Goal: Information Seeking & Learning: Compare options

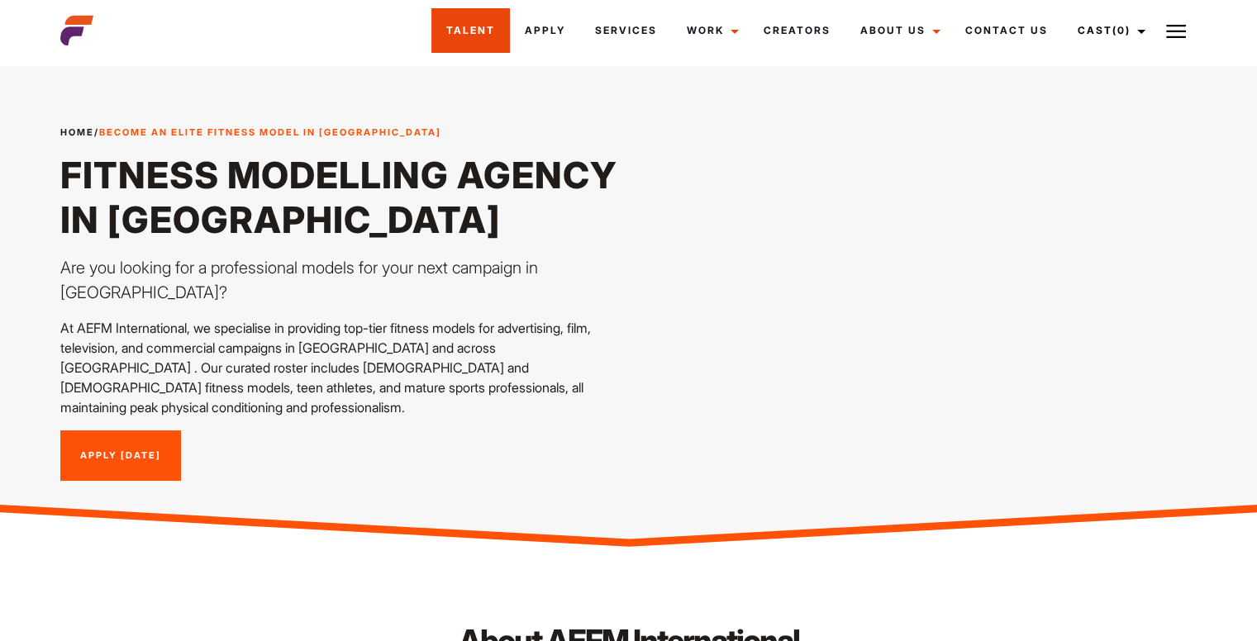
click at [484, 36] on link "Talent" at bounding box center [470, 30] width 79 height 45
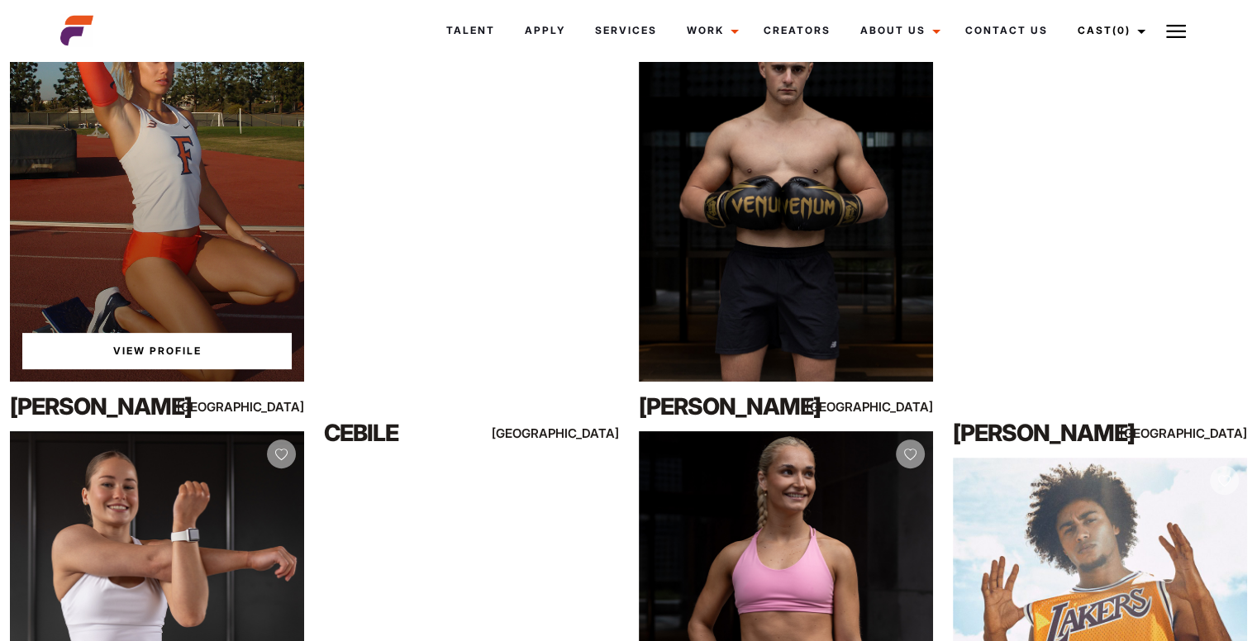
scroll to position [241, 0]
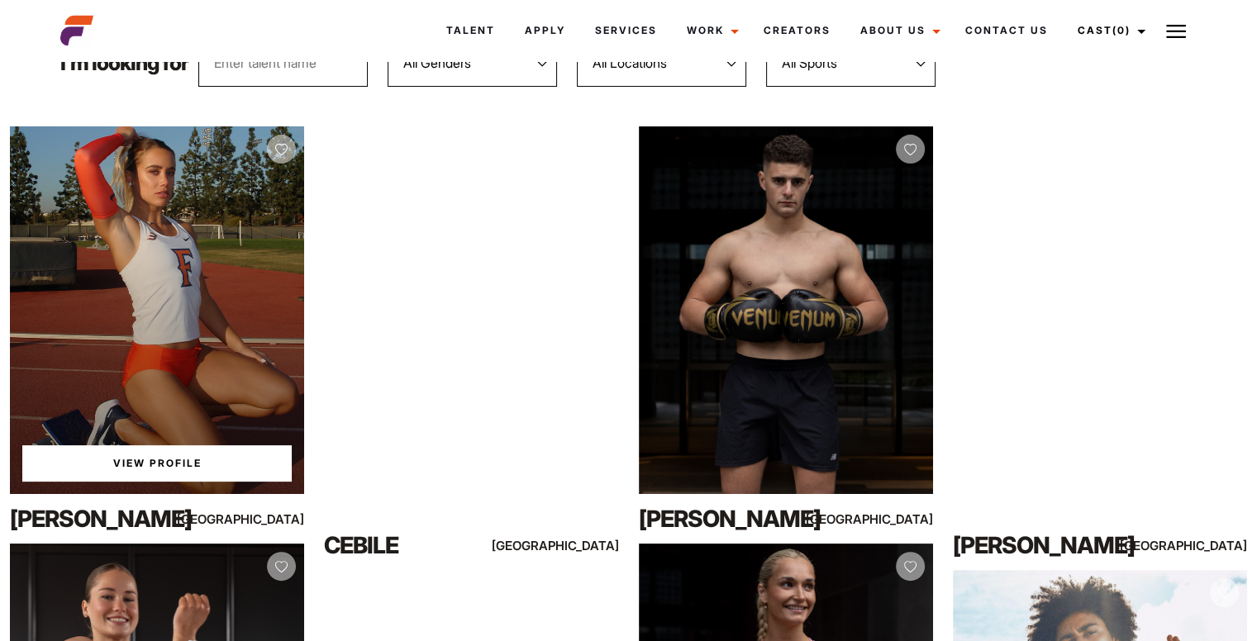
click at [185, 328] on div "View Profile" at bounding box center [157, 310] width 294 height 368
click at [158, 317] on div "View Profile" at bounding box center [157, 310] width 294 height 368
click at [160, 478] on link "View Profile" at bounding box center [156, 463] width 269 height 36
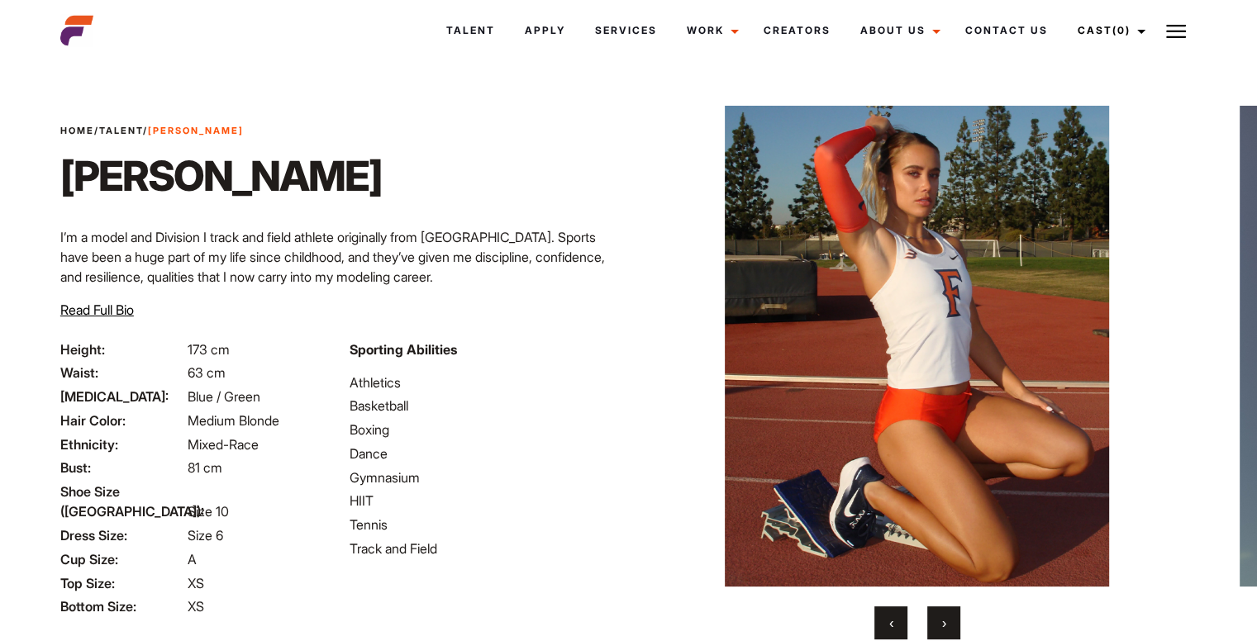
click at [945, 614] on button "›" at bounding box center [943, 623] width 33 height 33
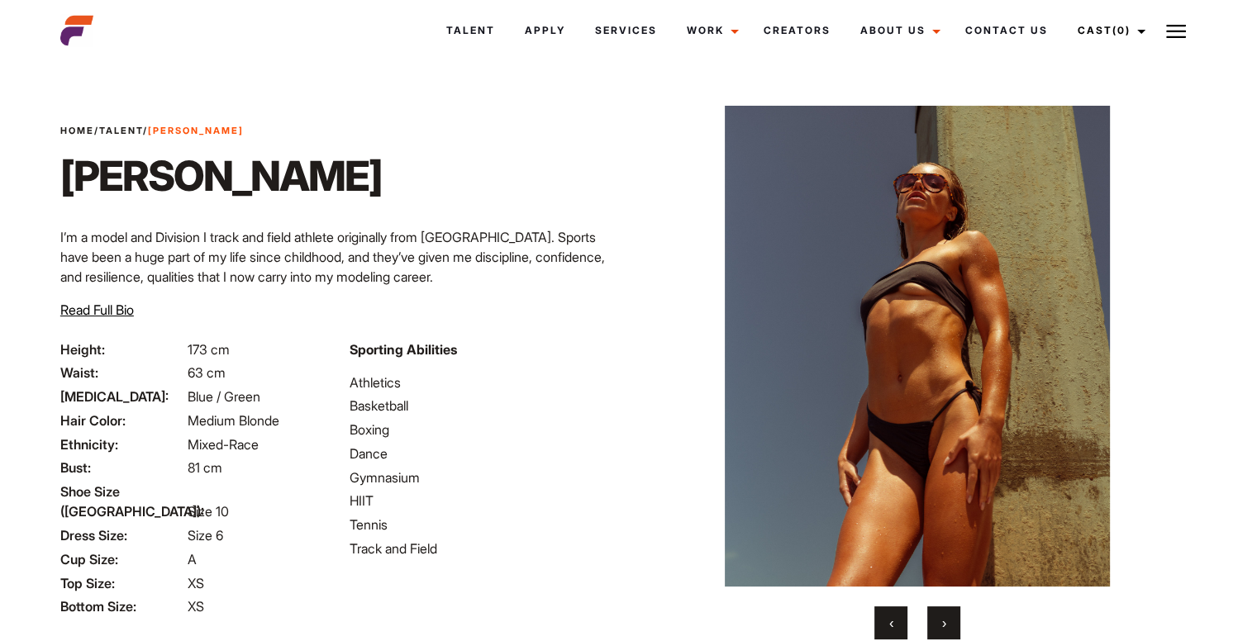
click at [945, 614] on button "›" at bounding box center [943, 623] width 33 height 33
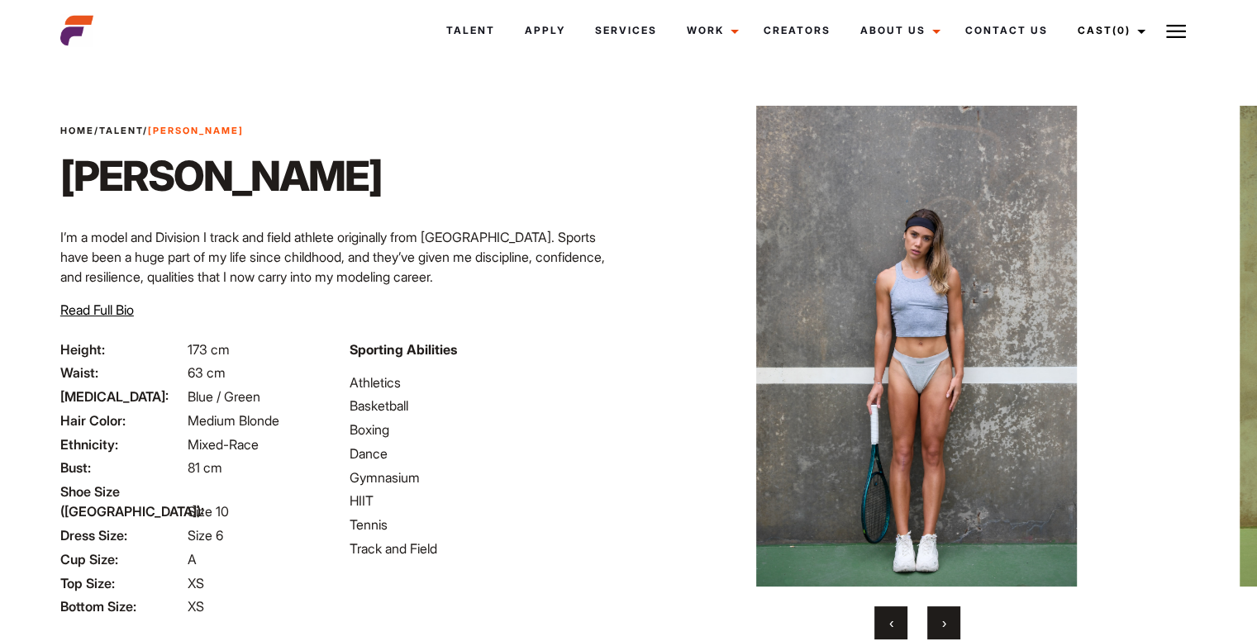
click at [945, 614] on button "›" at bounding box center [943, 623] width 33 height 33
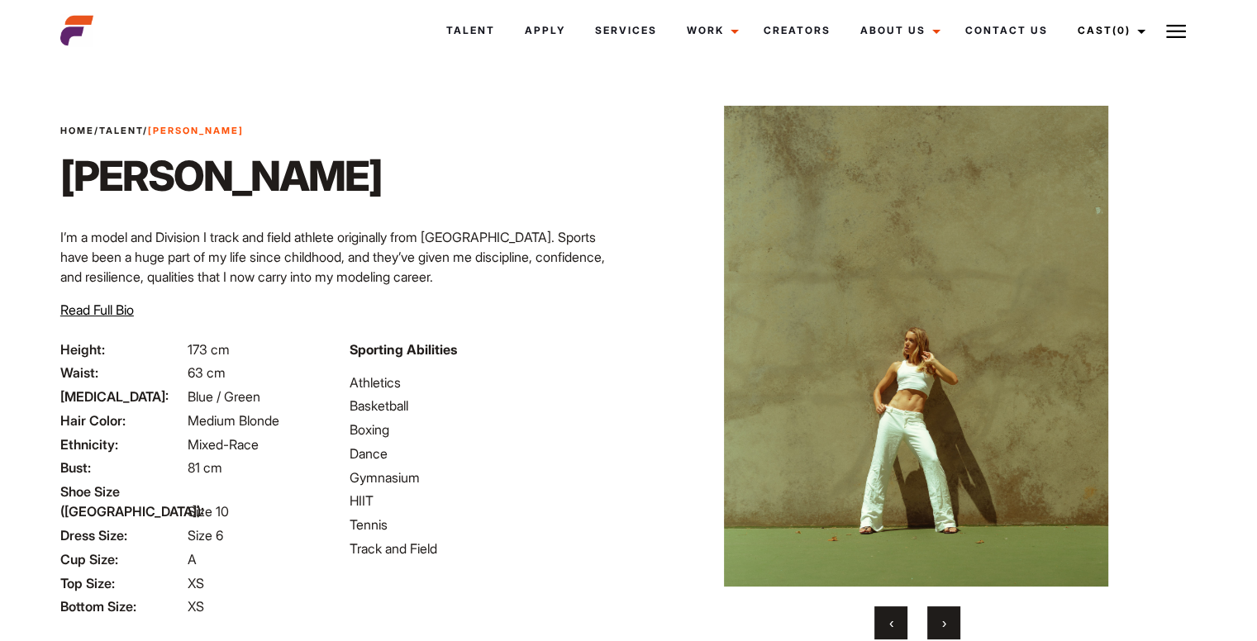
click at [890, 616] on span "‹" at bounding box center [891, 623] width 4 height 17
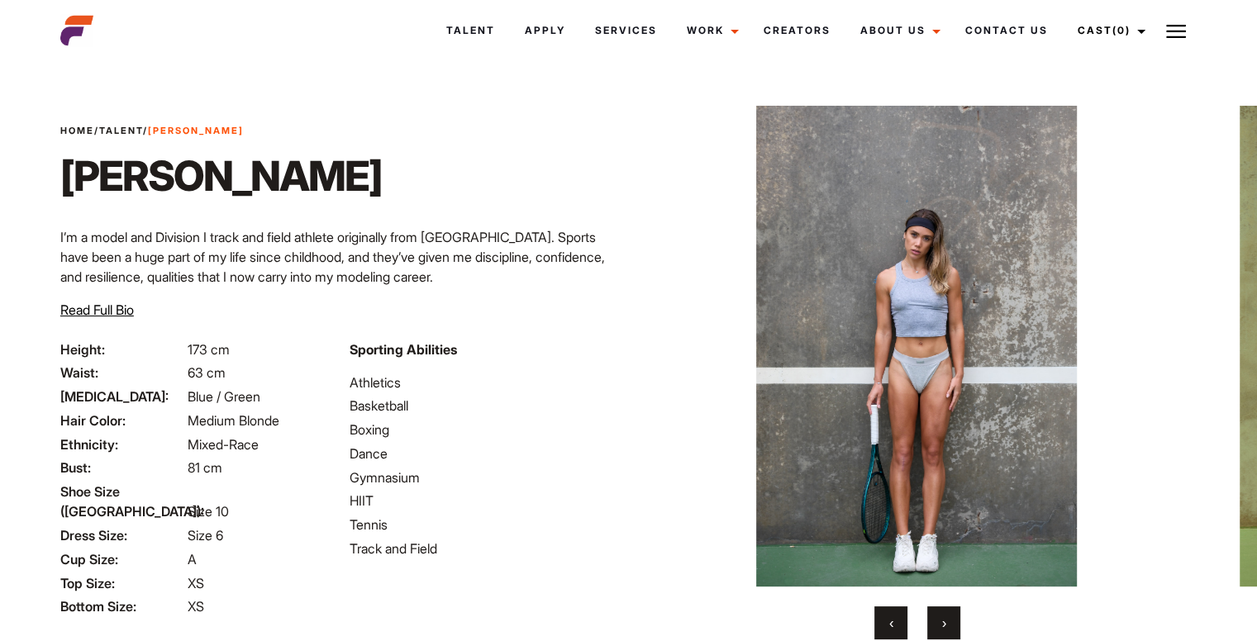
click at [890, 616] on span "‹" at bounding box center [891, 623] width 4 height 17
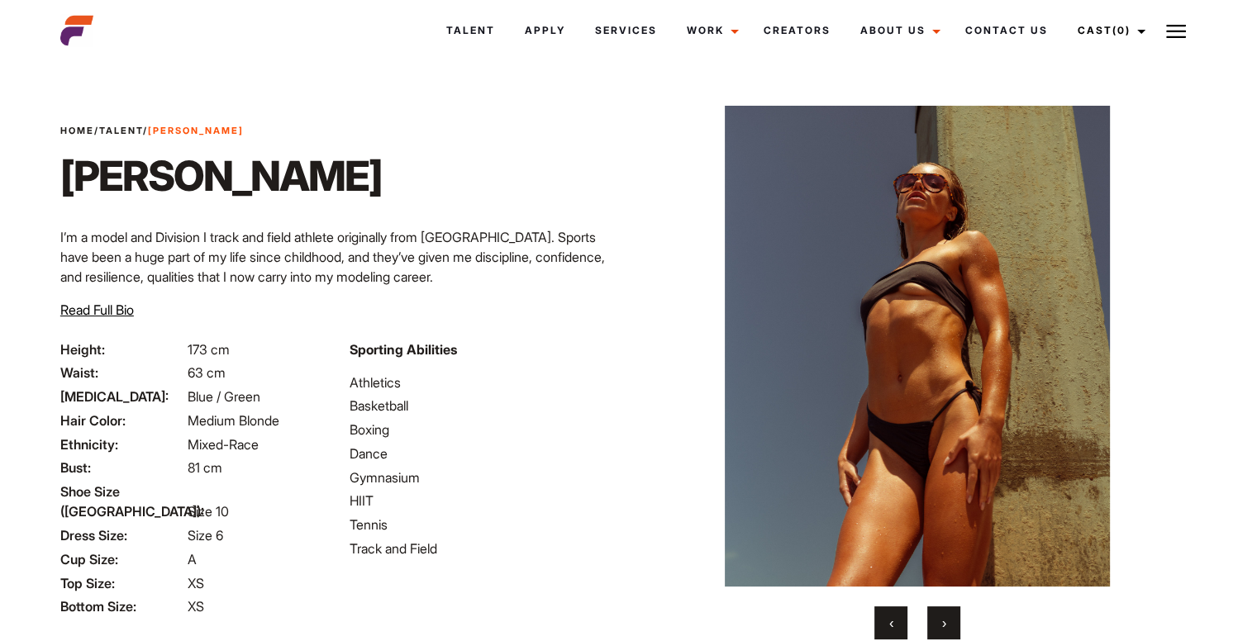
click at [890, 616] on span "‹" at bounding box center [891, 623] width 4 height 17
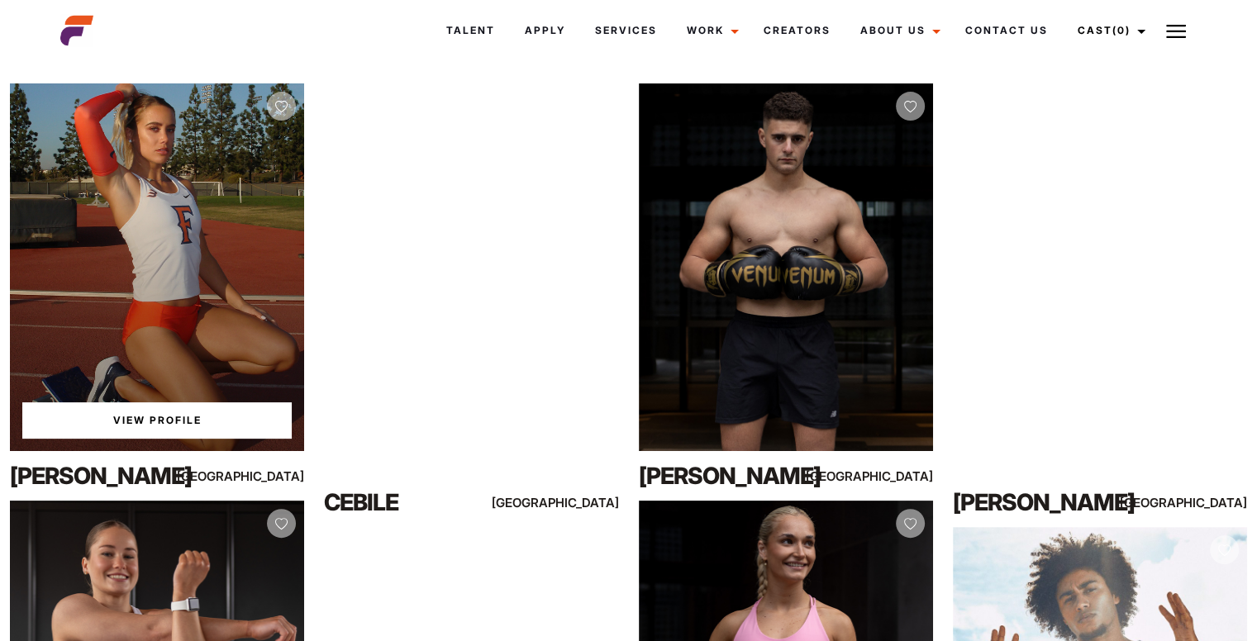
scroll to position [284, 0]
click at [147, 421] on link "View Profile" at bounding box center [156, 420] width 269 height 36
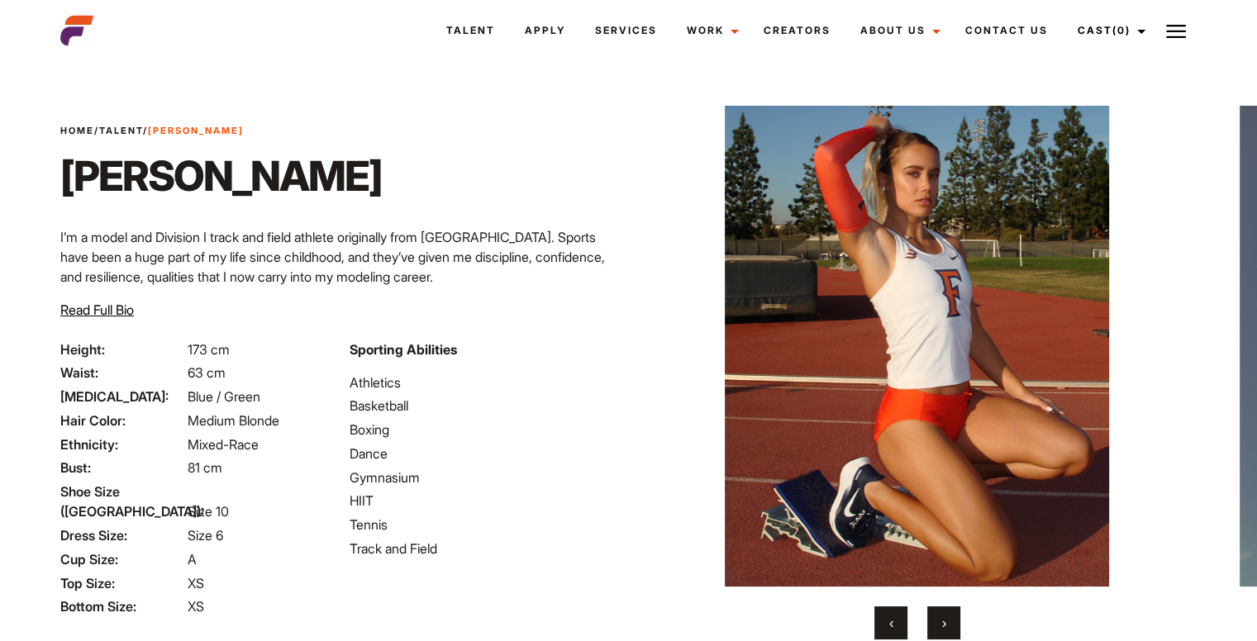
click at [943, 609] on button "›" at bounding box center [943, 623] width 33 height 33
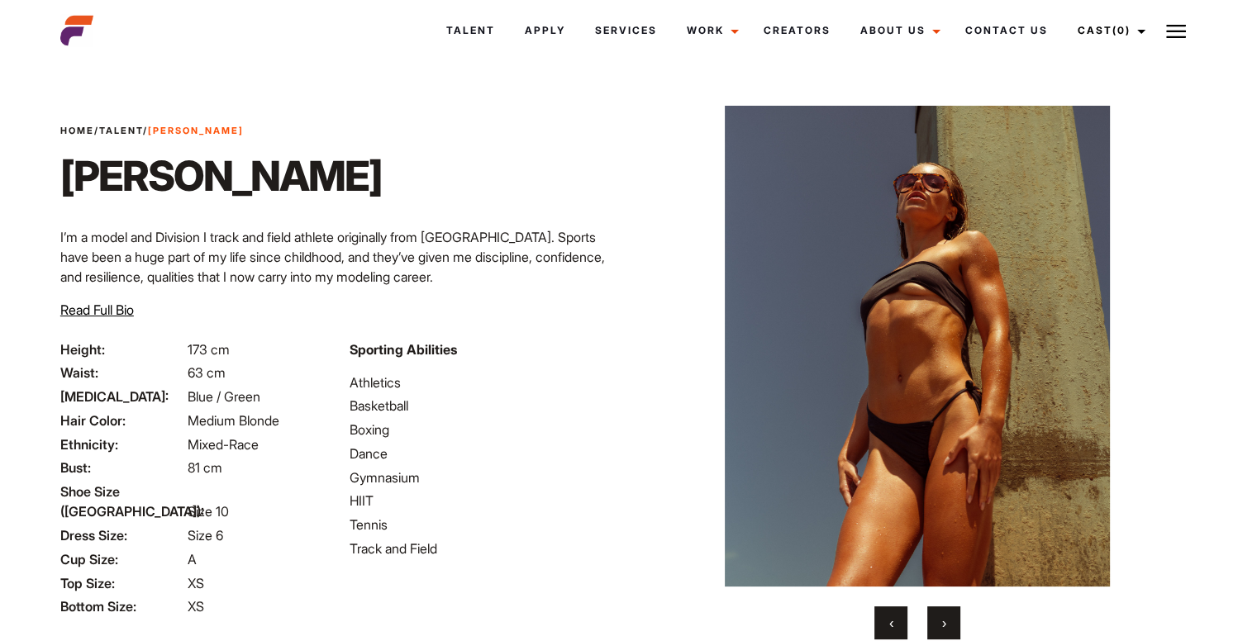
click at [943, 609] on button "›" at bounding box center [943, 623] width 33 height 33
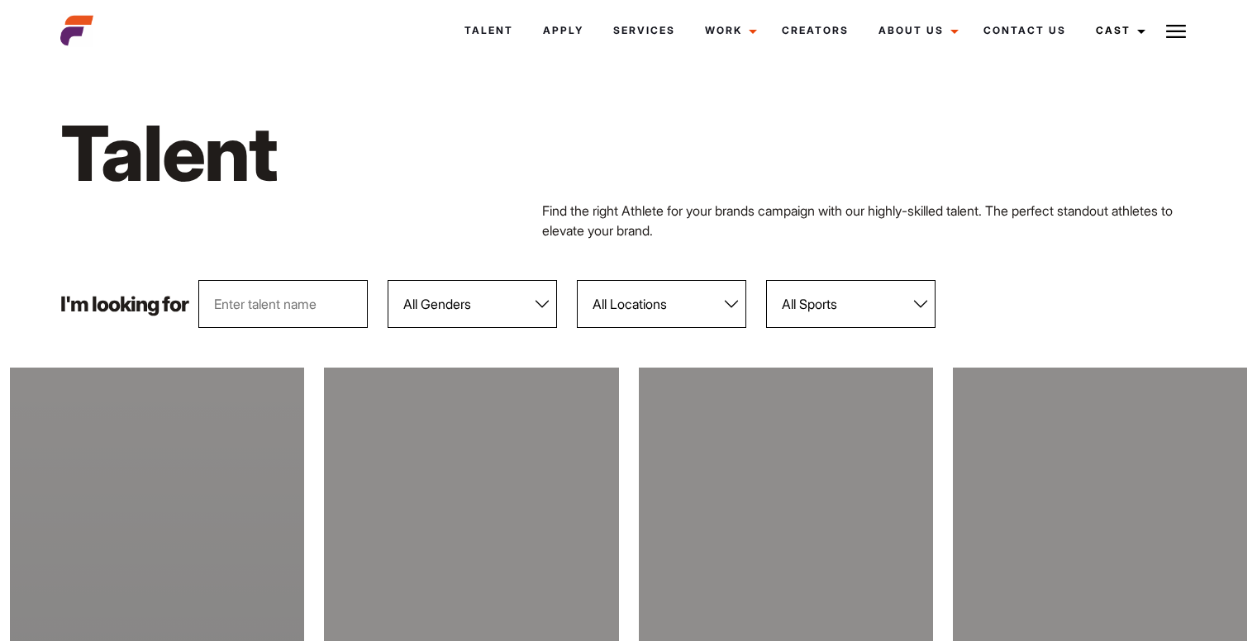
scroll to position [284, 0]
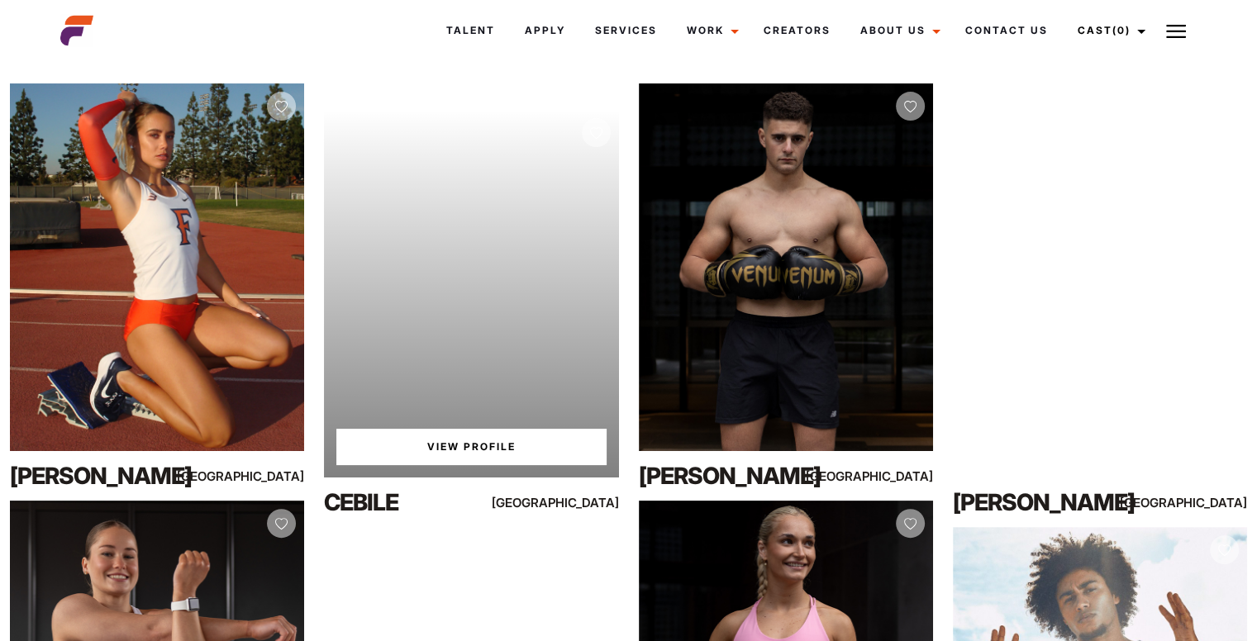
click at [433, 451] on link "View Profile" at bounding box center [470, 447] width 269 height 36
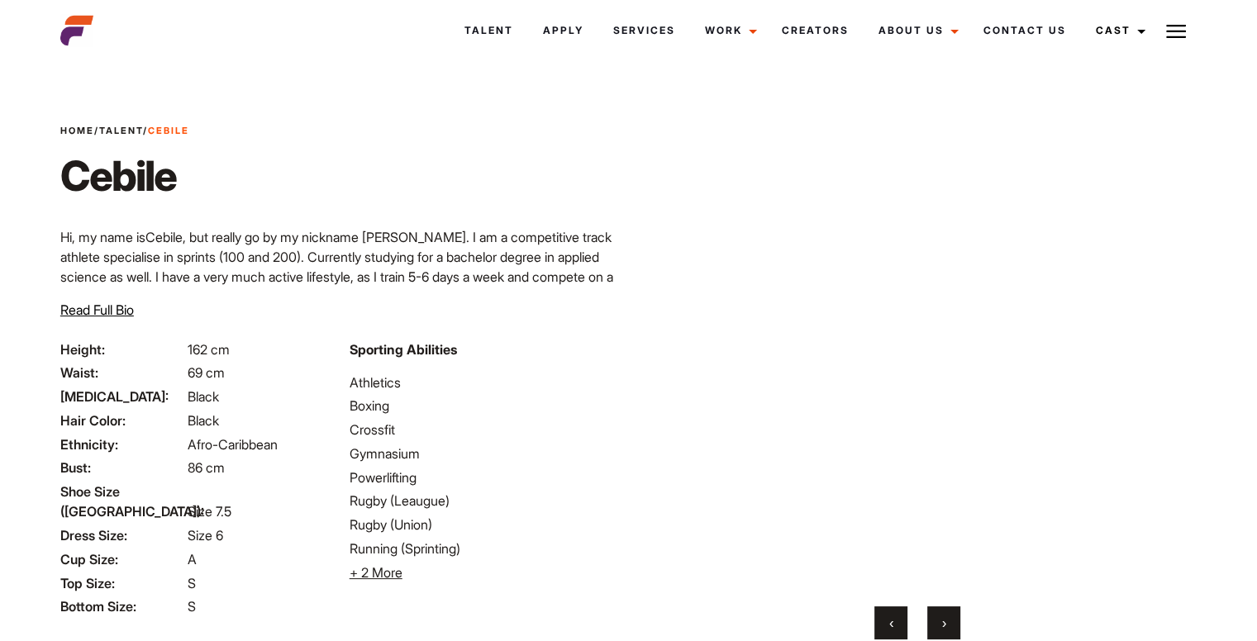
click at [935, 619] on button "›" at bounding box center [943, 623] width 33 height 33
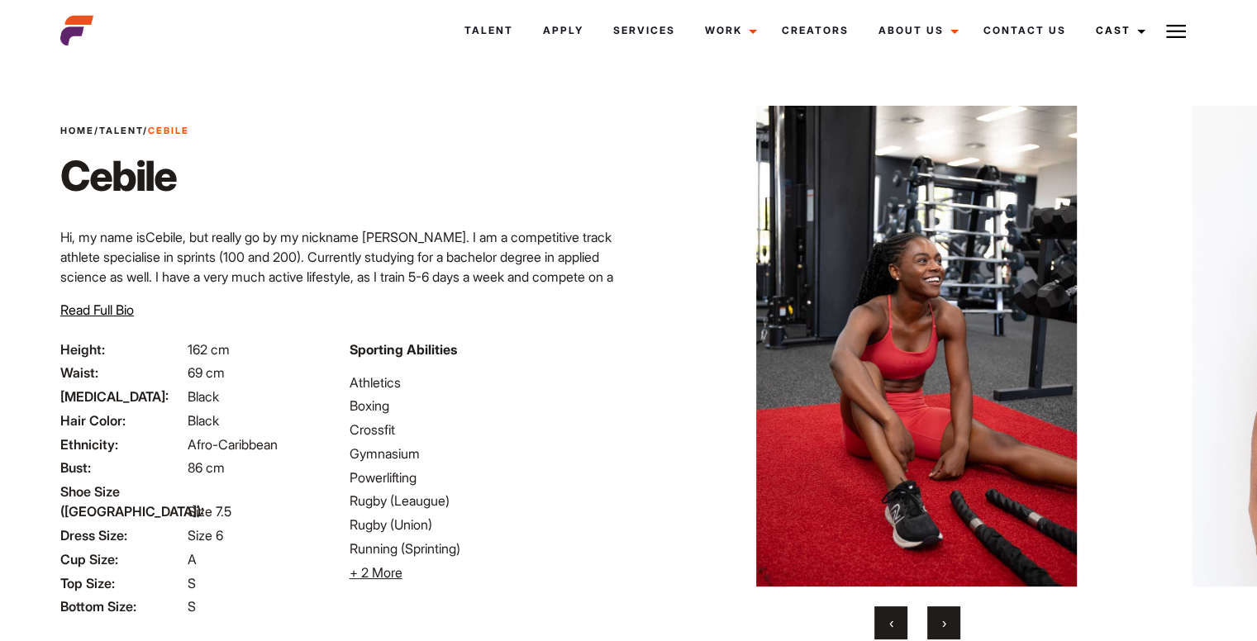
click at [935, 619] on button "›" at bounding box center [943, 623] width 33 height 33
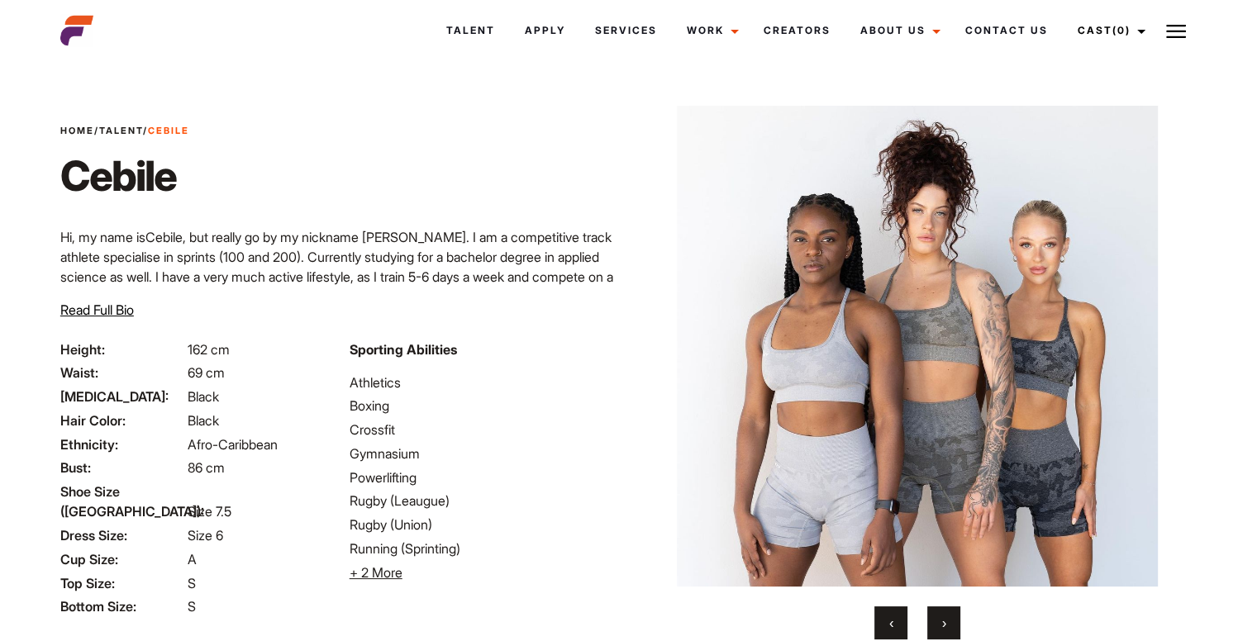
click at [935, 619] on button "›" at bounding box center [943, 623] width 33 height 33
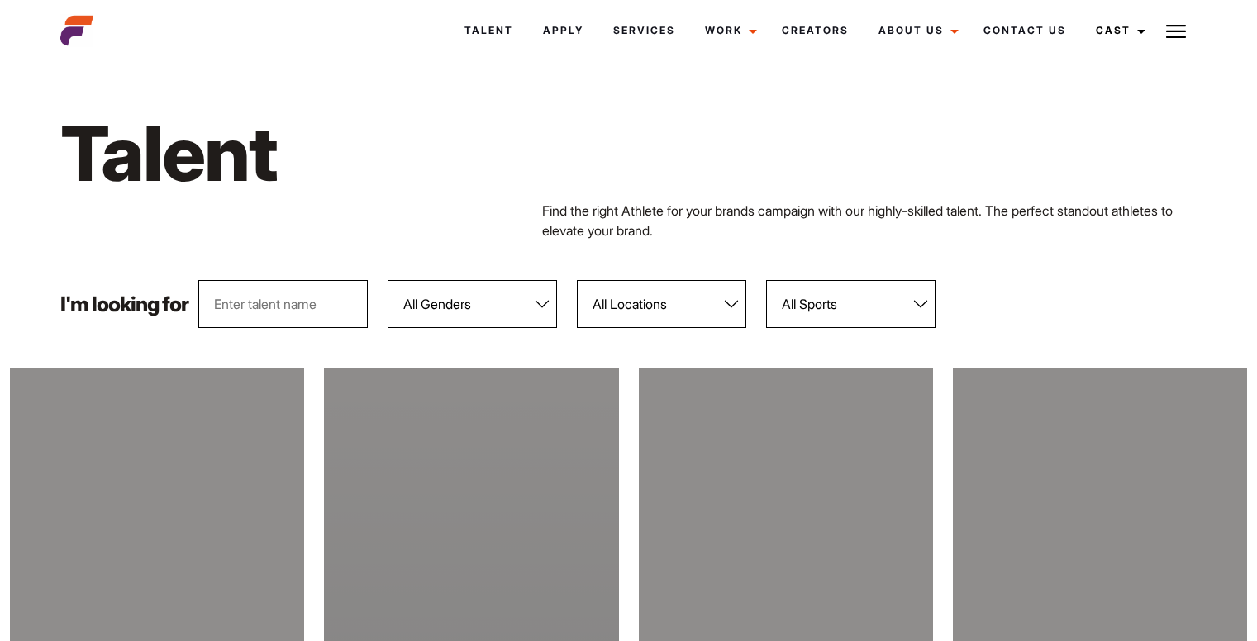
scroll to position [284, 0]
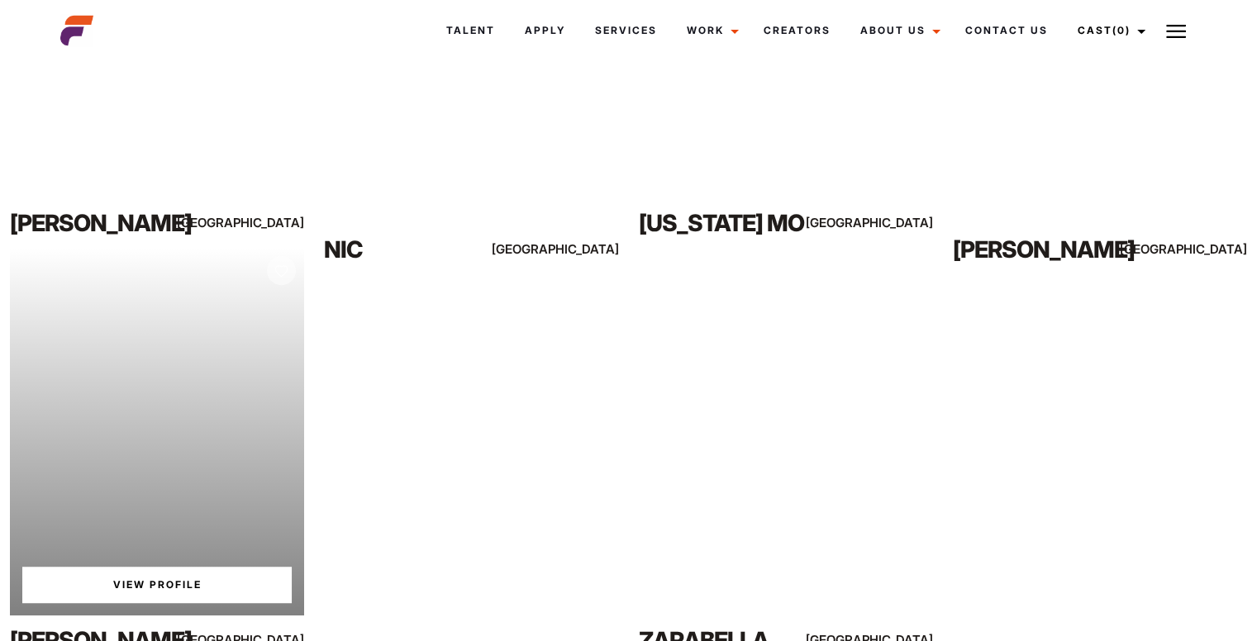
scroll to position [1088, 0]
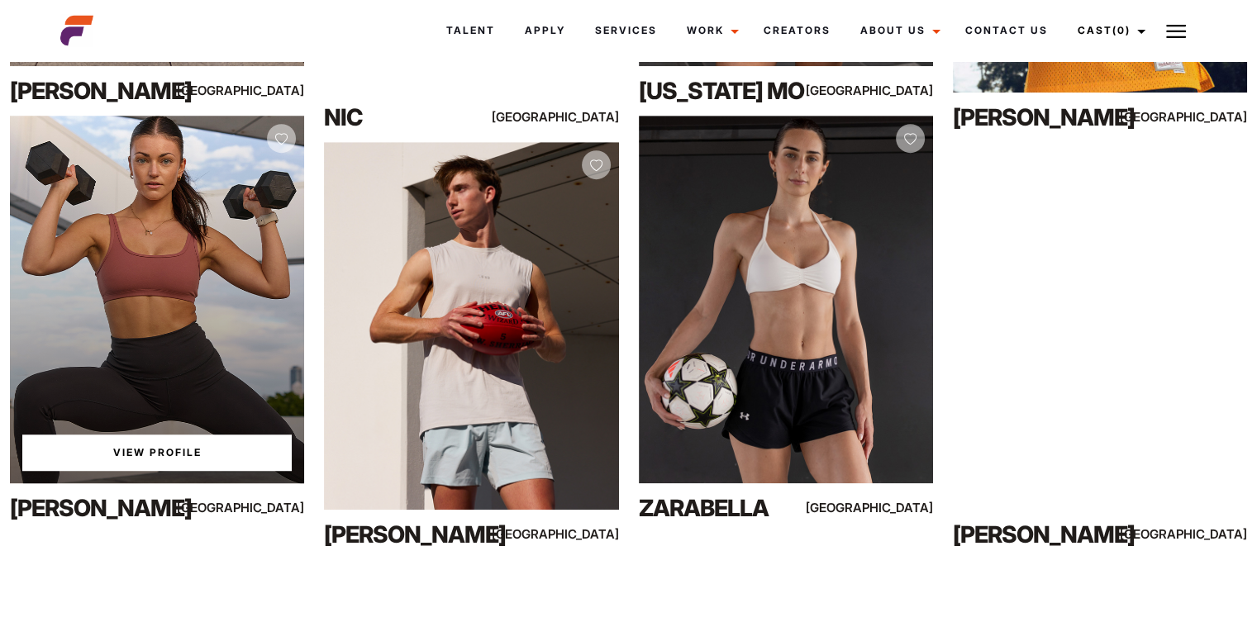
click at [143, 458] on link "View Profile" at bounding box center [156, 453] width 269 height 36
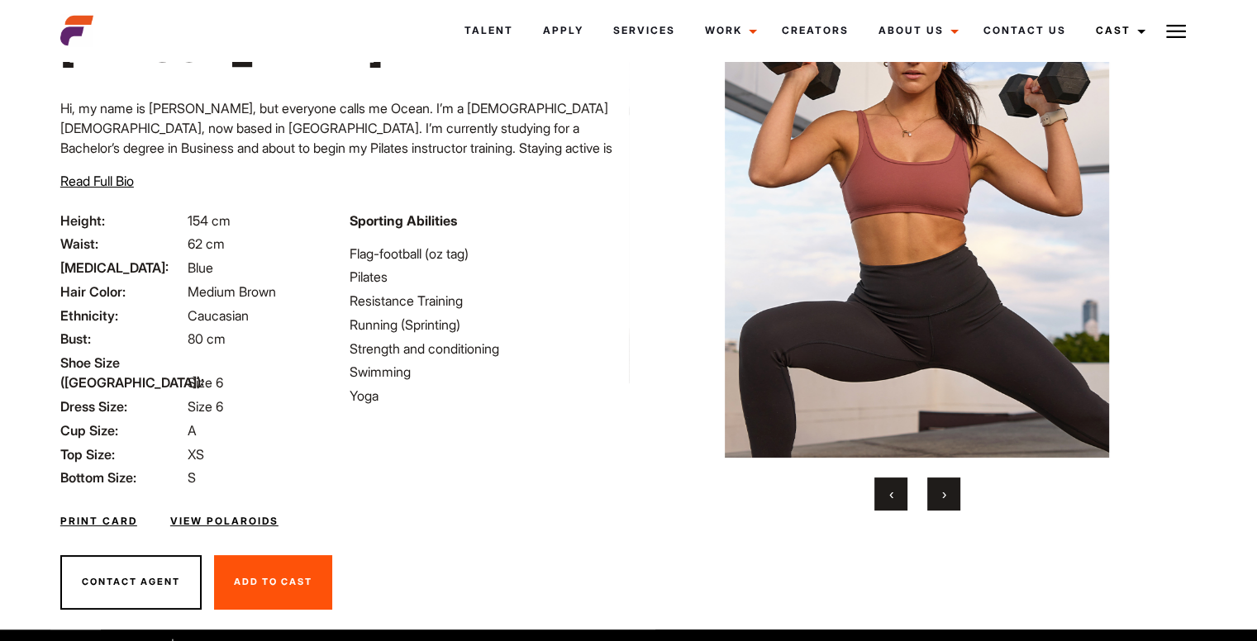
scroll to position [129, 0]
click at [942, 492] on span "›" at bounding box center [944, 494] width 4 height 17
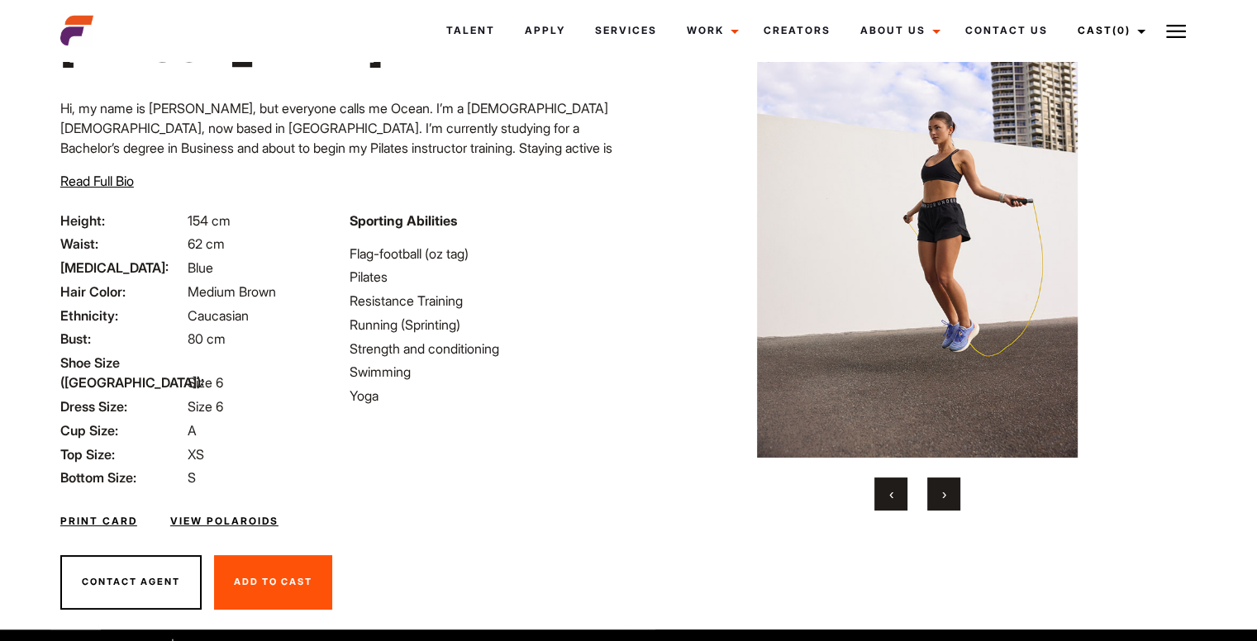
click at [942, 492] on span "›" at bounding box center [944, 494] width 4 height 17
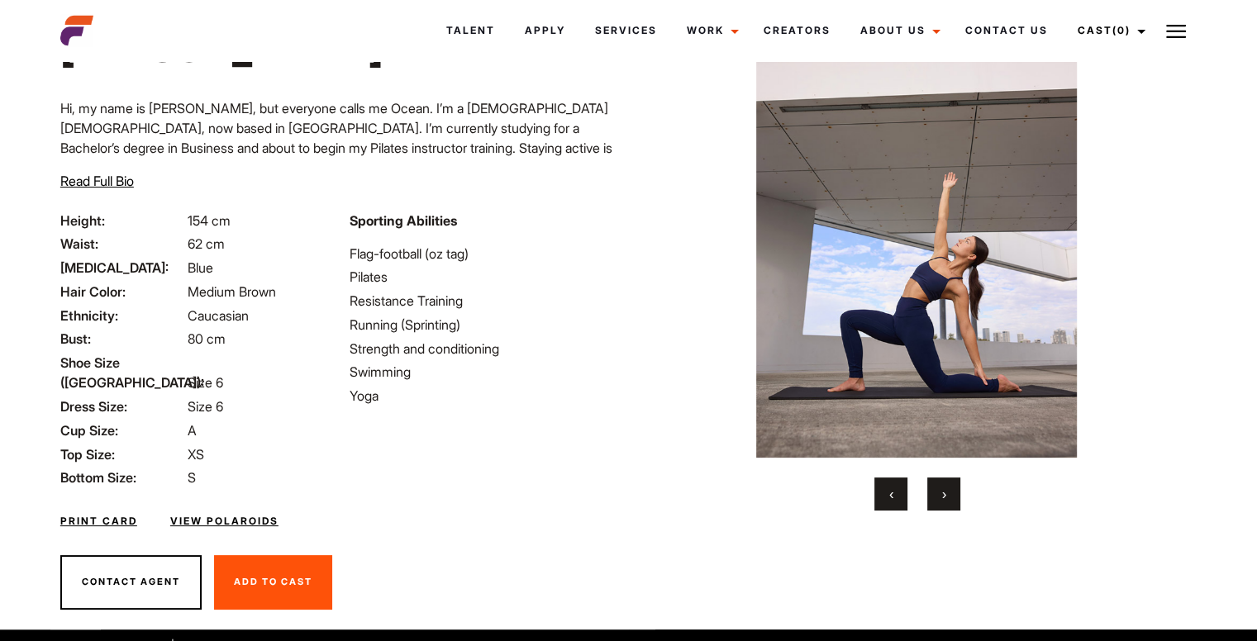
click at [942, 492] on span "›" at bounding box center [944, 494] width 4 height 17
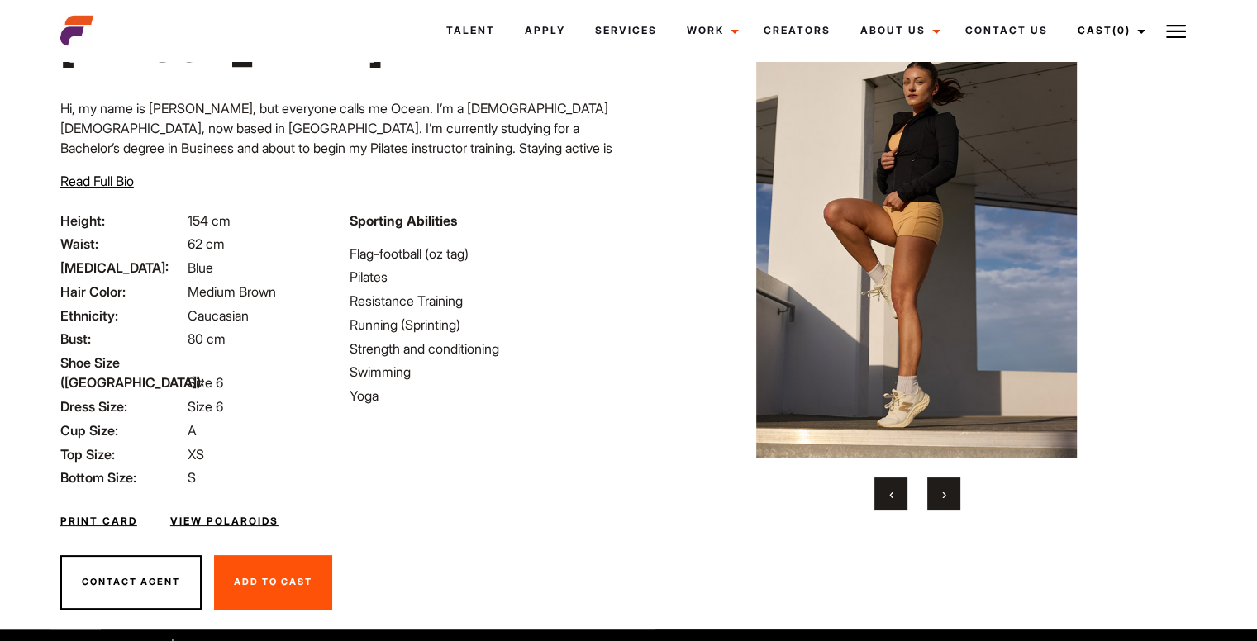
click at [942, 492] on span "›" at bounding box center [944, 494] width 4 height 17
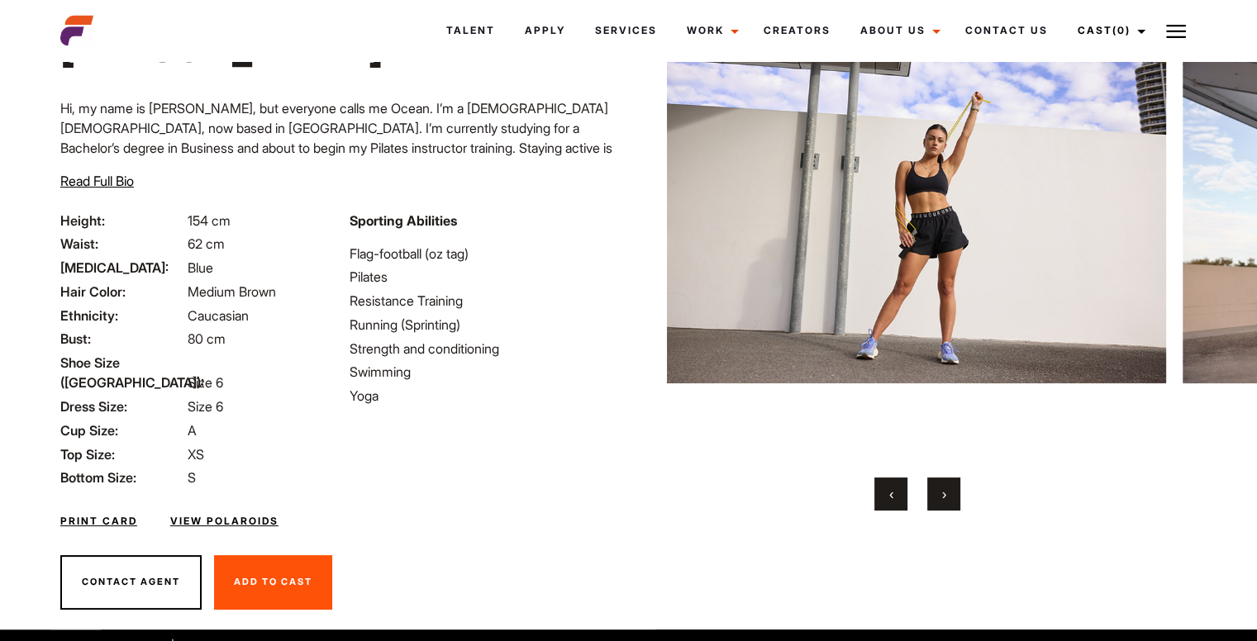
click at [878, 488] on button "‹" at bounding box center [890, 494] width 33 height 33
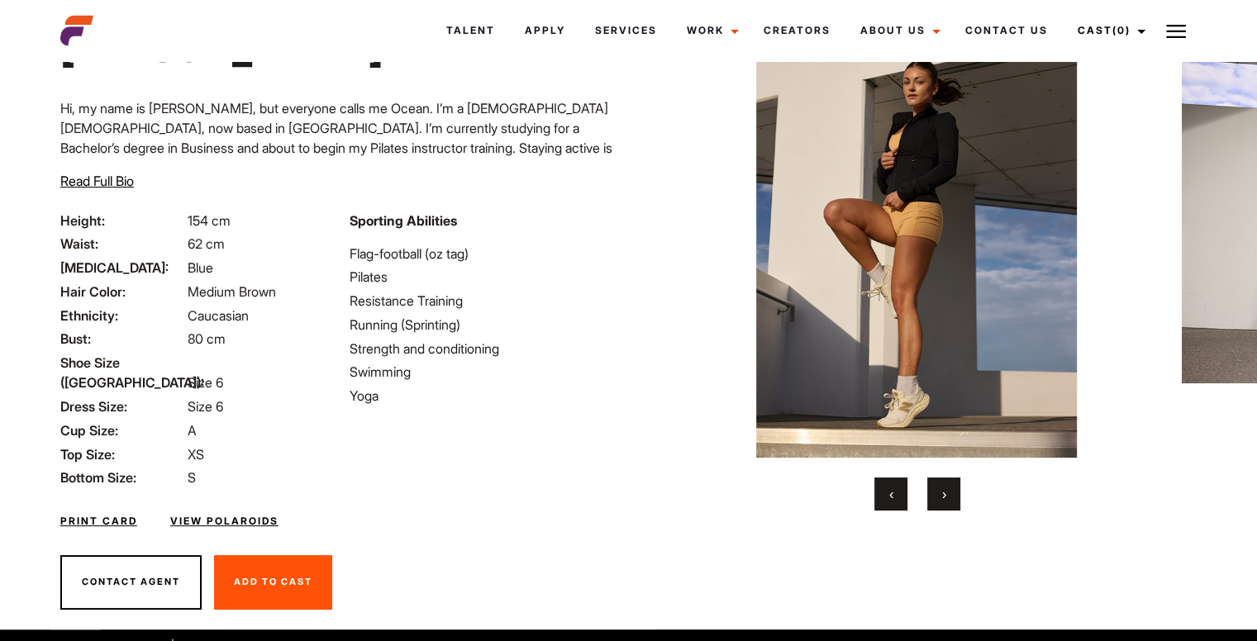
click at [878, 488] on button "‹" at bounding box center [890, 494] width 33 height 33
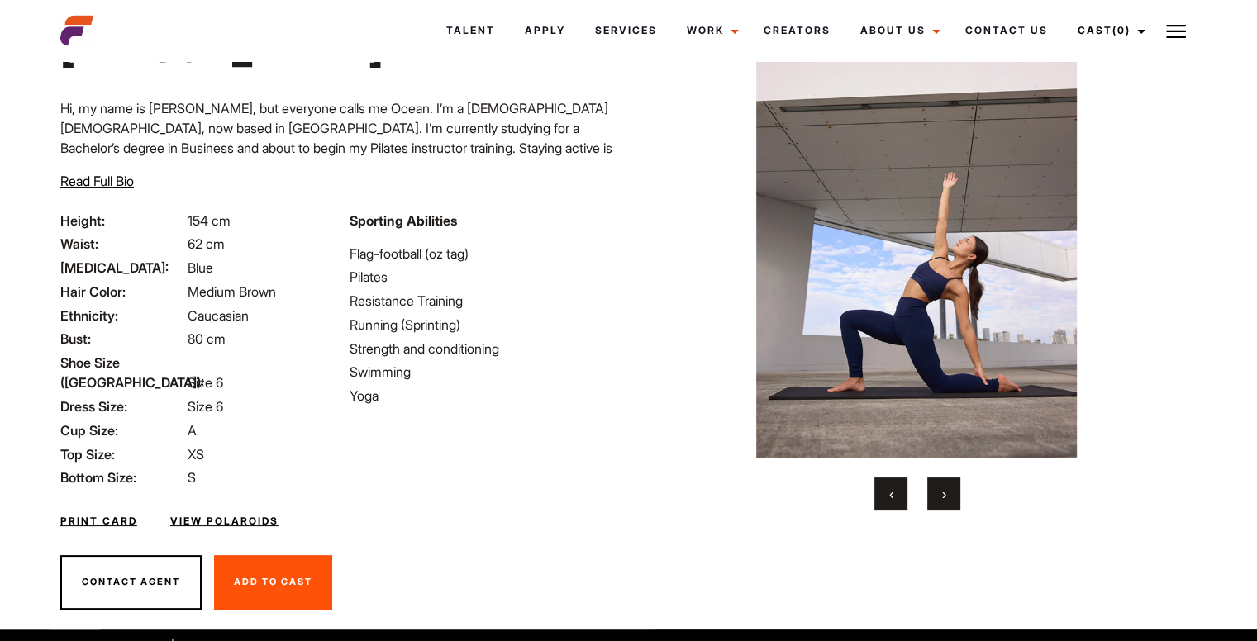
scroll to position [0, 0]
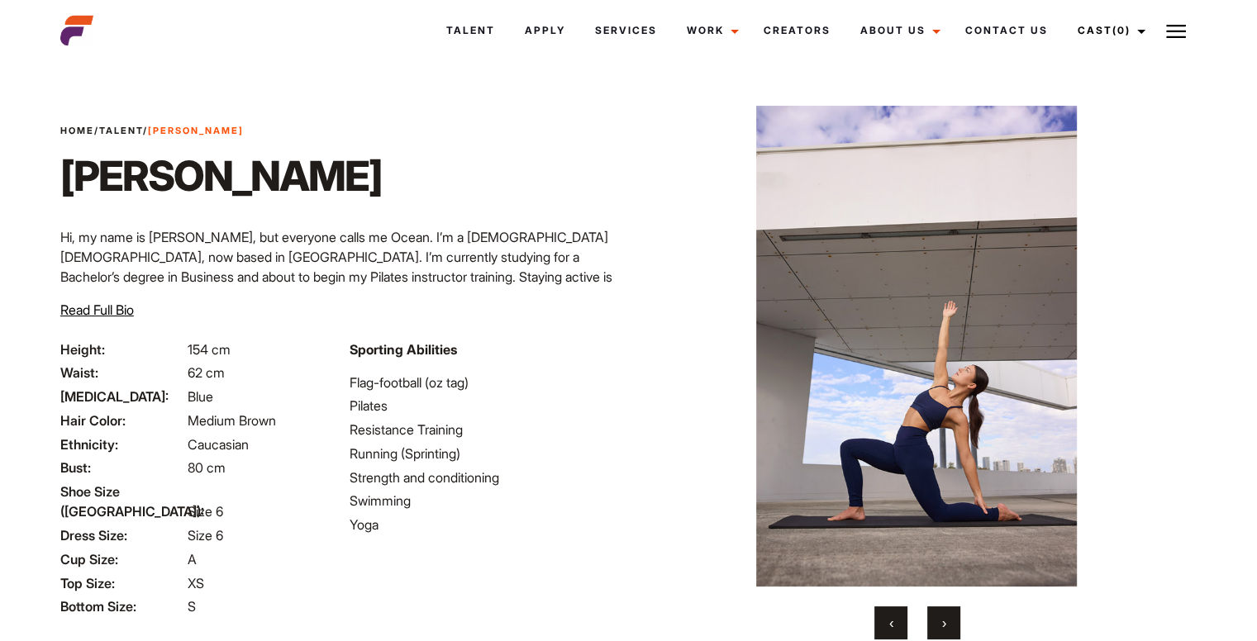
click at [949, 622] on button "›" at bounding box center [943, 623] width 33 height 33
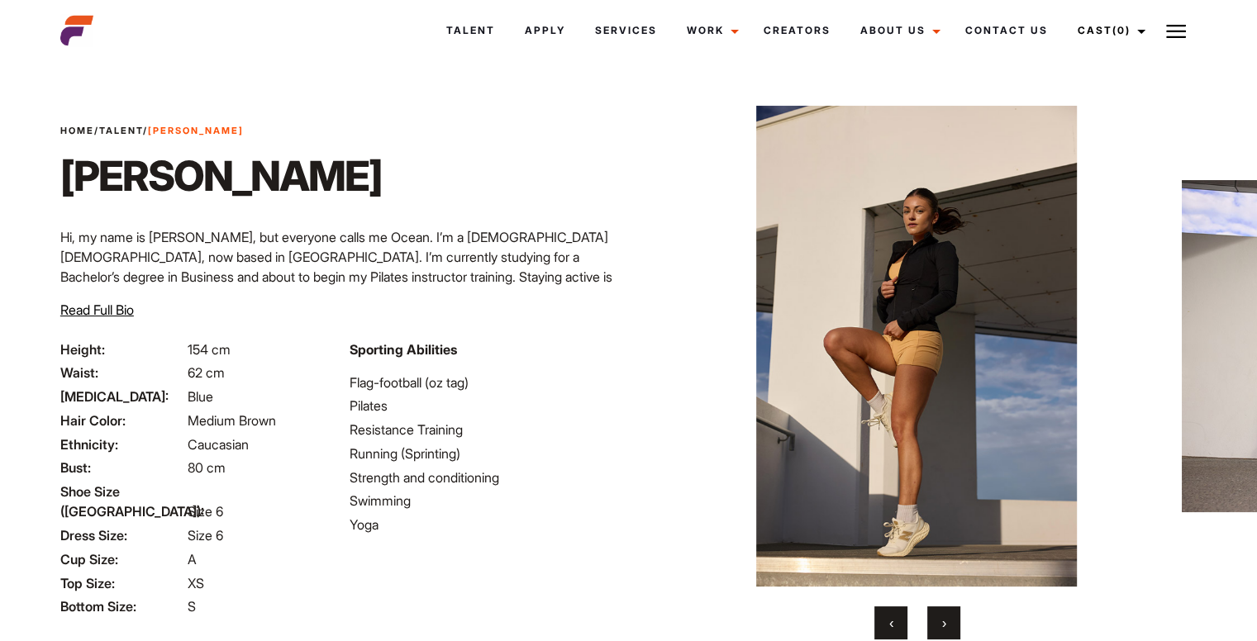
click at [949, 622] on button "›" at bounding box center [943, 623] width 33 height 33
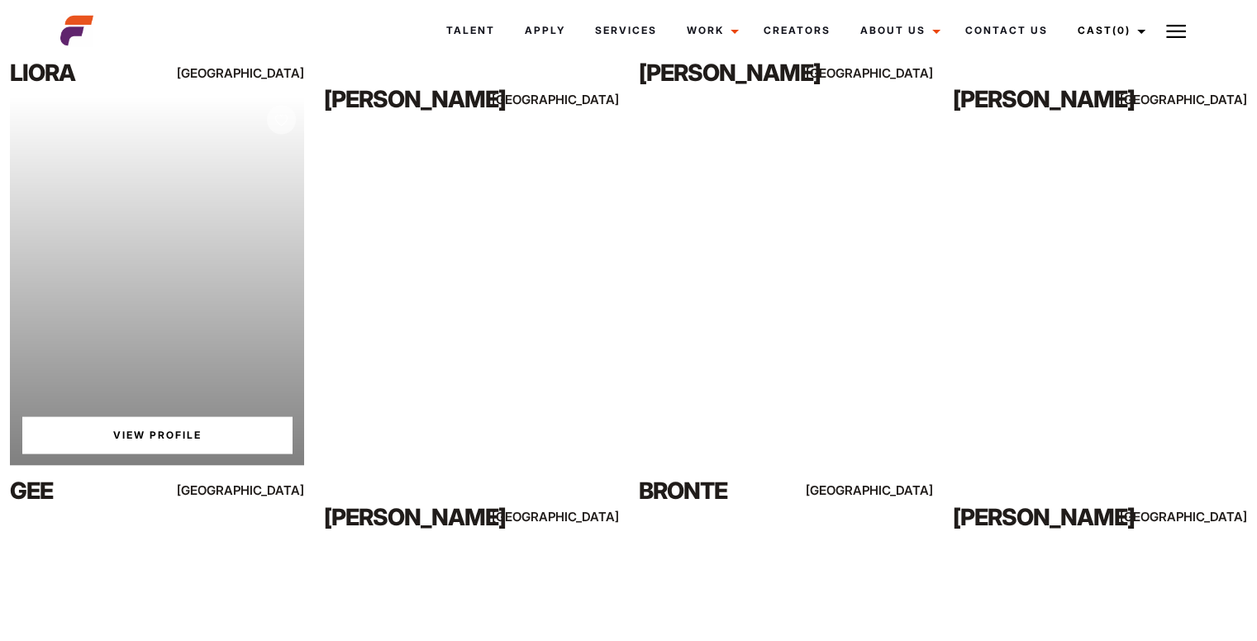
scroll to position [3193, 0]
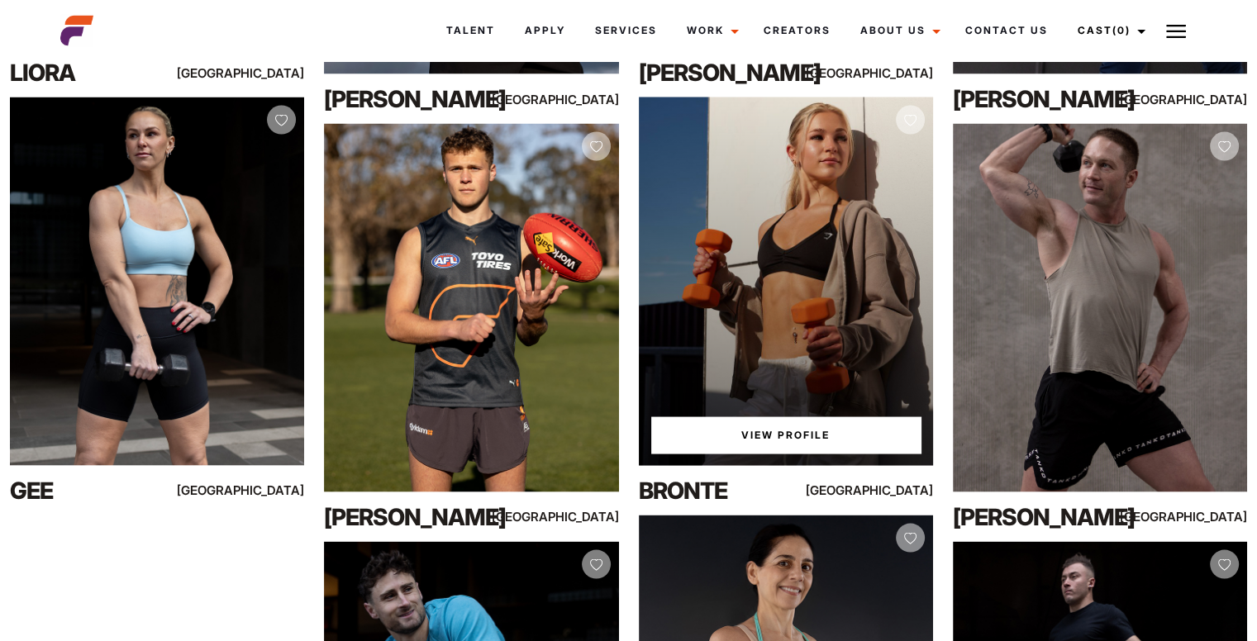
click at [798, 435] on link "View Profile" at bounding box center [785, 435] width 269 height 36
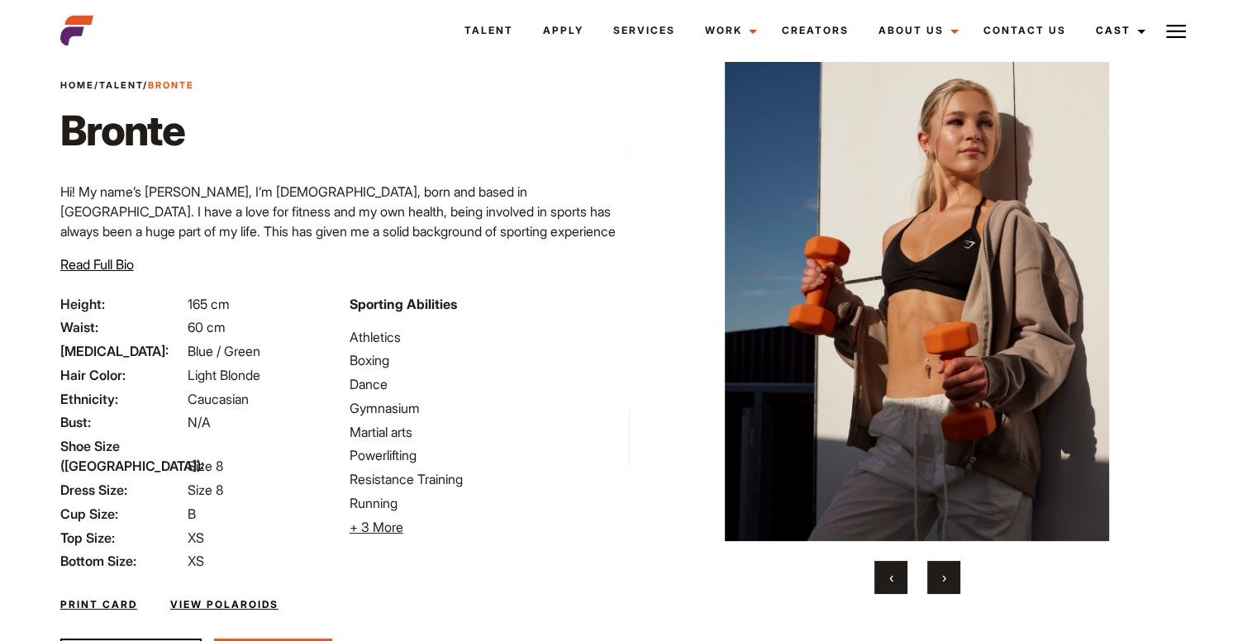
scroll to position [53, 0]
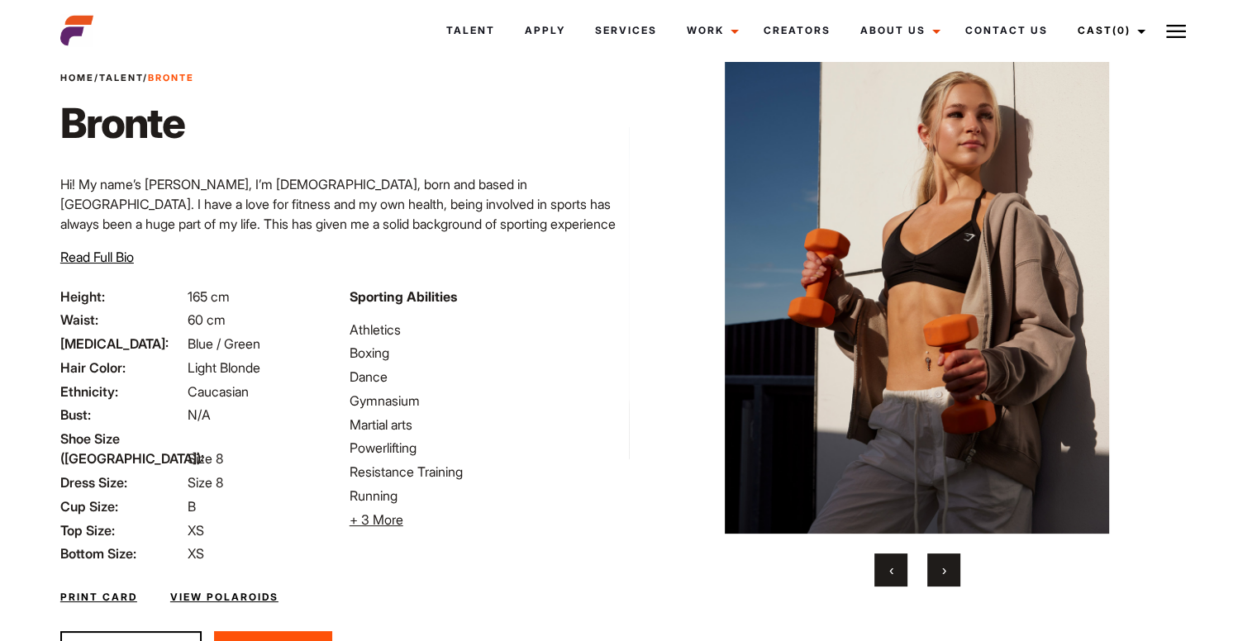
click at [937, 568] on button "›" at bounding box center [943, 570] width 33 height 33
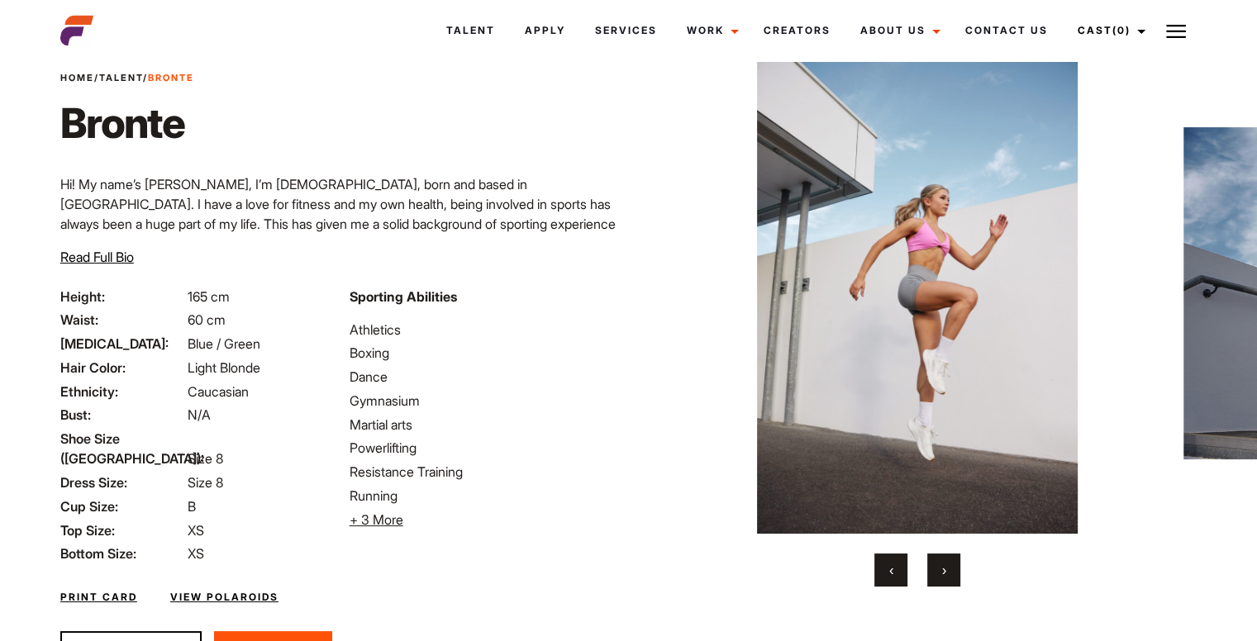
click at [937, 568] on button "›" at bounding box center [943, 570] width 33 height 33
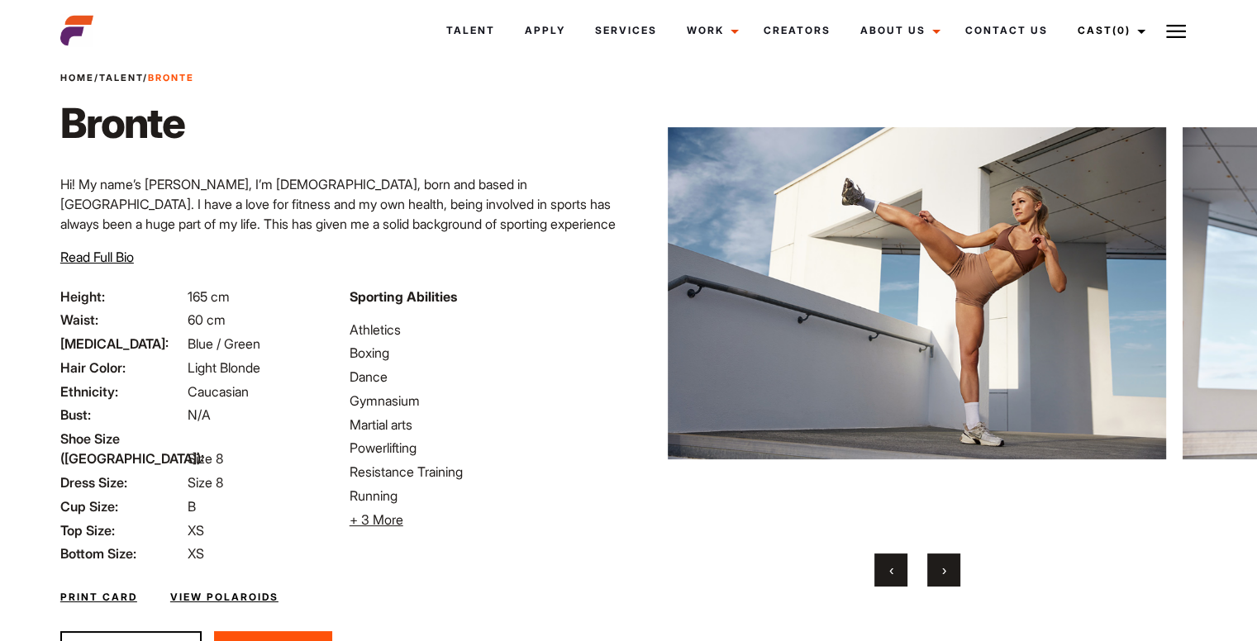
click at [937, 568] on button "›" at bounding box center [943, 570] width 33 height 33
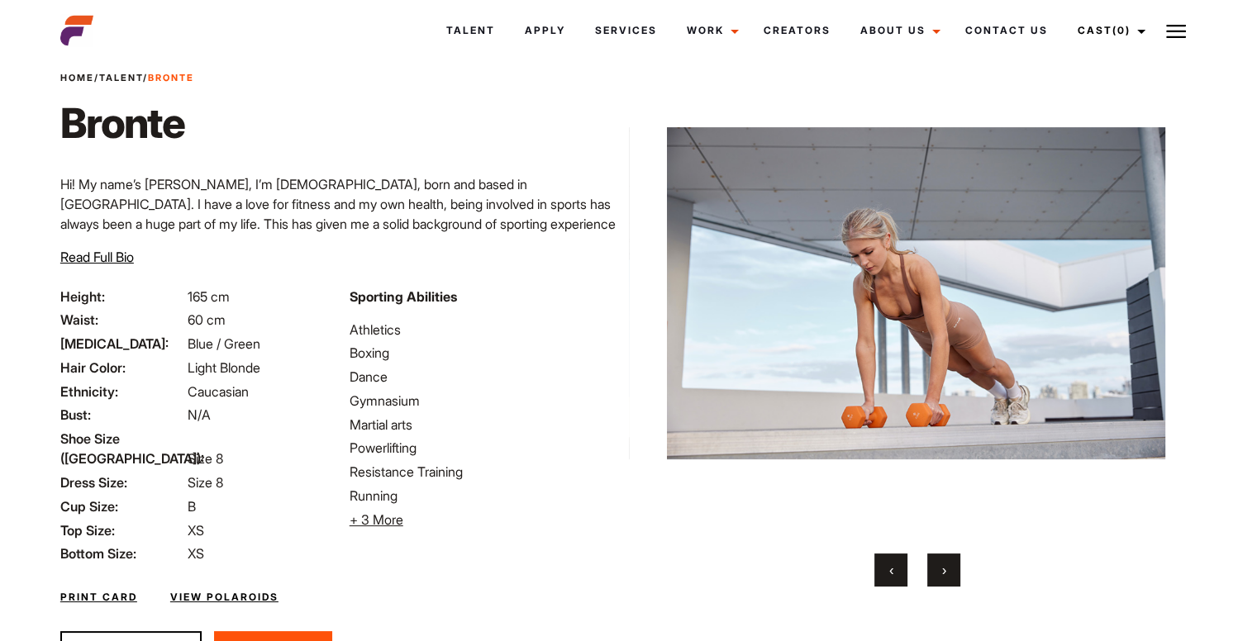
click at [937, 568] on button "›" at bounding box center [943, 570] width 33 height 33
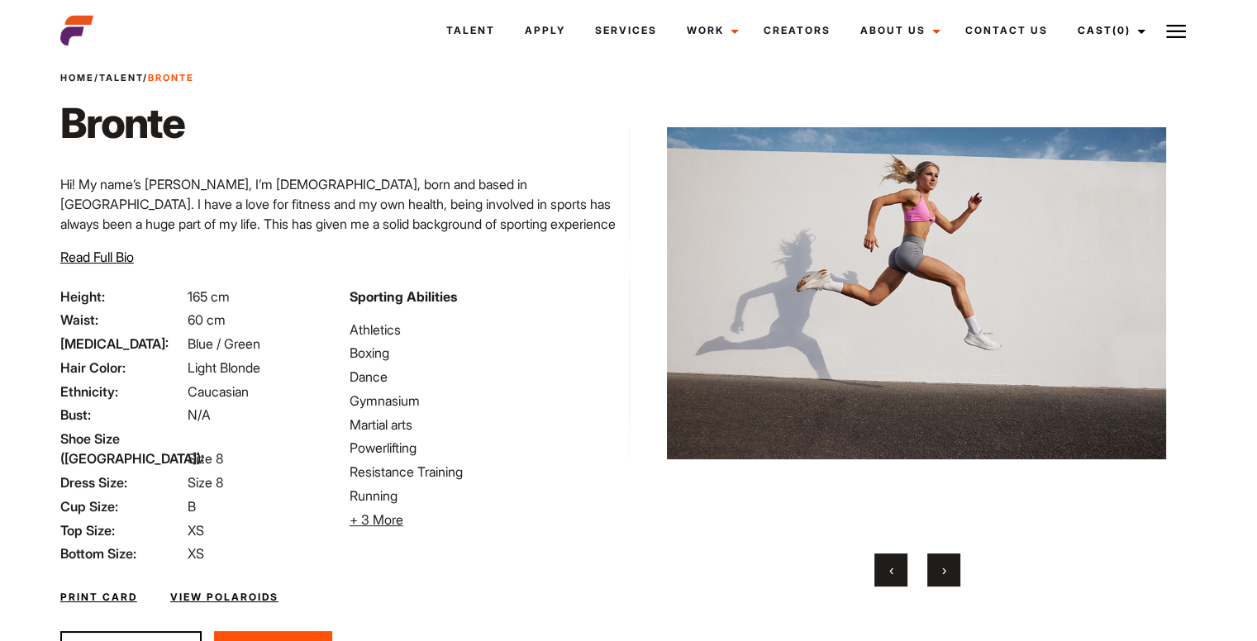
click at [937, 568] on button "›" at bounding box center [943, 570] width 33 height 33
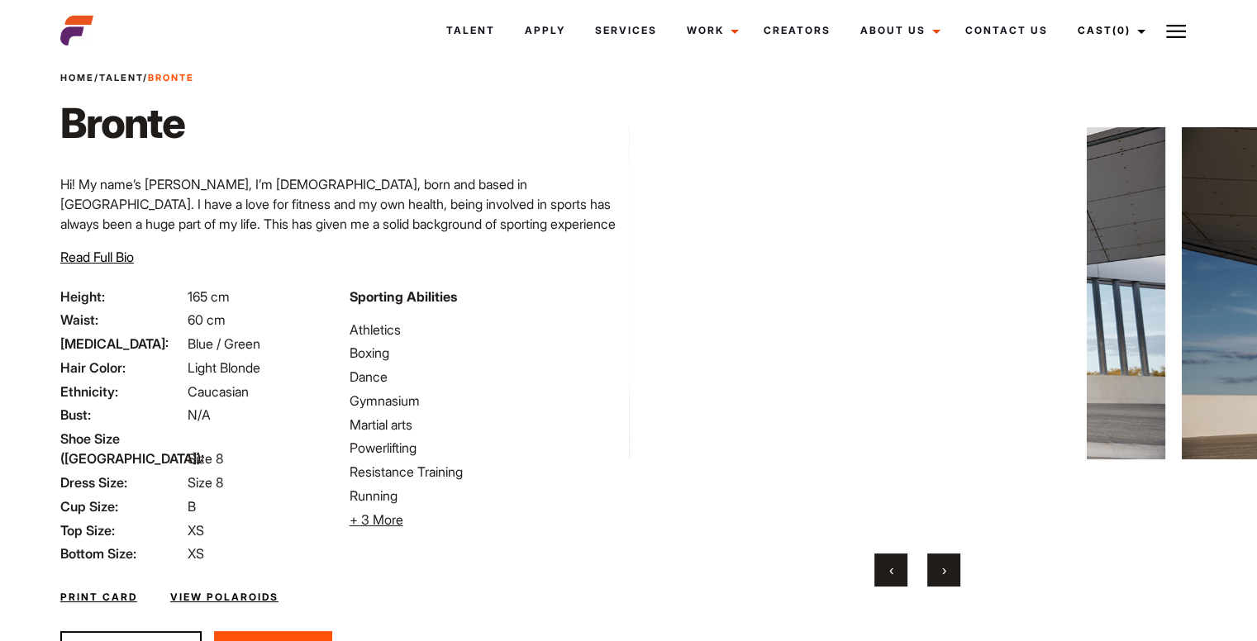
click at [937, 568] on button "›" at bounding box center [943, 570] width 33 height 33
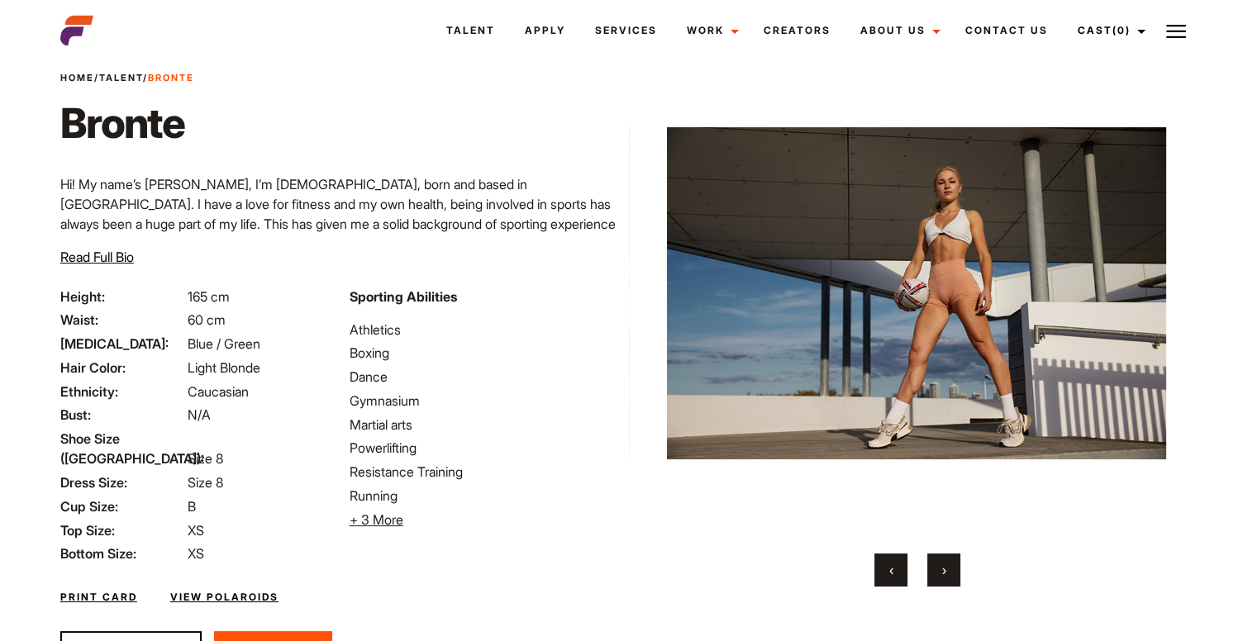
click at [937, 568] on button "›" at bounding box center [943, 570] width 33 height 33
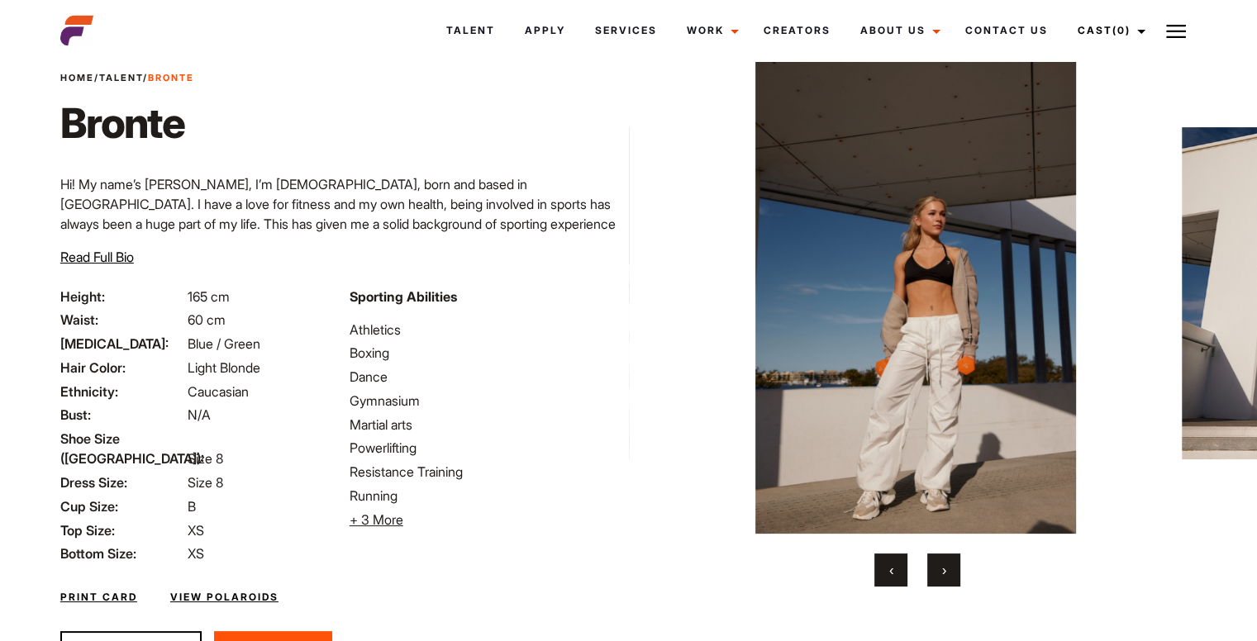
click at [937, 568] on button "›" at bounding box center [943, 570] width 33 height 33
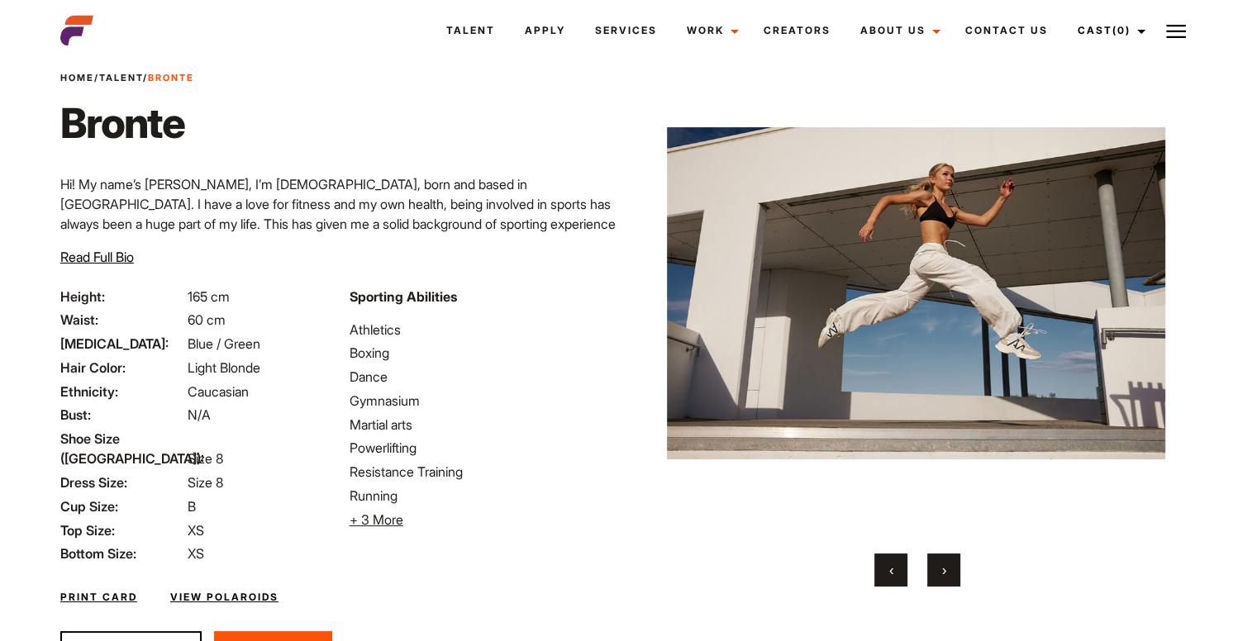
click at [886, 563] on button "‹" at bounding box center [890, 570] width 33 height 33
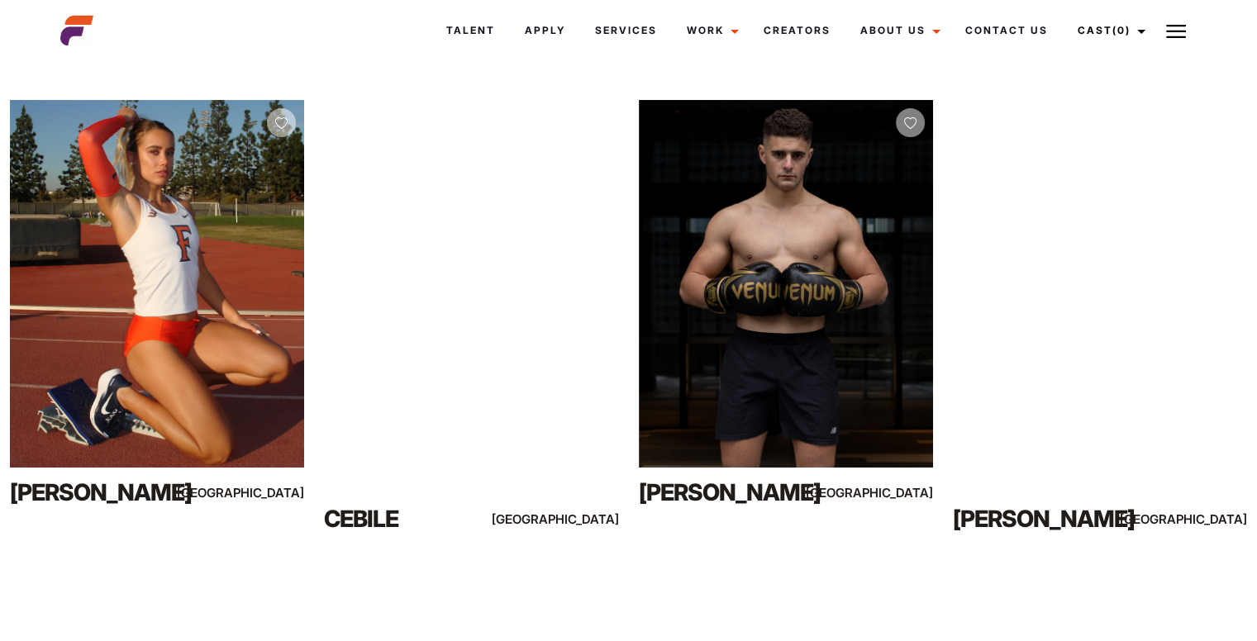
scroll to position [268, 0]
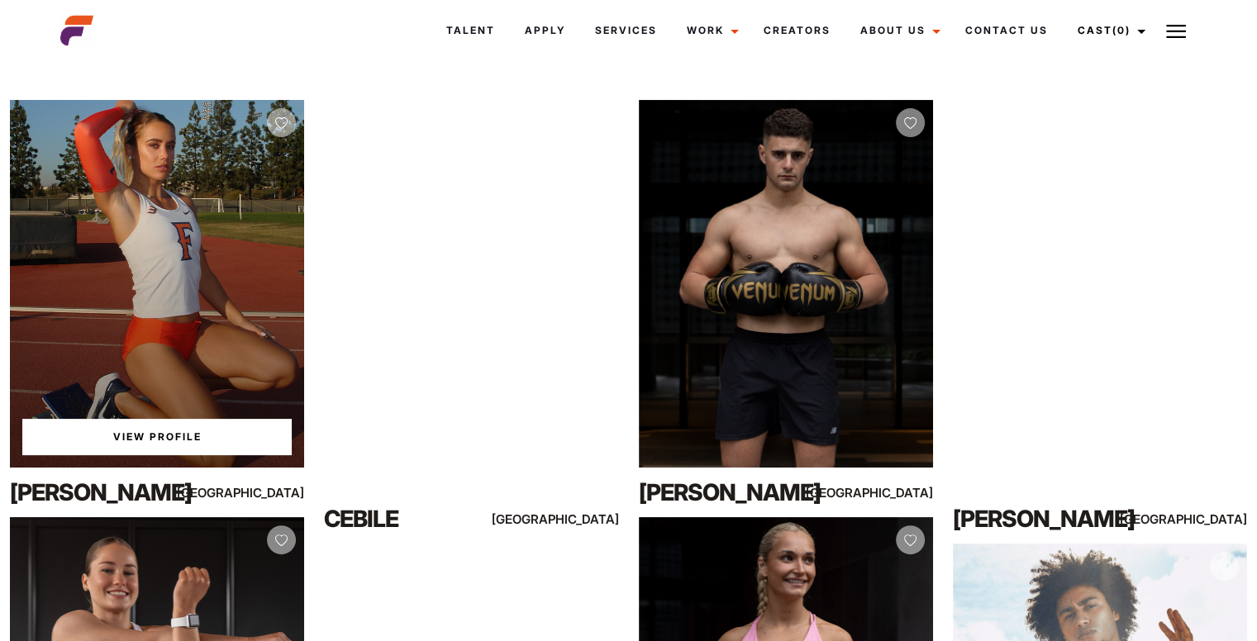
click at [155, 255] on div "View Profile" at bounding box center [157, 284] width 294 height 368
click at [135, 423] on link "View Profile" at bounding box center [156, 437] width 269 height 36
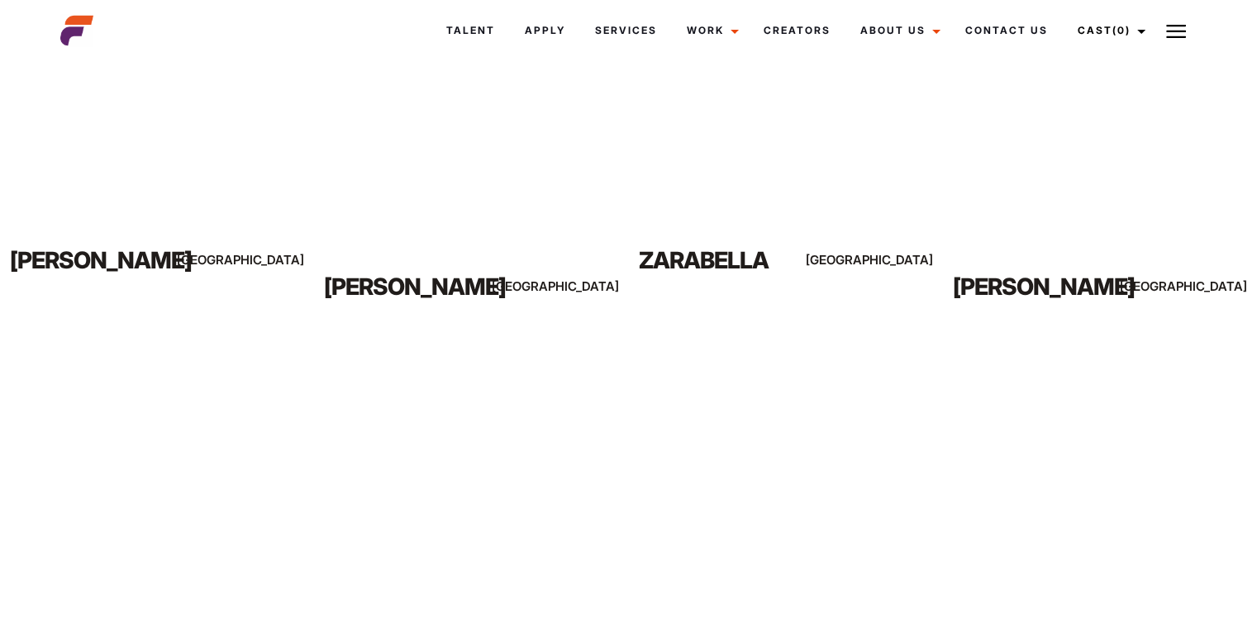
scroll to position [1058, 0]
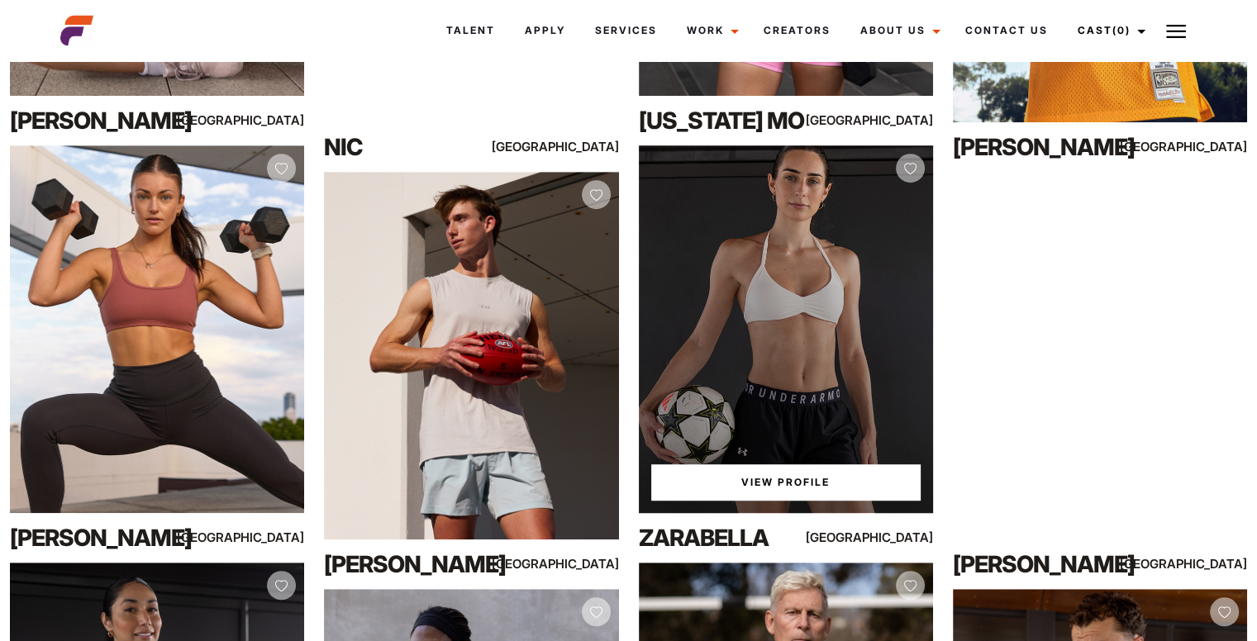
click at [810, 274] on div "View Profile" at bounding box center [786, 329] width 294 height 368
click at [793, 468] on link "View Profile" at bounding box center [785, 482] width 269 height 36
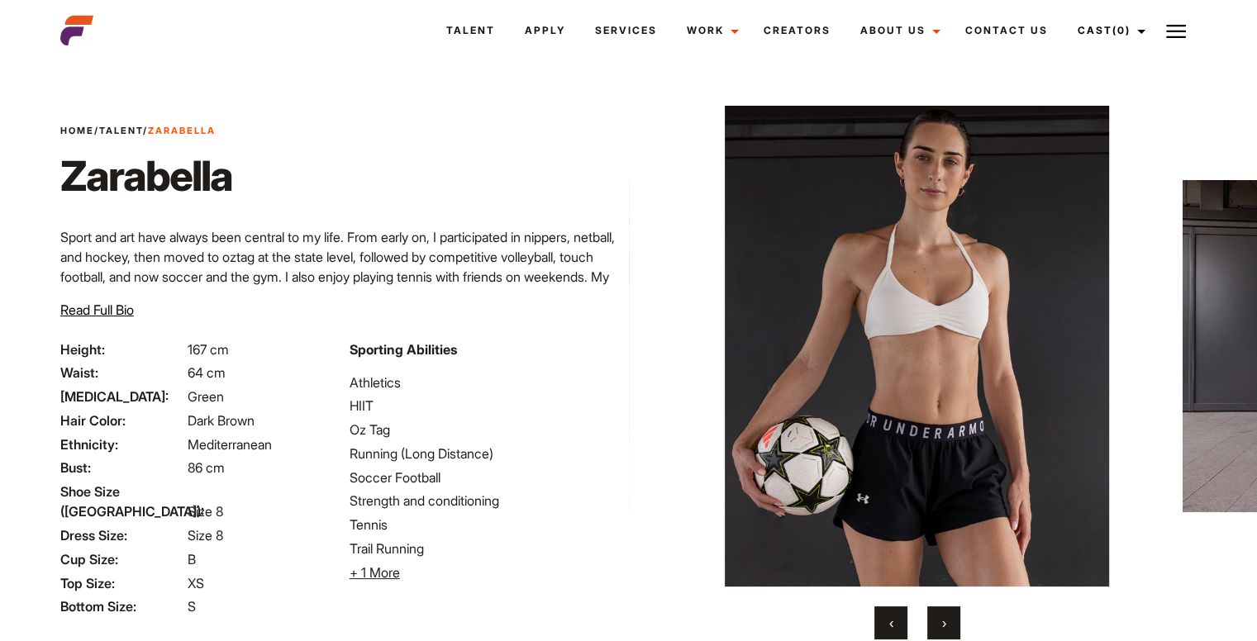
click at [952, 616] on button "›" at bounding box center [943, 623] width 33 height 33
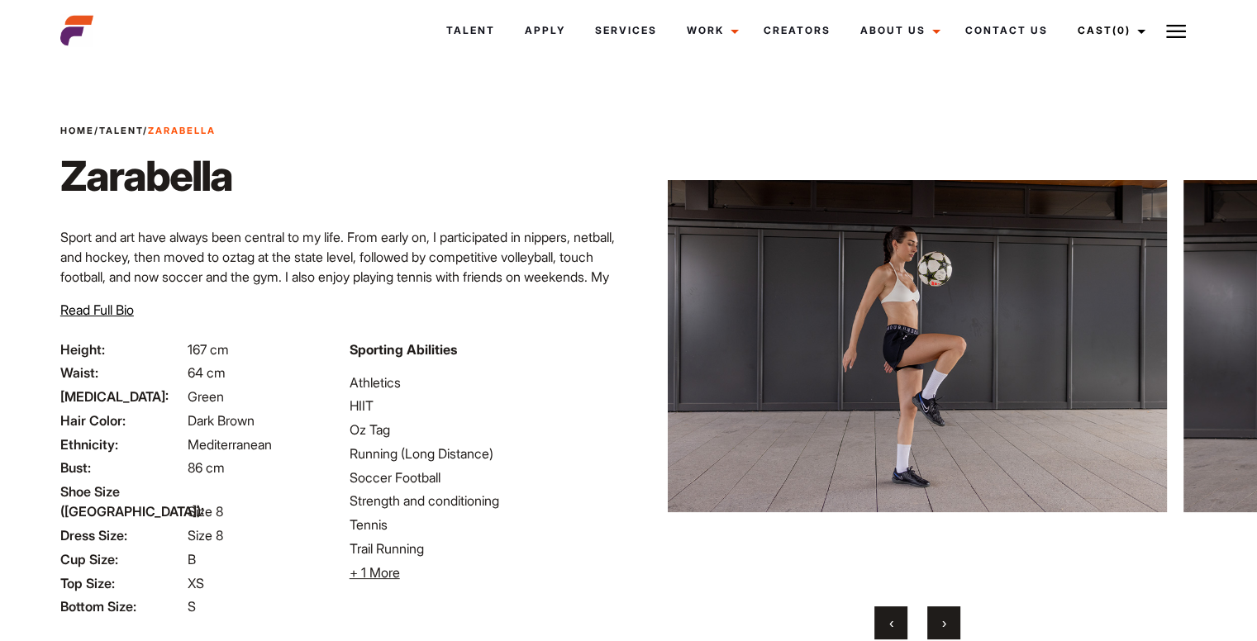
click at [952, 616] on button "›" at bounding box center [943, 623] width 33 height 33
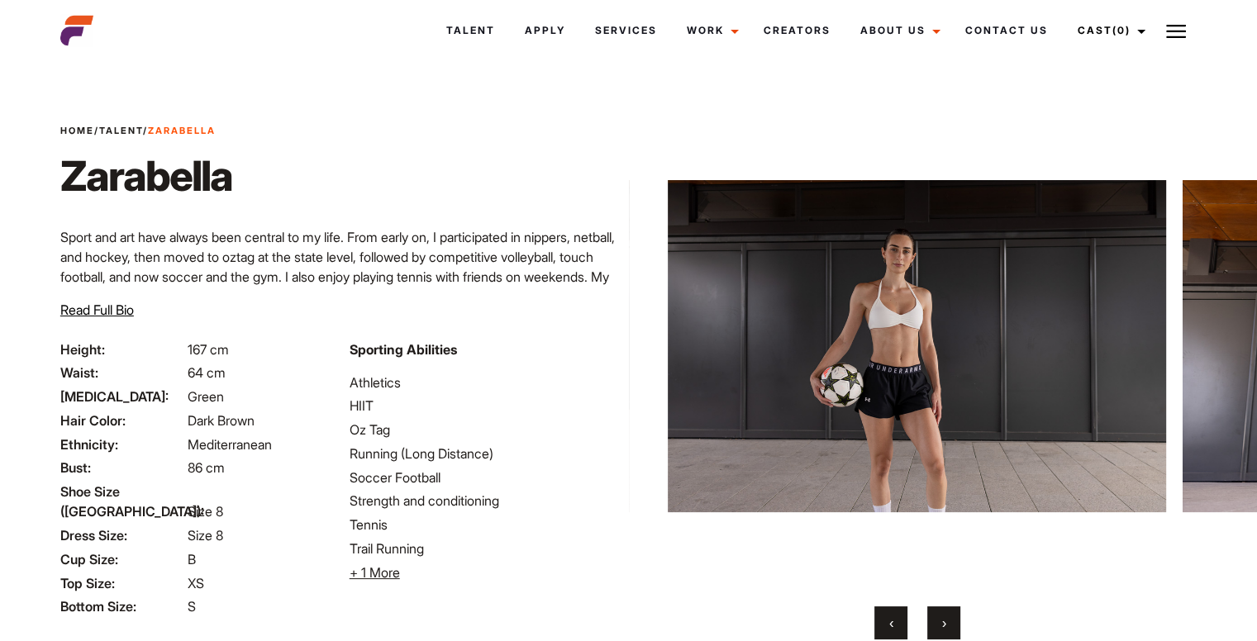
click at [952, 616] on button "›" at bounding box center [943, 623] width 33 height 33
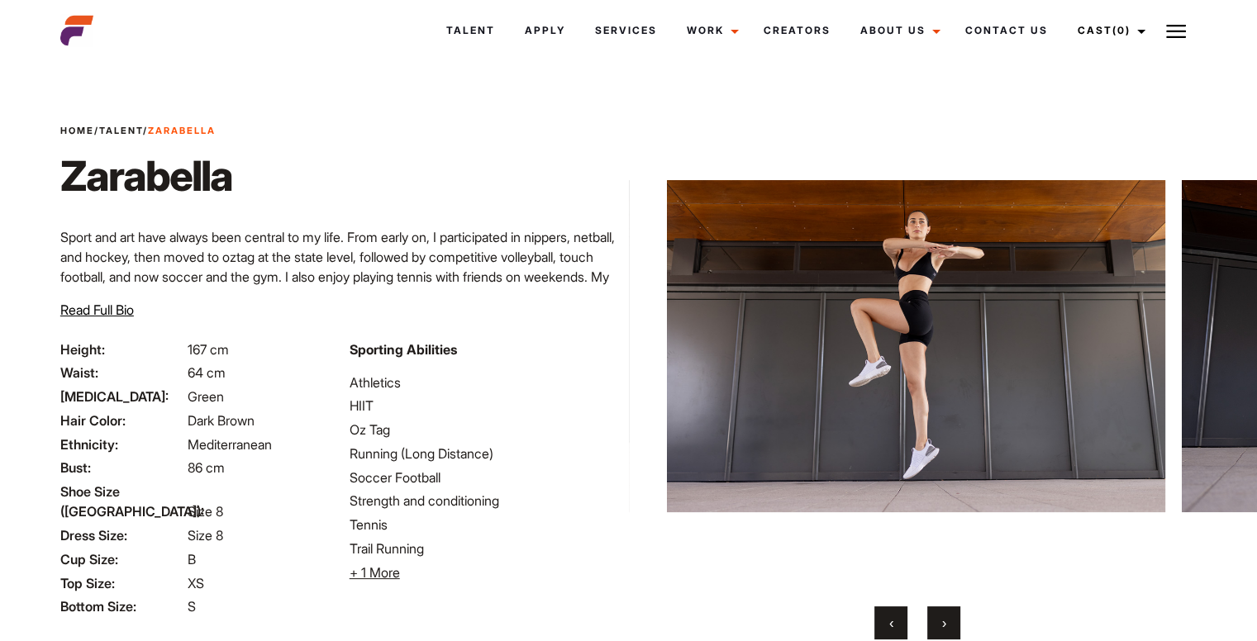
click at [952, 616] on button "›" at bounding box center [943, 623] width 33 height 33
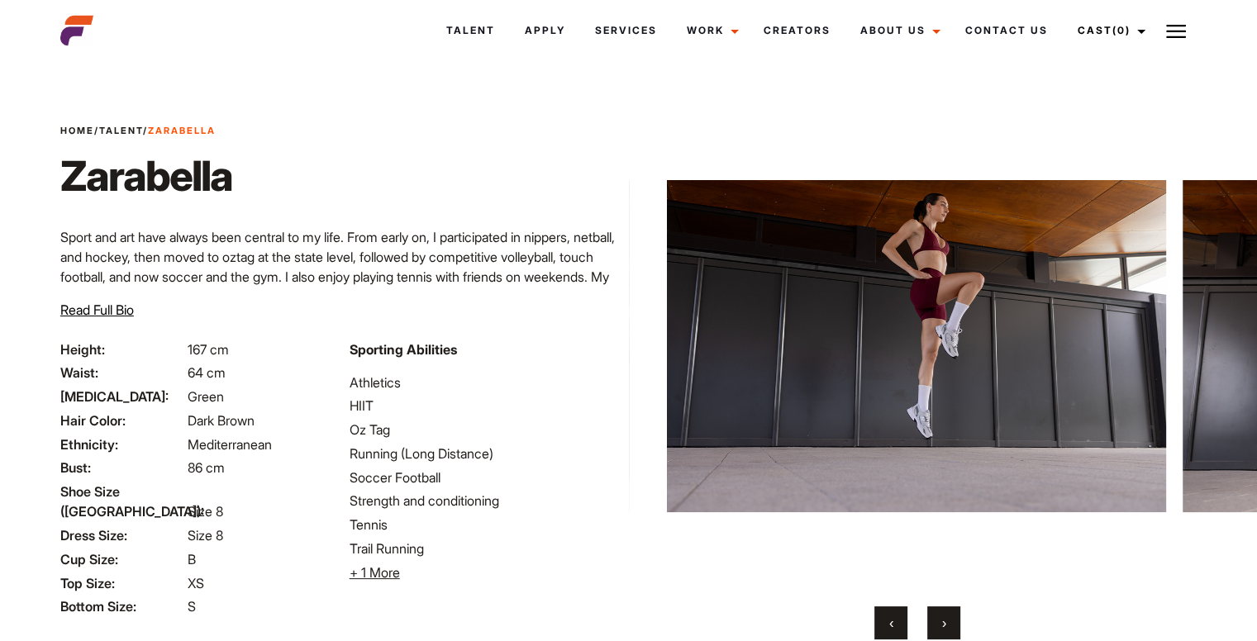
click at [952, 616] on button "›" at bounding box center [943, 623] width 33 height 33
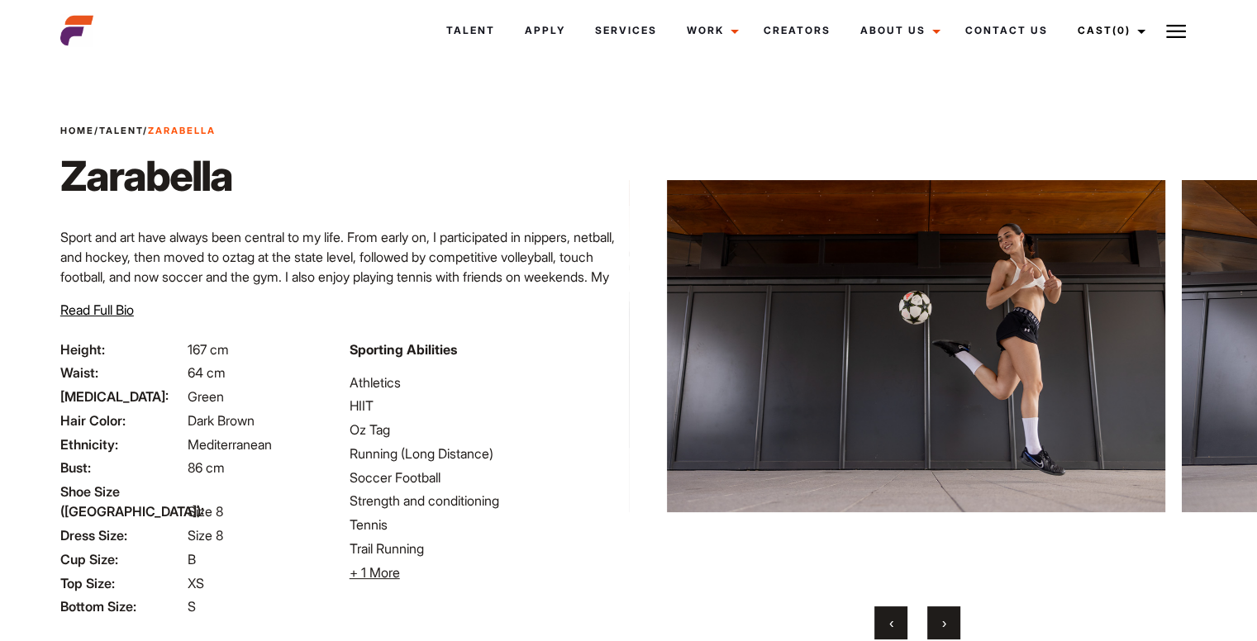
click at [952, 616] on button "›" at bounding box center [943, 623] width 33 height 33
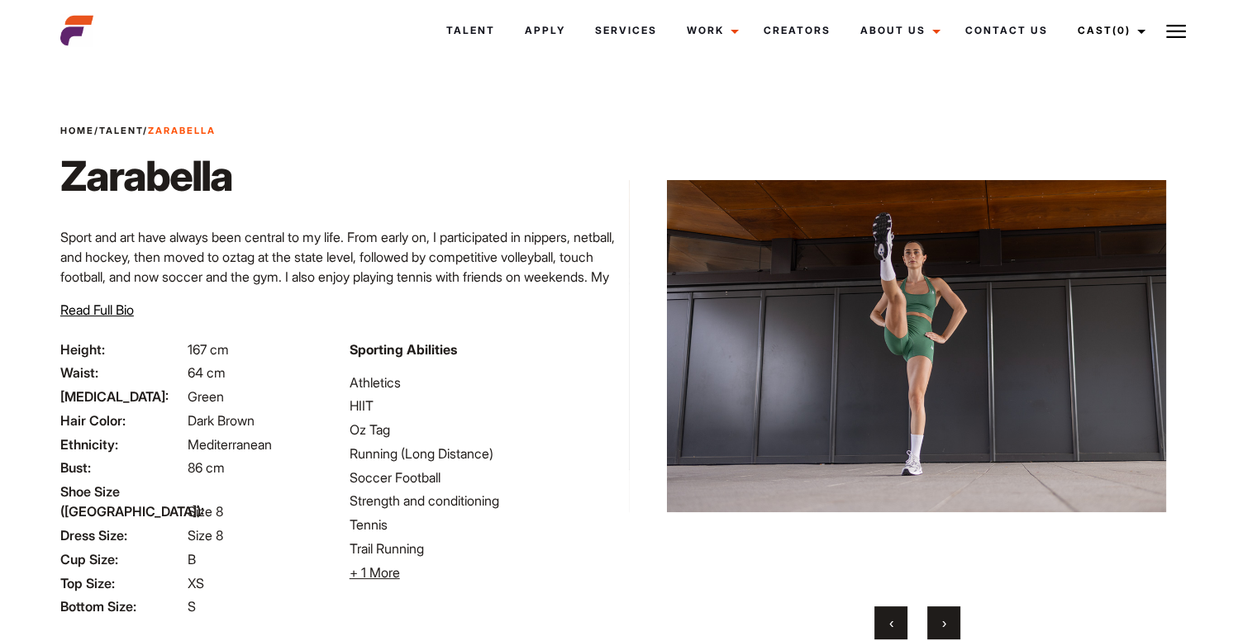
click at [952, 616] on button "›" at bounding box center [943, 623] width 33 height 33
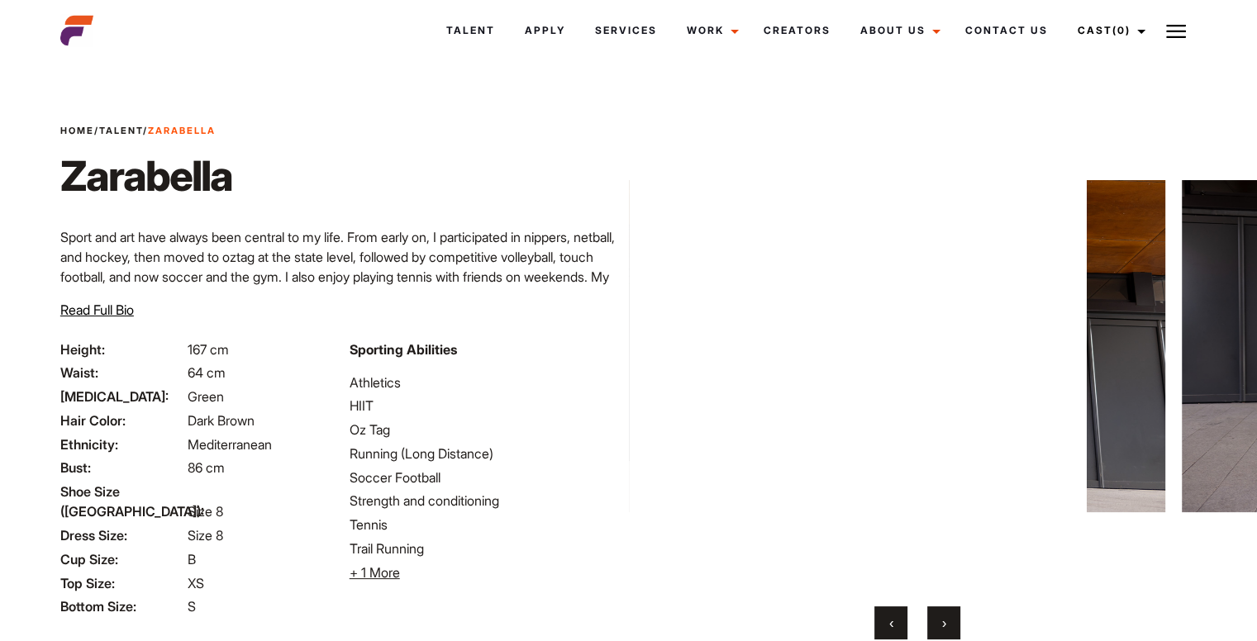
click at [952, 616] on button "›" at bounding box center [943, 623] width 33 height 33
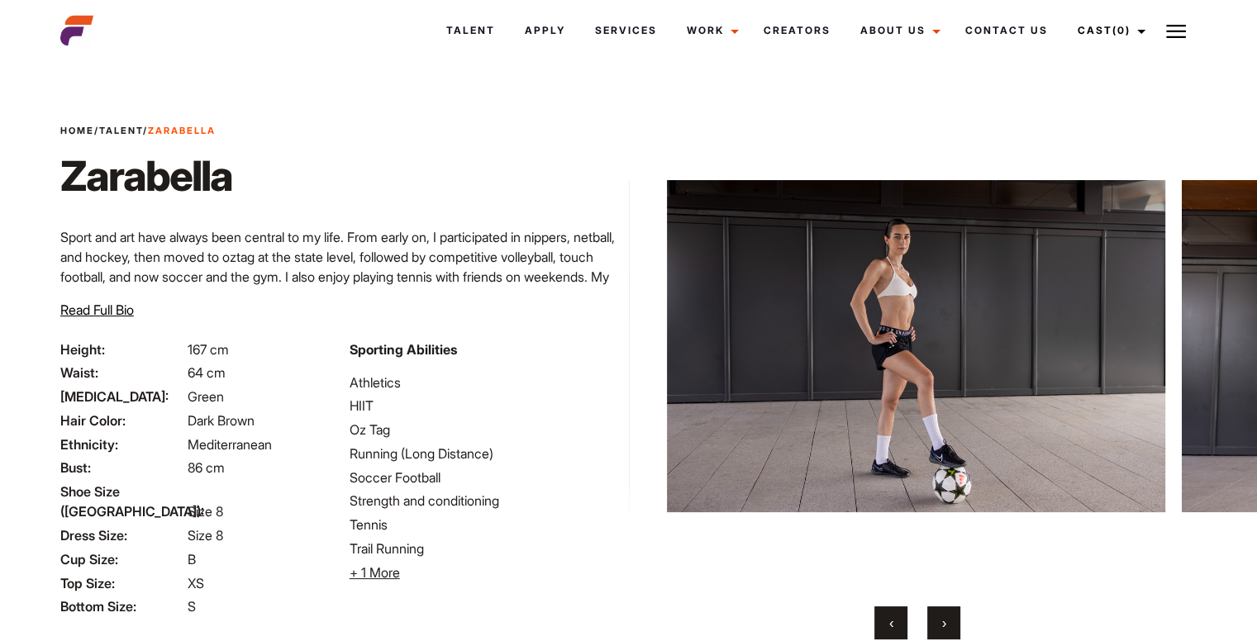
click at [952, 616] on button "›" at bounding box center [943, 623] width 33 height 33
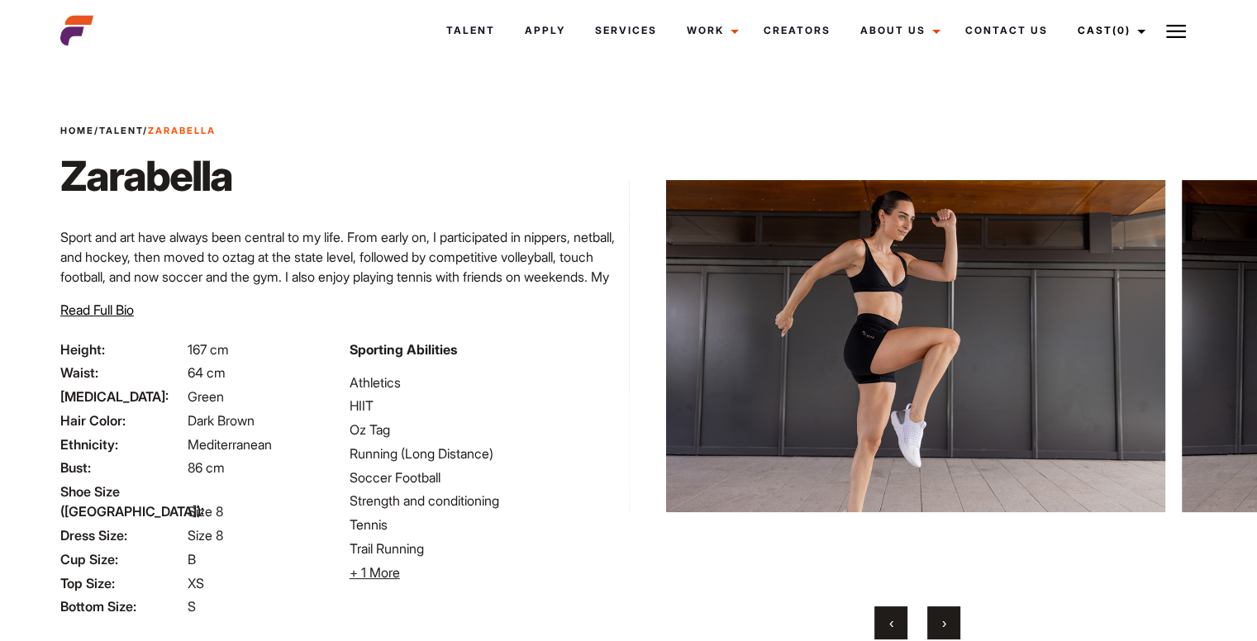
click at [952, 616] on button "›" at bounding box center [943, 623] width 33 height 33
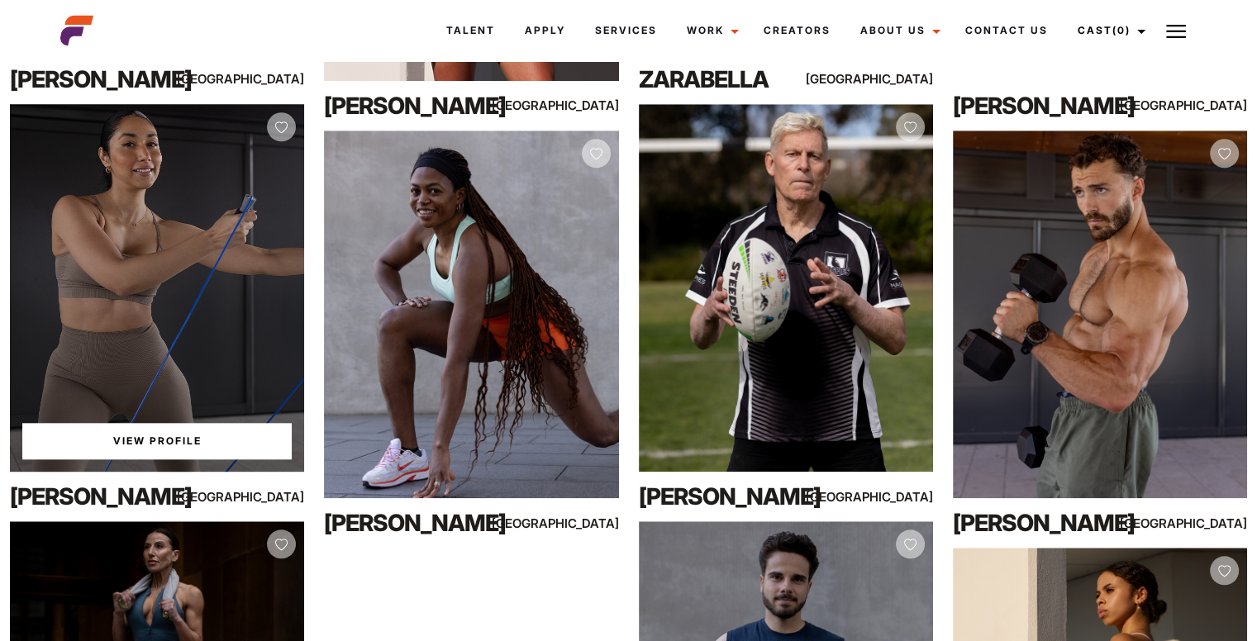
scroll to position [1515, 0]
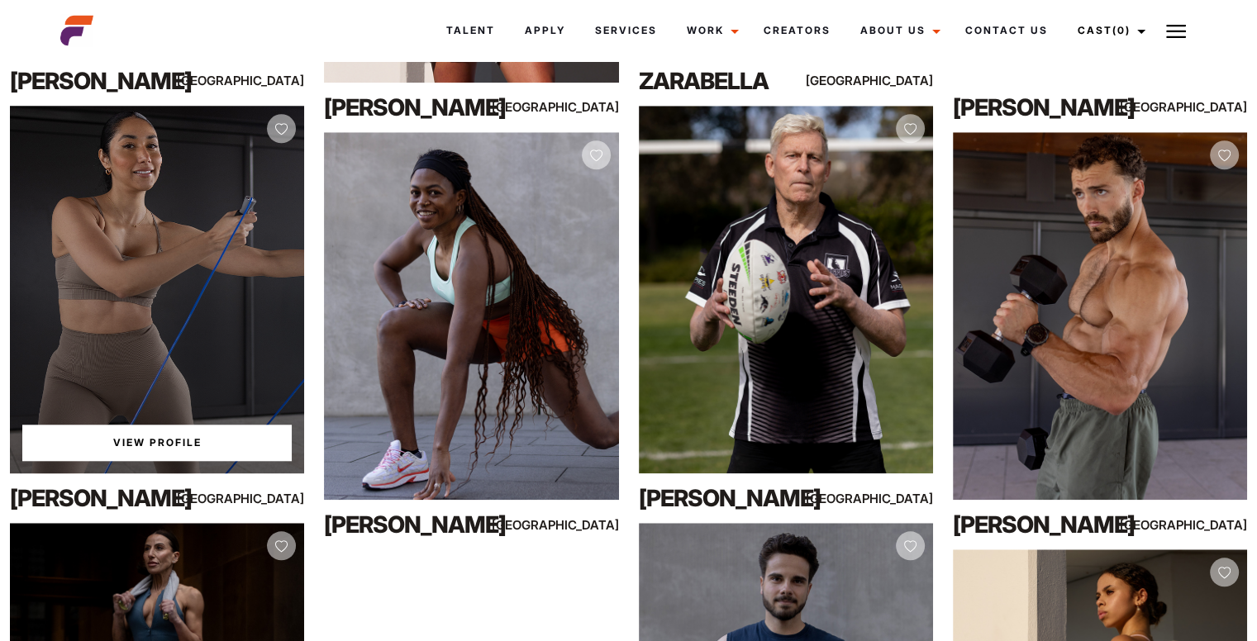
click at [155, 432] on link "View Profile" at bounding box center [156, 443] width 269 height 36
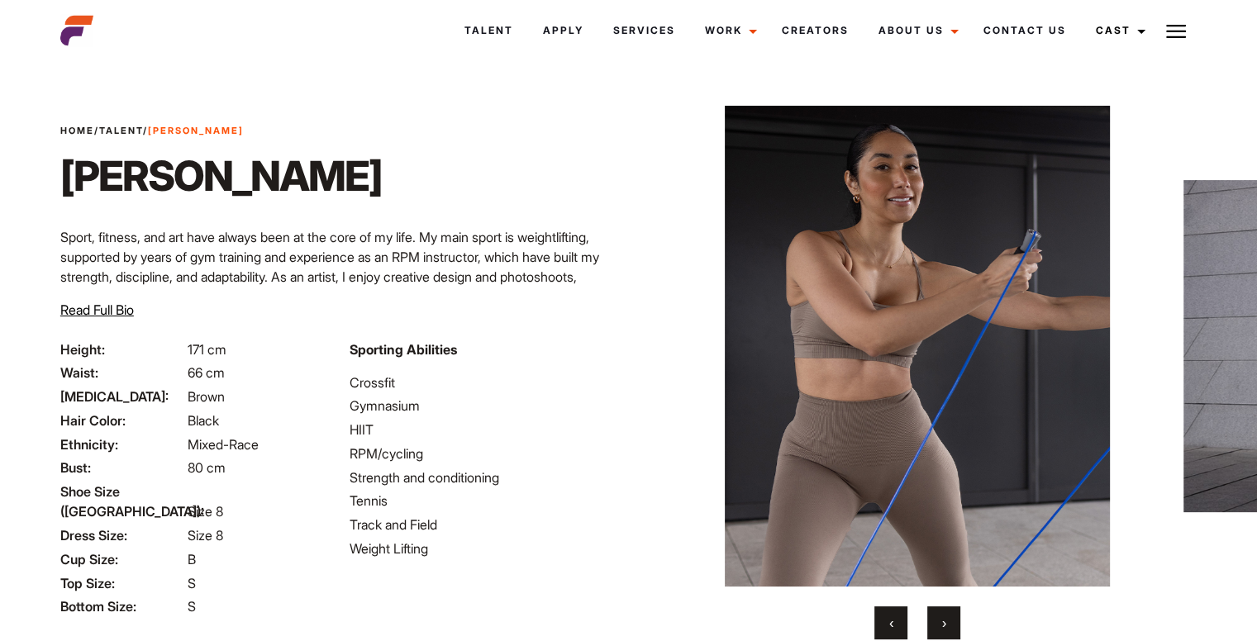
click at [932, 617] on button "›" at bounding box center [943, 623] width 33 height 33
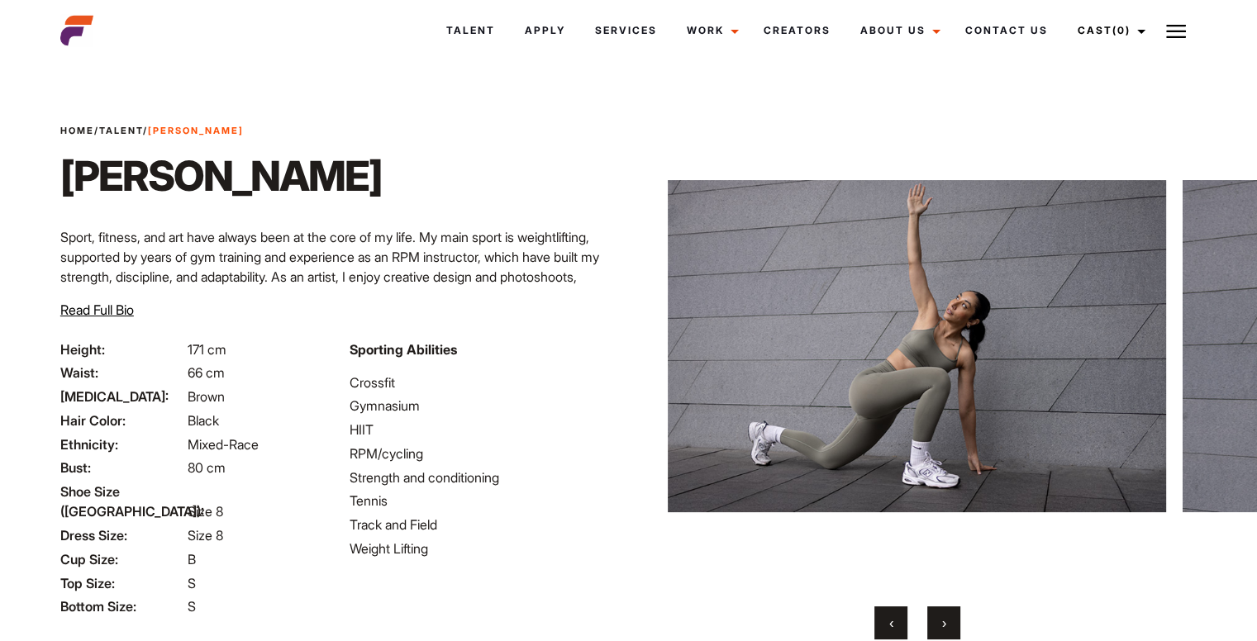
click at [932, 617] on button "›" at bounding box center [943, 623] width 33 height 33
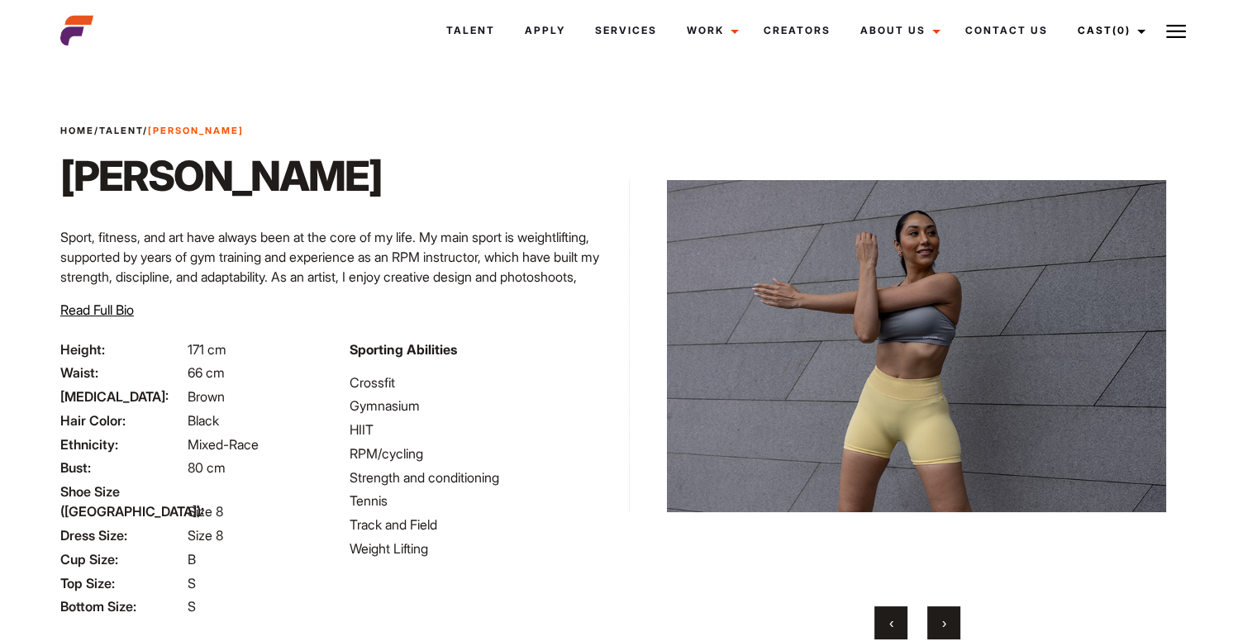
click at [932, 617] on button "›" at bounding box center [943, 623] width 33 height 33
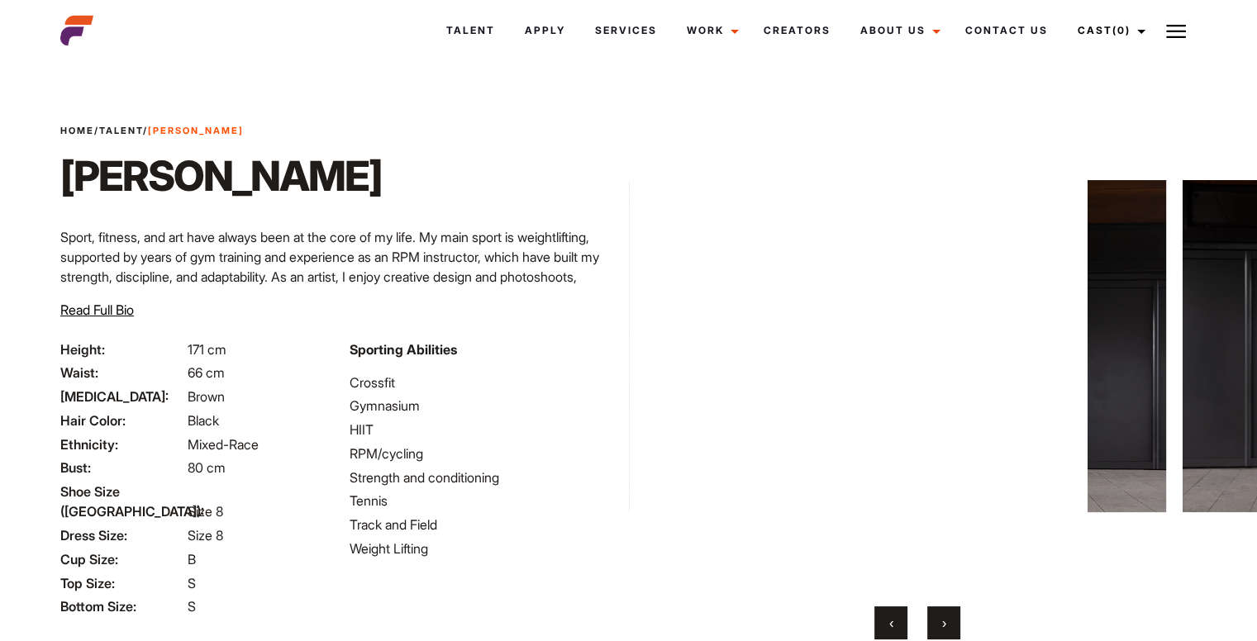
click at [932, 617] on button "›" at bounding box center [943, 623] width 33 height 33
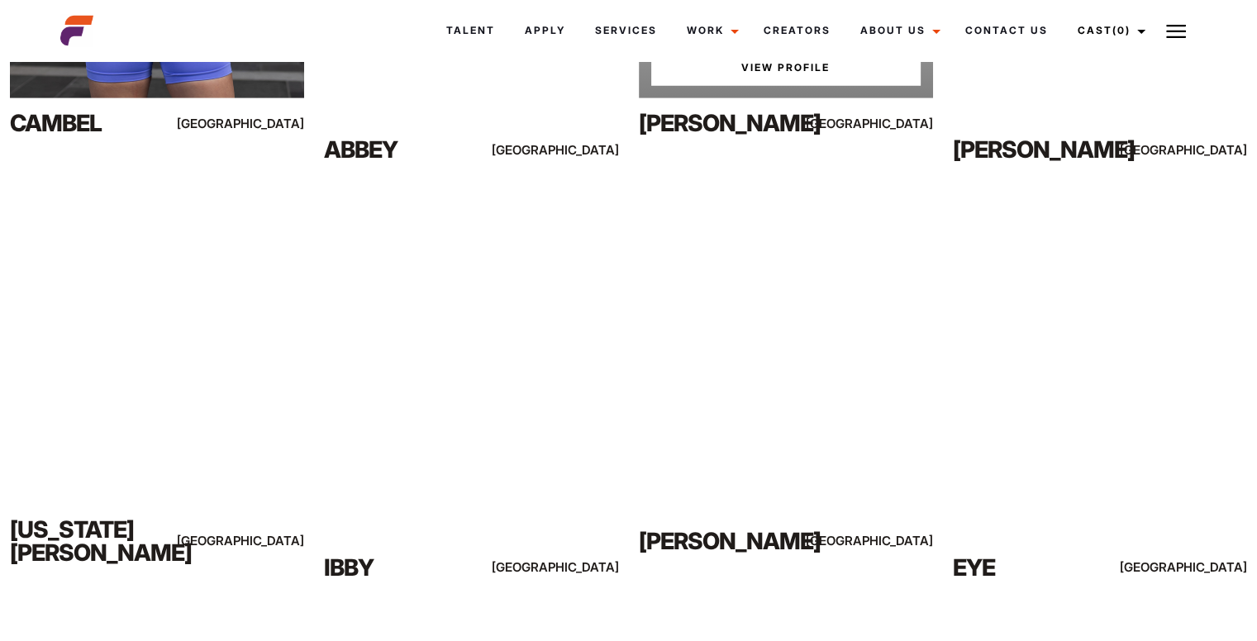
scroll to position [4811, 0]
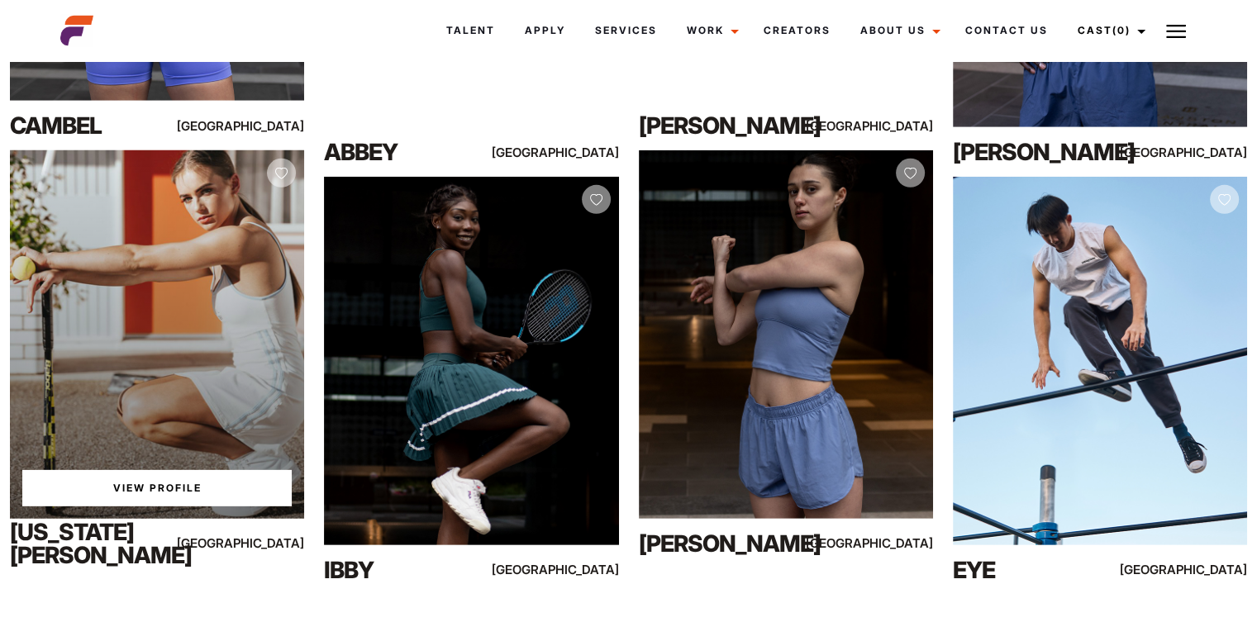
click at [216, 437] on div "View Profile" at bounding box center [157, 334] width 294 height 368
click at [164, 488] on link "View Profile" at bounding box center [156, 488] width 269 height 36
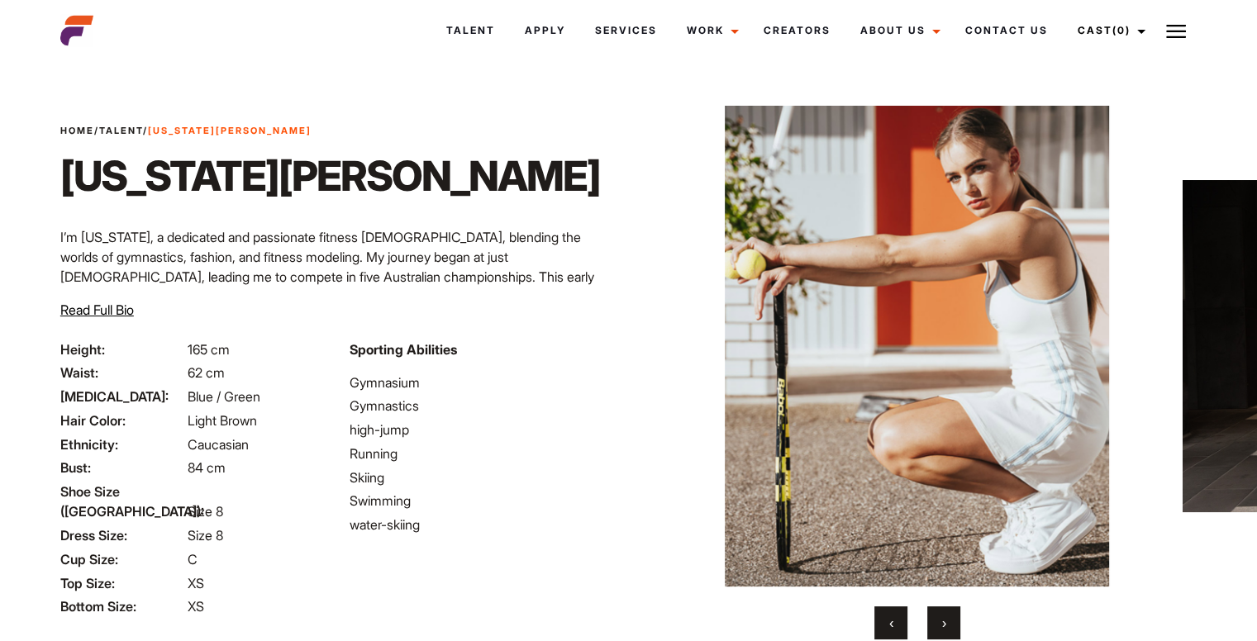
click at [942, 622] on span "›" at bounding box center [944, 623] width 4 height 17
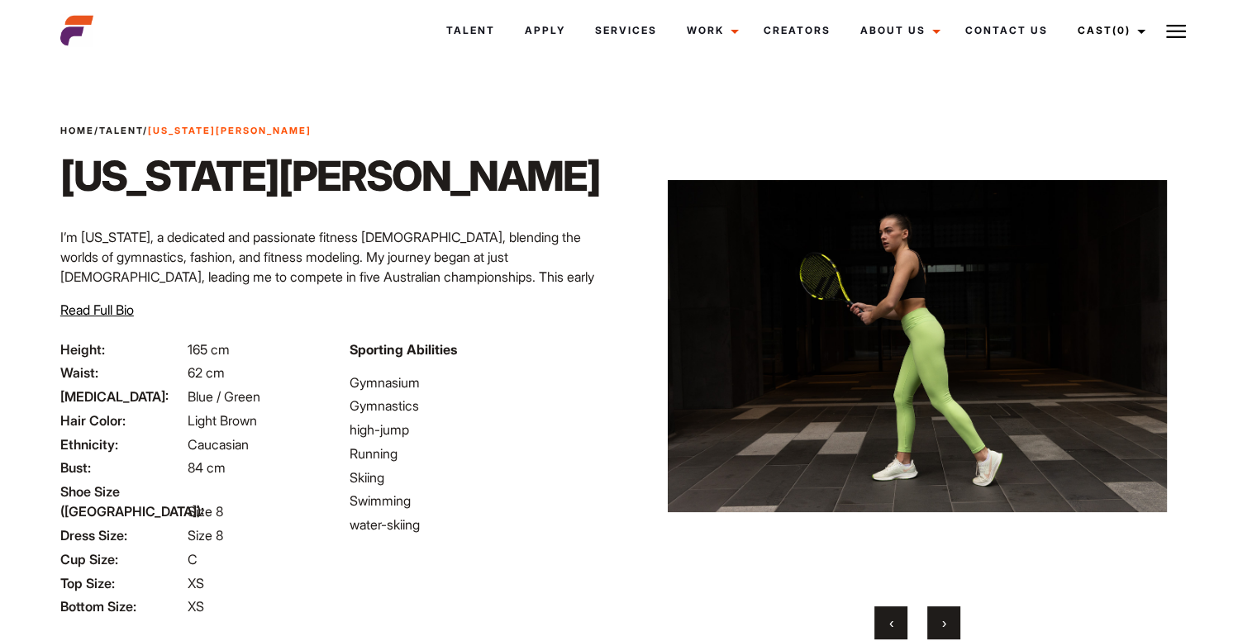
click at [942, 622] on span "›" at bounding box center [944, 623] width 4 height 17
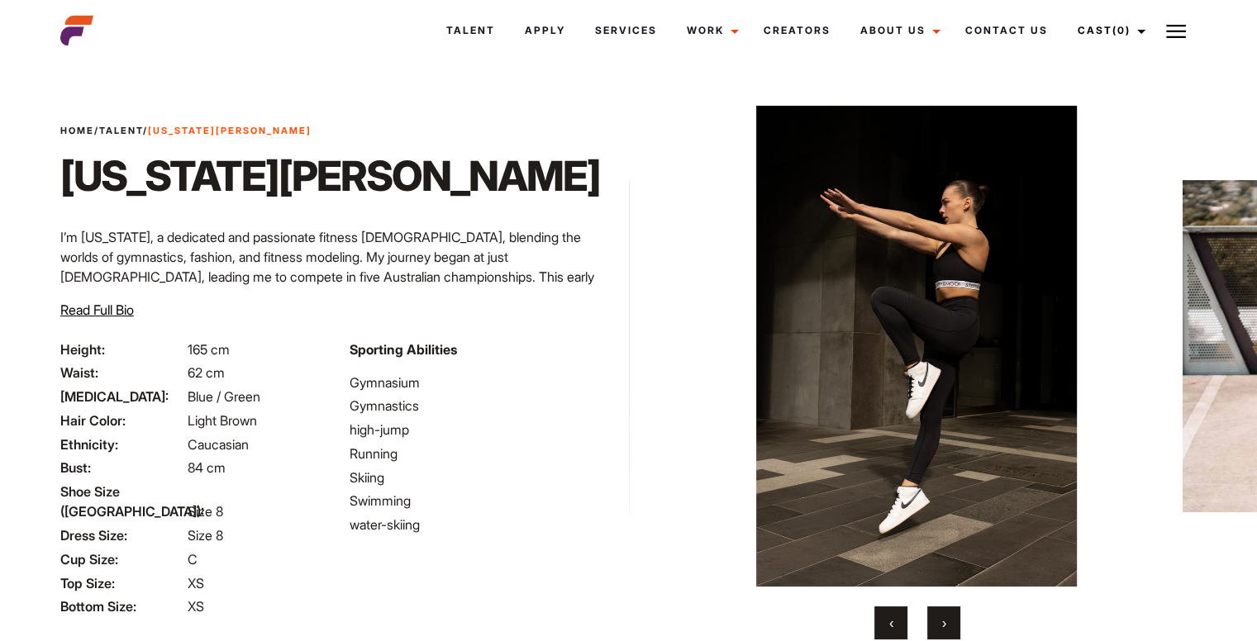
click at [942, 622] on span "›" at bounding box center [944, 623] width 4 height 17
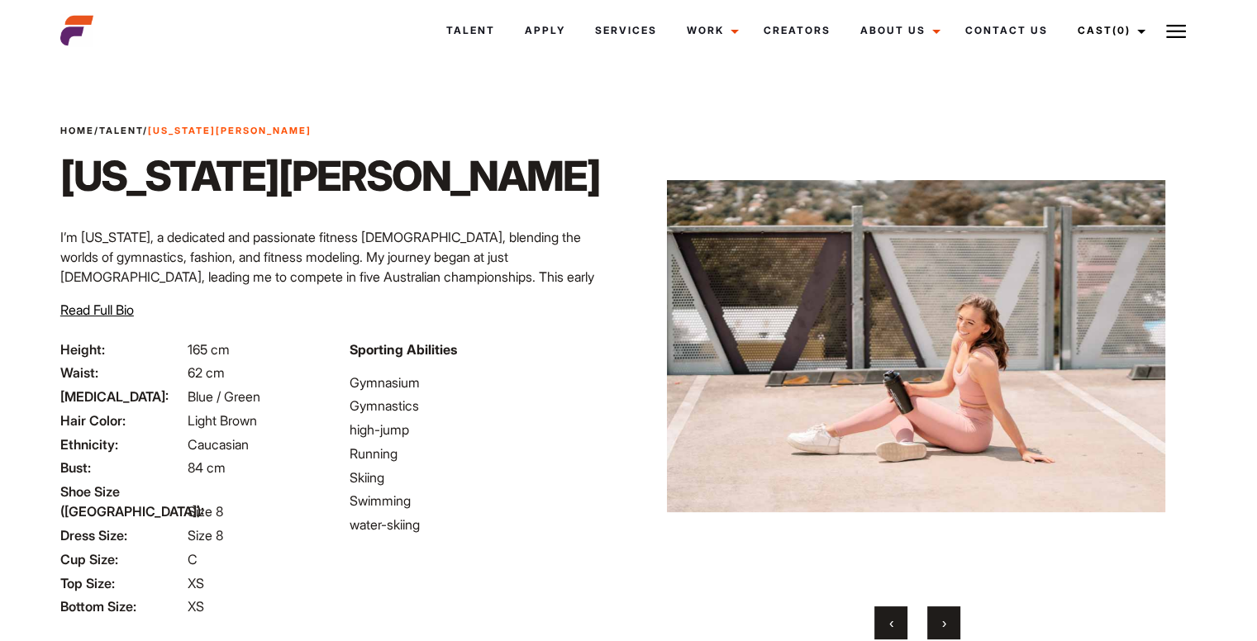
click at [942, 622] on span "›" at bounding box center [944, 623] width 4 height 17
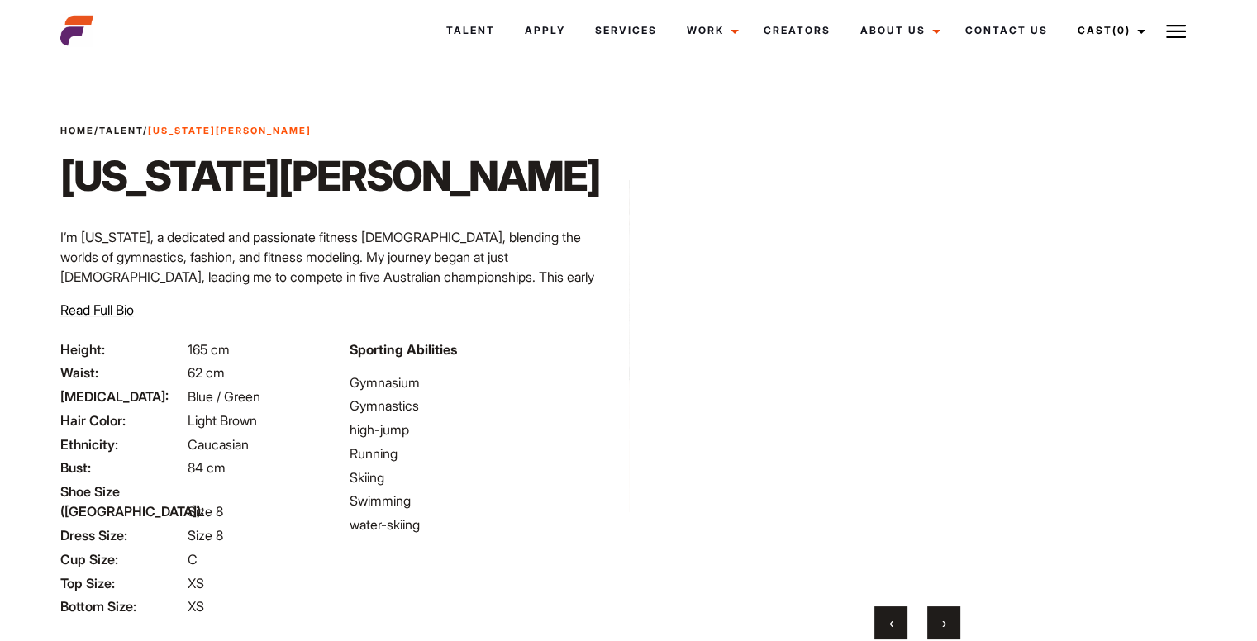
click at [942, 622] on span "›" at bounding box center [944, 623] width 4 height 17
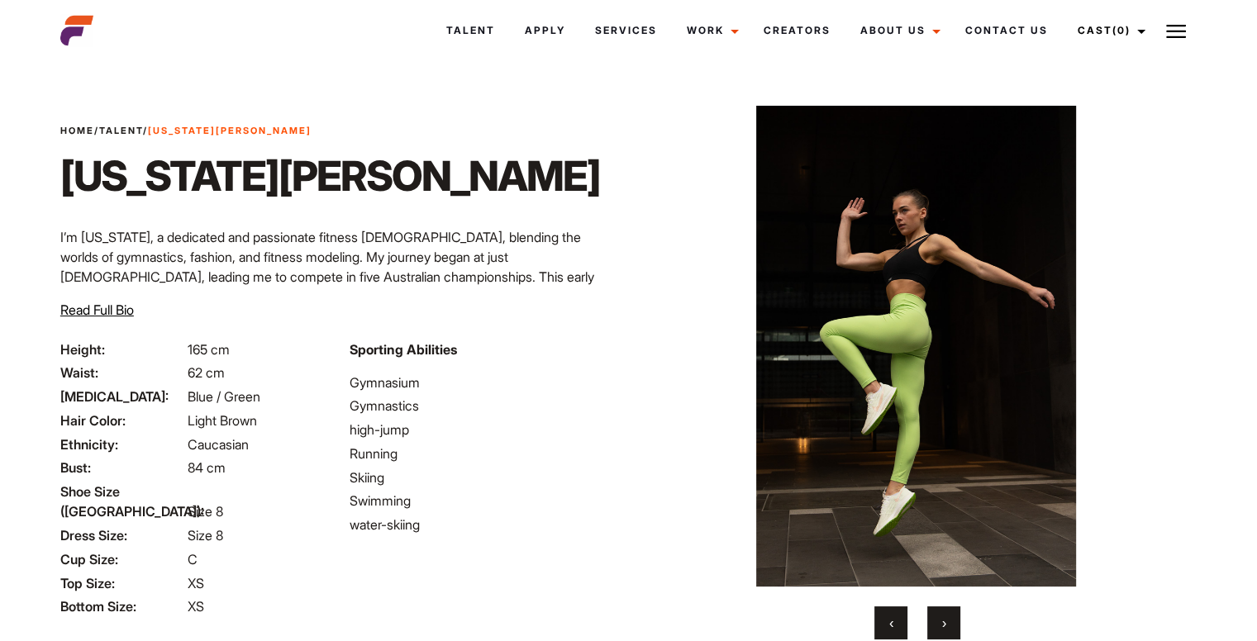
click at [942, 622] on span "›" at bounding box center [944, 623] width 4 height 17
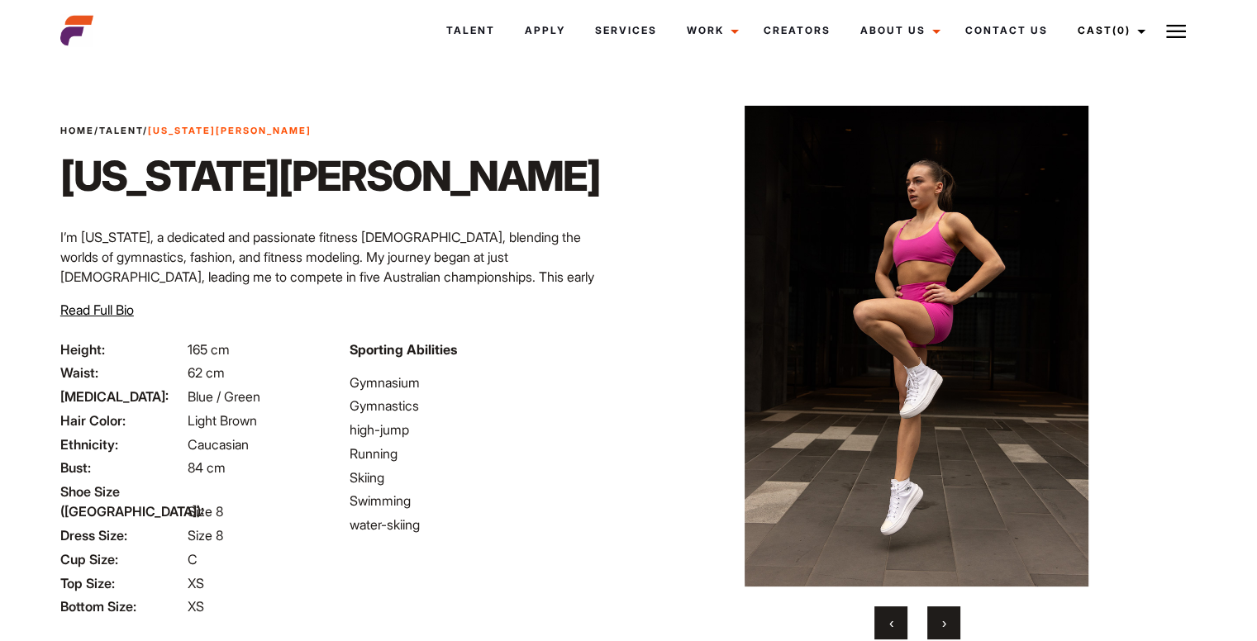
click at [942, 622] on span "›" at bounding box center [944, 623] width 4 height 17
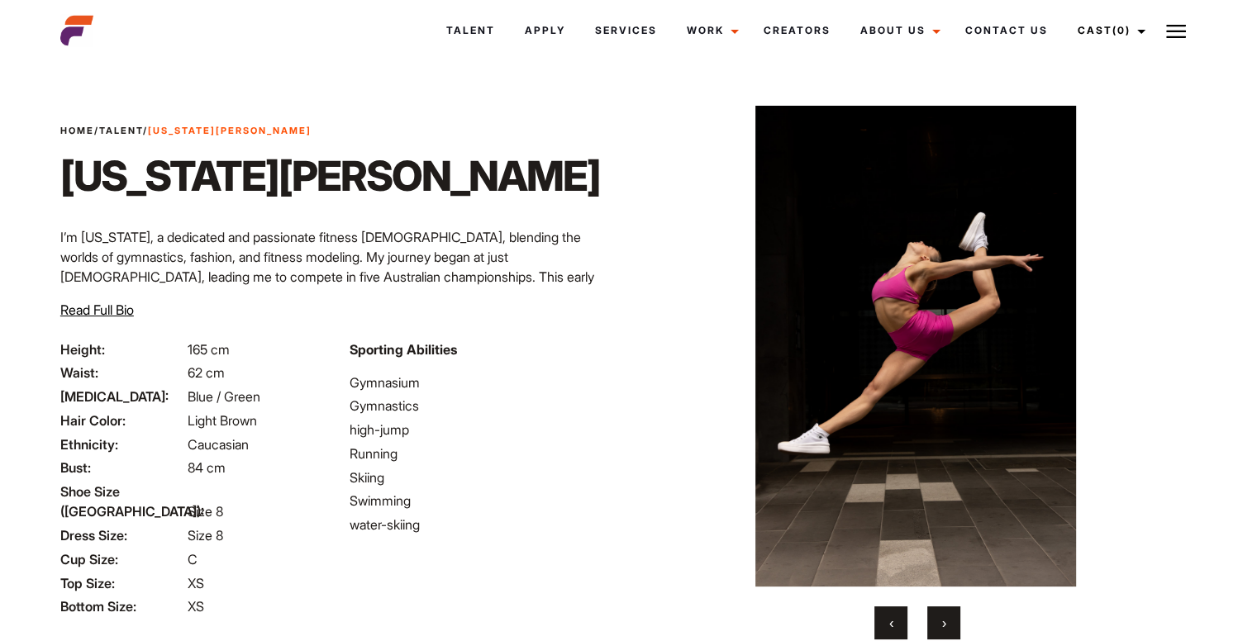
click at [942, 622] on span "›" at bounding box center [944, 623] width 4 height 17
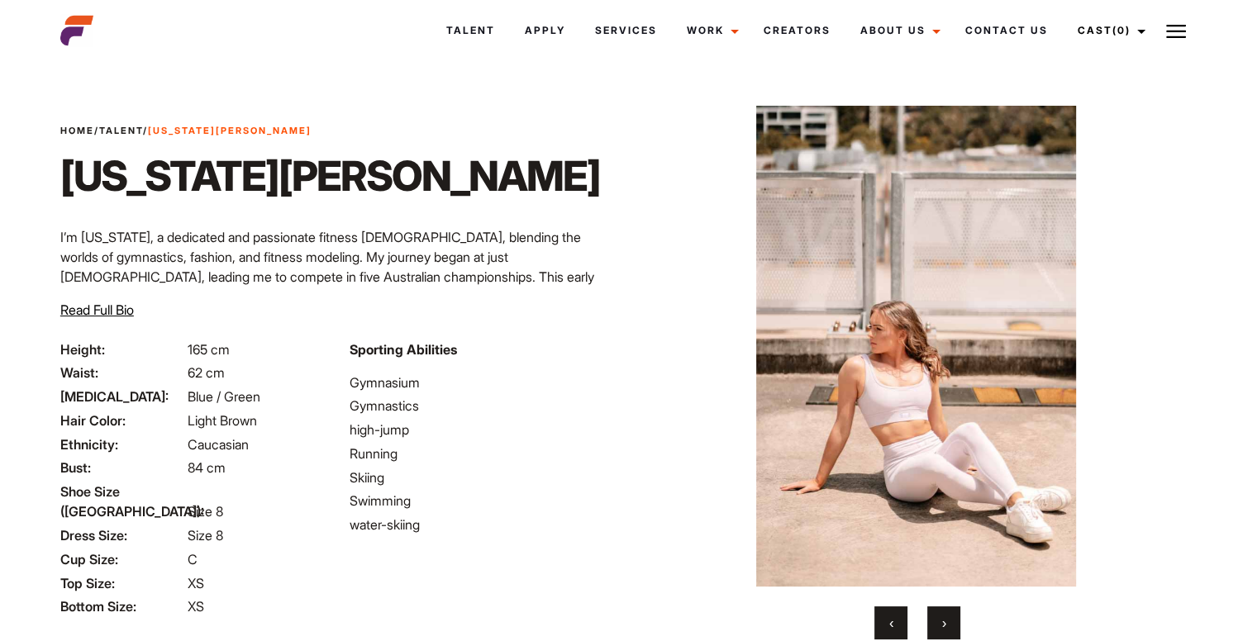
click at [942, 622] on span "›" at bounding box center [944, 623] width 4 height 17
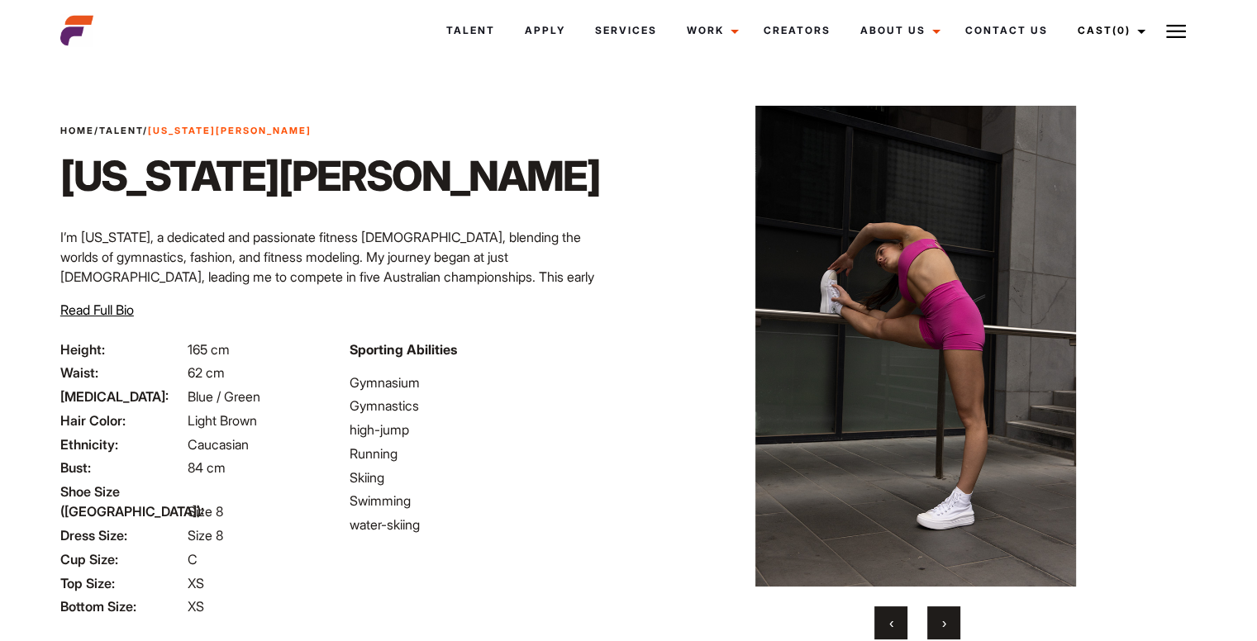
click at [942, 622] on span "›" at bounding box center [944, 623] width 4 height 17
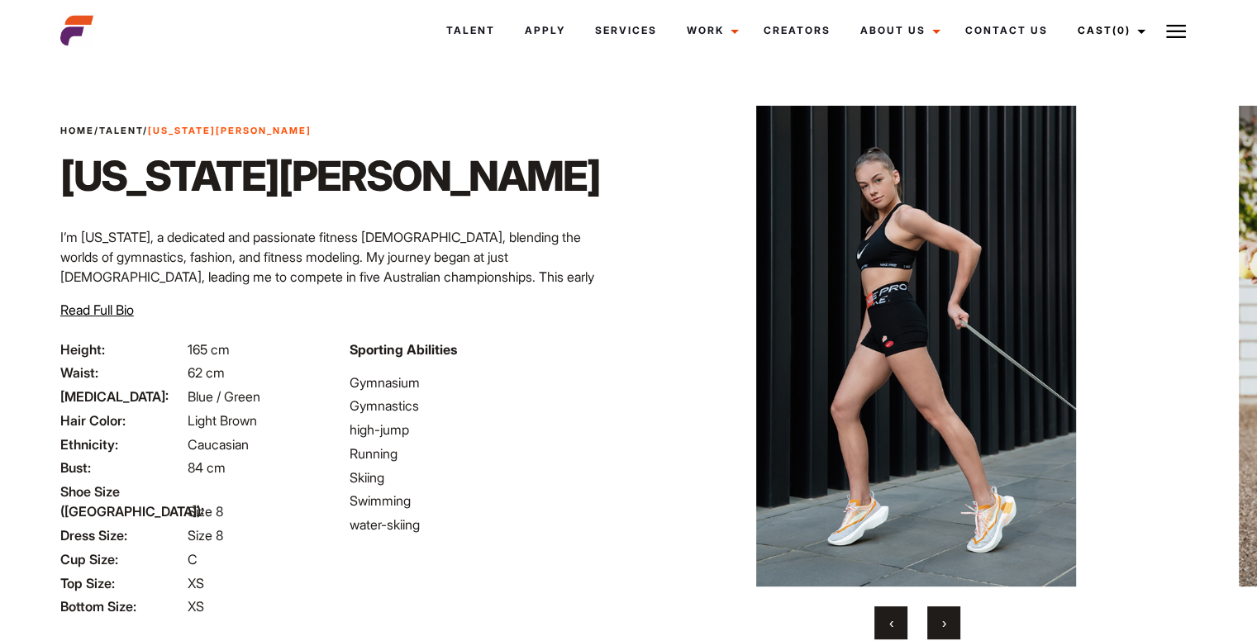
click at [942, 622] on span "›" at bounding box center [944, 623] width 4 height 17
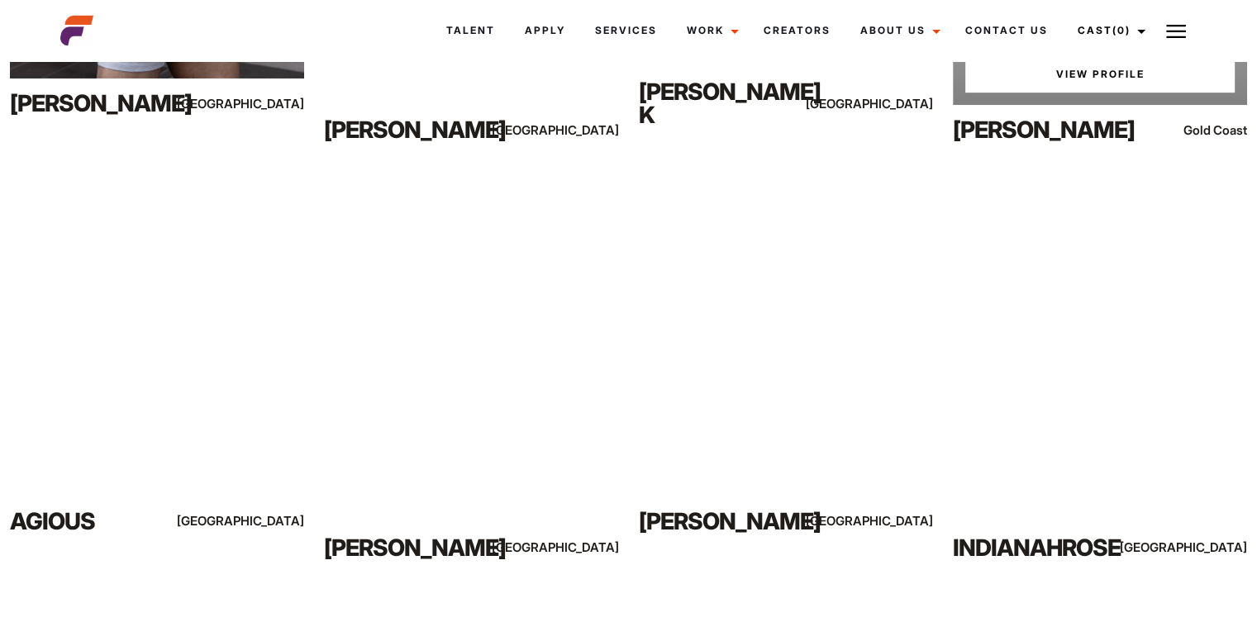
scroll to position [7337, 0]
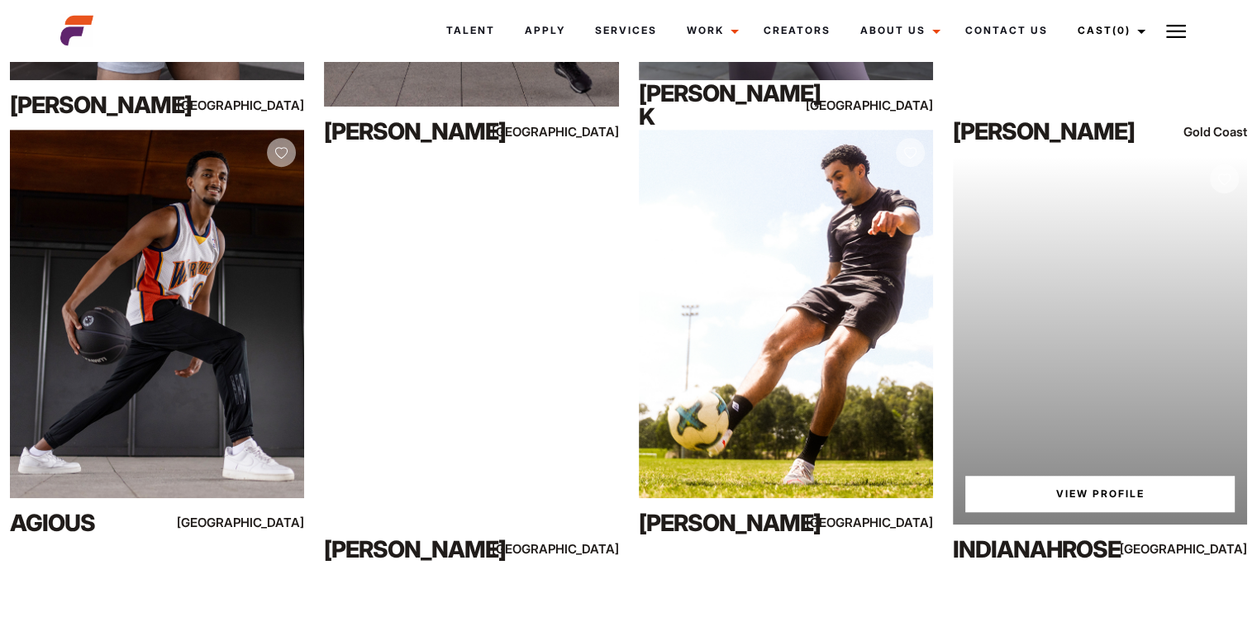
click at [1121, 437] on div "Your browser does not support the video tag. View Profile" at bounding box center [1100, 340] width 294 height 368
click at [1102, 496] on link "View Profile" at bounding box center [1099, 494] width 269 height 36
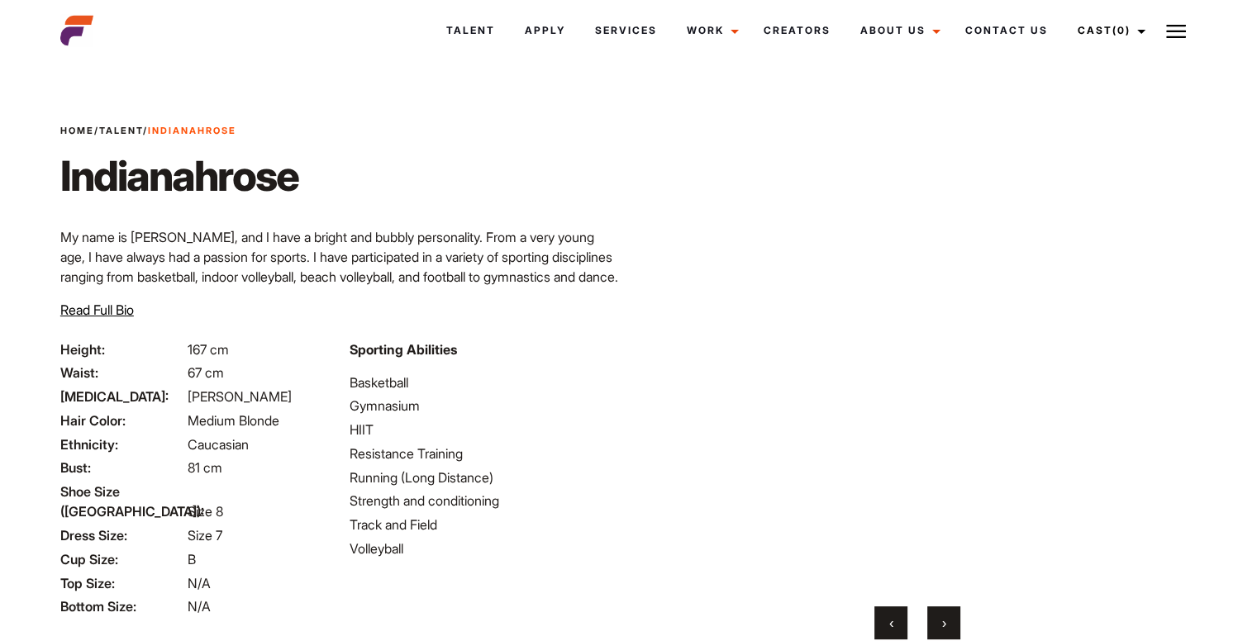
click at [951, 613] on button "›" at bounding box center [943, 623] width 33 height 33
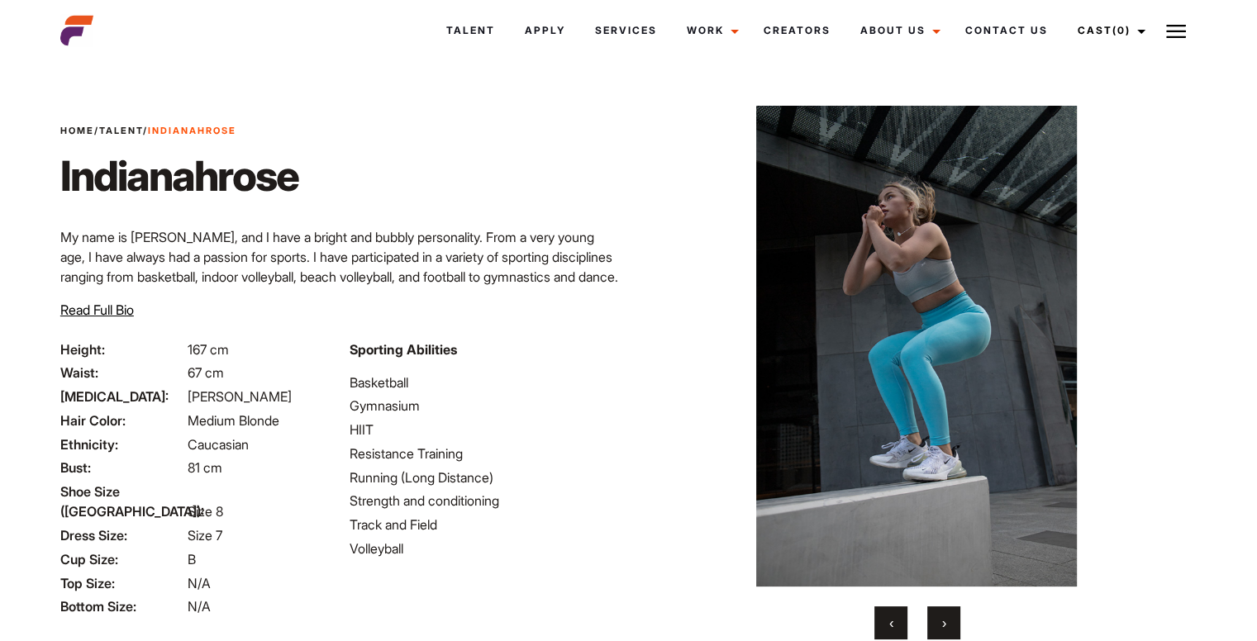
click at [951, 613] on button "›" at bounding box center [943, 623] width 33 height 33
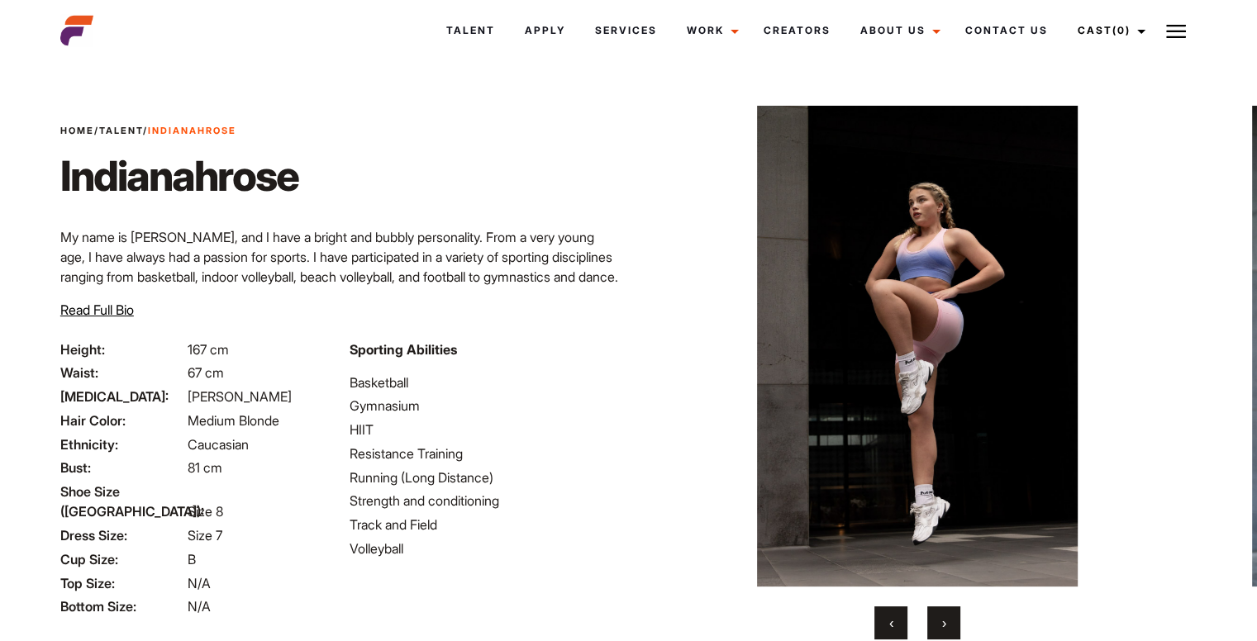
click at [951, 613] on button "›" at bounding box center [943, 623] width 33 height 33
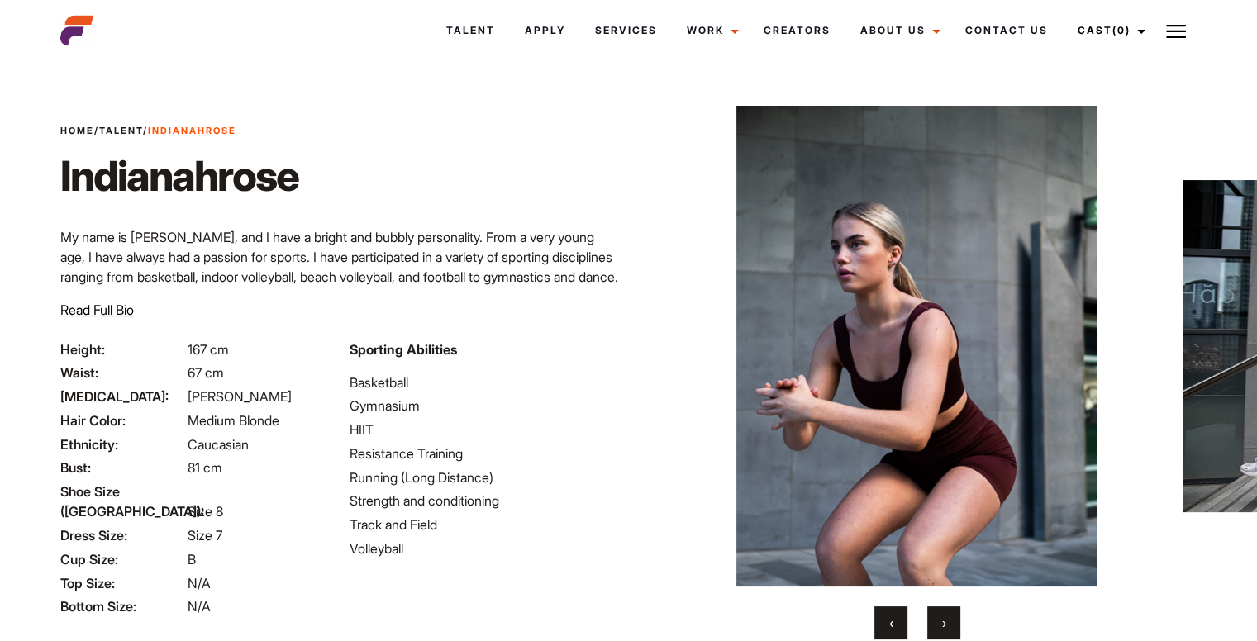
click at [951, 613] on button "›" at bounding box center [943, 623] width 33 height 33
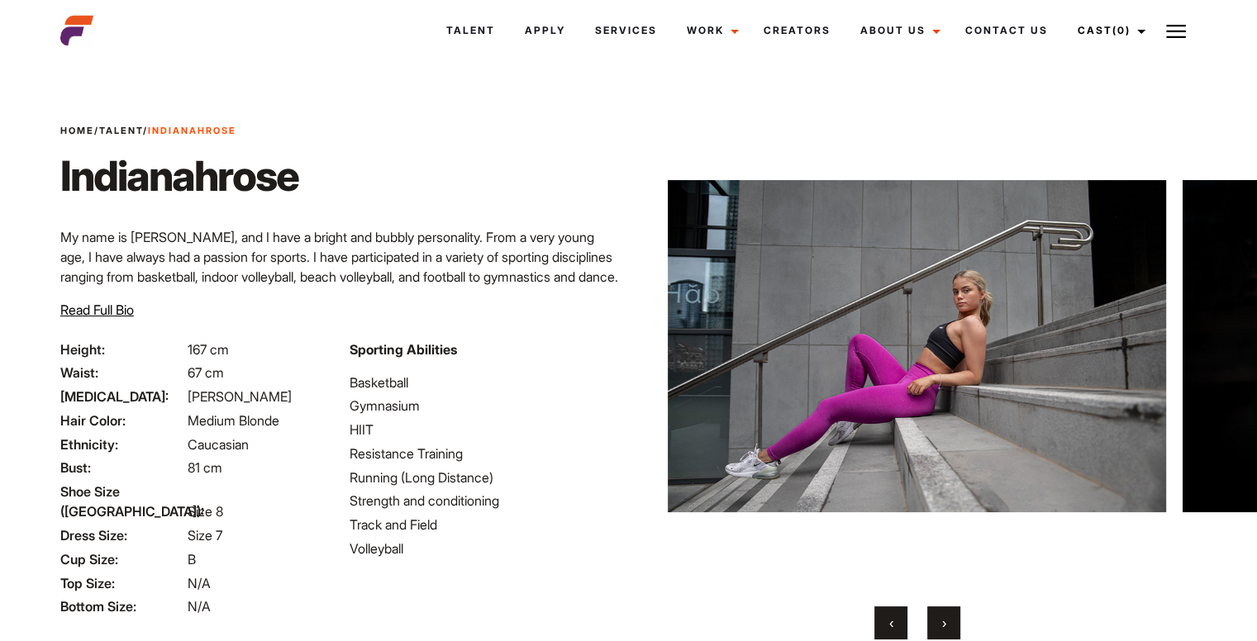
click at [951, 613] on button "›" at bounding box center [943, 623] width 33 height 33
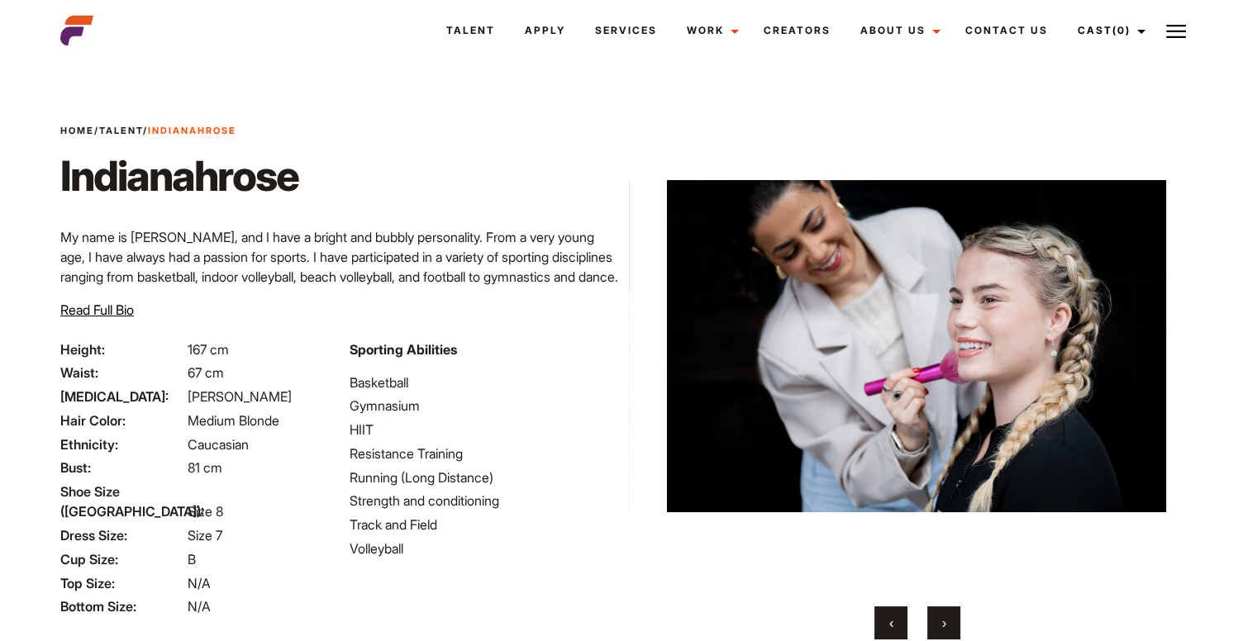
click at [951, 613] on button "›" at bounding box center [943, 623] width 33 height 33
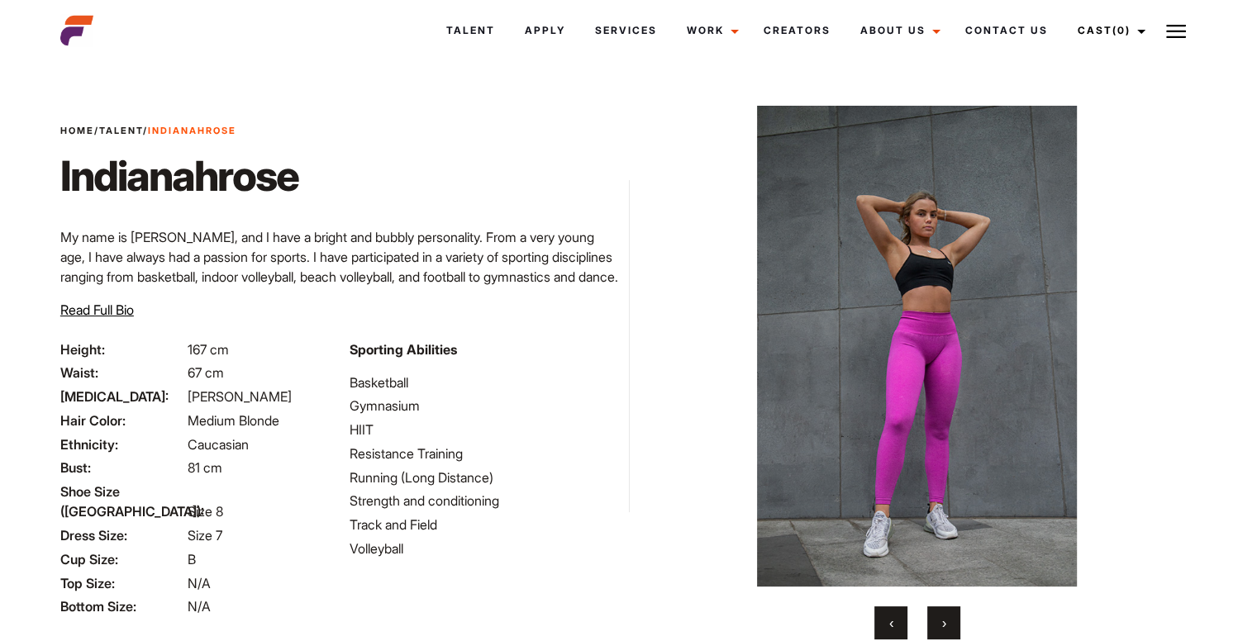
click at [951, 613] on button "›" at bounding box center [943, 623] width 33 height 33
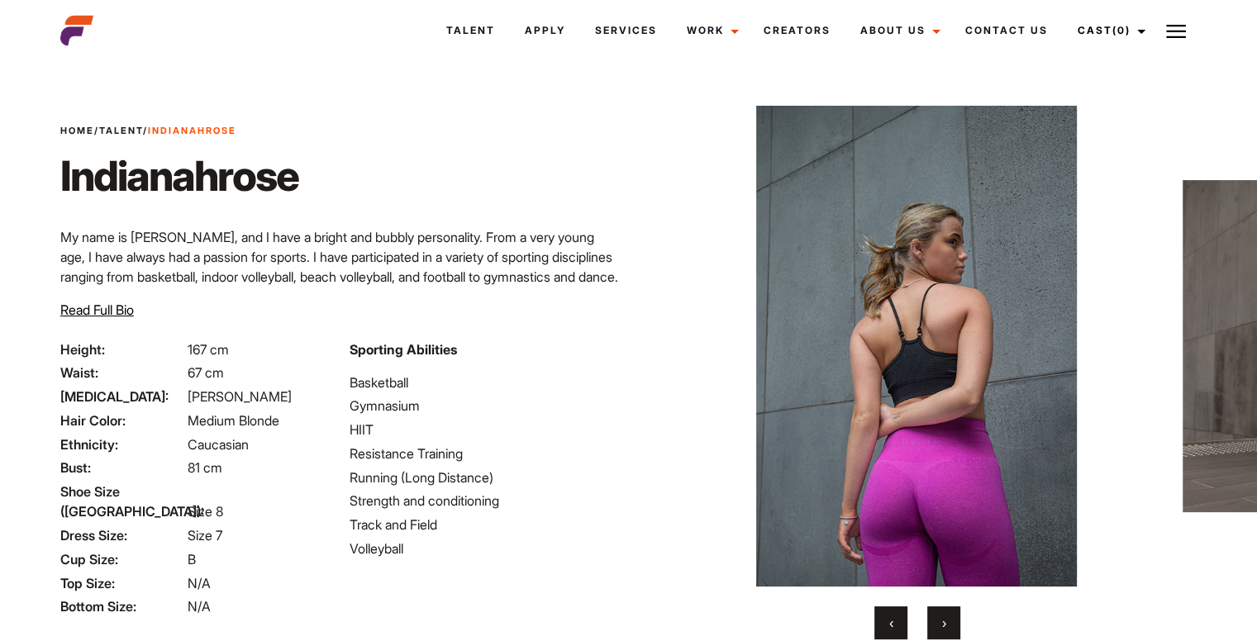
click at [897, 616] on button "‹" at bounding box center [890, 623] width 33 height 33
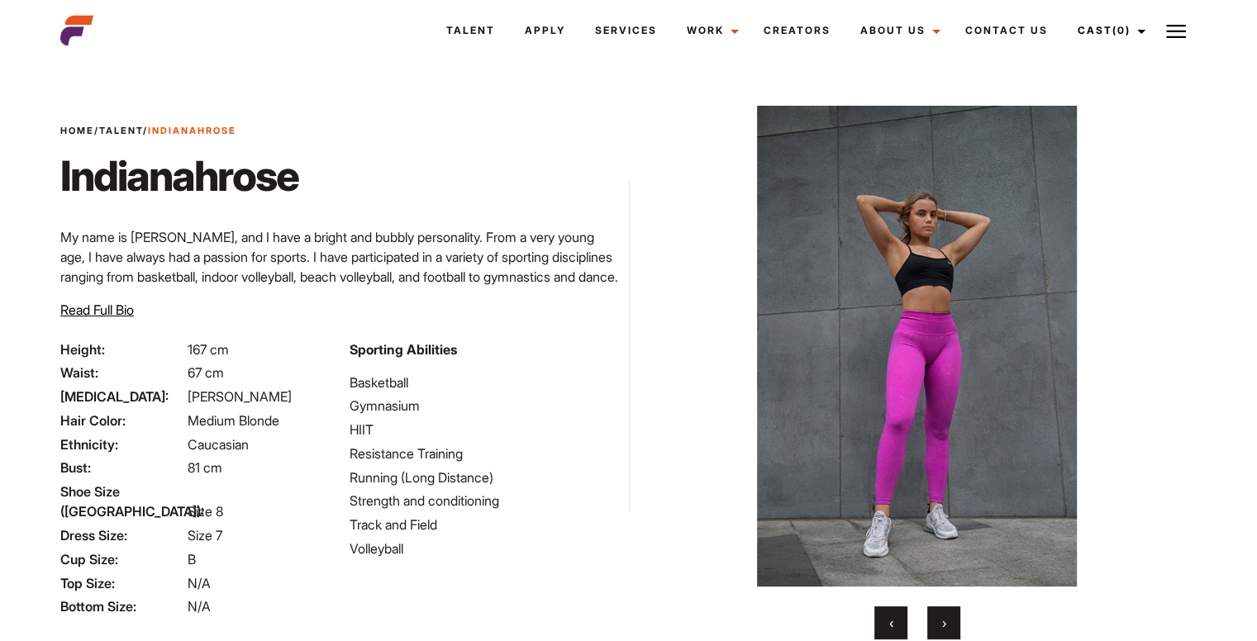
click at [935, 618] on button "›" at bounding box center [943, 623] width 33 height 33
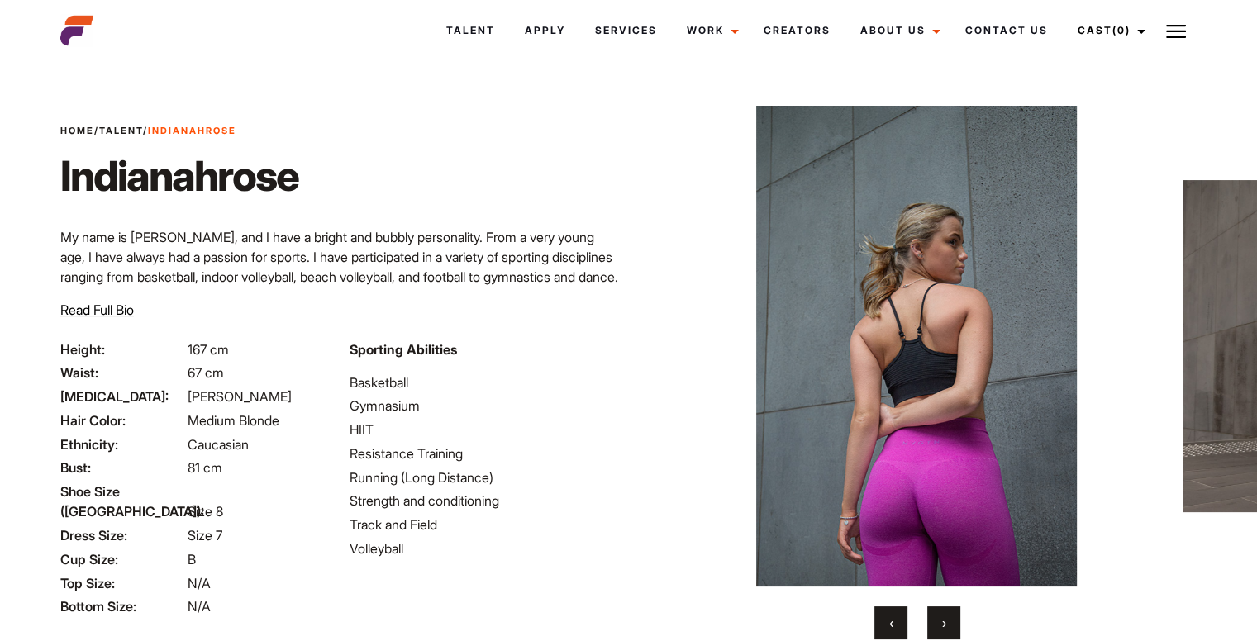
click at [935, 618] on button "›" at bounding box center [943, 623] width 33 height 33
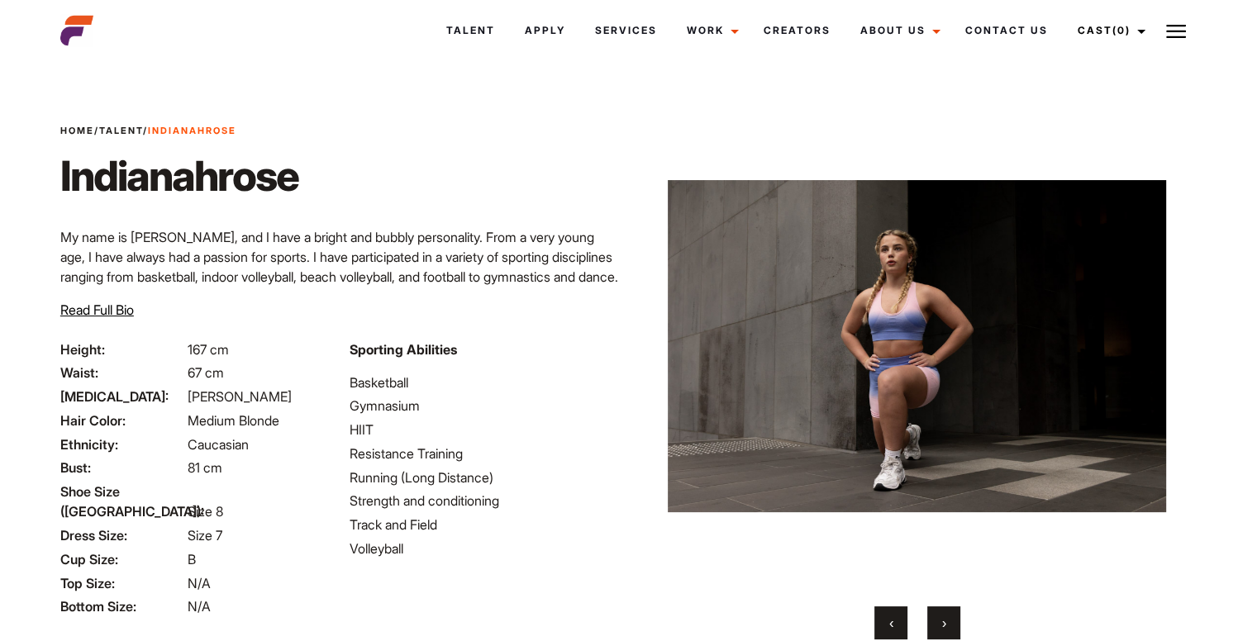
click at [942, 614] on button "›" at bounding box center [943, 623] width 33 height 33
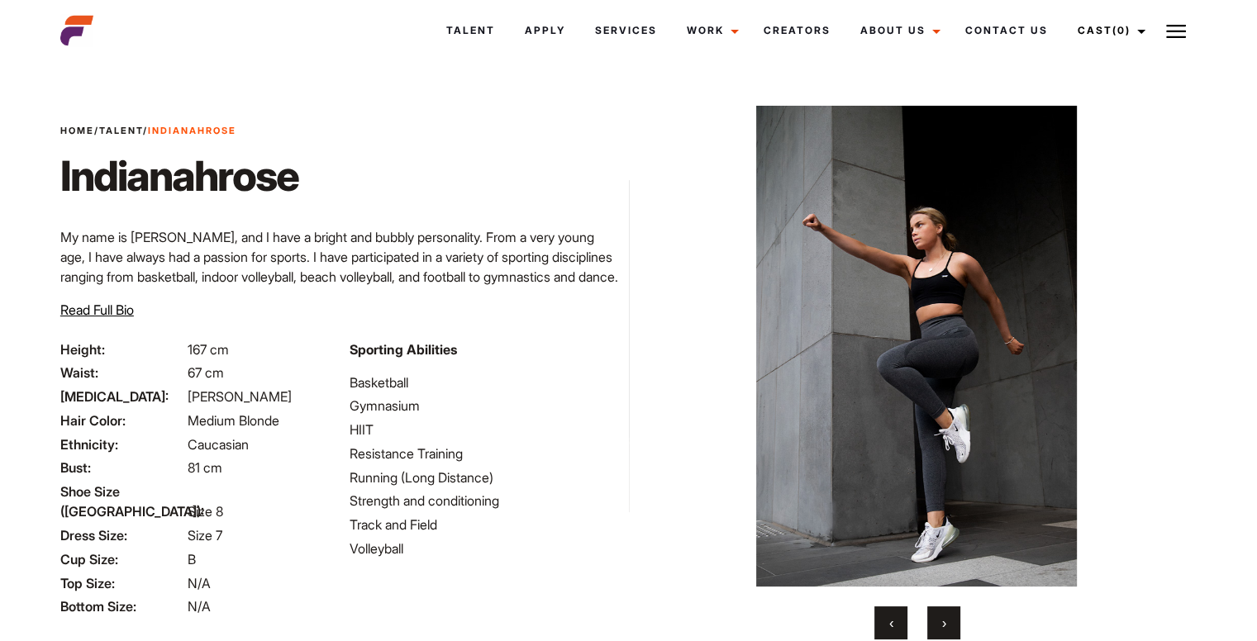
click at [942, 614] on button "›" at bounding box center [943, 623] width 33 height 33
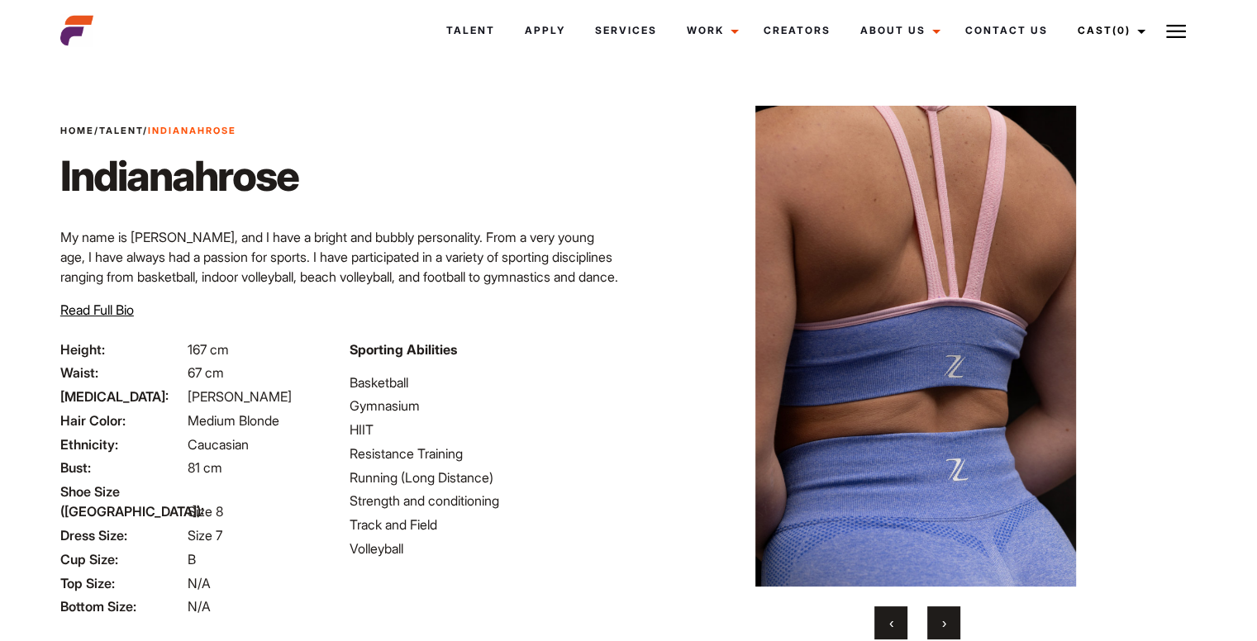
click at [942, 614] on button "›" at bounding box center [943, 623] width 33 height 33
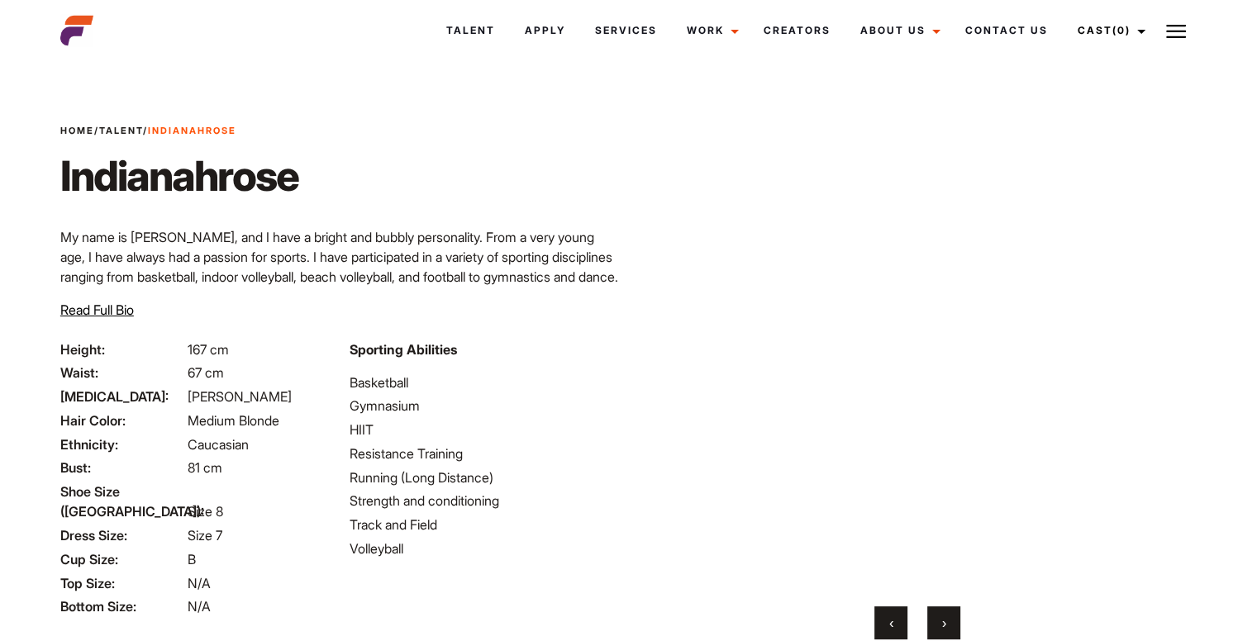
click at [885, 610] on button "‹" at bounding box center [890, 623] width 33 height 33
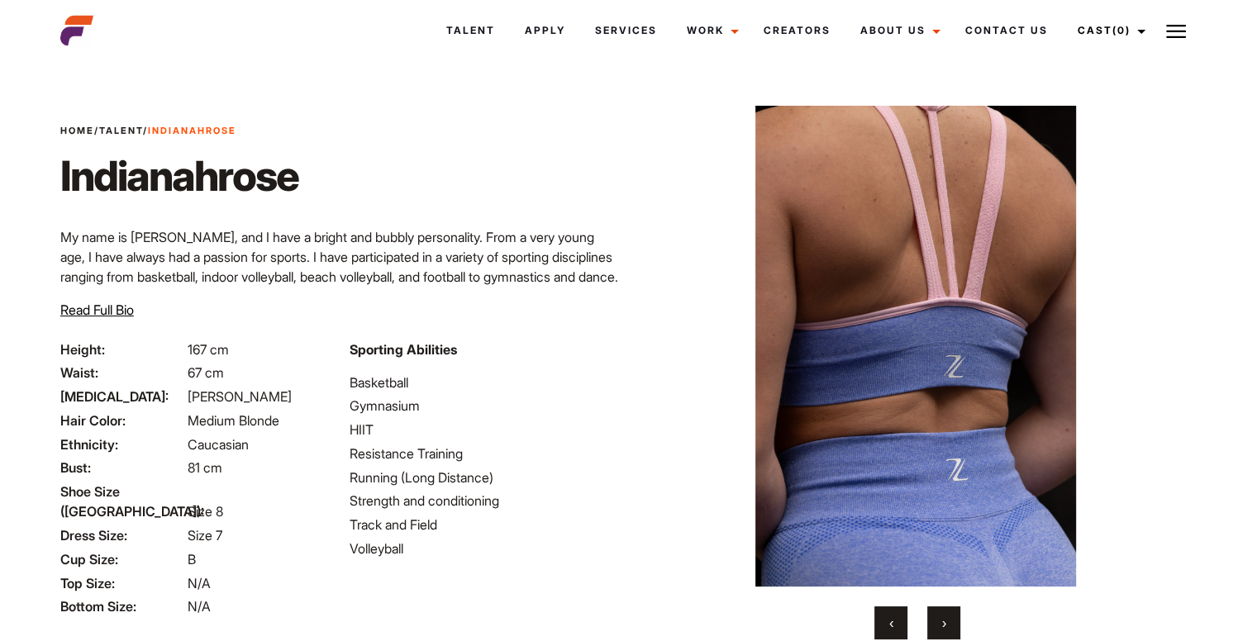
click at [946, 623] on button "›" at bounding box center [943, 623] width 33 height 33
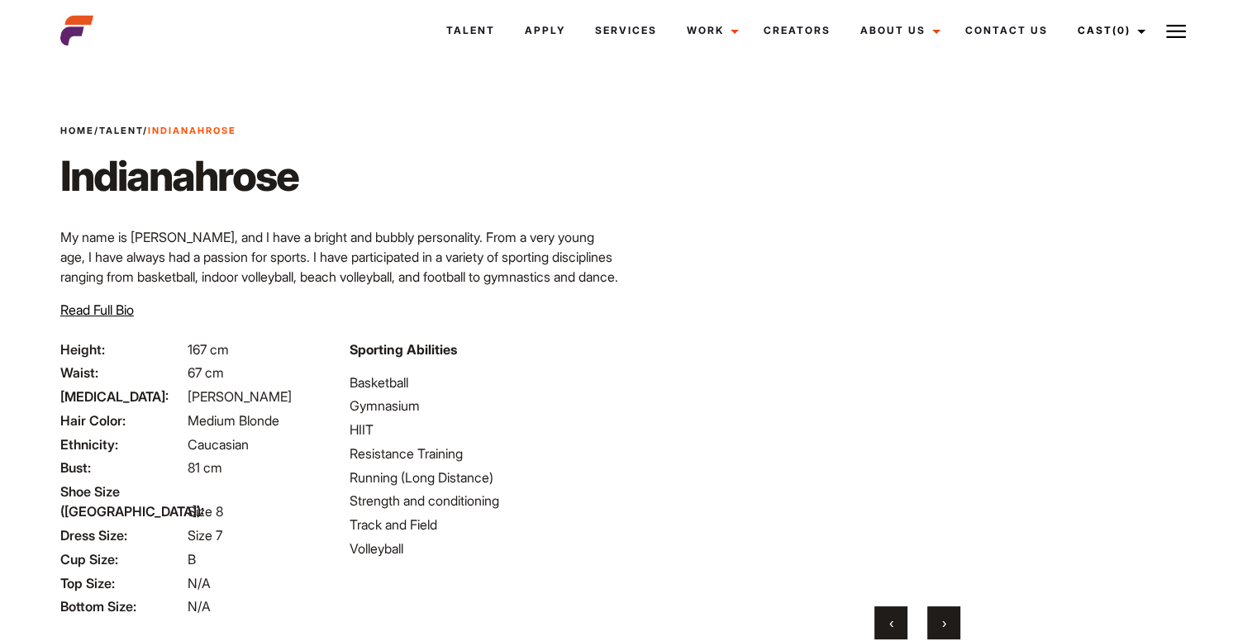
click at [933, 619] on button "›" at bounding box center [943, 623] width 33 height 33
click at [933, 620] on button "›" at bounding box center [943, 623] width 33 height 33
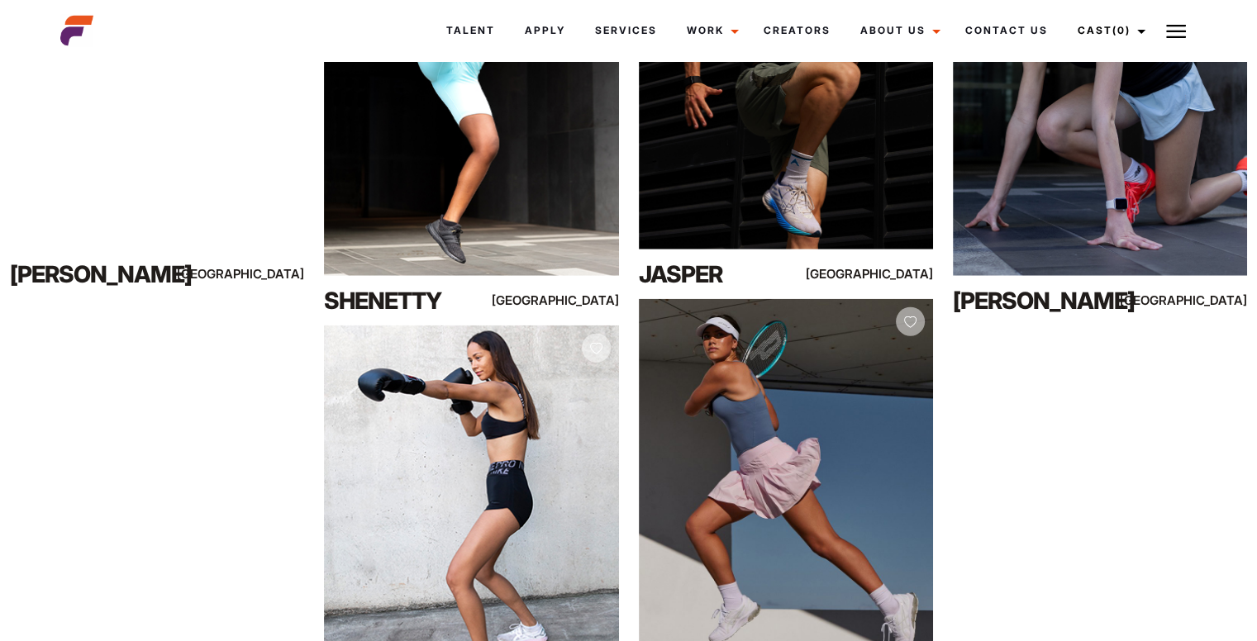
scroll to position [10695, 0]
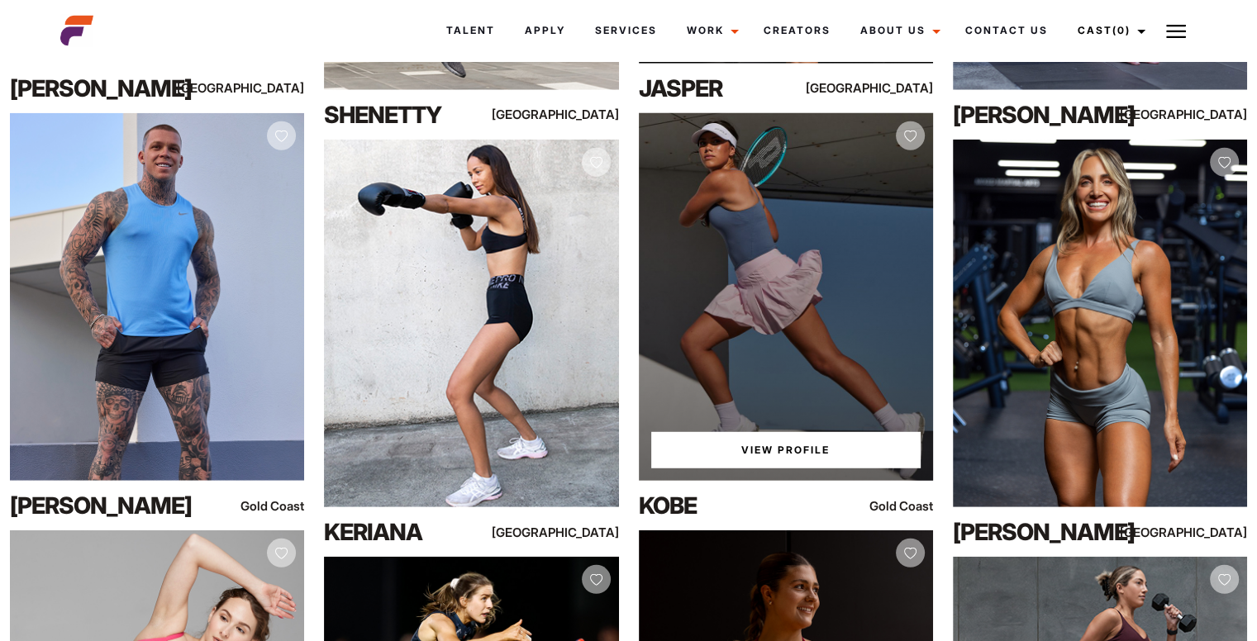
click at [763, 452] on link "View Profile" at bounding box center [785, 450] width 269 height 36
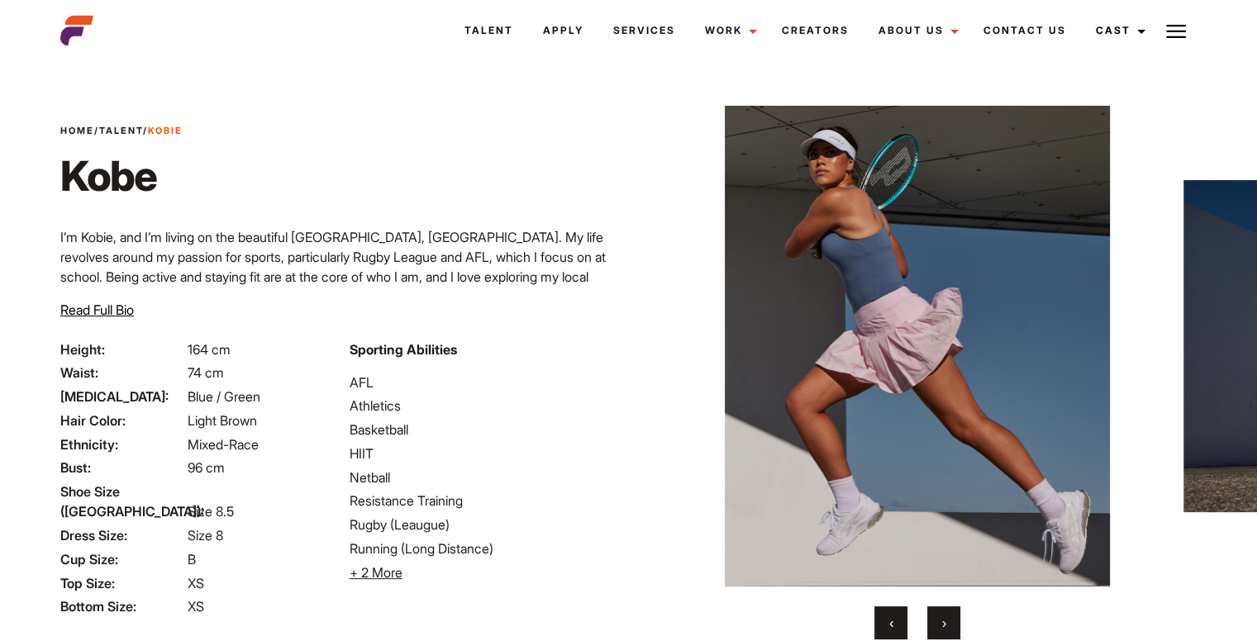
click at [940, 612] on button "›" at bounding box center [943, 623] width 33 height 33
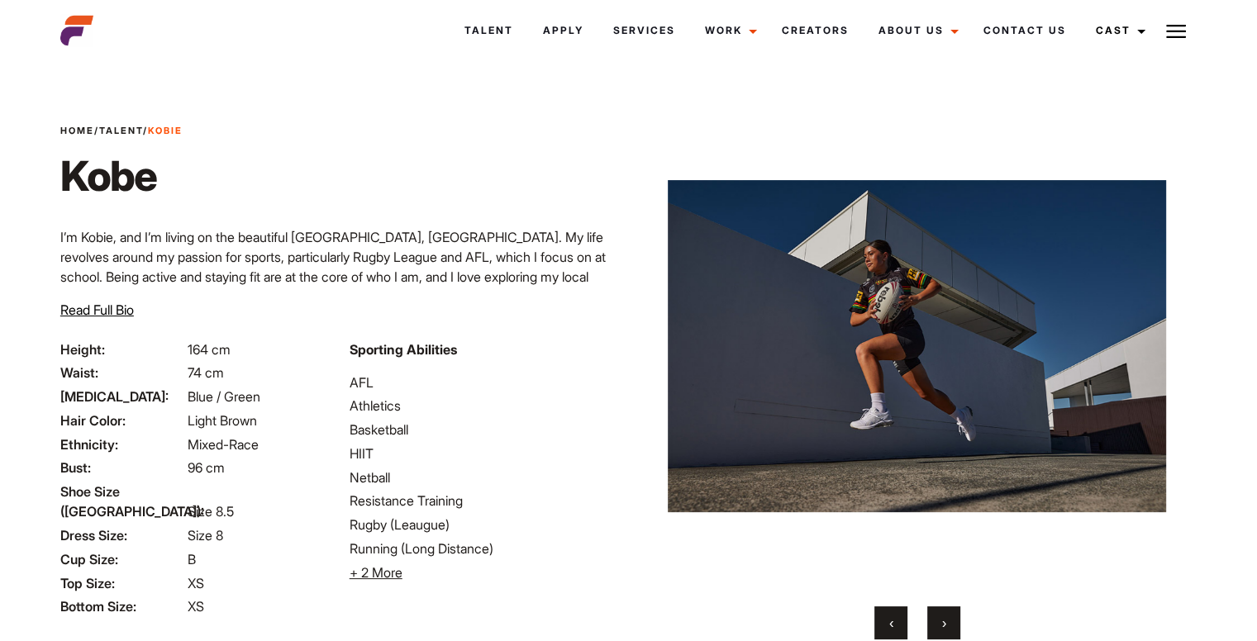
click at [940, 612] on button "›" at bounding box center [943, 623] width 33 height 33
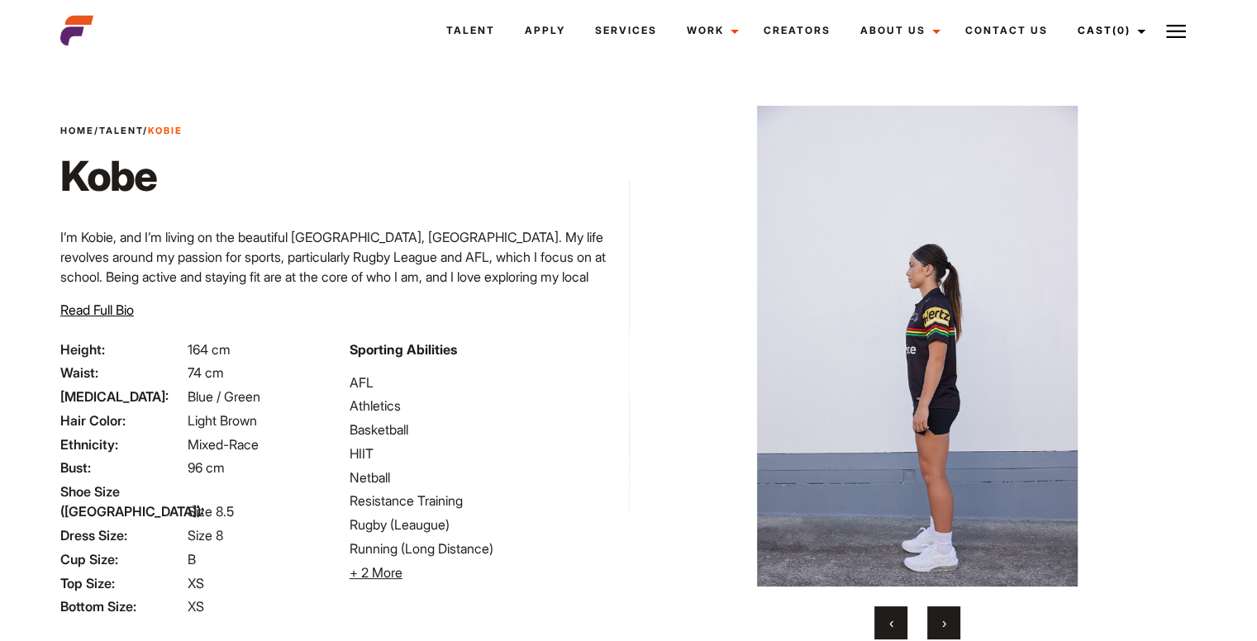
click at [940, 612] on button "›" at bounding box center [943, 623] width 33 height 33
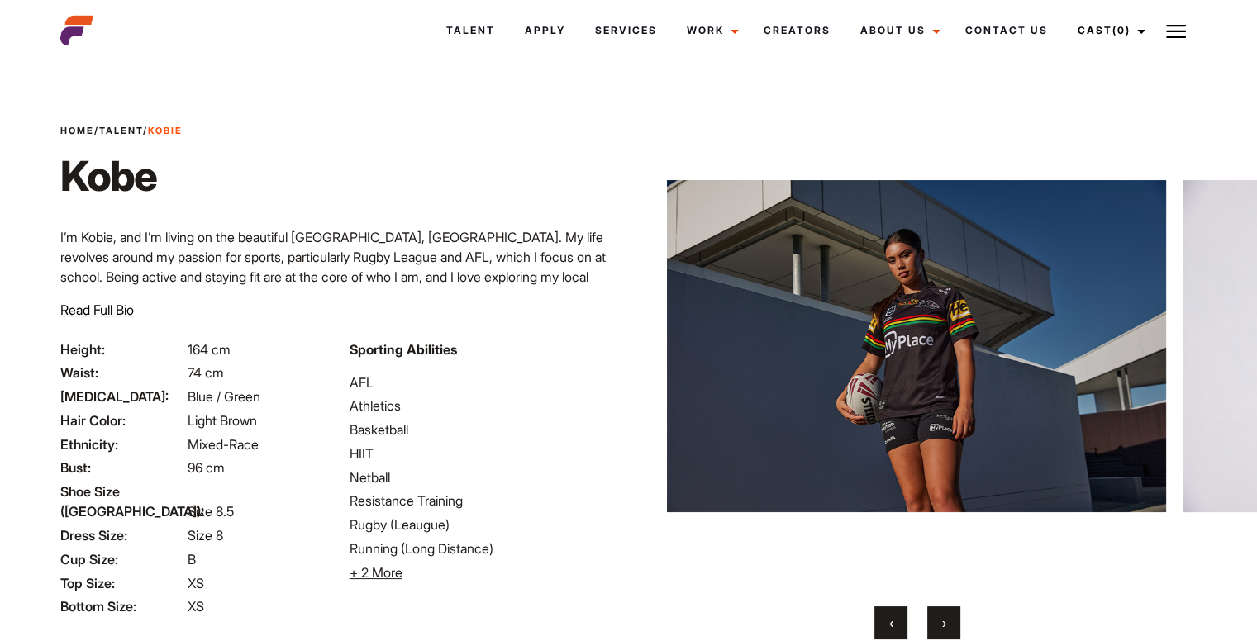
click at [940, 612] on button "›" at bounding box center [943, 623] width 33 height 33
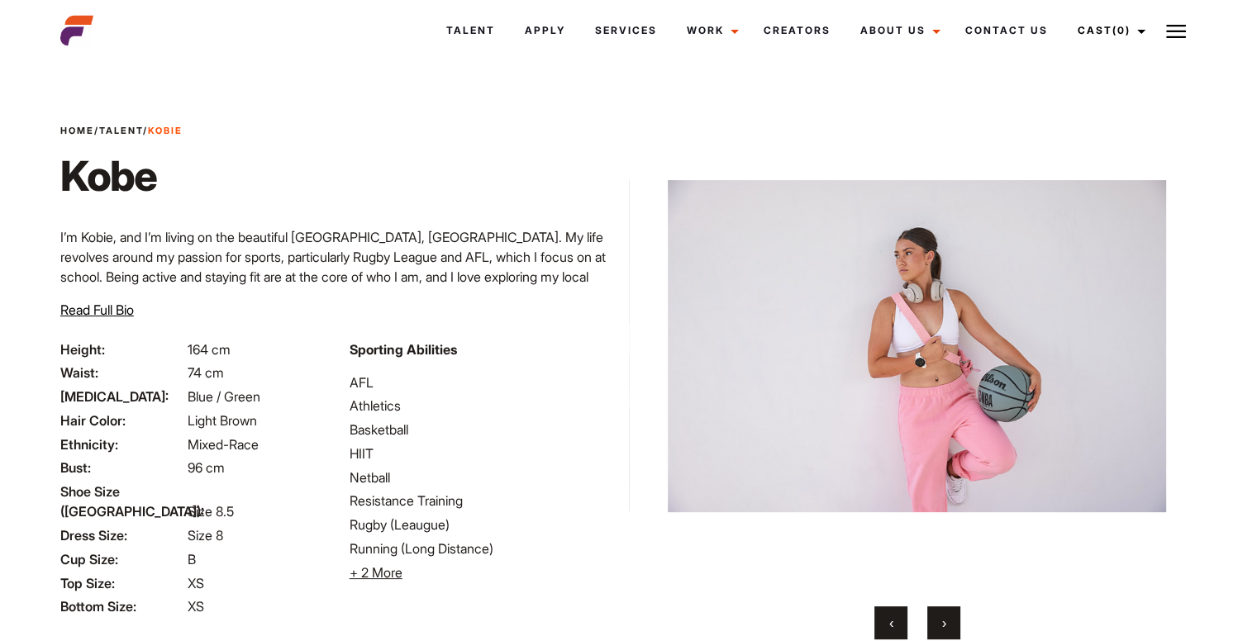
click at [940, 612] on button "›" at bounding box center [943, 623] width 33 height 33
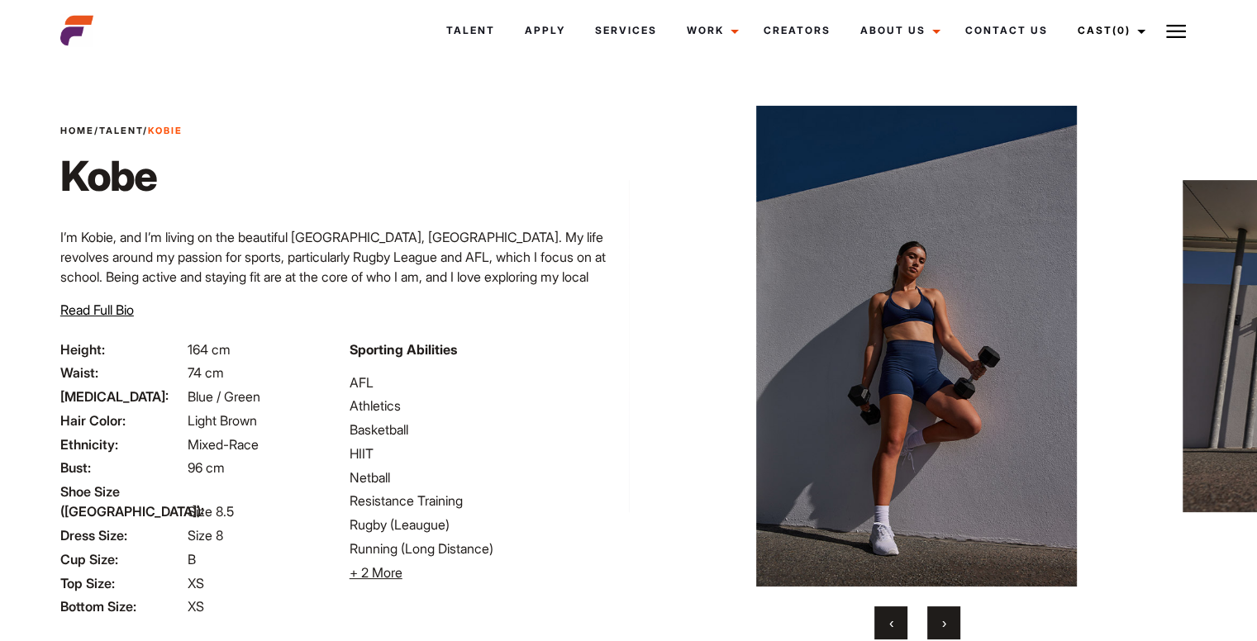
click at [940, 612] on button "›" at bounding box center [943, 623] width 33 height 33
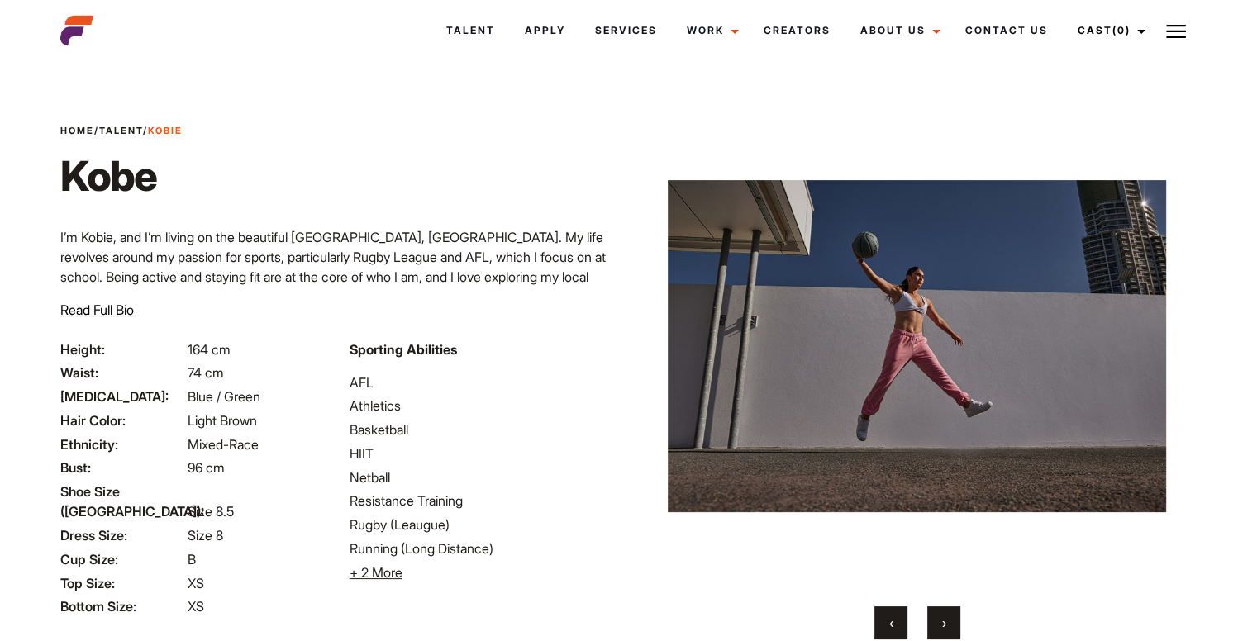
click at [940, 612] on button "›" at bounding box center [943, 623] width 33 height 33
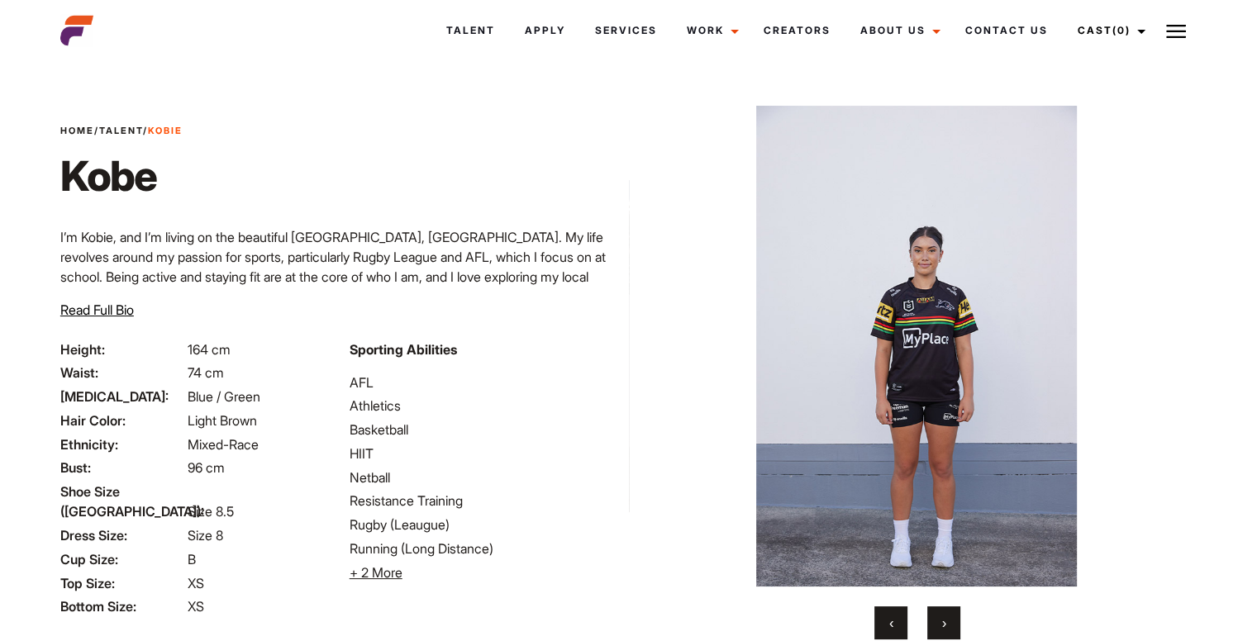
click at [940, 612] on button "›" at bounding box center [943, 623] width 33 height 33
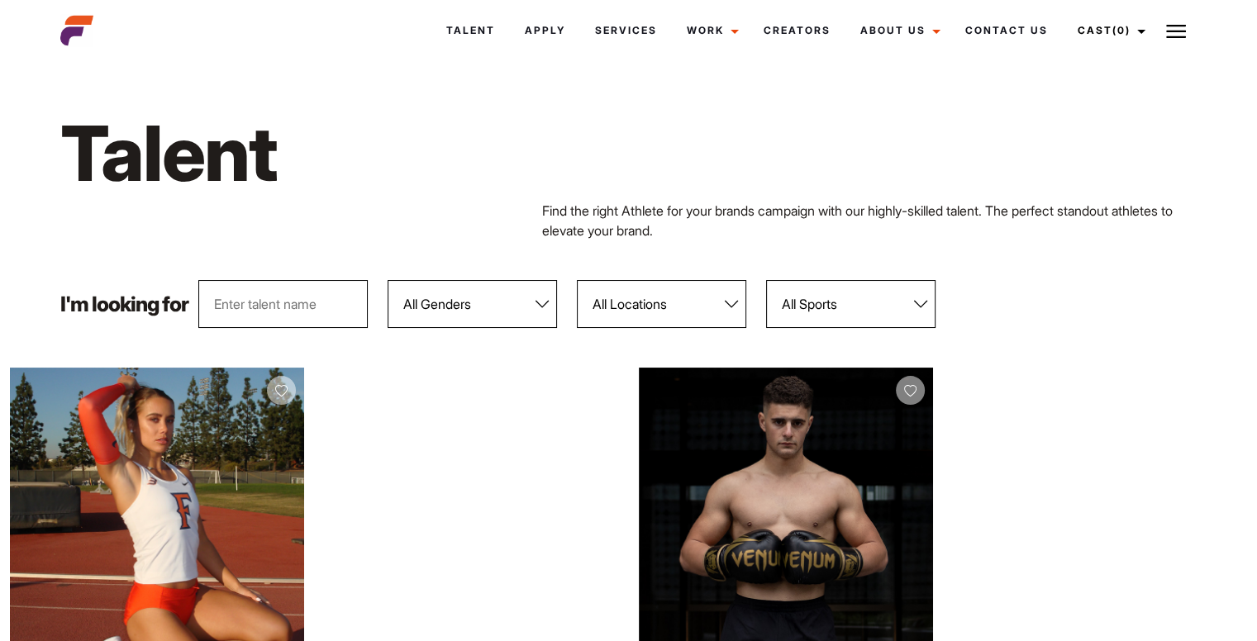
click at [473, 315] on select "All Genders Female Male" at bounding box center [472, 304] width 169 height 48
select select "104"
click at [388, 280] on select "All Genders Female Male" at bounding box center [472, 304] width 169 height 48
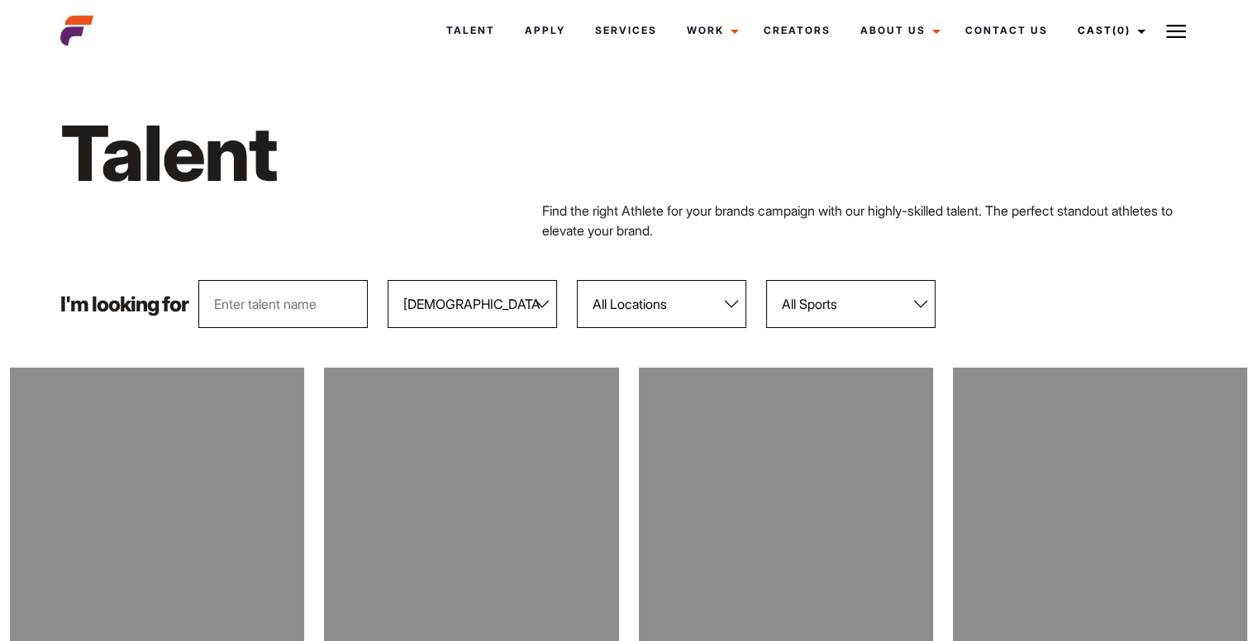
click at [642, 306] on select "All Locations Adelaide Brisbane Darwin Gold Coast Melbourne Perth Sunshine Coas…" at bounding box center [661, 304] width 169 height 48
select select "122"
click at [577, 280] on select "All Locations Adelaide Brisbane Darwin Gold Coast Melbourne Perth Sunshine Coas…" at bounding box center [661, 304] width 169 height 48
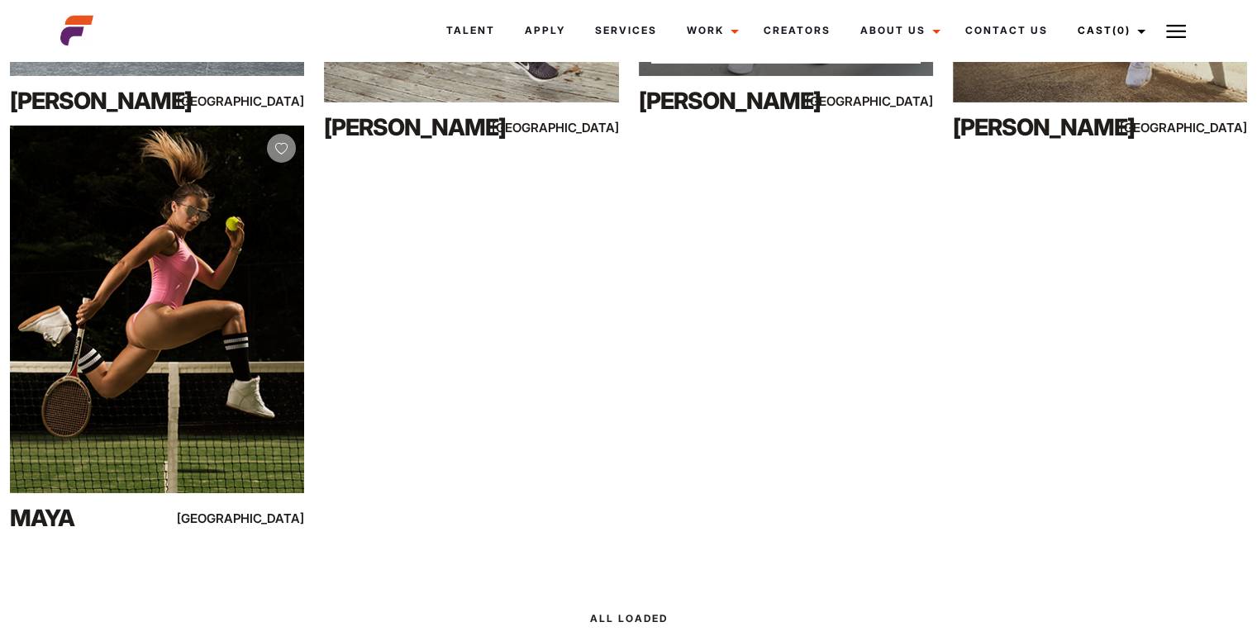
scroll to position [5669, 0]
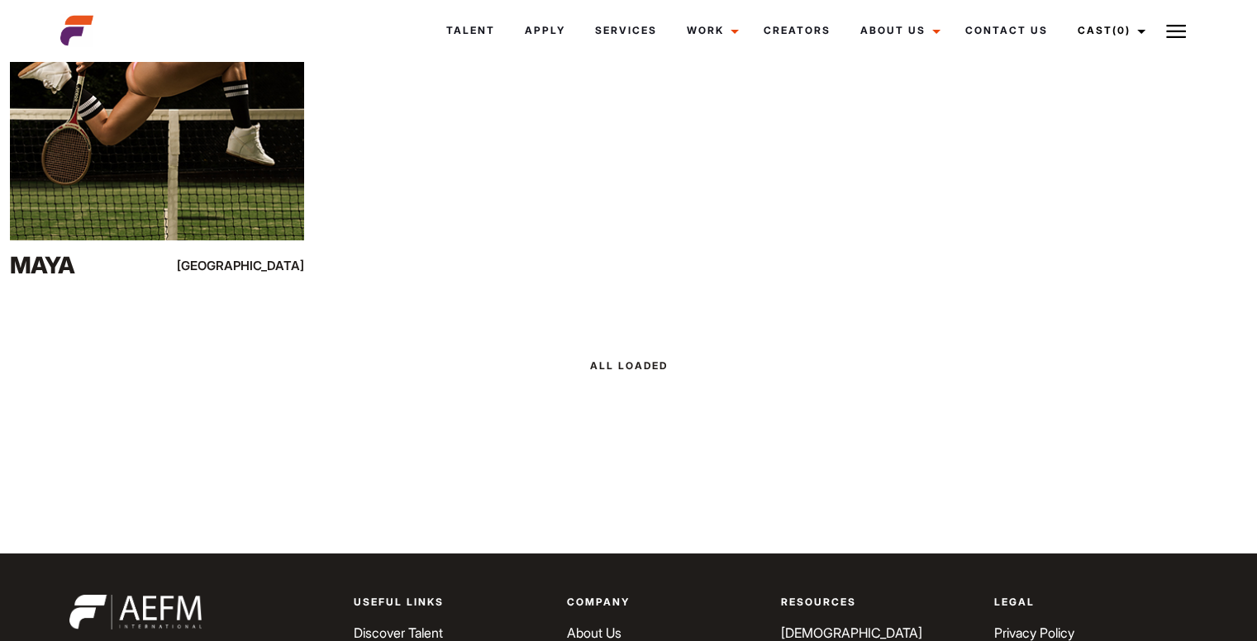
click at [607, 373] on div at bounding box center [628, 365] width 1257 height 45
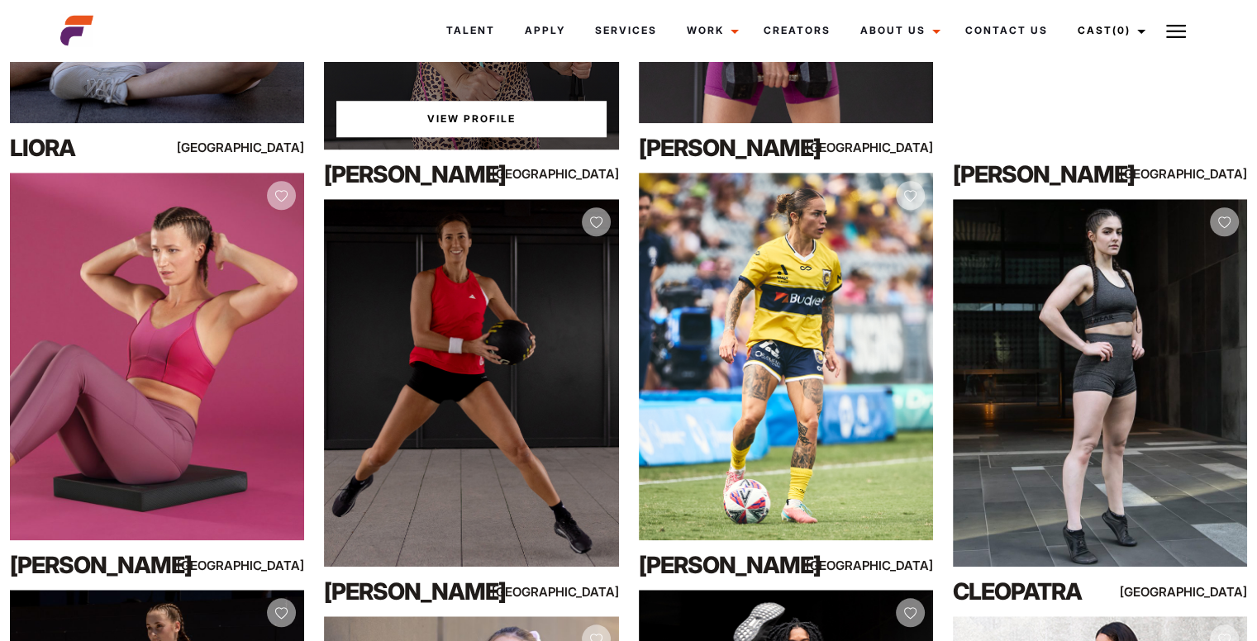
scroll to position [0, 0]
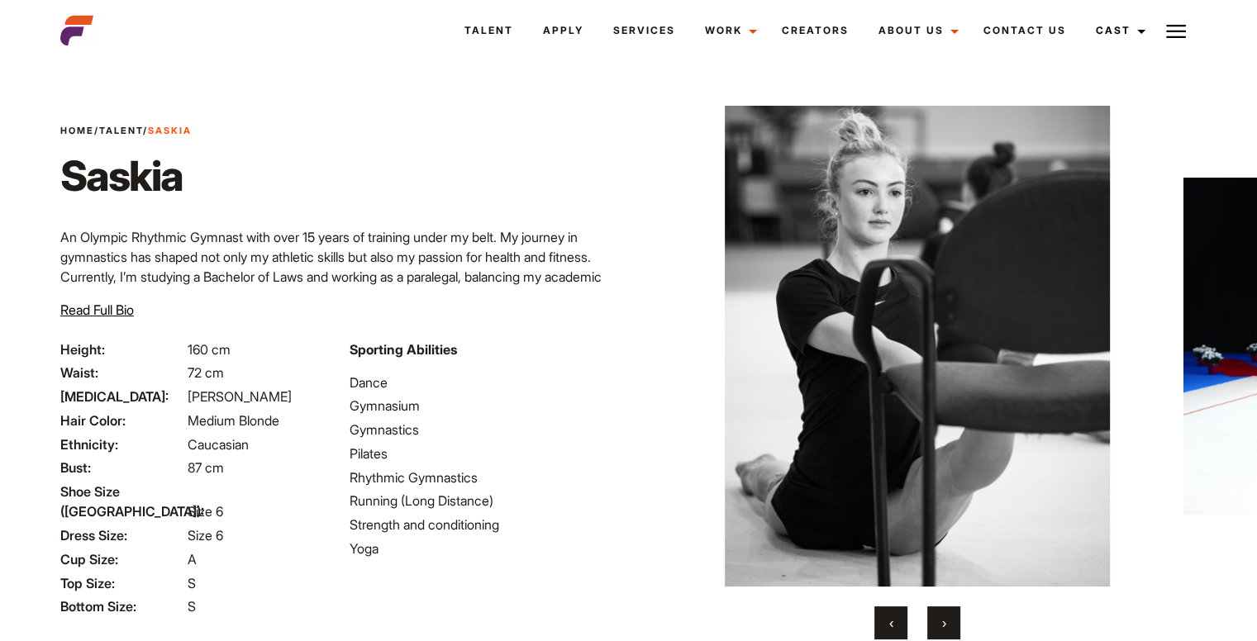
click at [1109, 336] on img at bounding box center [918, 346] width 498 height 481
click at [955, 618] on button "›" at bounding box center [943, 623] width 33 height 33
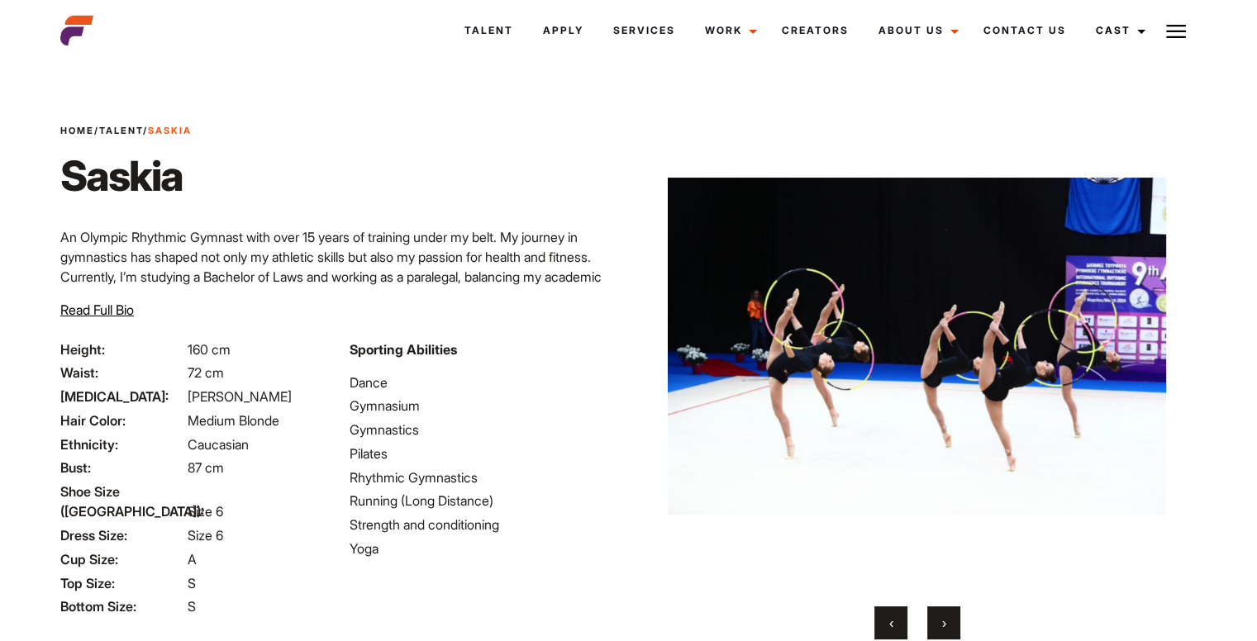
click at [955, 618] on button "›" at bounding box center [943, 623] width 33 height 33
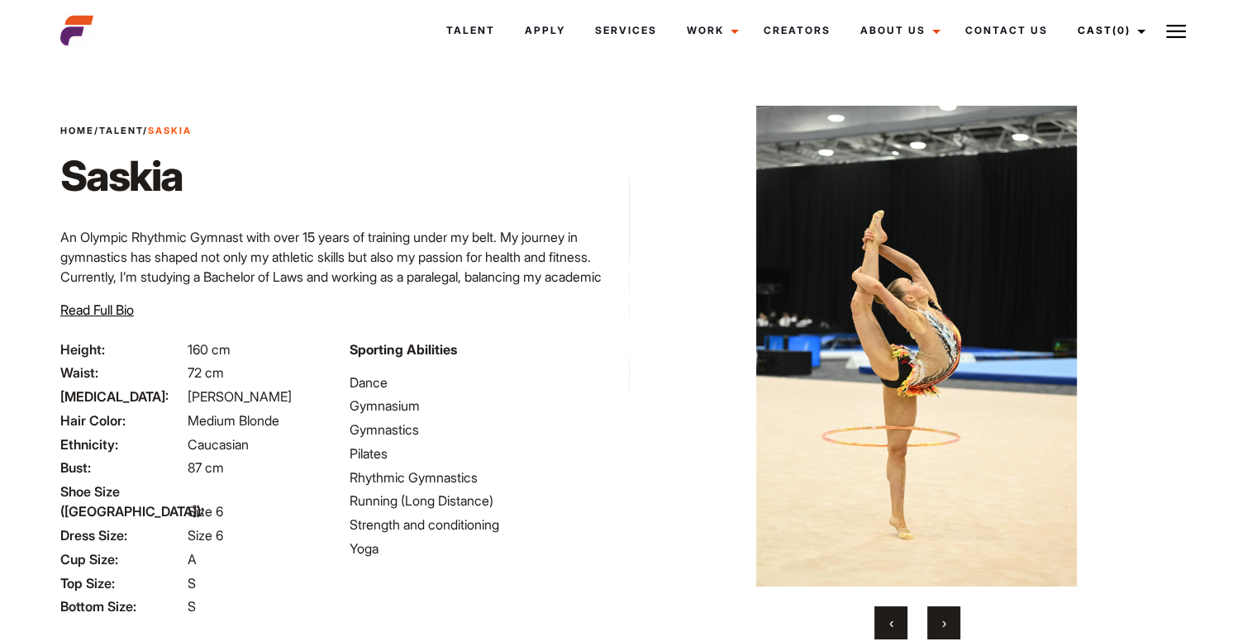
click at [955, 618] on button "›" at bounding box center [943, 623] width 33 height 33
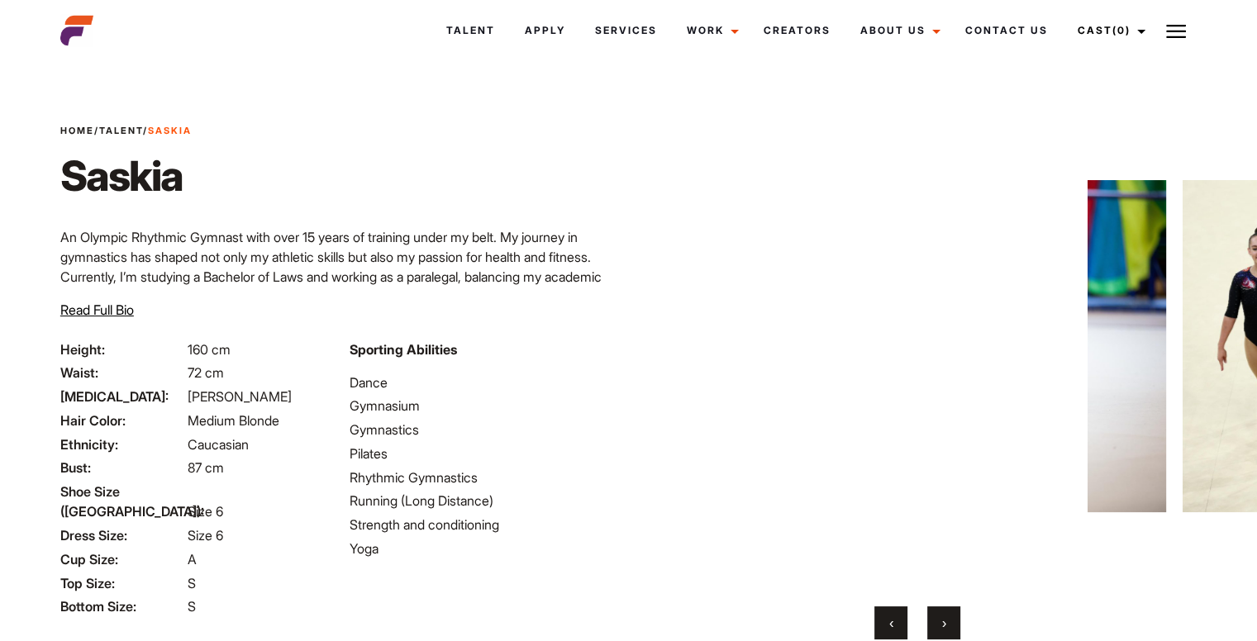
click at [955, 618] on button "›" at bounding box center [943, 623] width 33 height 33
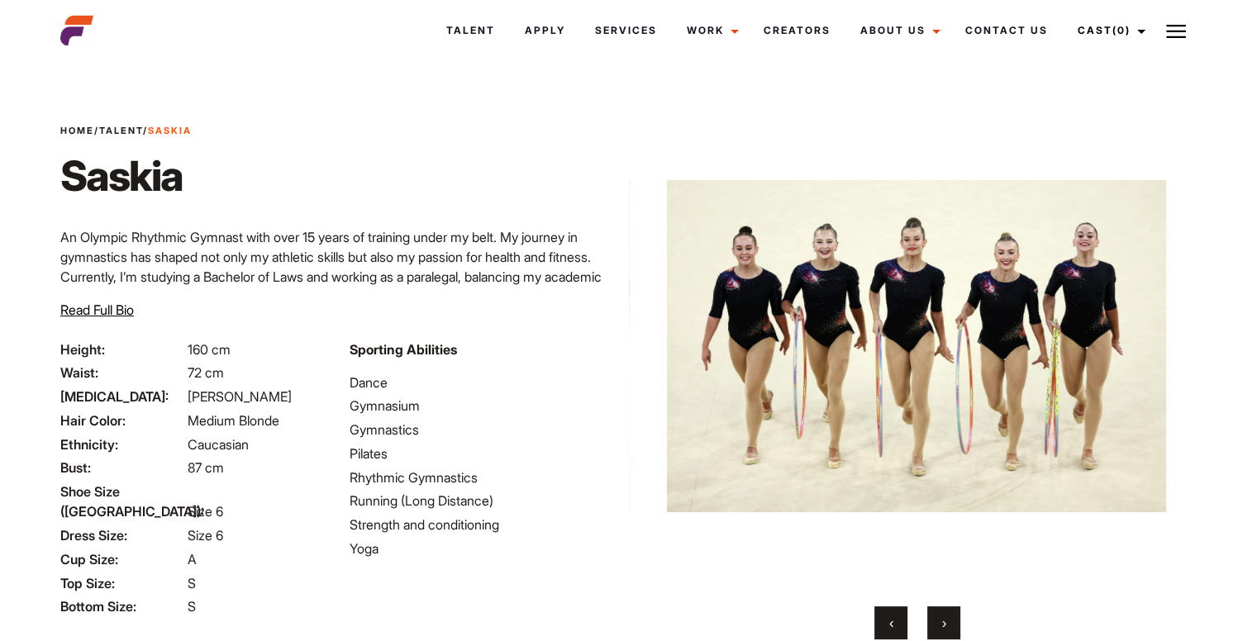
click at [955, 618] on button "›" at bounding box center [943, 623] width 33 height 33
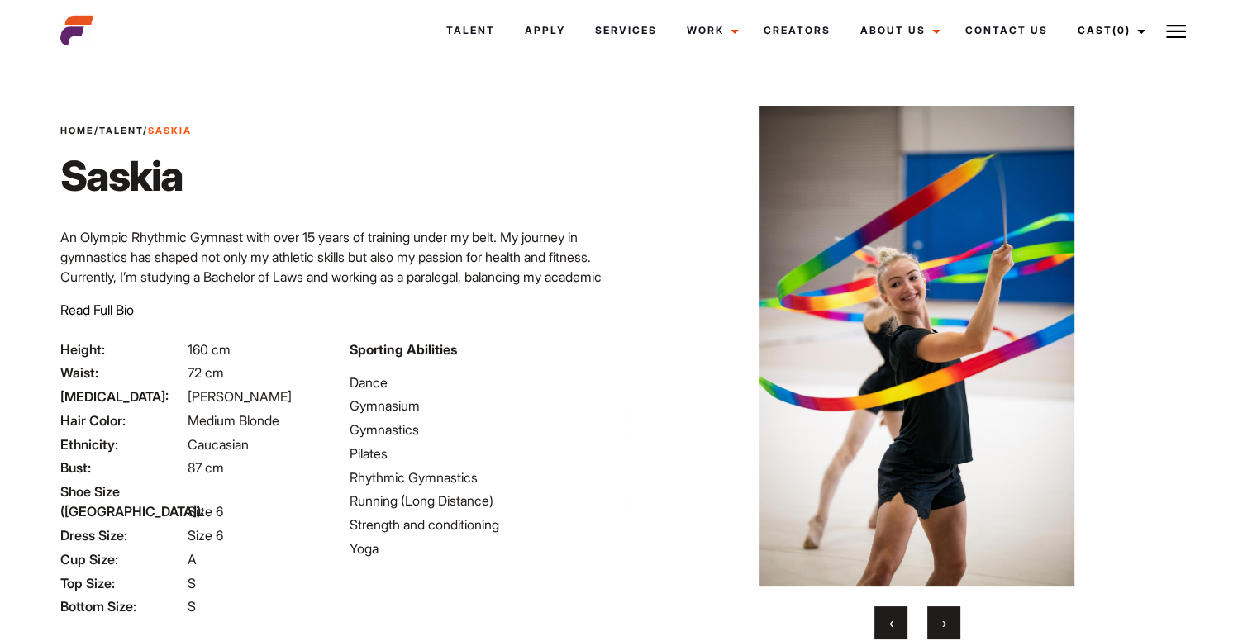
click at [955, 618] on button "›" at bounding box center [943, 623] width 33 height 33
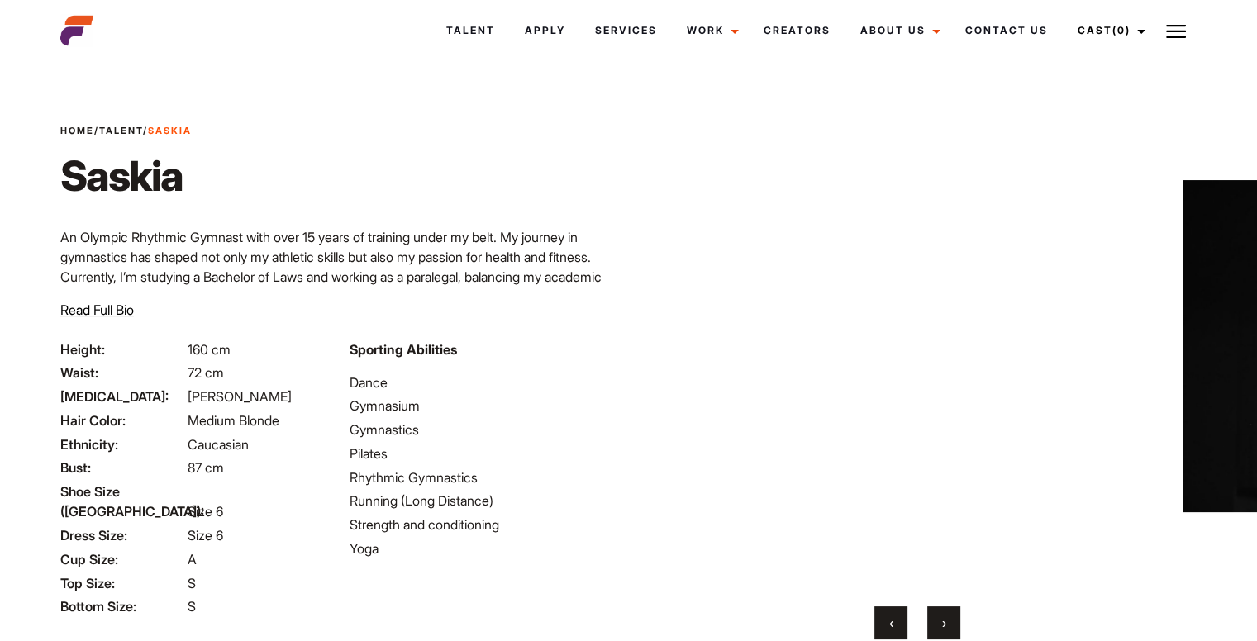
click at [955, 618] on button "›" at bounding box center [943, 623] width 33 height 33
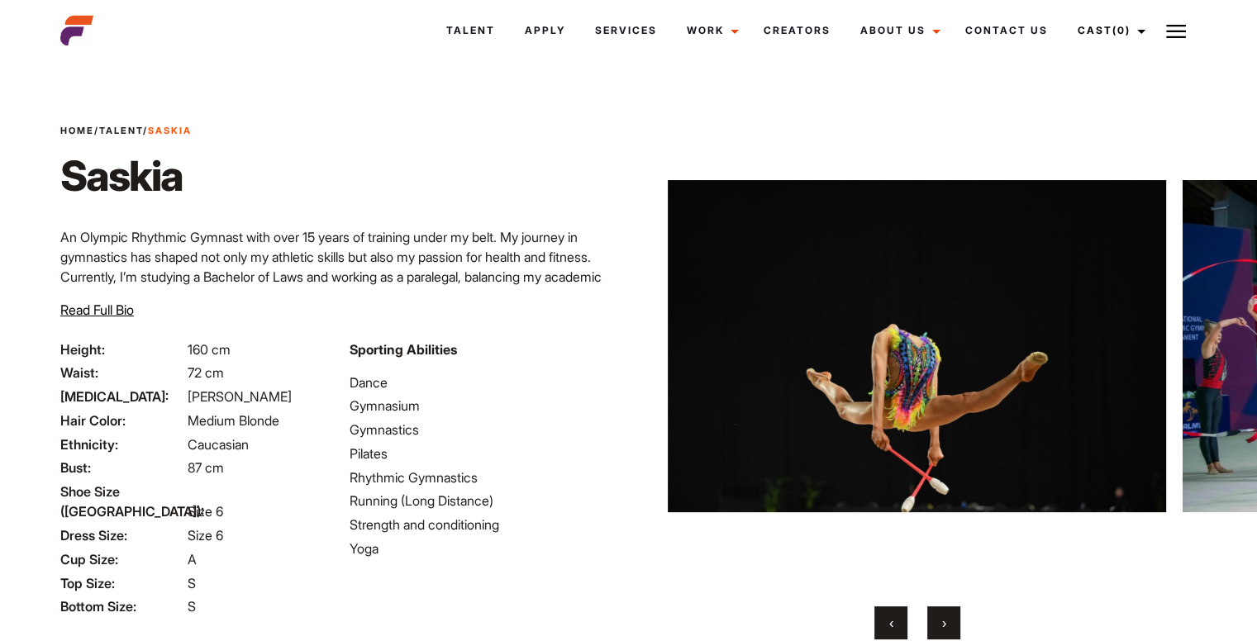
click at [955, 618] on button "›" at bounding box center [943, 623] width 33 height 33
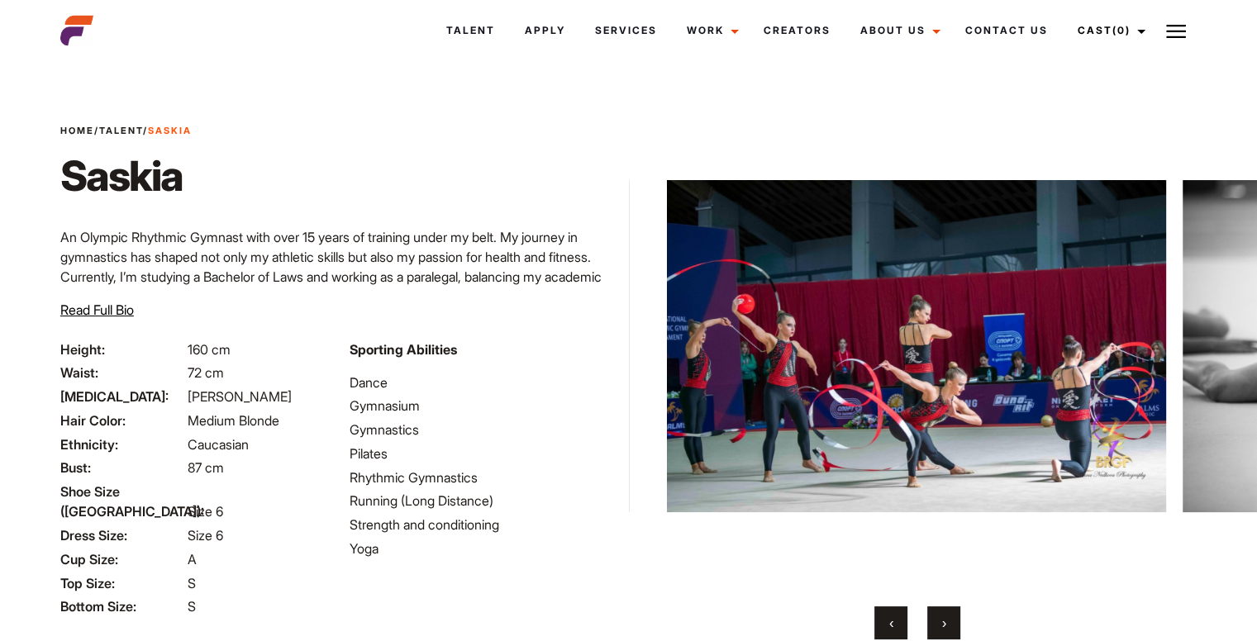
click at [892, 616] on span "‹" at bounding box center [891, 623] width 4 height 17
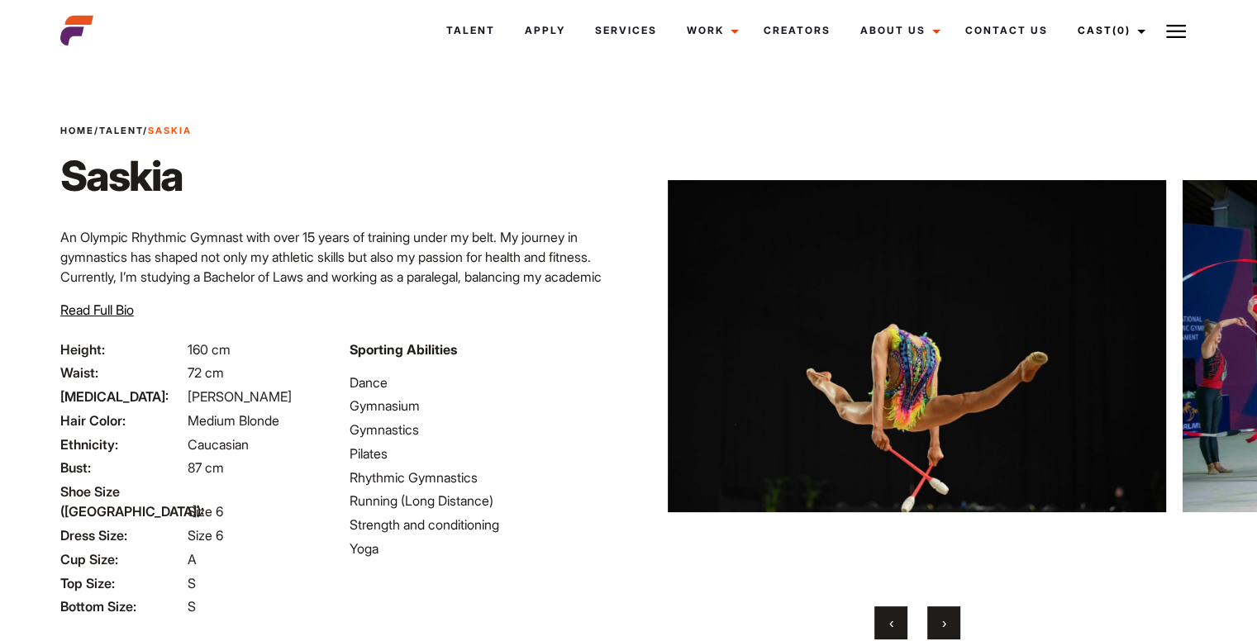
click at [935, 622] on button "›" at bounding box center [943, 623] width 33 height 33
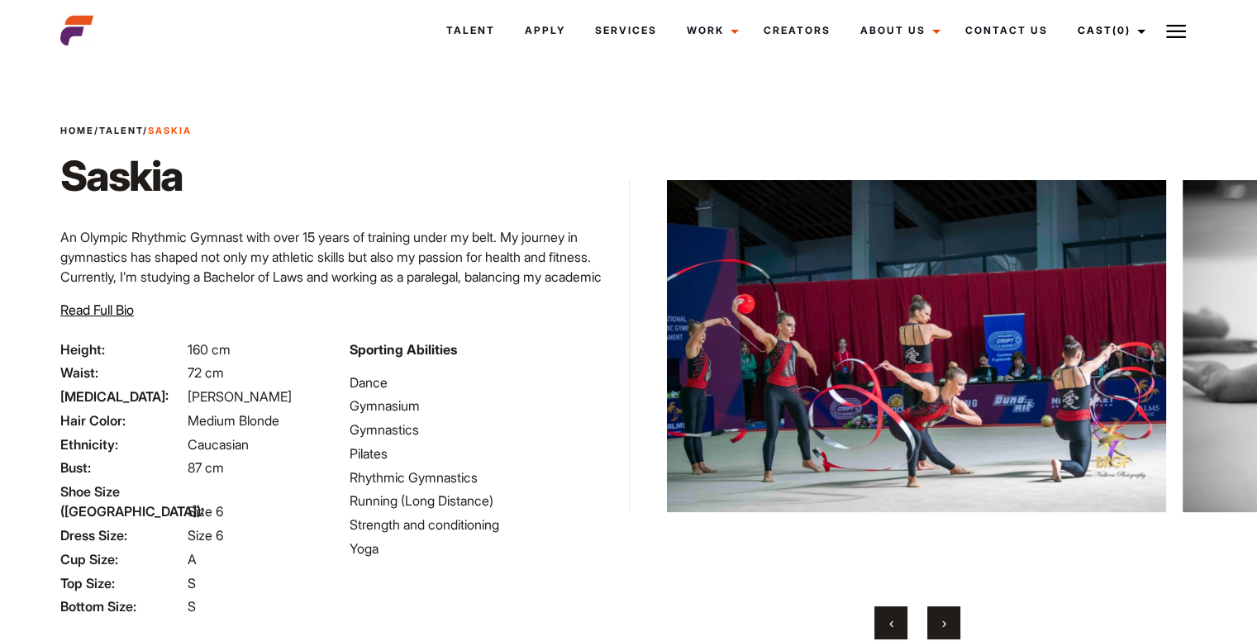
click at [935, 622] on button "›" at bounding box center [943, 623] width 33 height 33
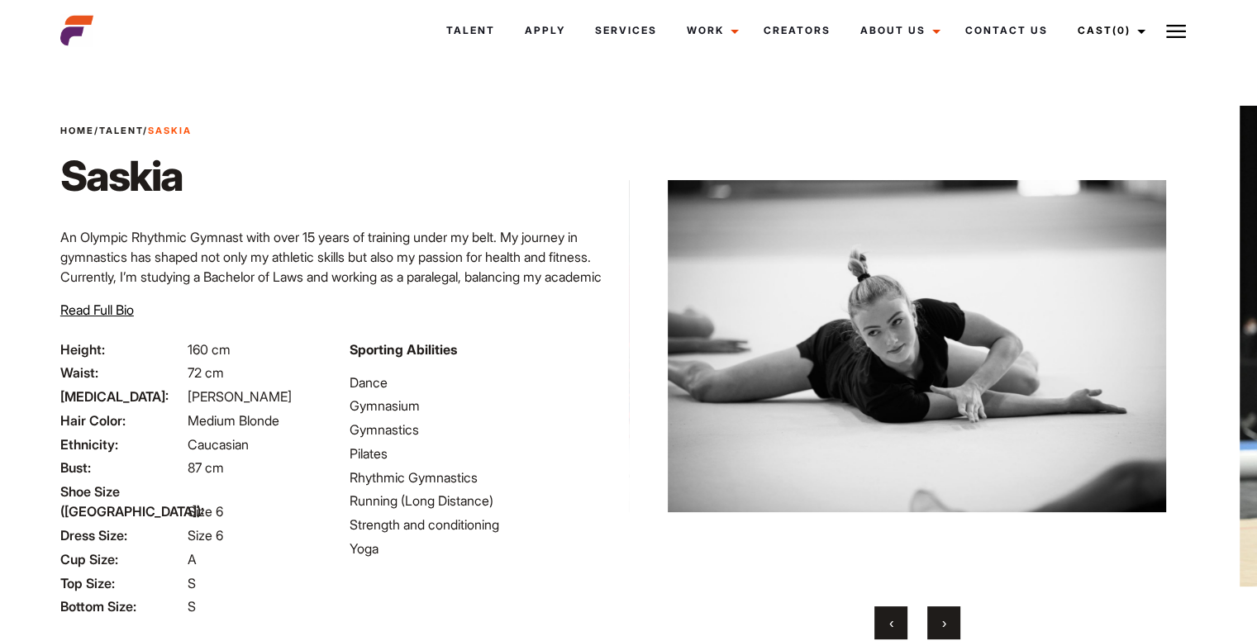
click at [935, 622] on button "›" at bounding box center [943, 623] width 33 height 33
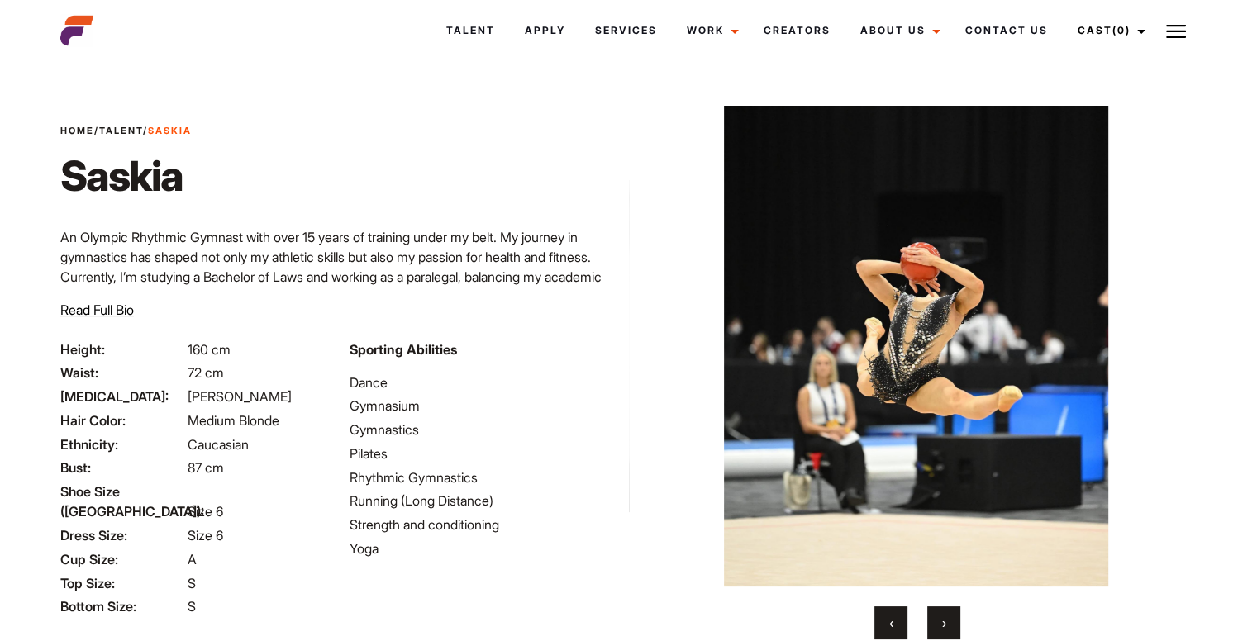
click at [935, 622] on button "›" at bounding box center [943, 623] width 33 height 33
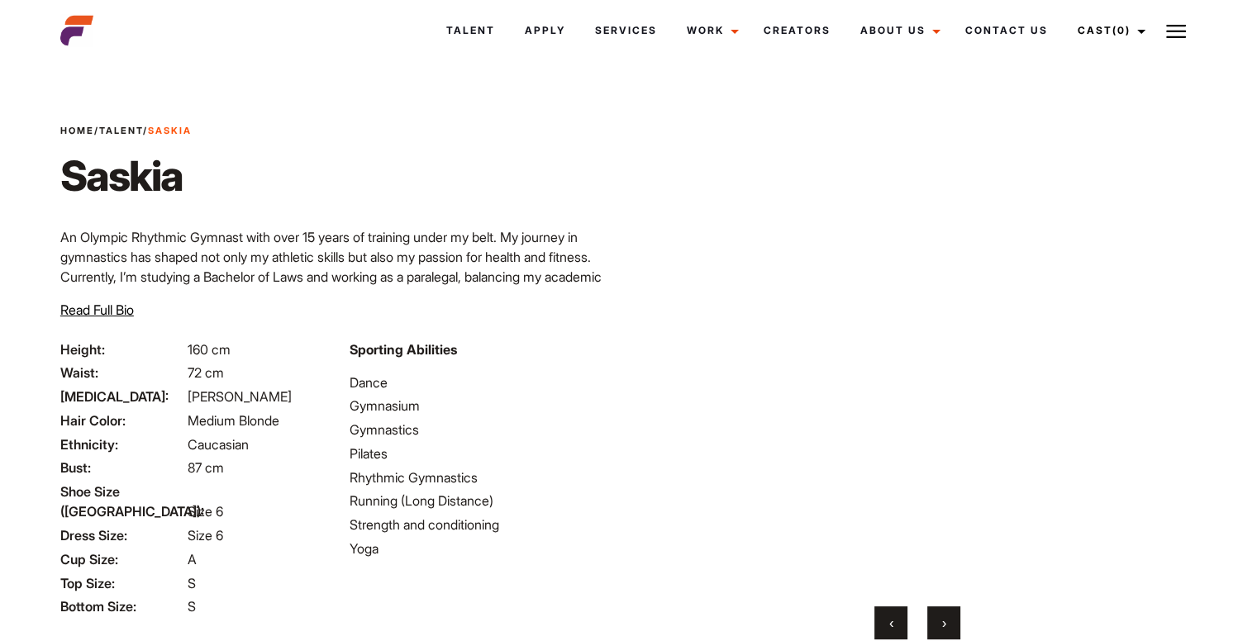
click at [935, 622] on button "›" at bounding box center [943, 623] width 33 height 33
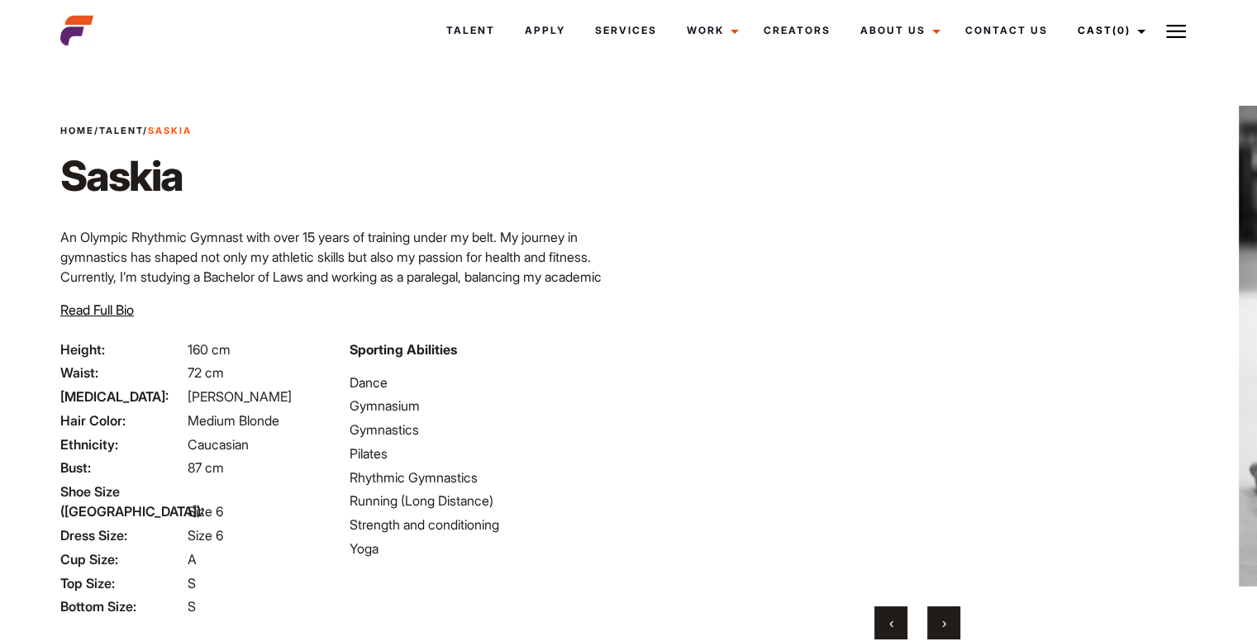
click at [935, 622] on button "›" at bounding box center [943, 623] width 33 height 33
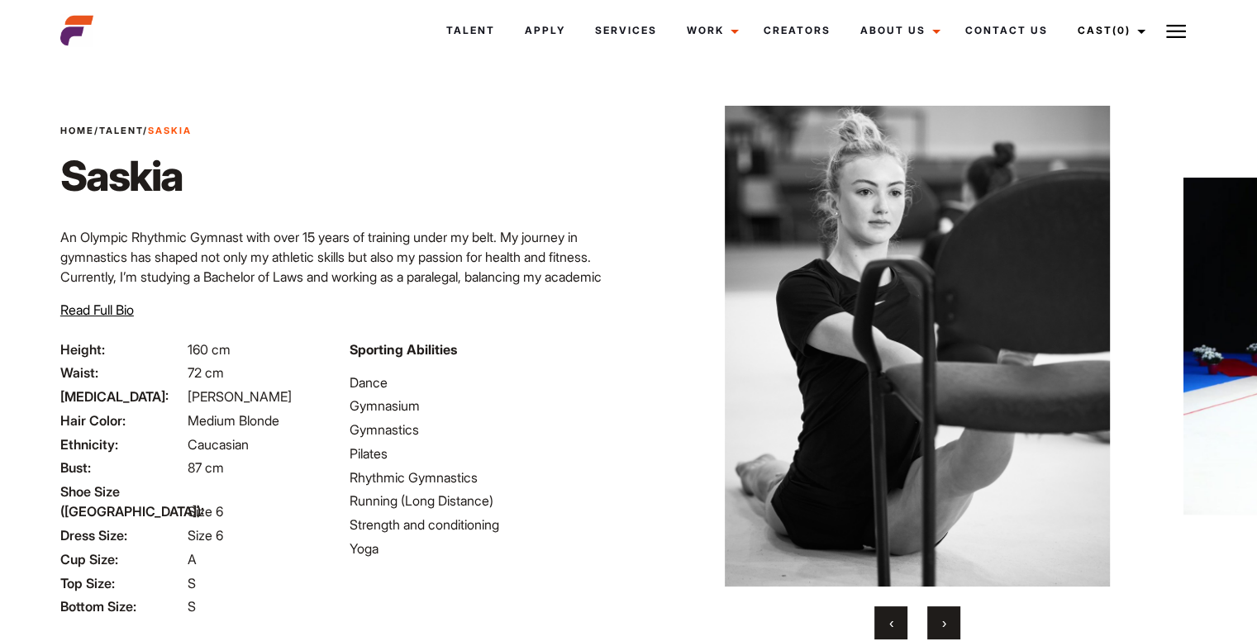
click at [935, 622] on button "›" at bounding box center [943, 623] width 33 height 33
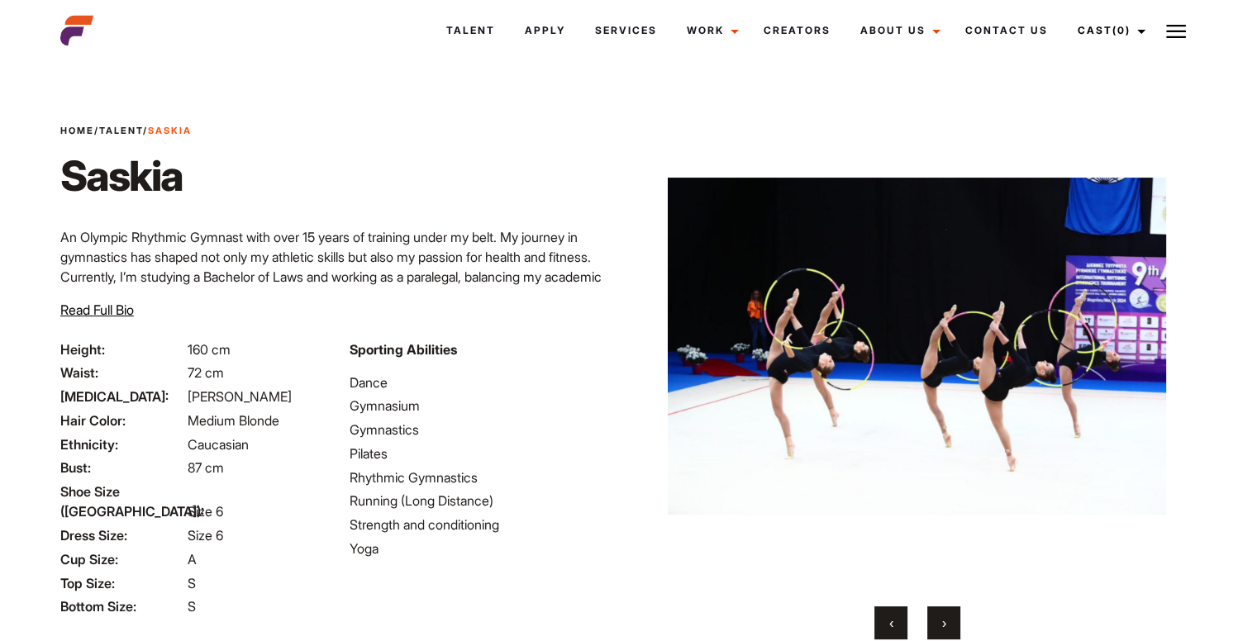
click at [935, 622] on button "›" at bounding box center [943, 623] width 33 height 33
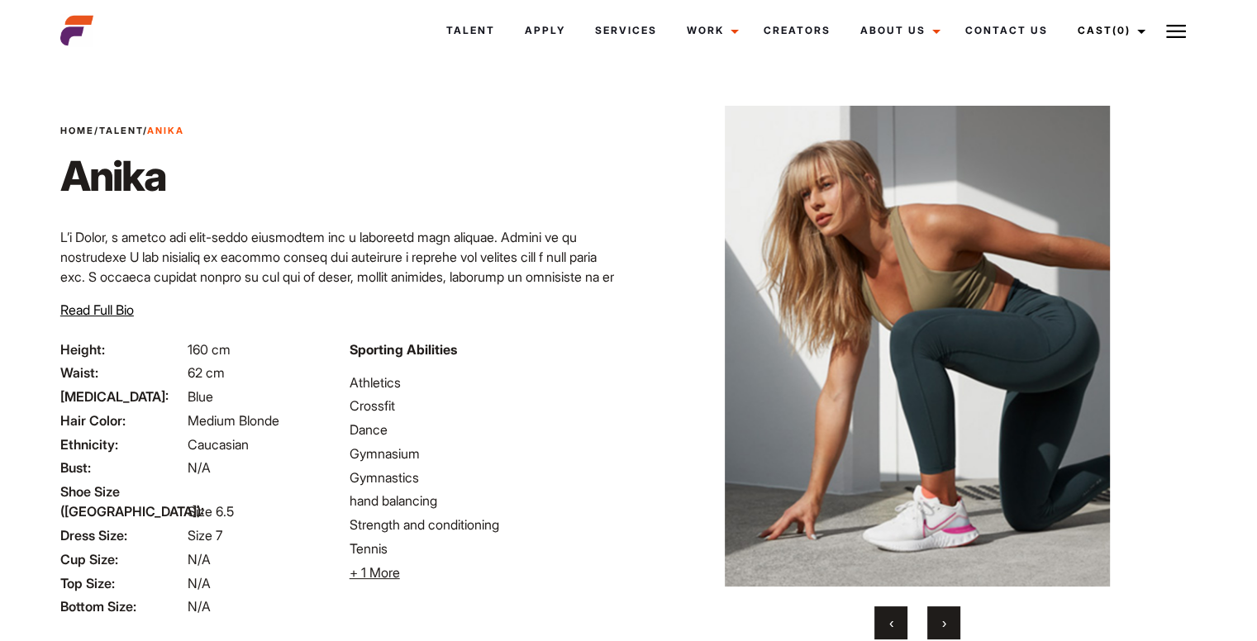
click at [940, 621] on button "›" at bounding box center [943, 623] width 33 height 33
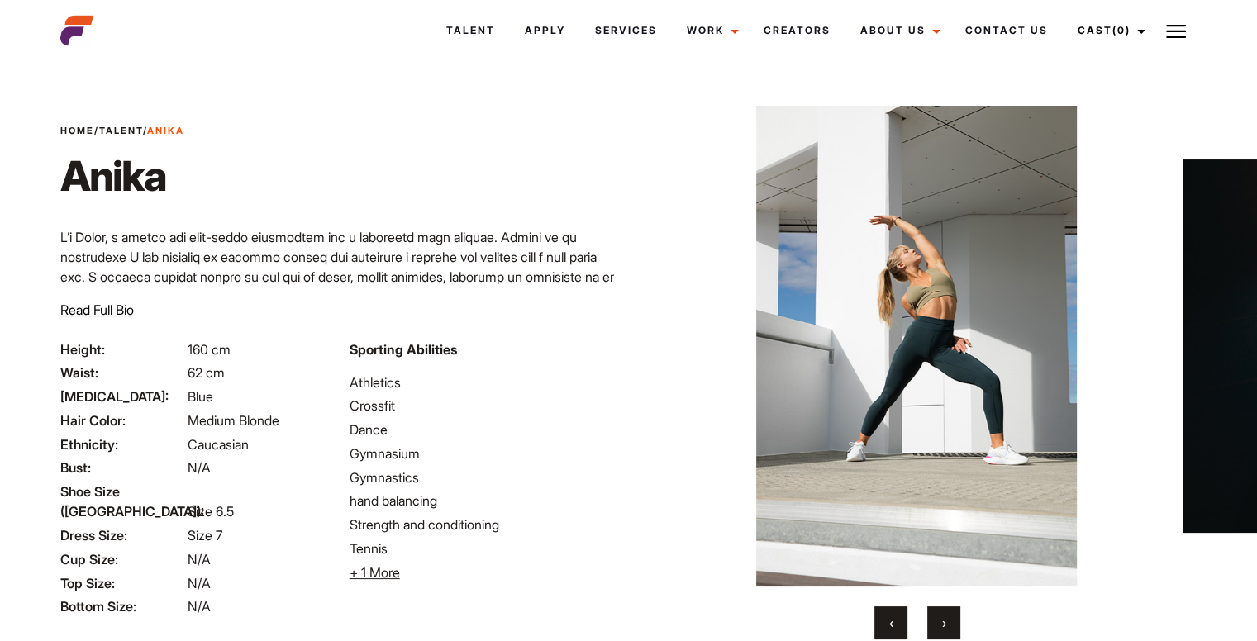
click at [940, 621] on button "›" at bounding box center [943, 623] width 33 height 33
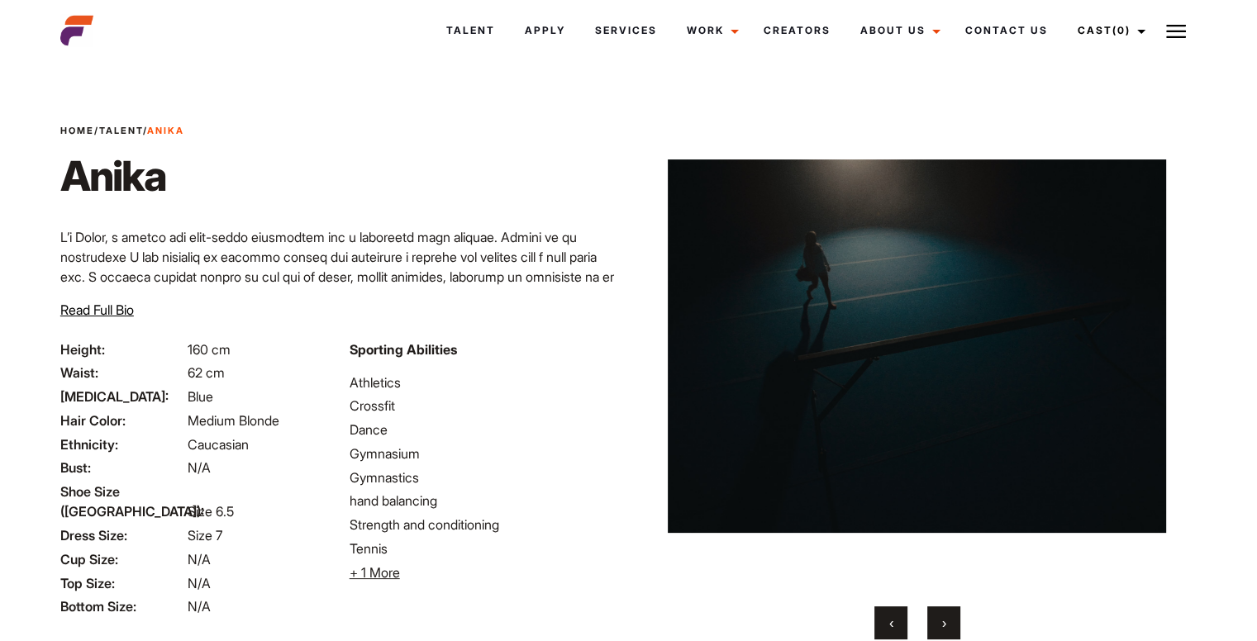
click at [940, 621] on button "›" at bounding box center [943, 623] width 33 height 33
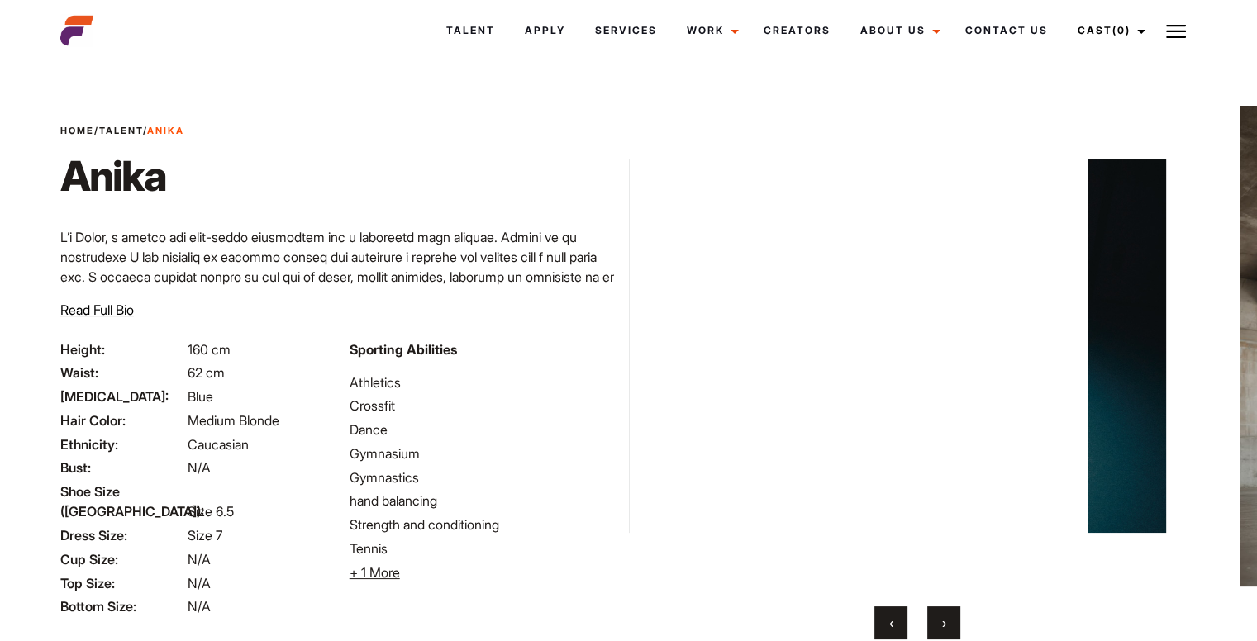
click at [940, 621] on button "›" at bounding box center [943, 623] width 33 height 33
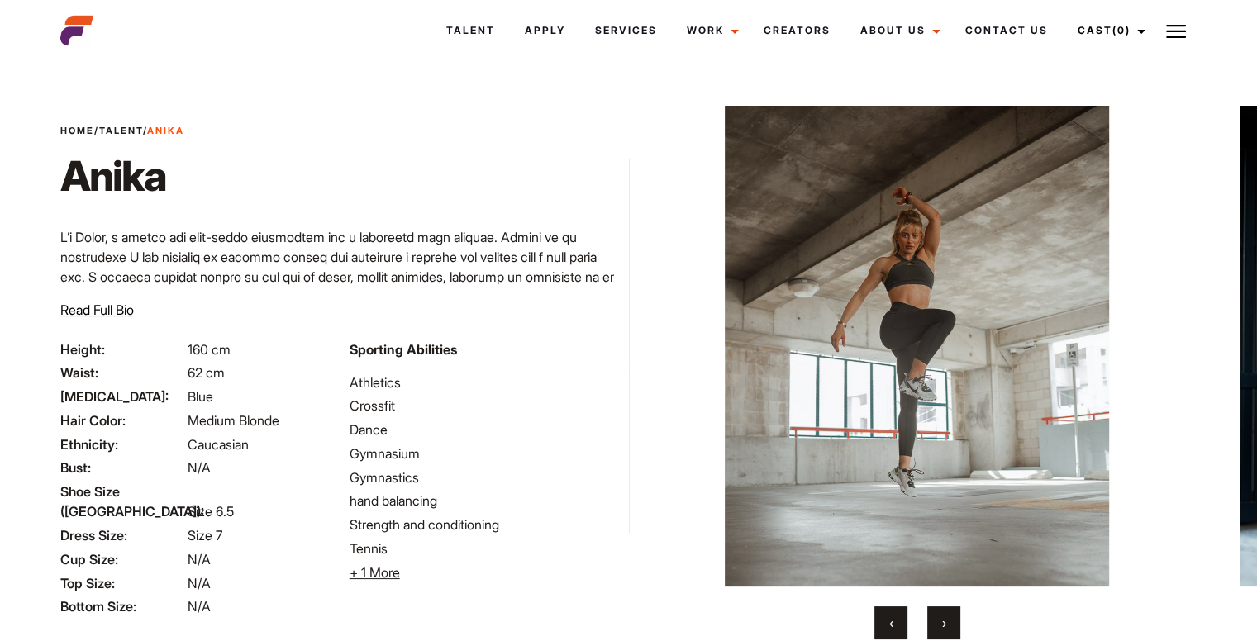
click at [940, 621] on button "›" at bounding box center [943, 623] width 33 height 33
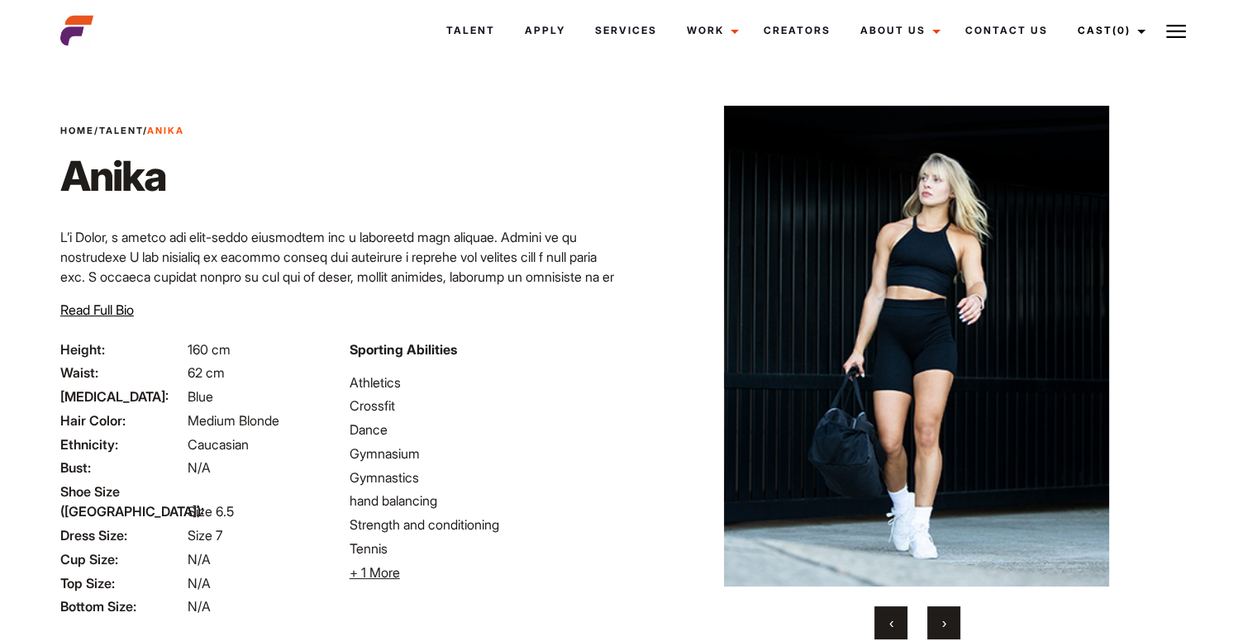
click at [940, 621] on button "›" at bounding box center [943, 623] width 33 height 33
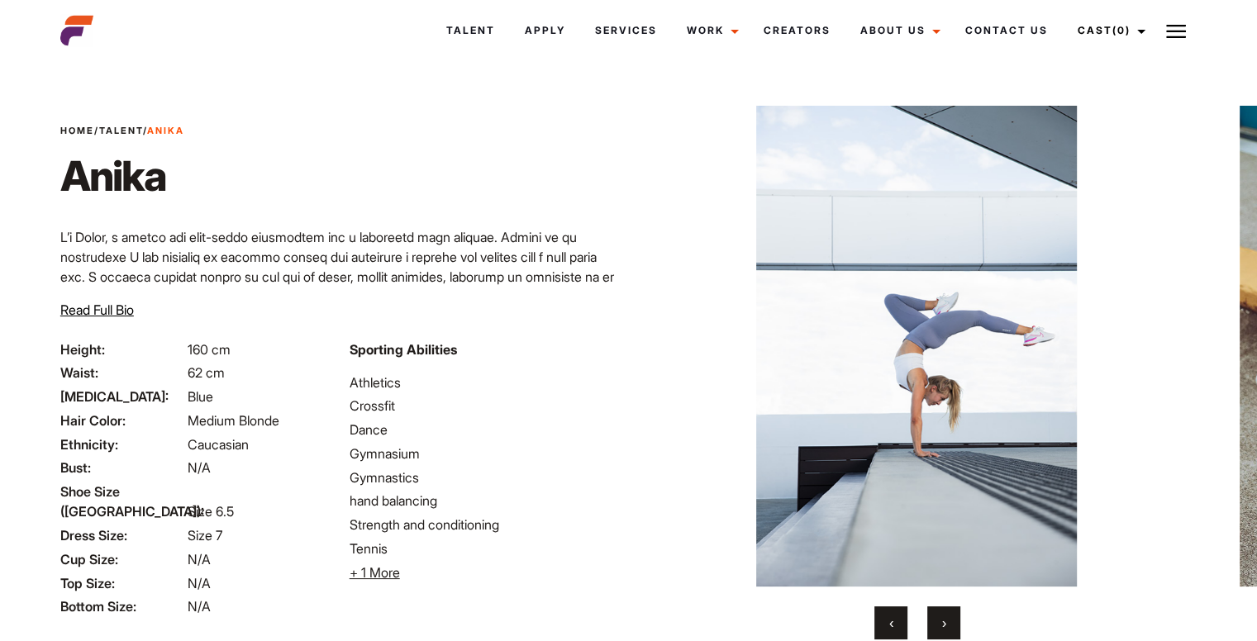
click at [900, 623] on button "‹" at bounding box center [890, 623] width 33 height 33
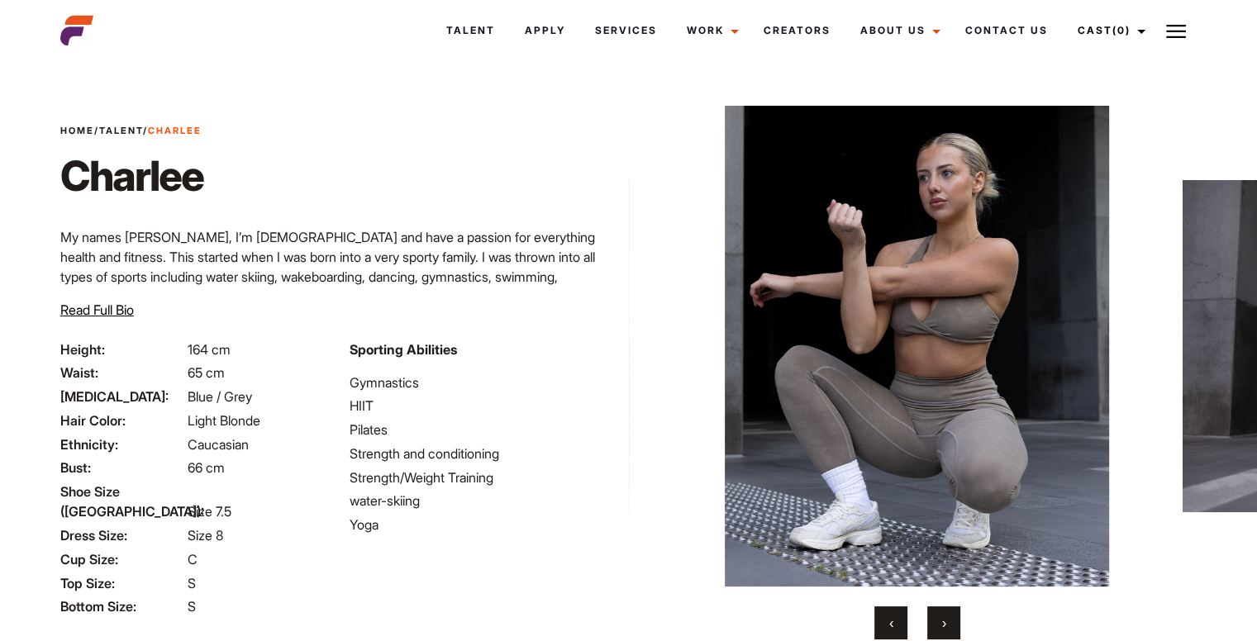
click at [951, 624] on button "›" at bounding box center [943, 623] width 33 height 33
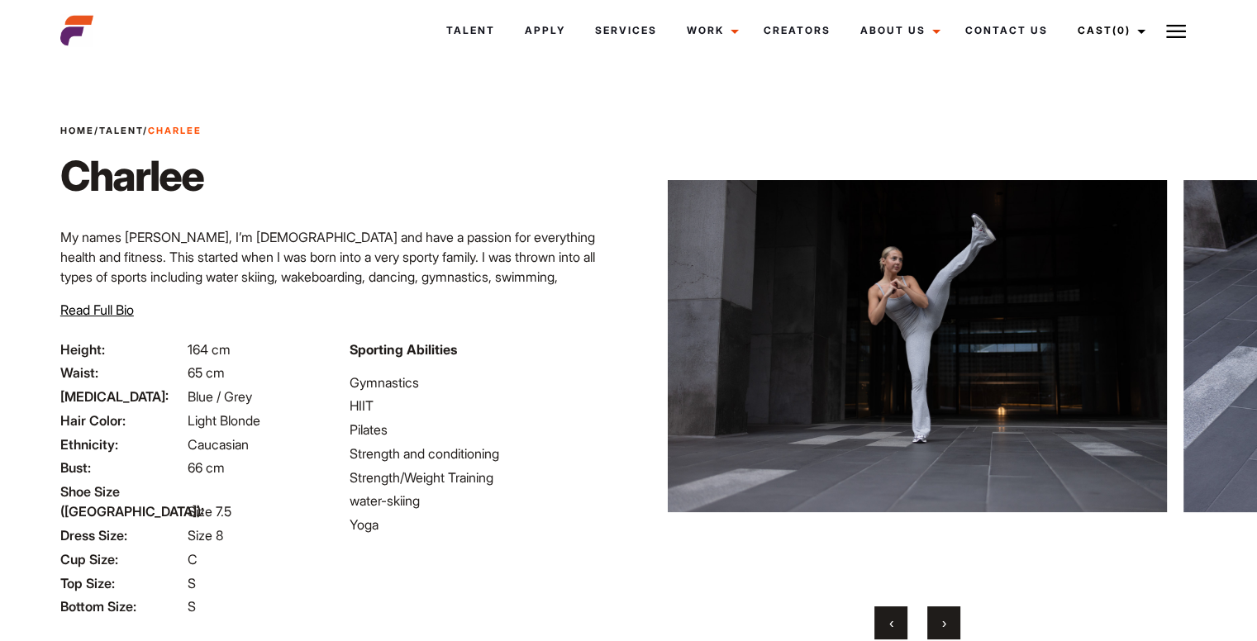
click at [951, 624] on button "›" at bounding box center [943, 623] width 33 height 33
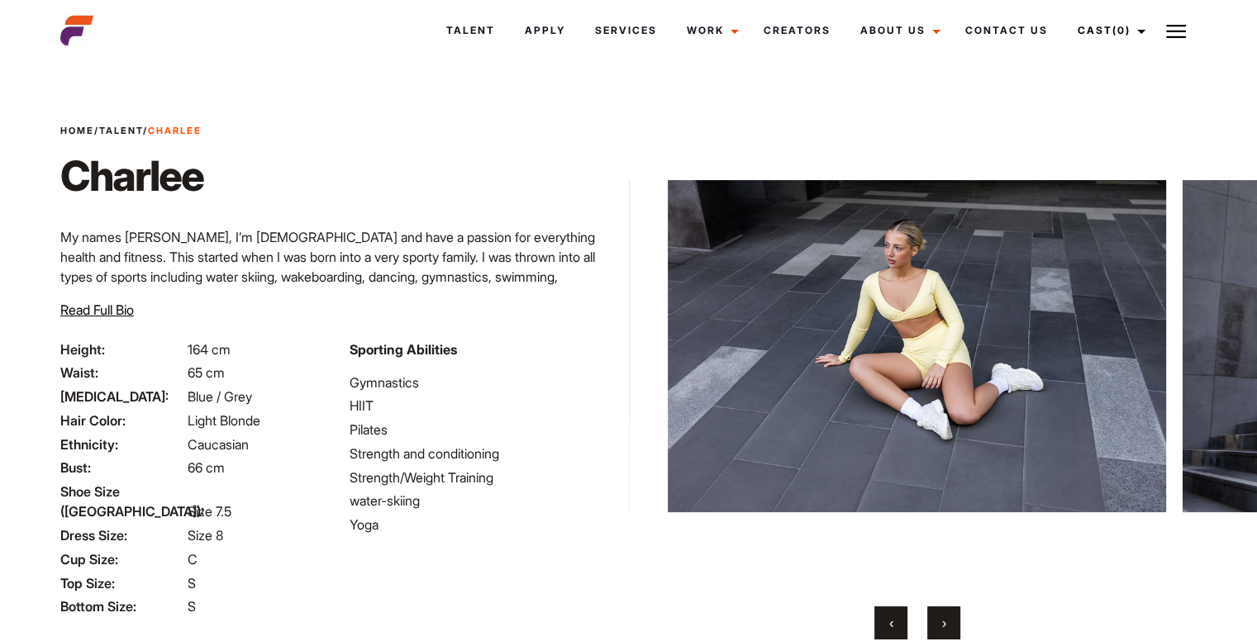
click at [897, 617] on button "‹" at bounding box center [890, 623] width 33 height 33
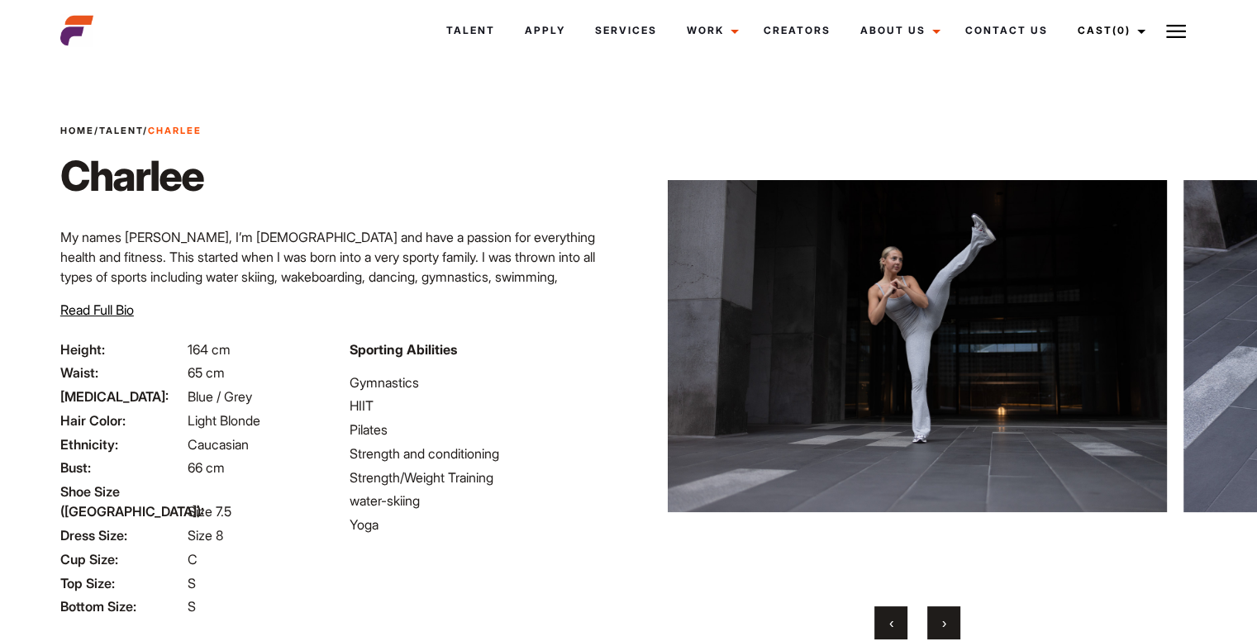
click at [944, 611] on button "›" at bounding box center [943, 623] width 33 height 33
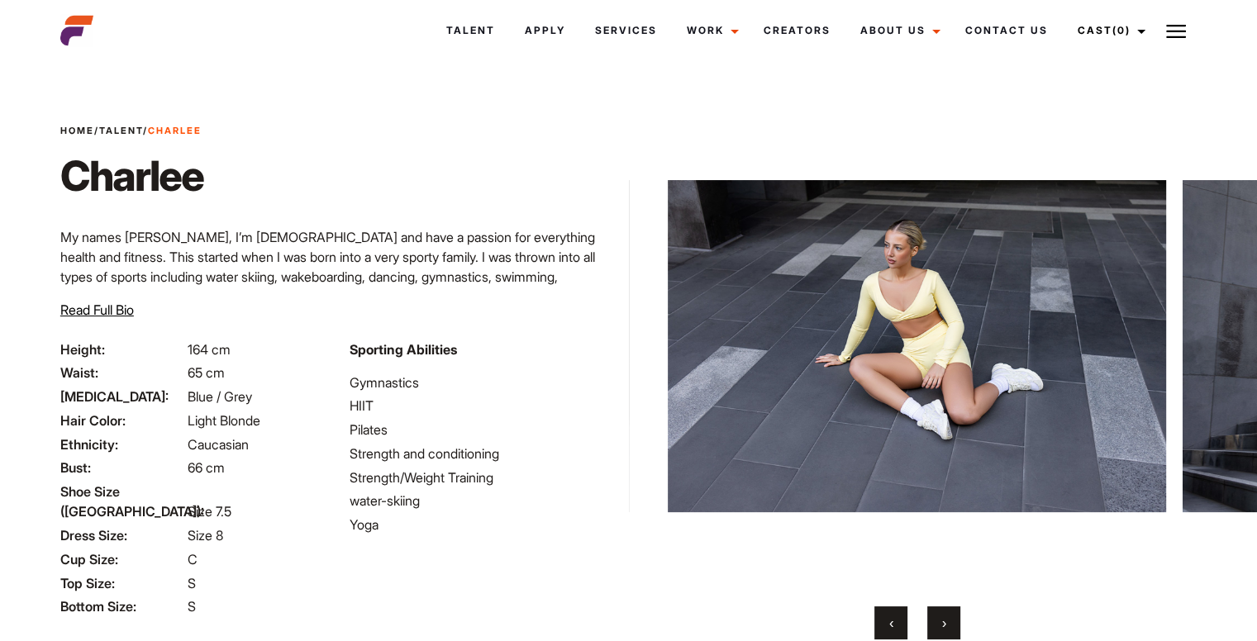
click at [944, 611] on button "›" at bounding box center [943, 623] width 33 height 33
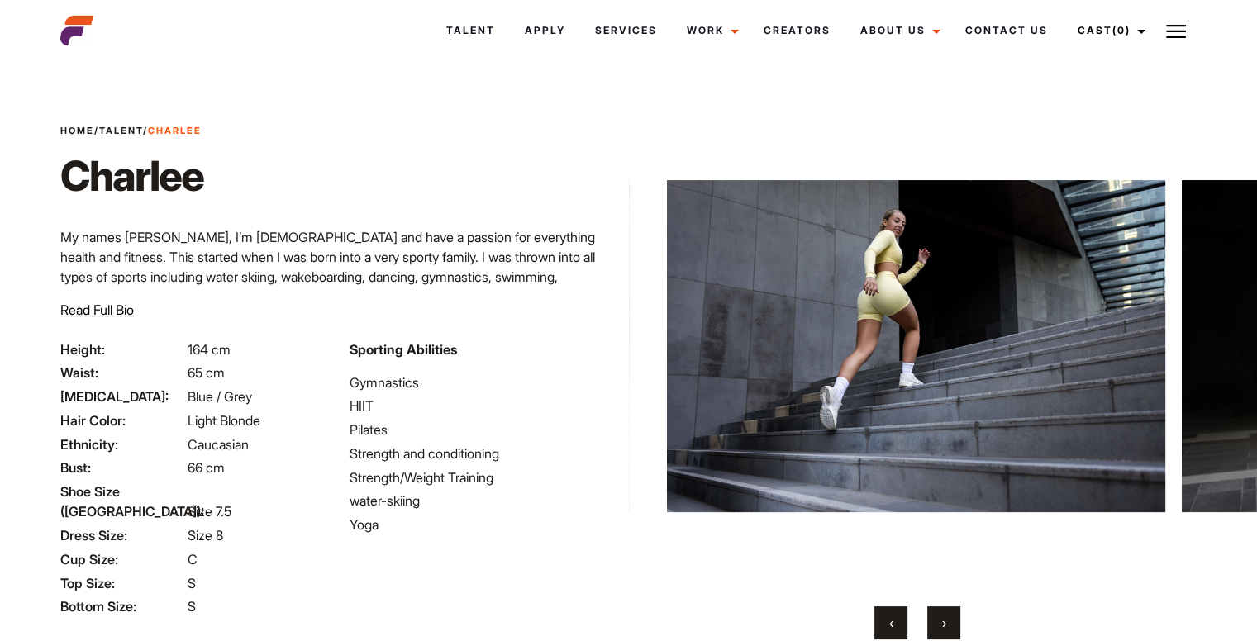
click at [944, 611] on button "›" at bounding box center [943, 623] width 33 height 33
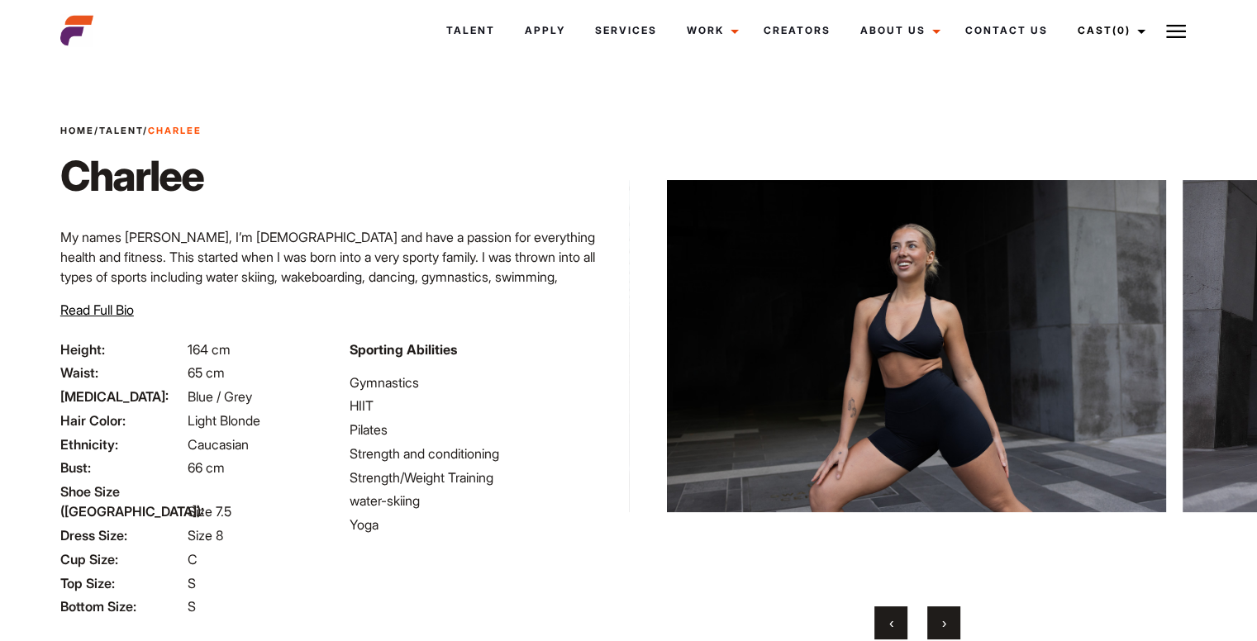
click at [897, 612] on button "‹" at bounding box center [890, 623] width 33 height 33
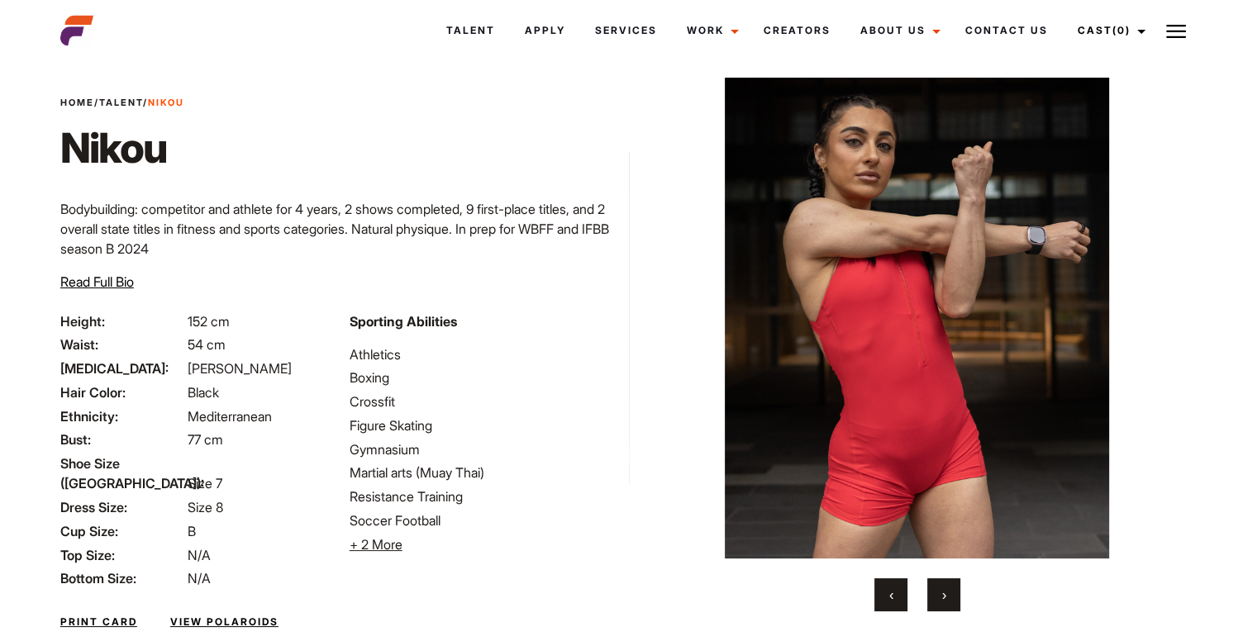
scroll to position [30, 0]
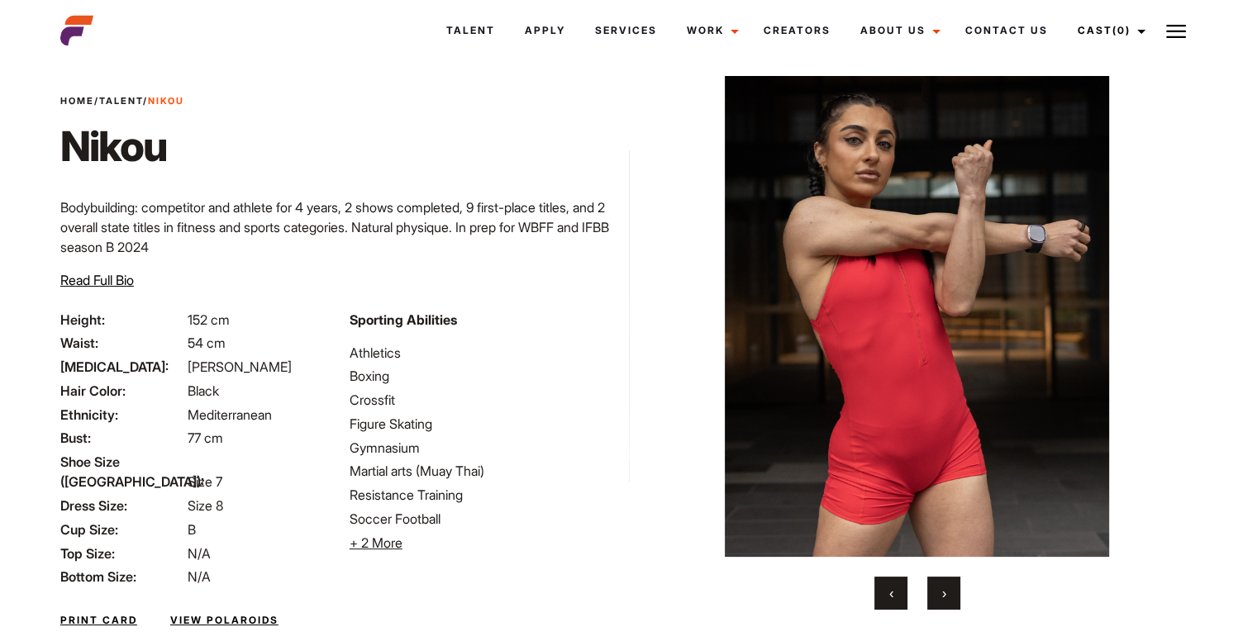
click at [942, 594] on span "›" at bounding box center [944, 593] width 4 height 17
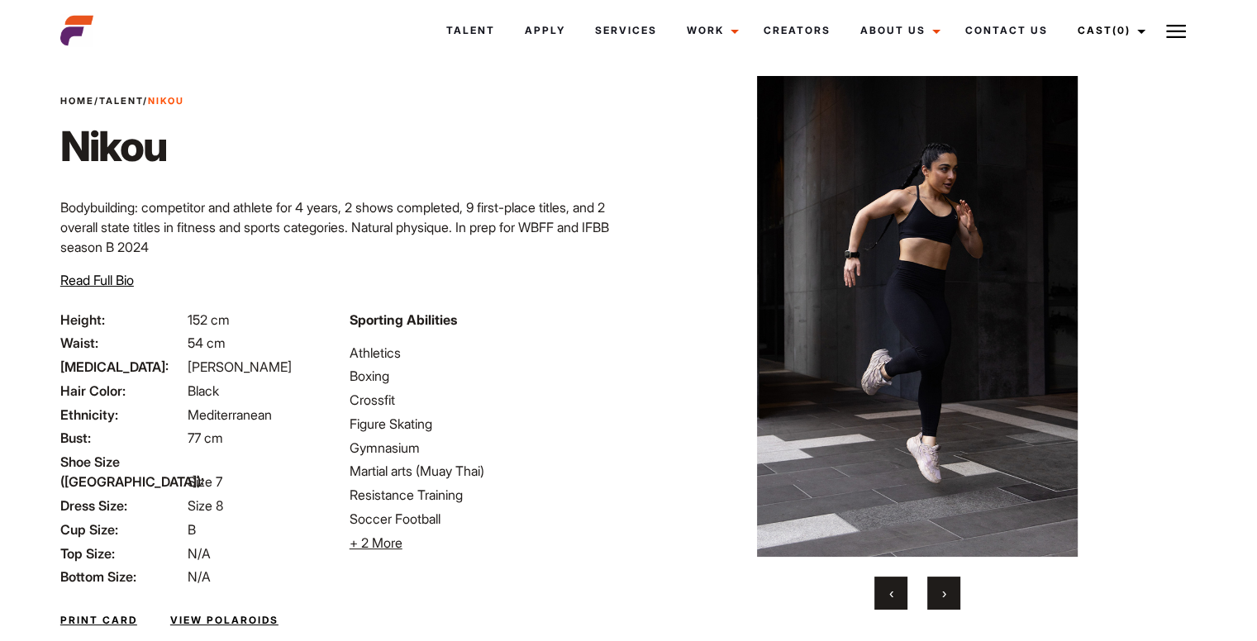
click at [942, 594] on span "›" at bounding box center [944, 593] width 4 height 17
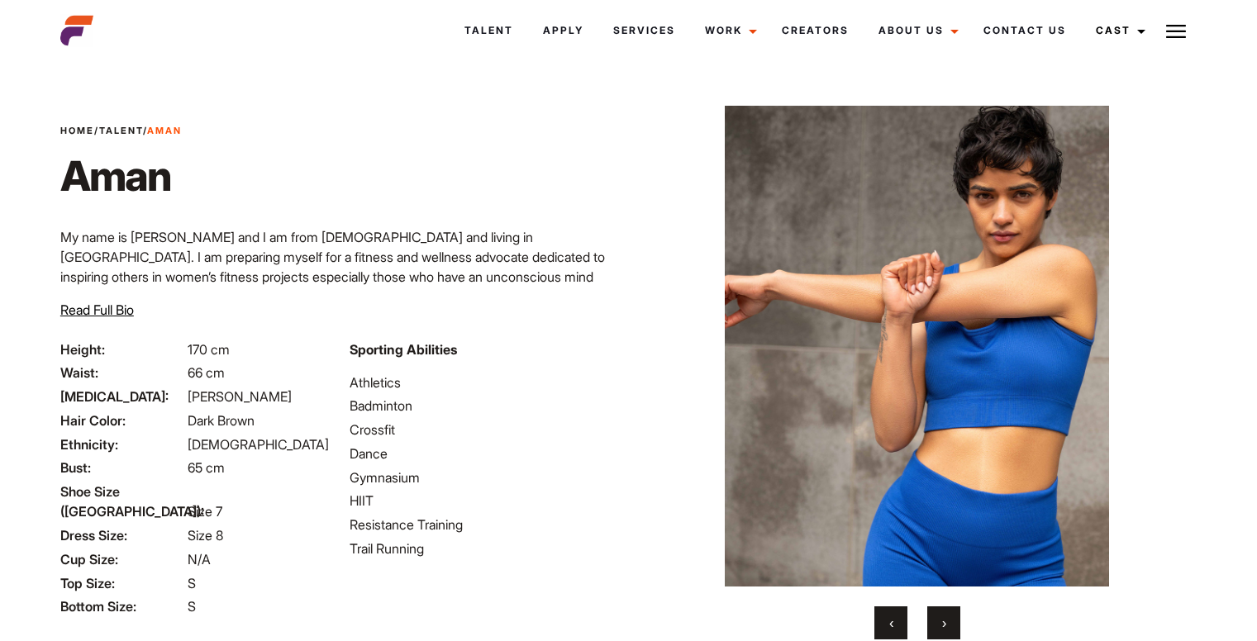
scroll to position [63, 0]
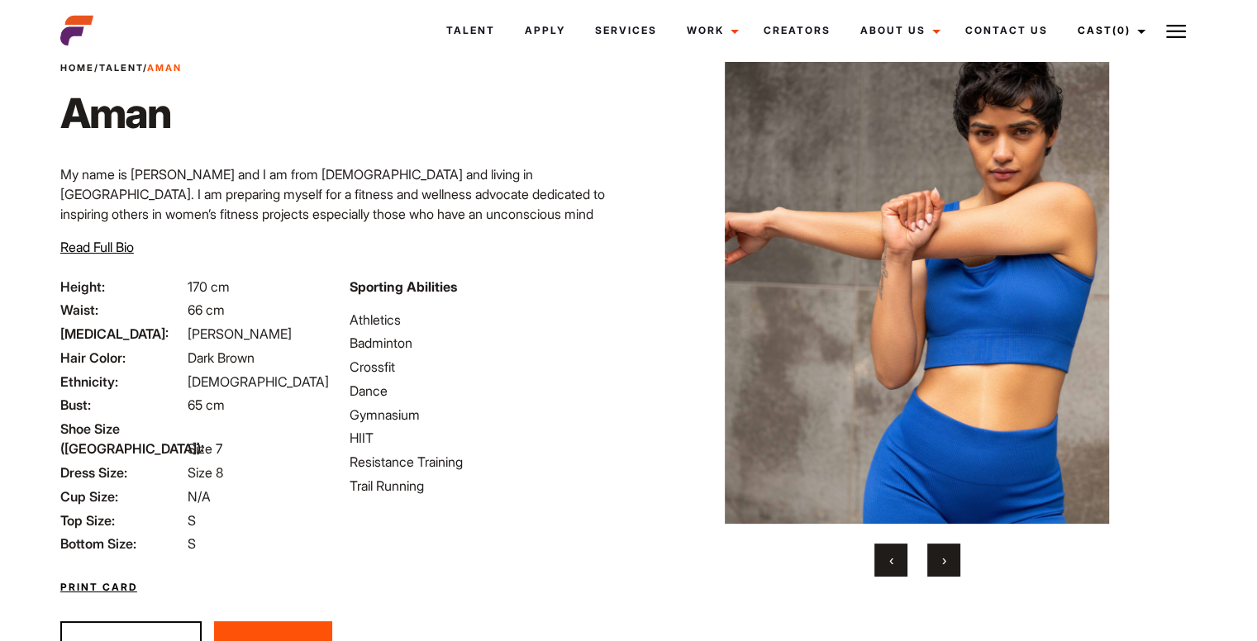
click at [939, 555] on button "›" at bounding box center [943, 560] width 33 height 33
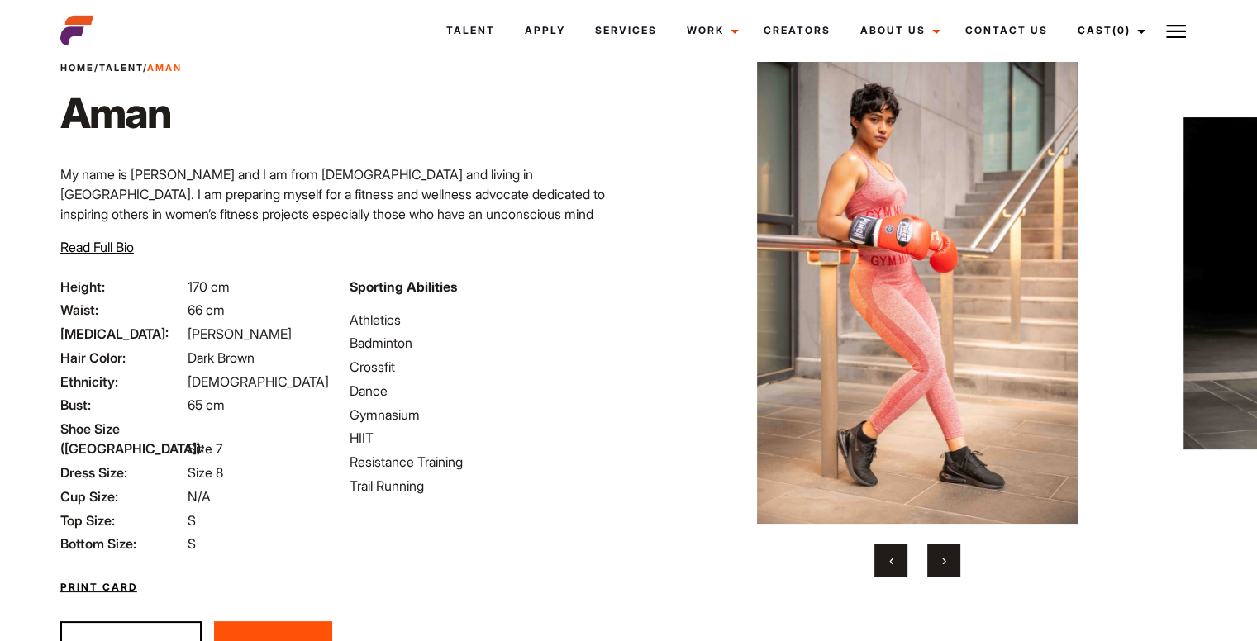
click at [939, 555] on button "›" at bounding box center [943, 560] width 33 height 33
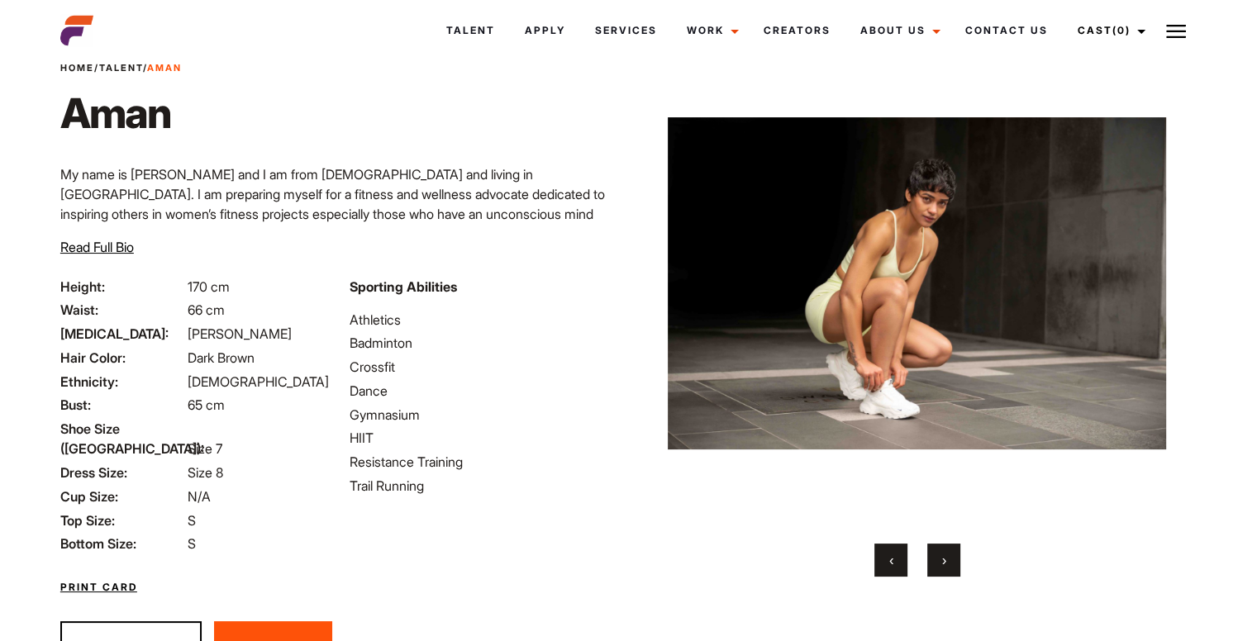
click at [939, 555] on button "›" at bounding box center [943, 560] width 33 height 33
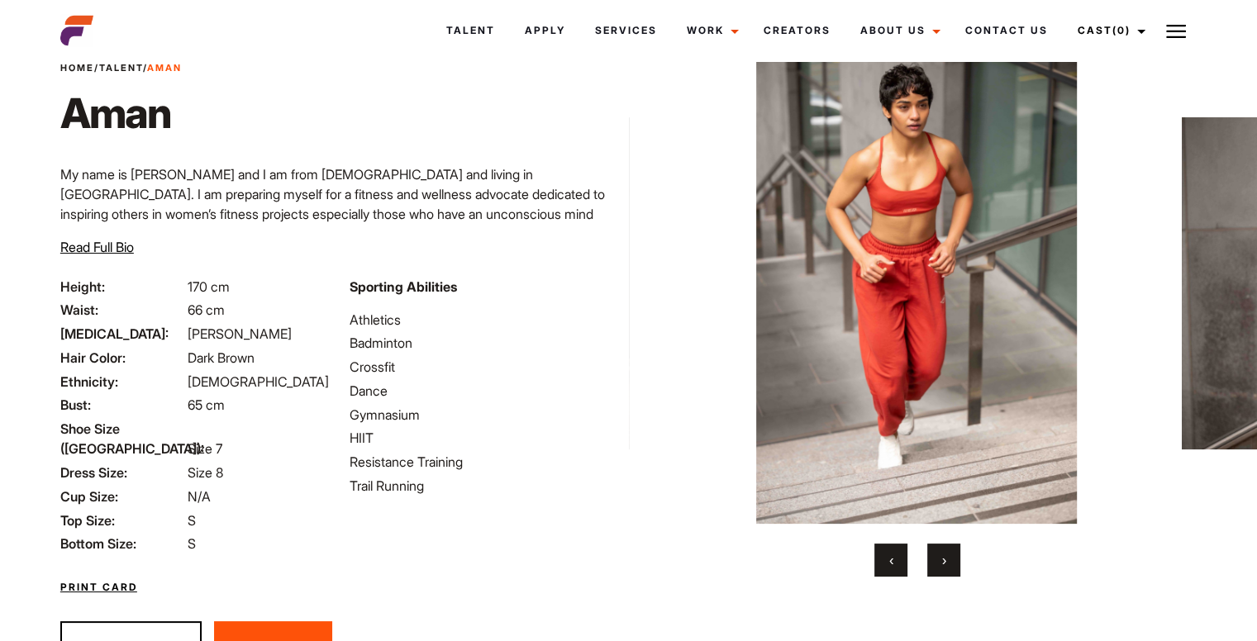
click at [939, 555] on button "›" at bounding box center [943, 560] width 33 height 33
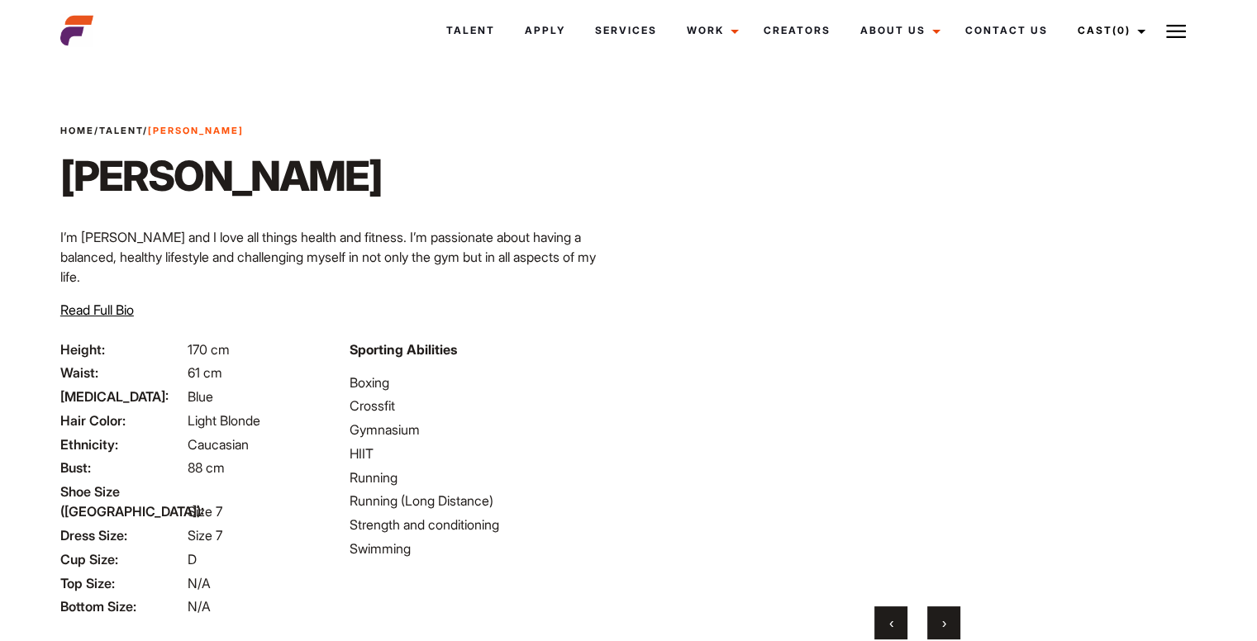
click at [932, 595] on div "Your browser does not support the video tag. Your browser does not support the …" at bounding box center [918, 373] width 499 height 534
click at [943, 610] on button "›" at bounding box center [943, 623] width 33 height 33
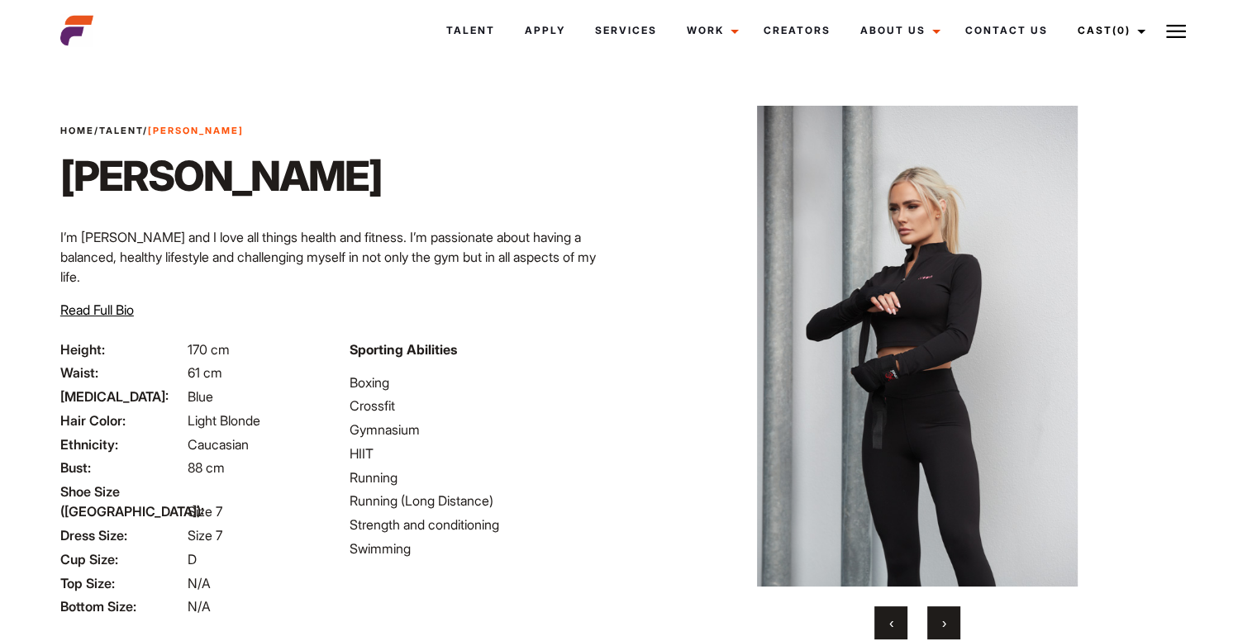
click at [959, 616] on button "›" at bounding box center [943, 623] width 33 height 33
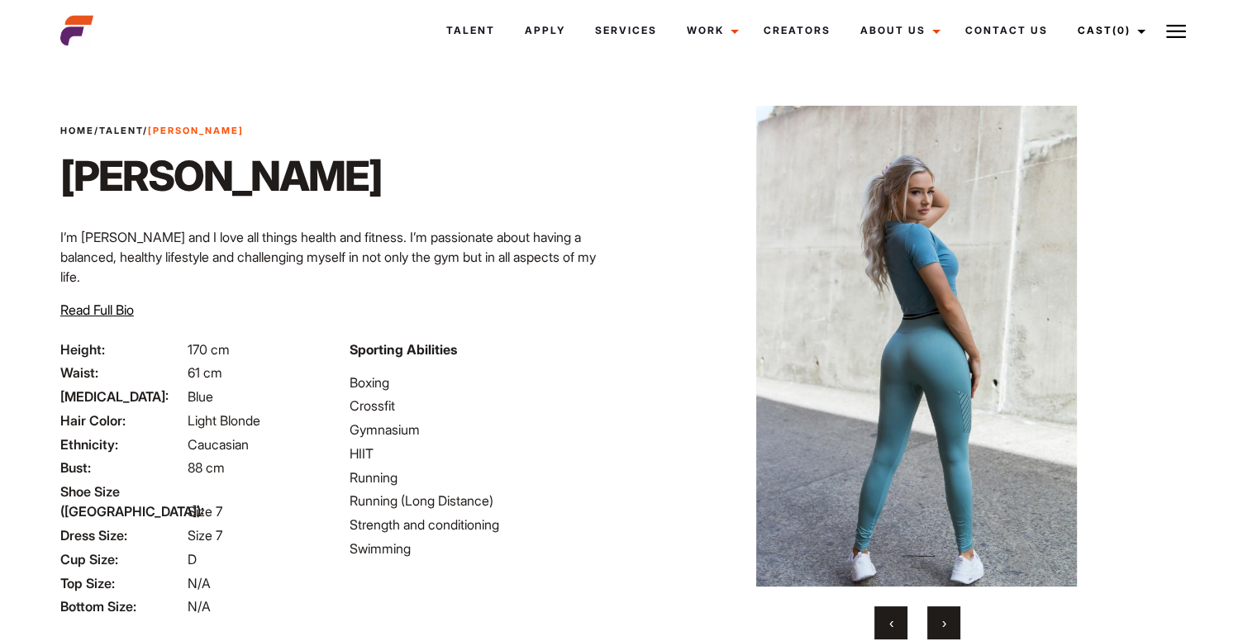
click at [959, 616] on button "›" at bounding box center [943, 623] width 33 height 33
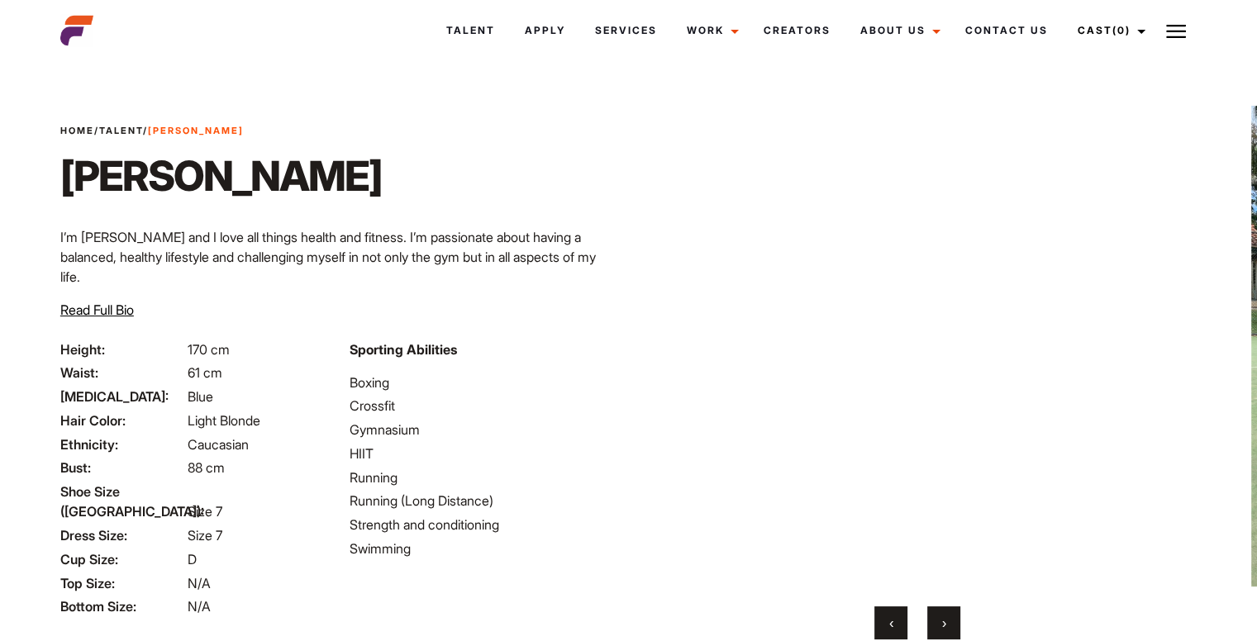
click at [959, 616] on button "›" at bounding box center [943, 623] width 33 height 33
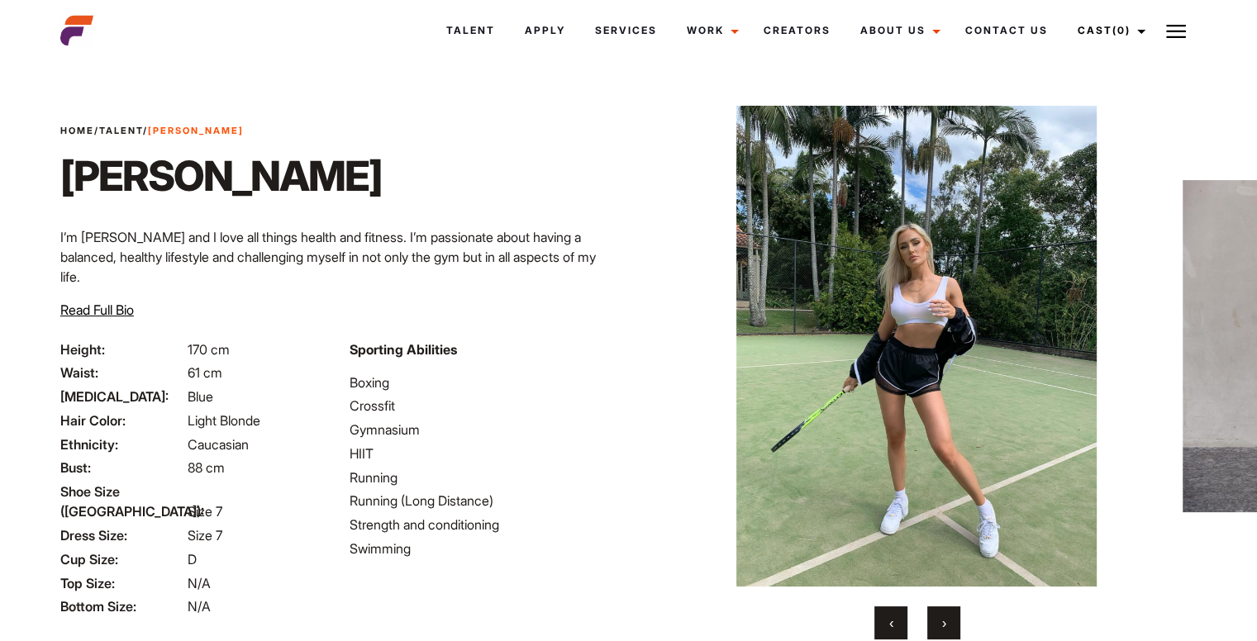
click at [959, 616] on button "›" at bounding box center [943, 623] width 33 height 33
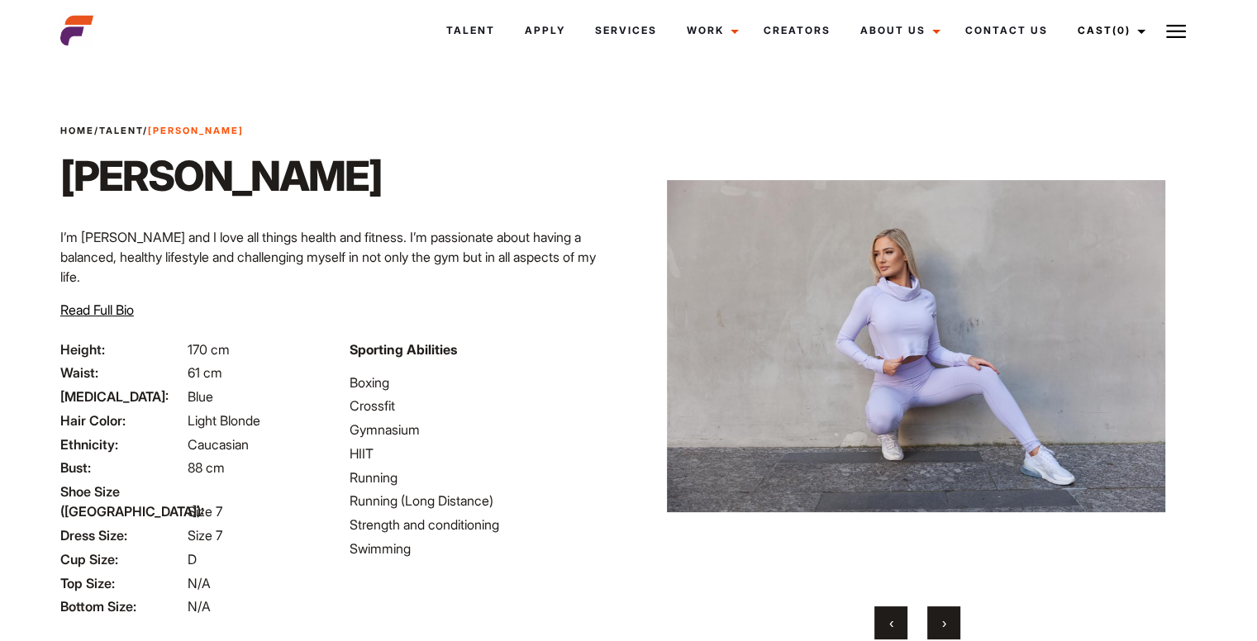
click at [959, 616] on button "›" at bounding box center [943, 623] width 33 height 33
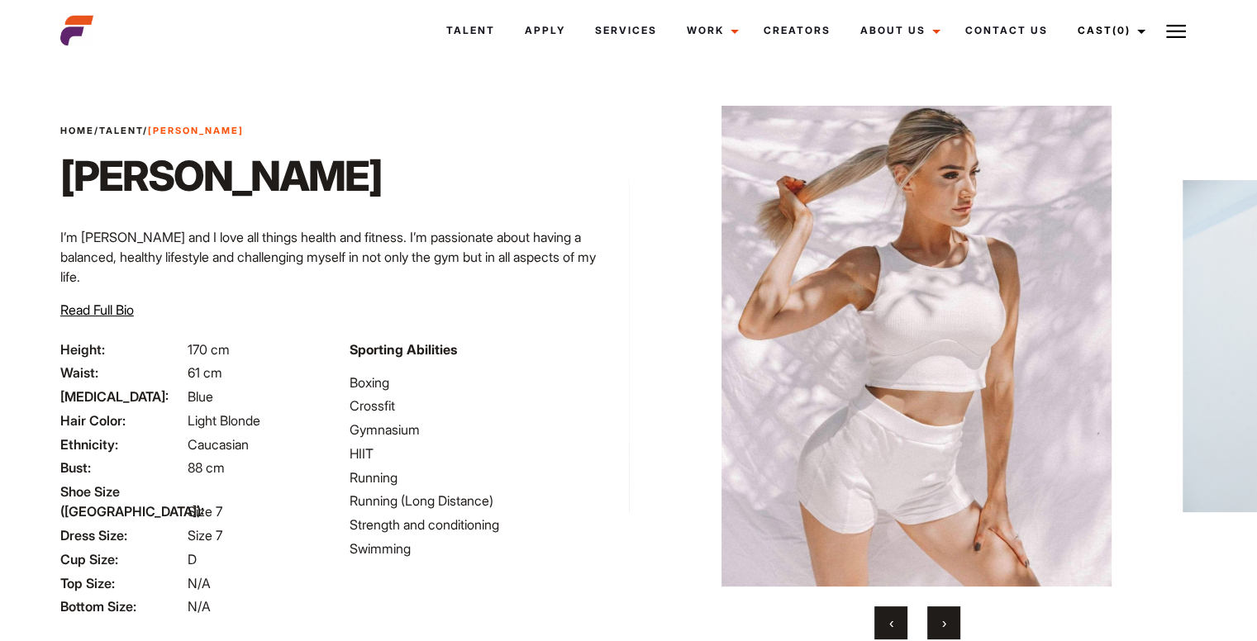
click at [959, 616] on button "›" at bounding box center [943, 623] width 33 height 33
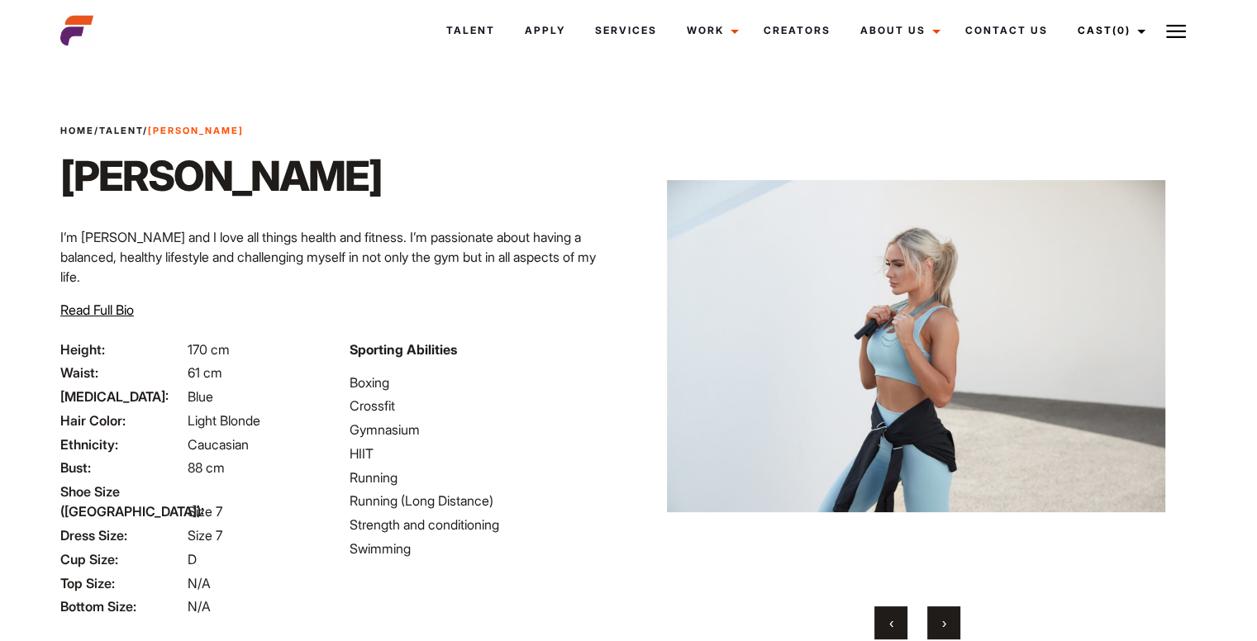
click at [959, 616] on button "›" at bounding box center [943, 623] width 33 height 33
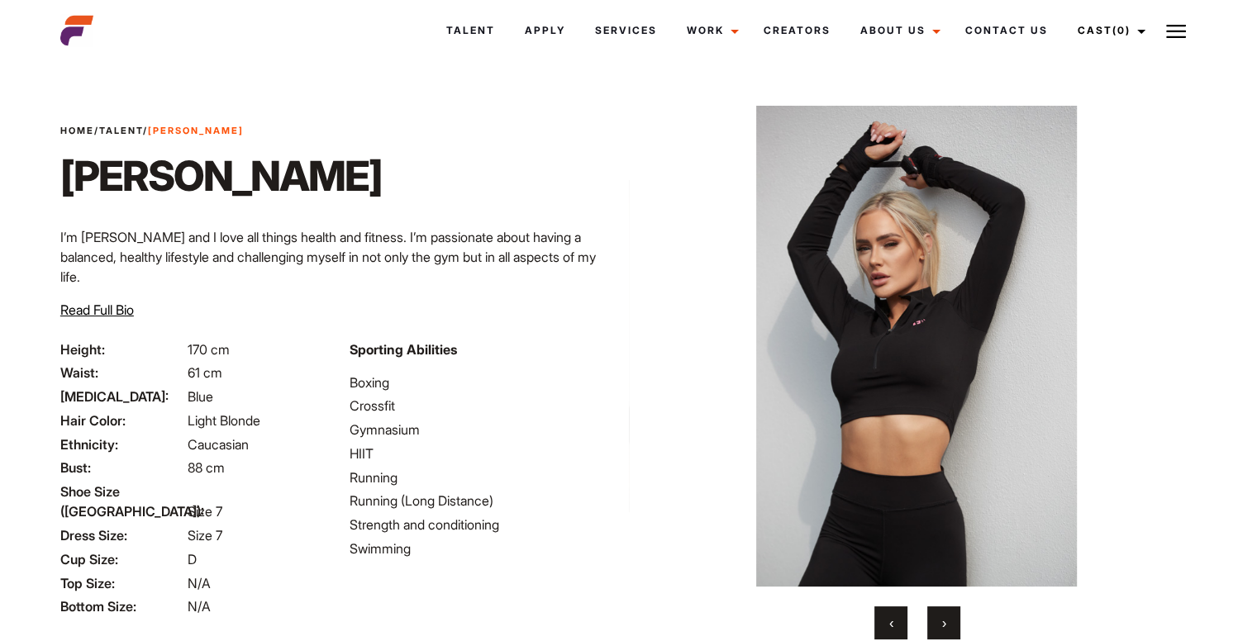
click at [959, 616] on button "›" at bounding box center [943, 623] width 33 height 33
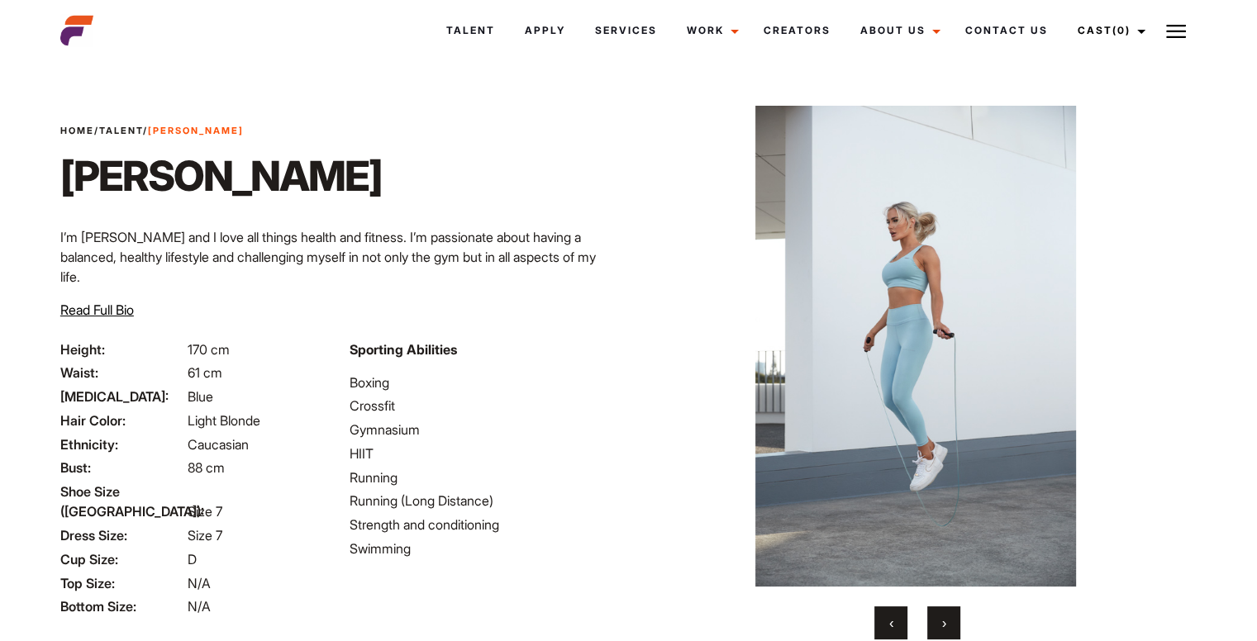
click at [890, 610] on button "‹" at bounding box center [890, 623] width 33 height 33
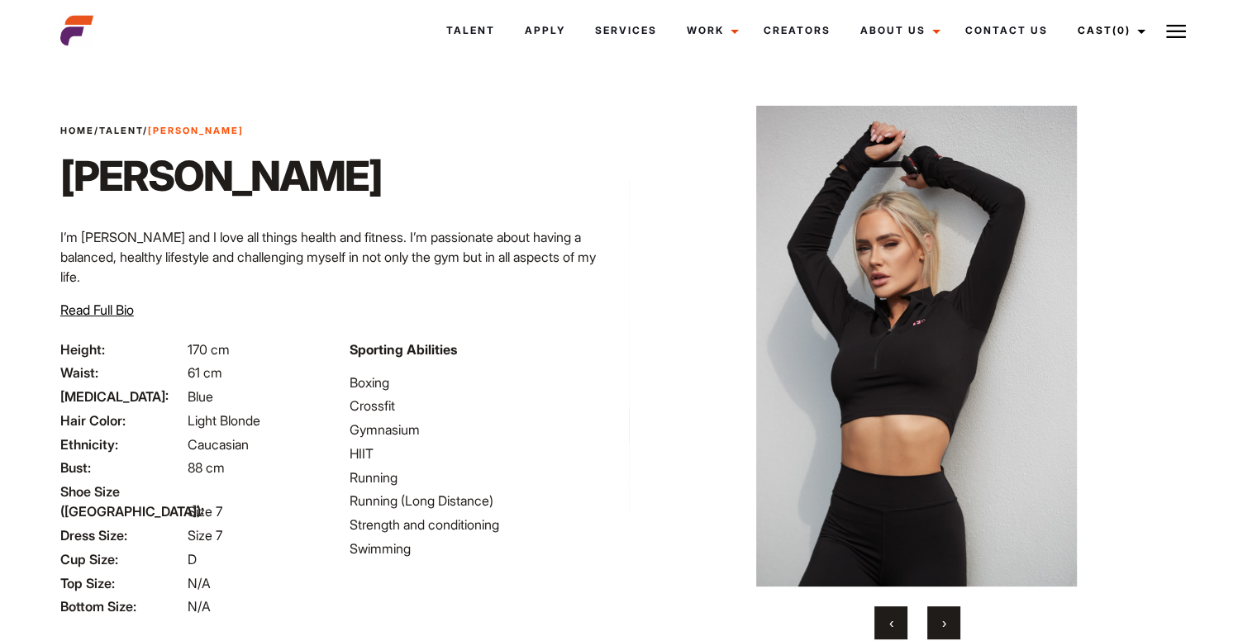
click at [935, 624] on button "›" at bounding box center [943, 623] width 33 height 33
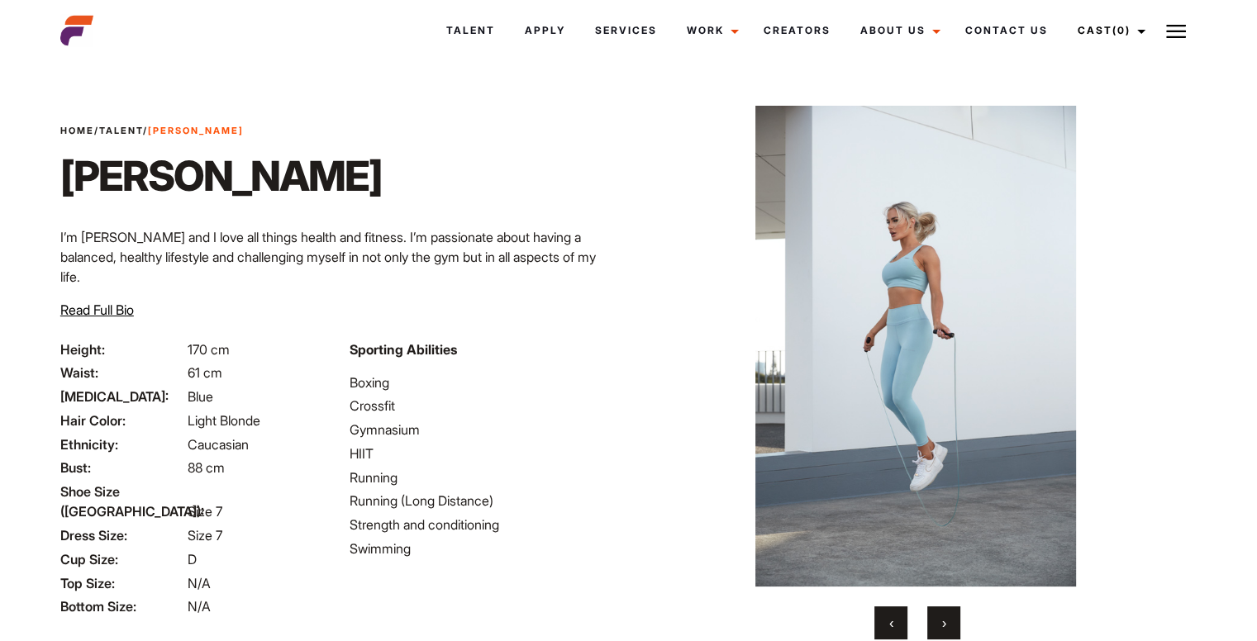
click at [935, 624] on button "›" at bounding box center [943, 623] width 33 height 33
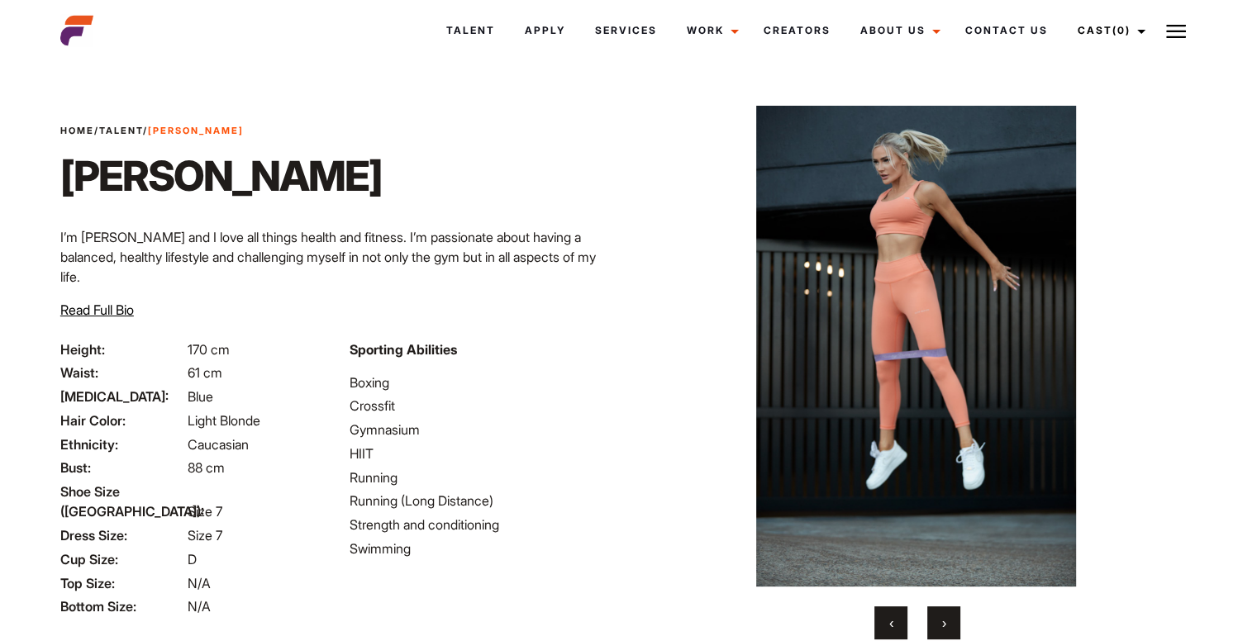
click at [935, 624] on button "›" at bounding box center [943, 623] width 33 height 33
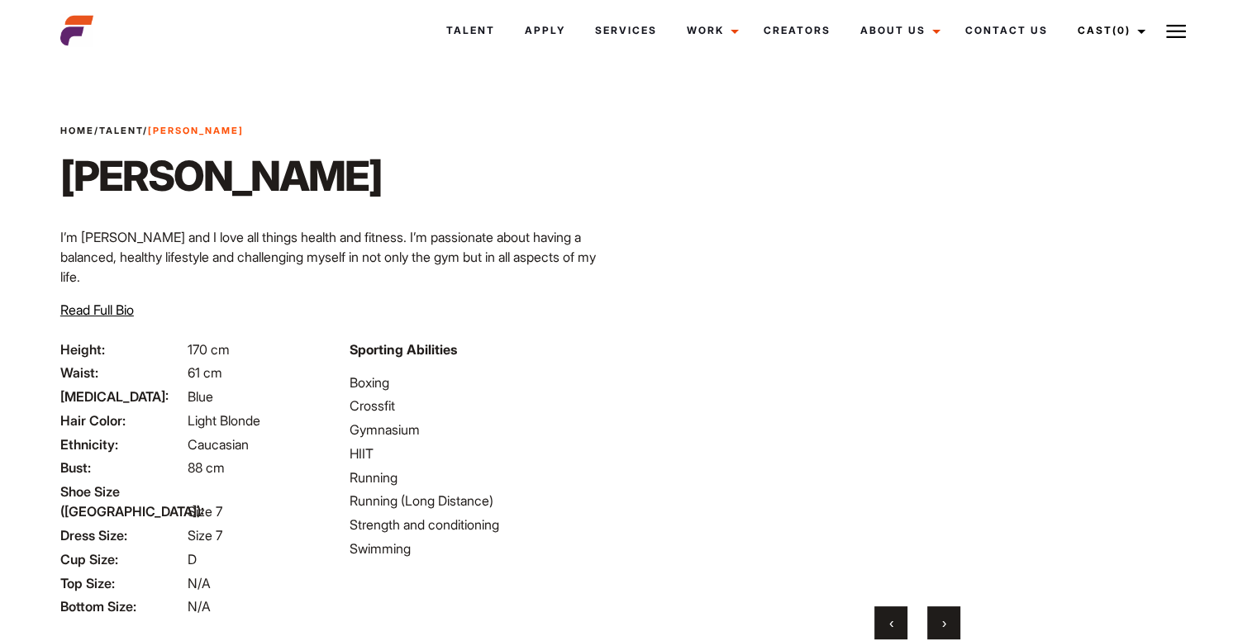
click at [935, 624] on button "›" at bounding box center [943, 623] width 33 height 33
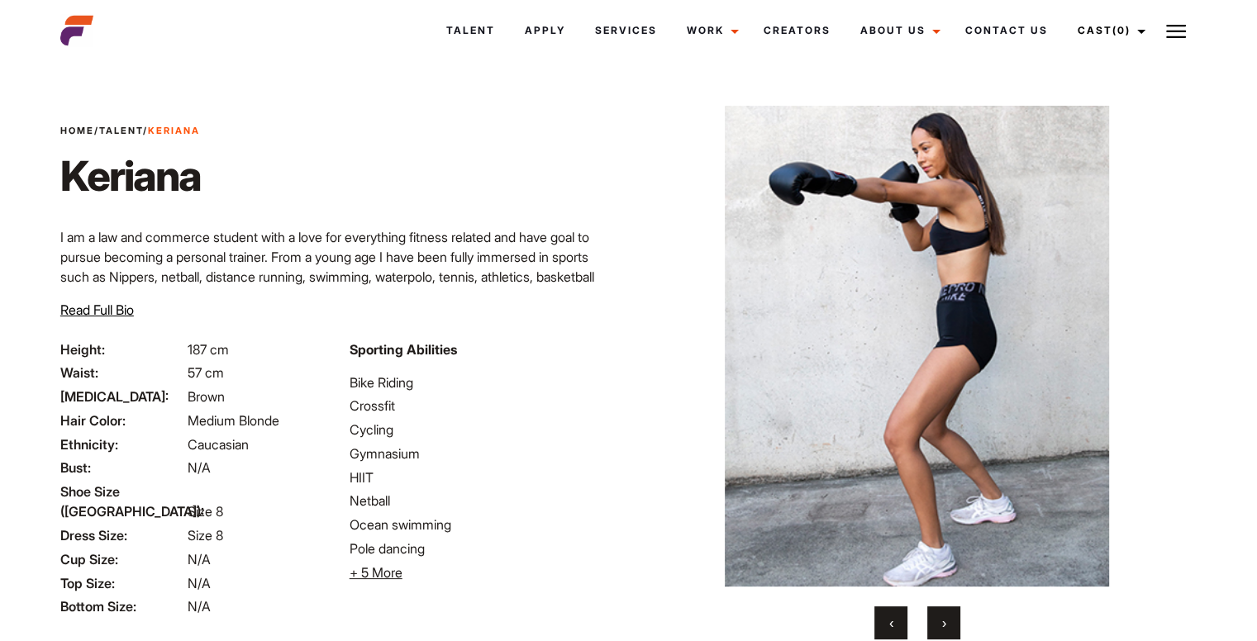
click at [945, 621] on span "›" at bounding box center [944, 623] width 4 height 17
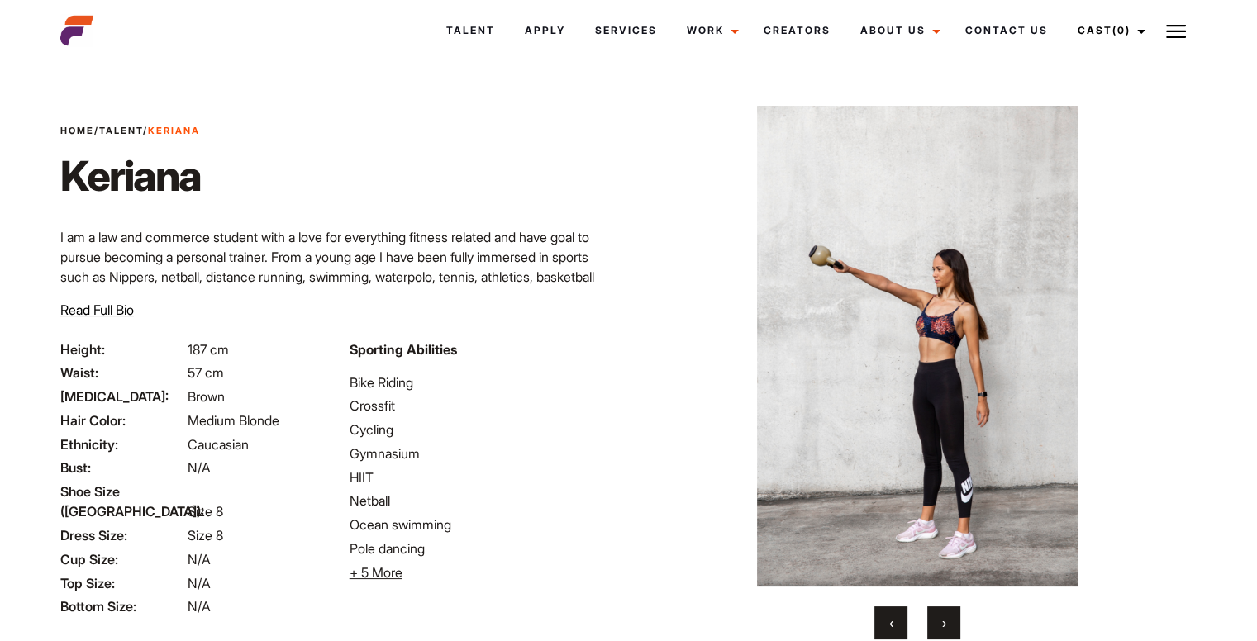
click at [945, 621] on span "›" at bounding box center [944, 623] width 4 height 17
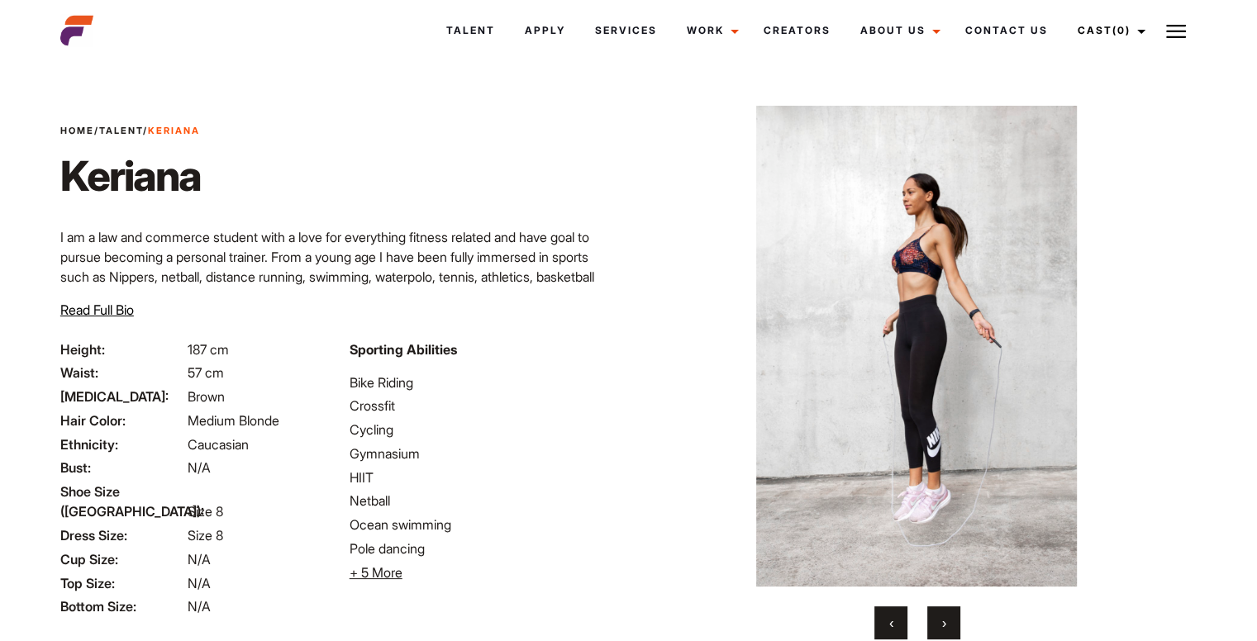
click at [945, 621] on span "›" at bounding box center [944, 623] width 4 height 17
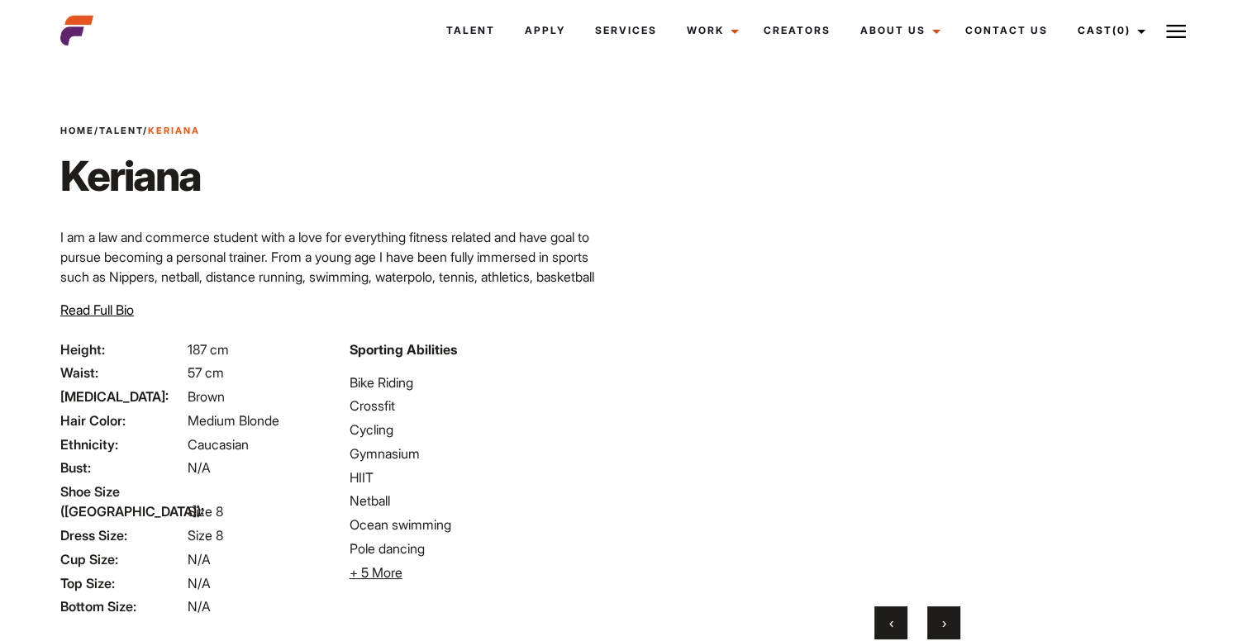
click at [945, 621] on span "›" at bounding box center [944, 623] width 4 height 17
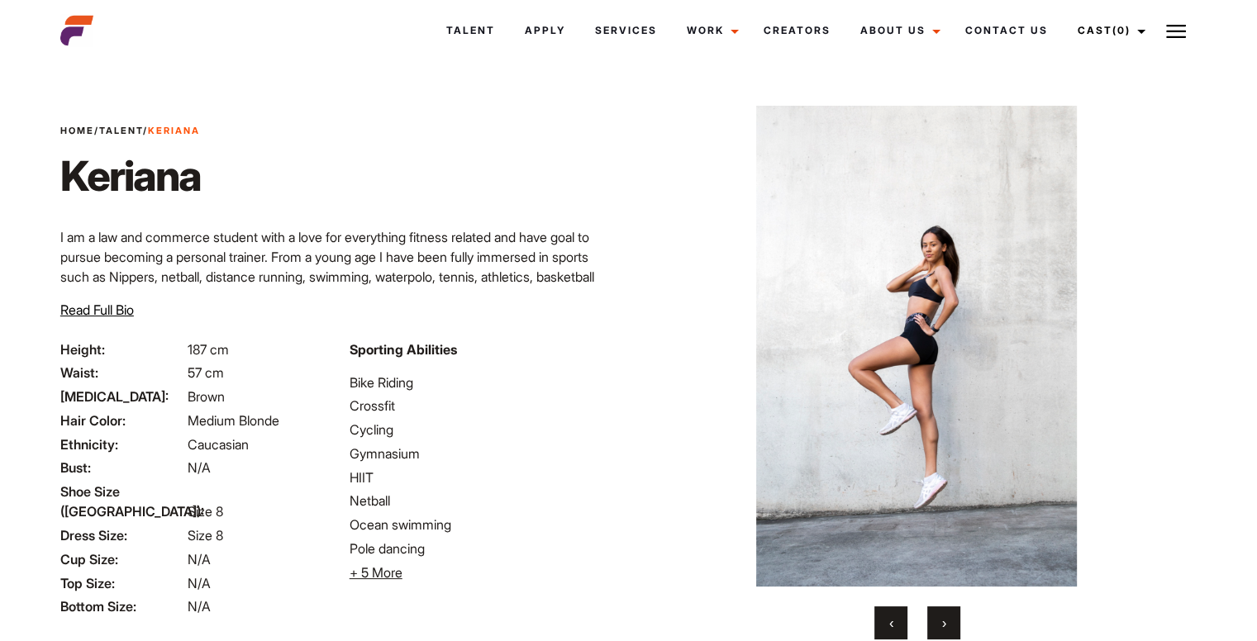
click at [945, 621] on span "›" at bounding box center [944, 623] width 4 height 17
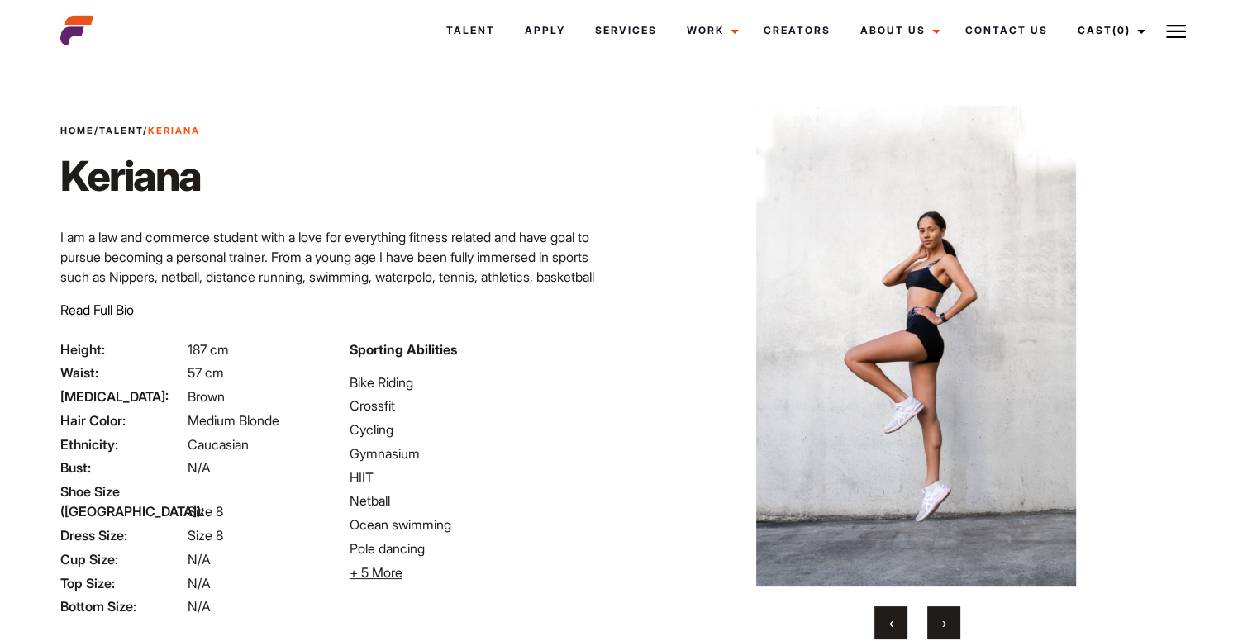
click at [945, 621] on span "›" at bounding box center [944, 623] width 4 height 17
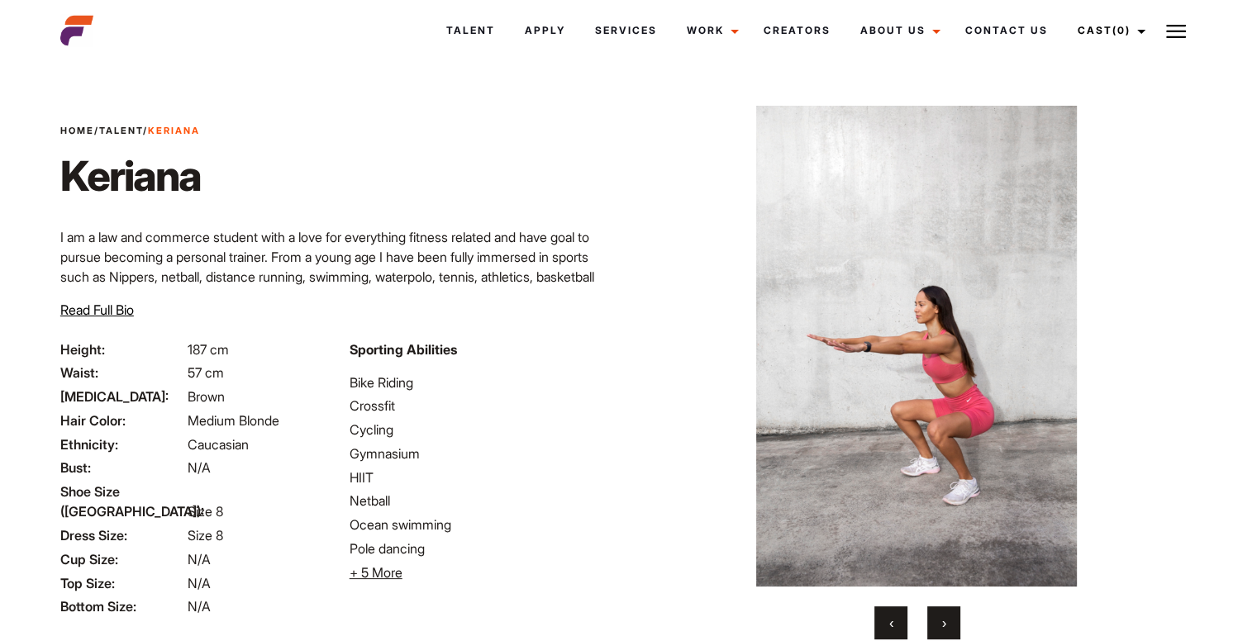
click at [945, 621] on span "›" at bounding box center [944, 623] width 4 height 17
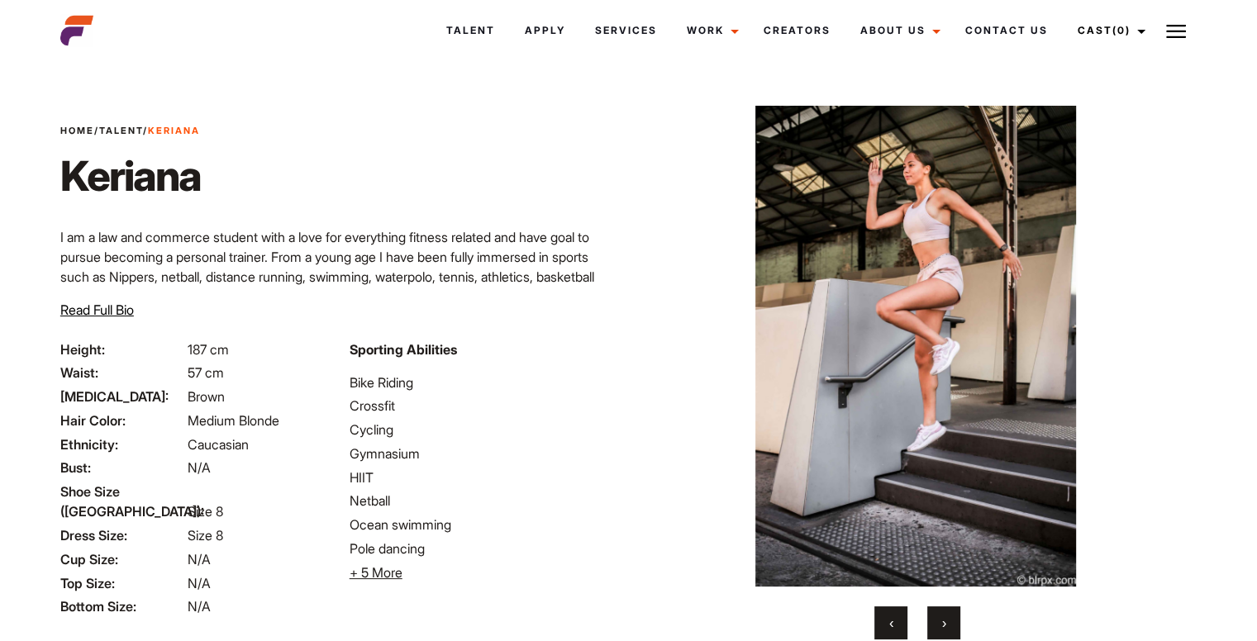
click at [945, 621] on span "›" at bounding box center [944, 623] width 4 height 17
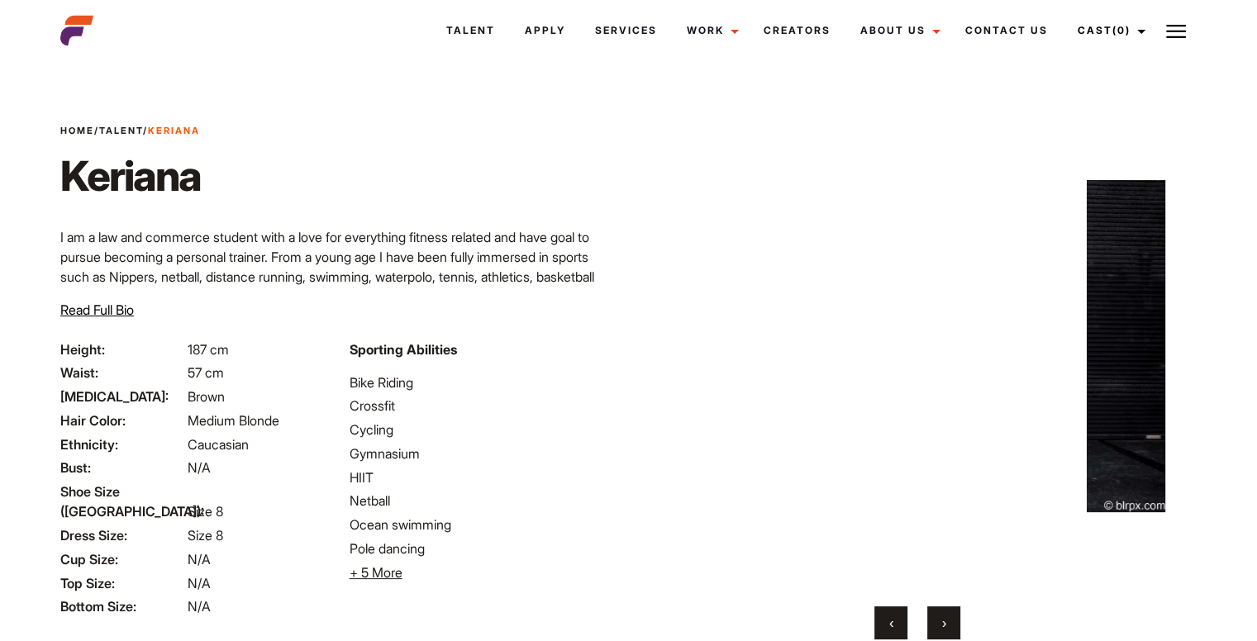
click at [945, 621] on span "›" at bounding box center [944, 623] width 4 height 17
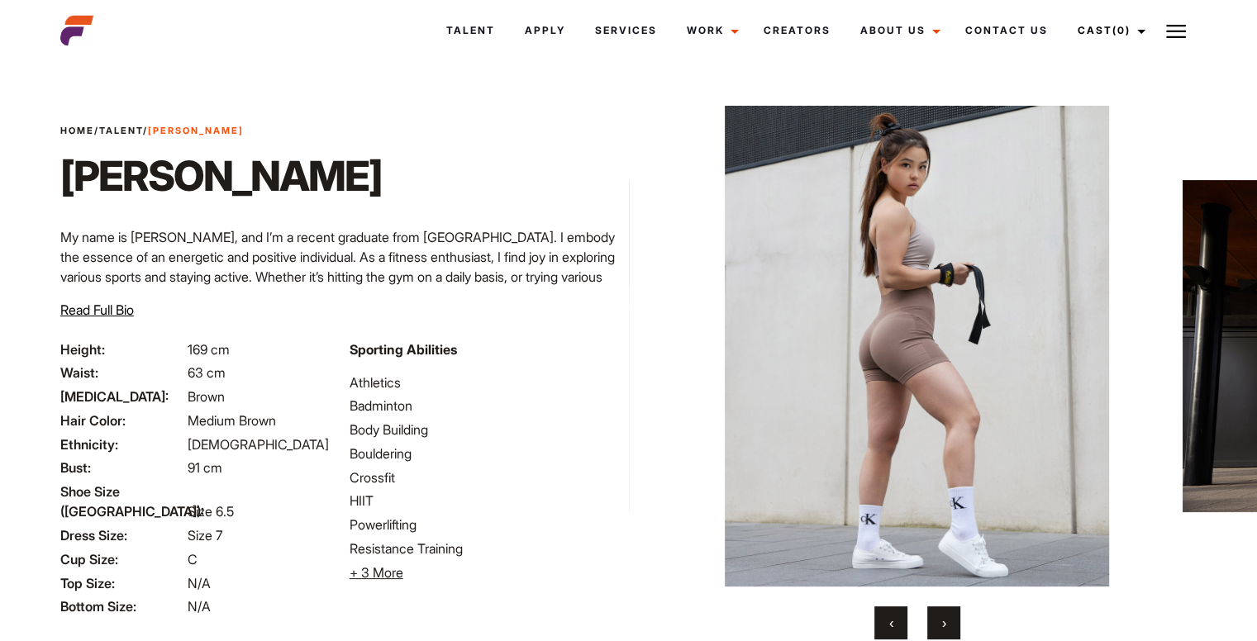
click at [955, 626] on button "›" at bounding box center [943, 623] width 33 height 33
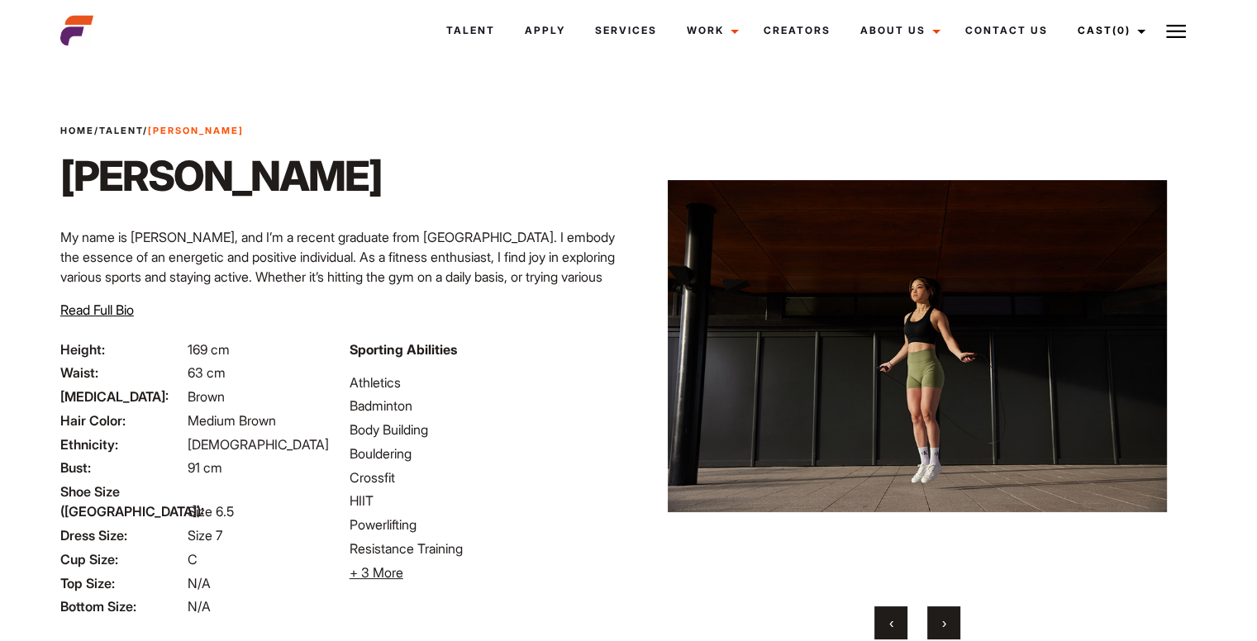
click at [955, 626] on button "›" at bounding box center [943, 623] width 33 height 33
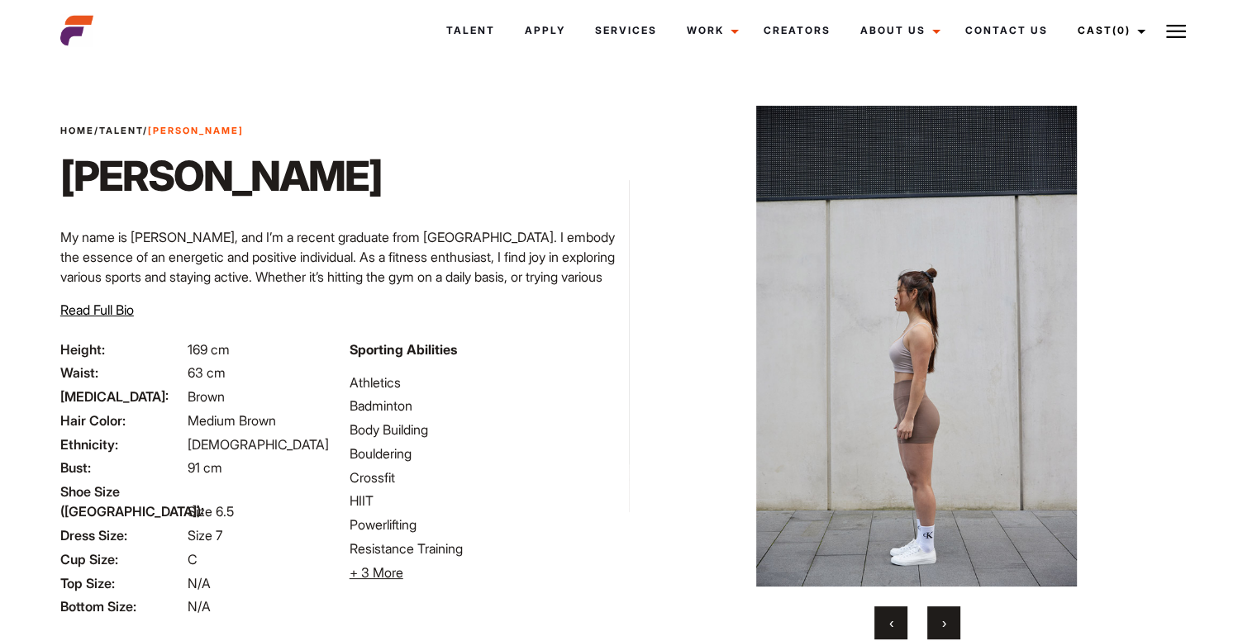
click at [955, 626] on button "›" at bounding box center [943, 623] width 33 height 33
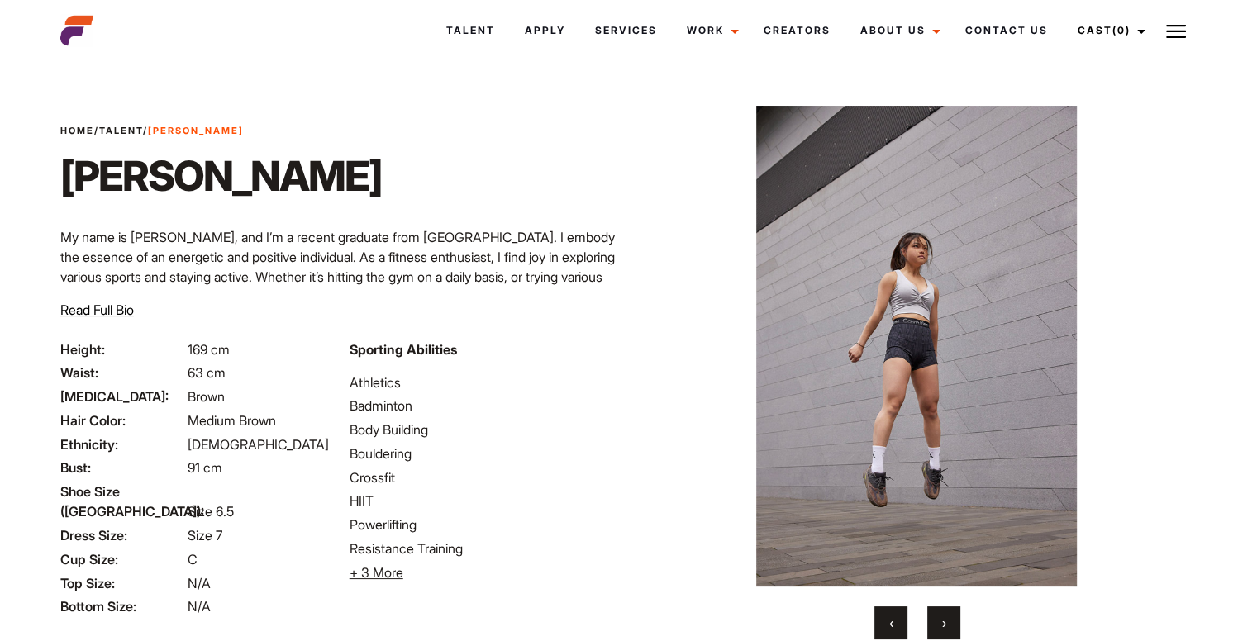
click at [955, 626] on button "›" at bounding box center [943, 623] width 33 height 33
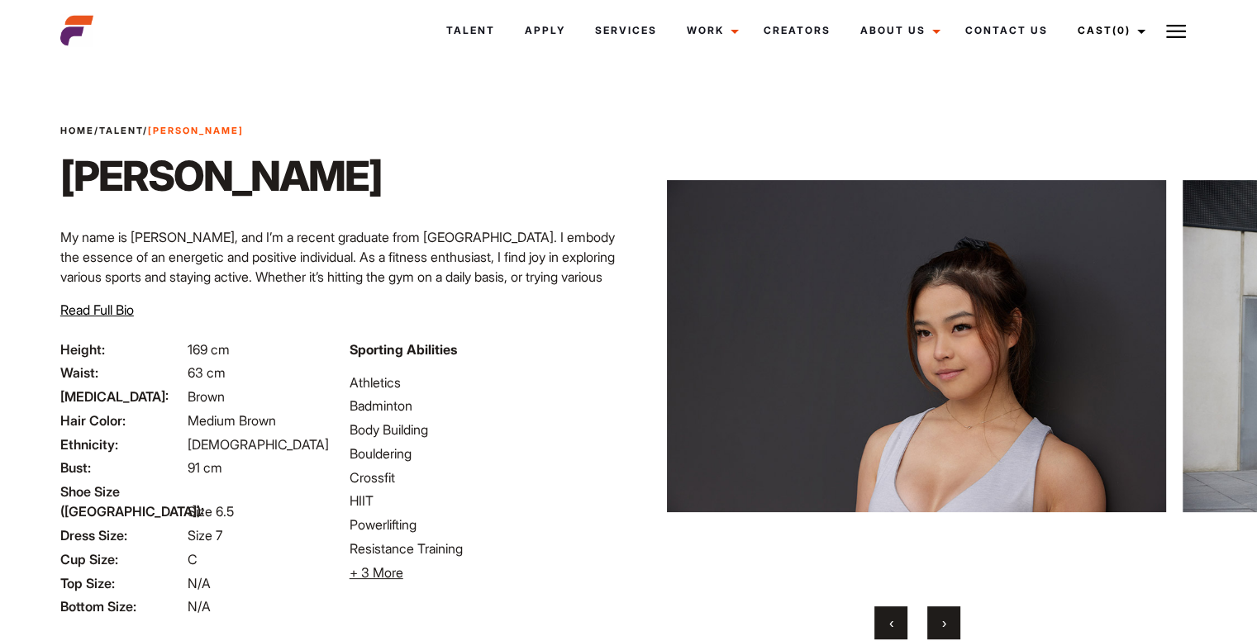
click at [955, 626] on button "›" at bounding box center [943, 623] width 33 height 33
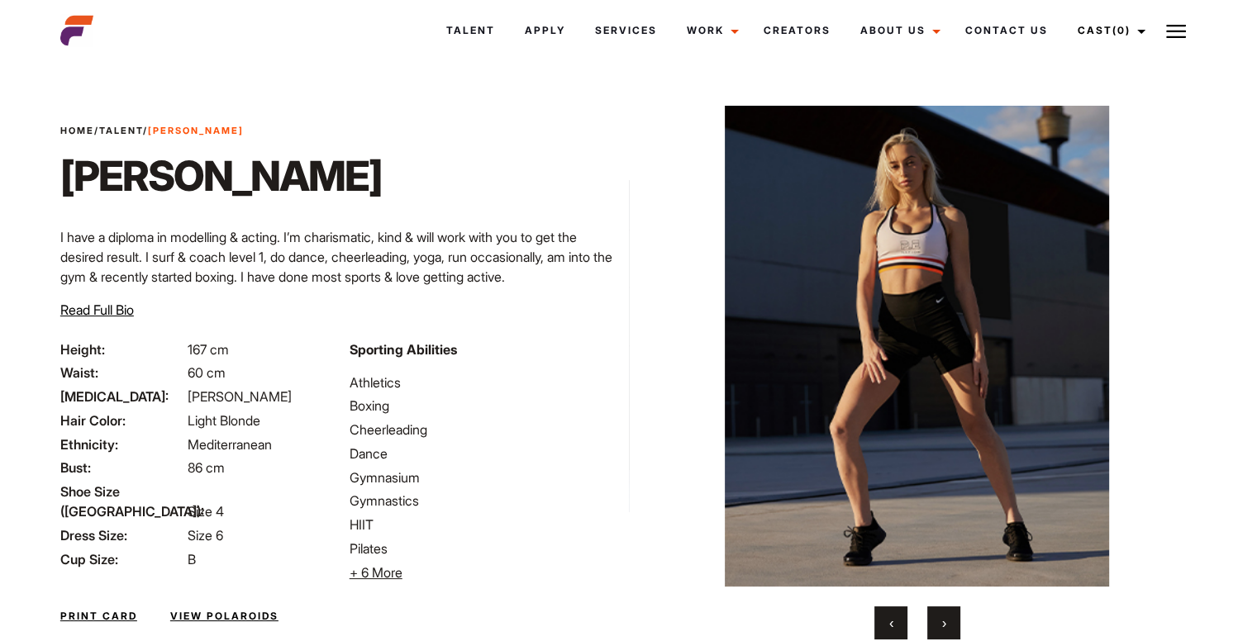
click at [942, 631] on span "›" at bounding box center [944, 623] width 4 height 17
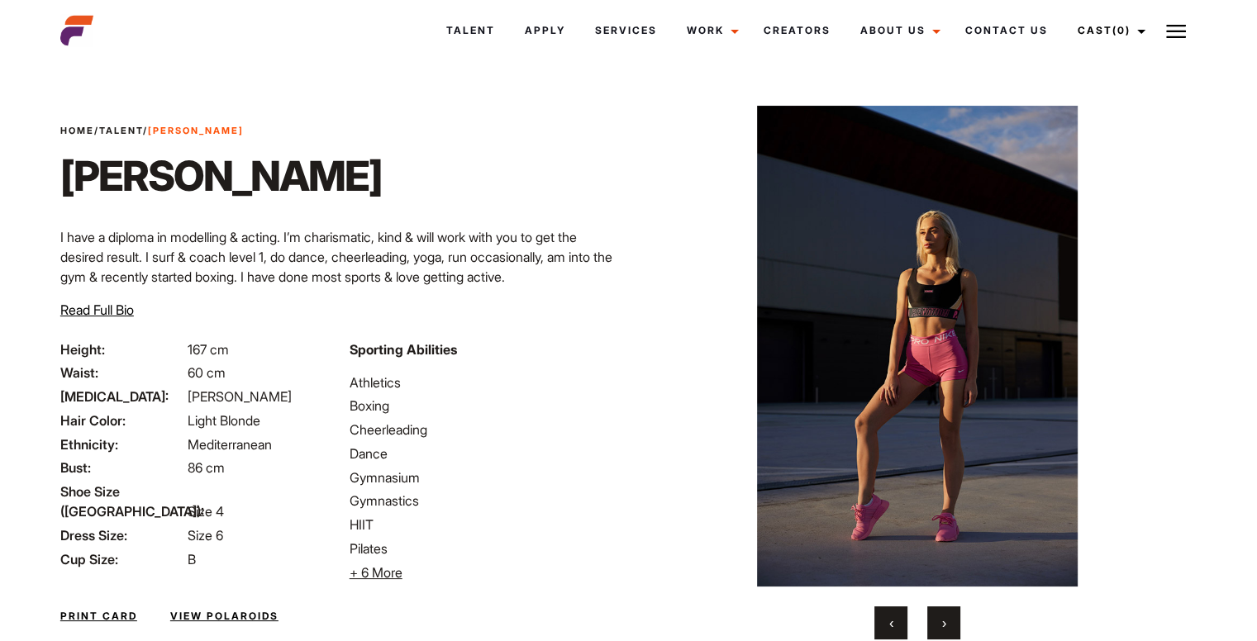
click at [942, 631] on span "›" at bounding box center [944, 623] width 4 height 17
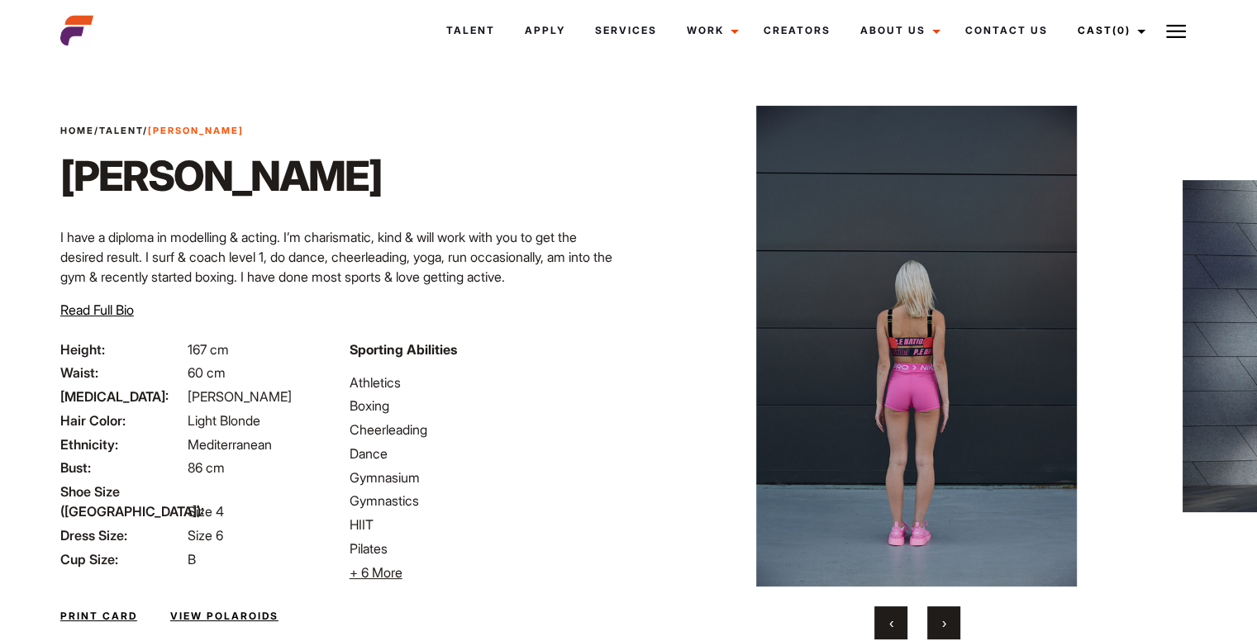
click at [942, 631] on span "›" at bounding box center [944, 623] width 4 height 17
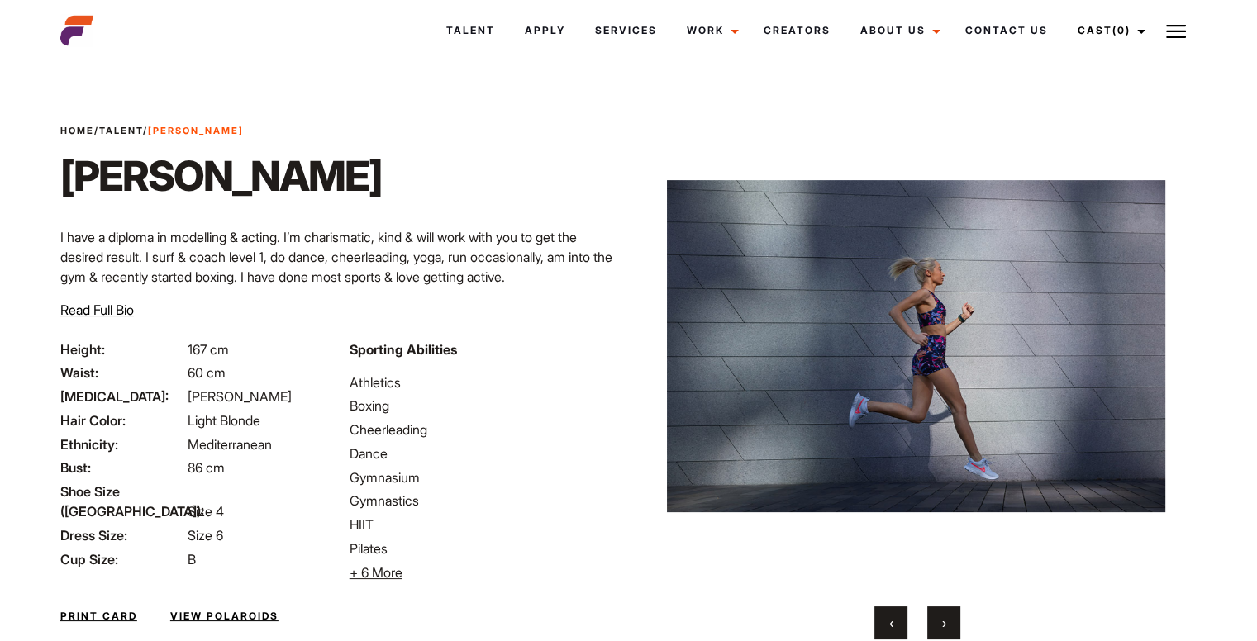
click at [942, 631] on span "›" at bounding box center [944, 623] width 4 height 17
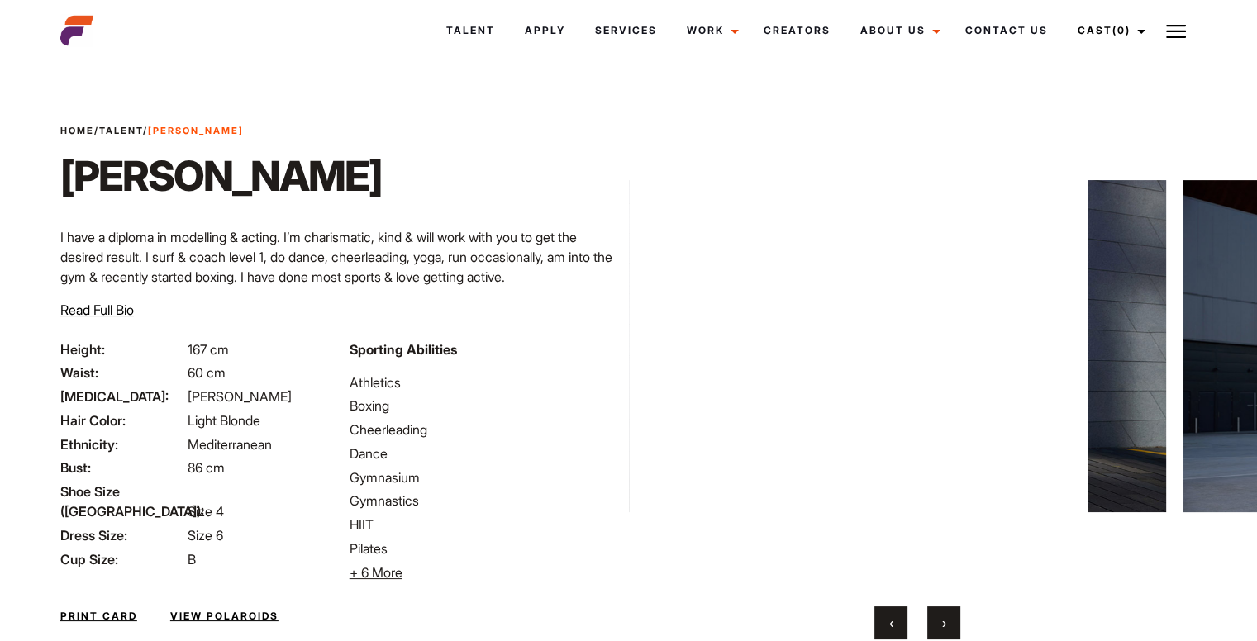
click at [942, 631] on span "›" at bounding box center [944, 623] width 4 height 17
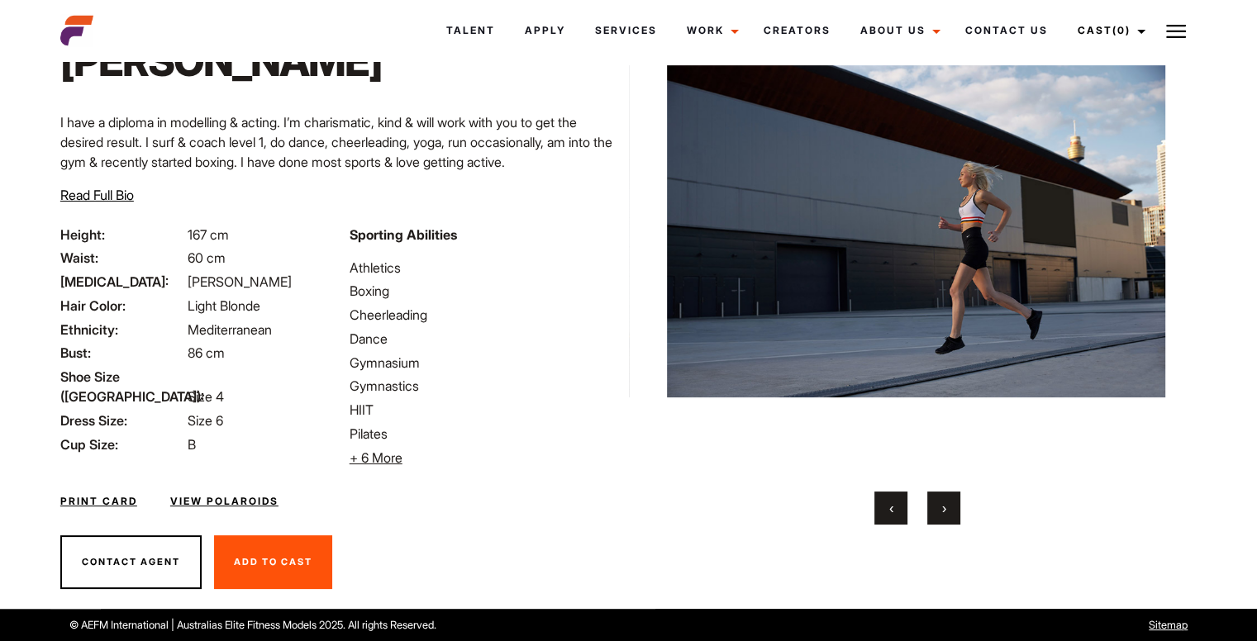
scroll to position [114, 0]
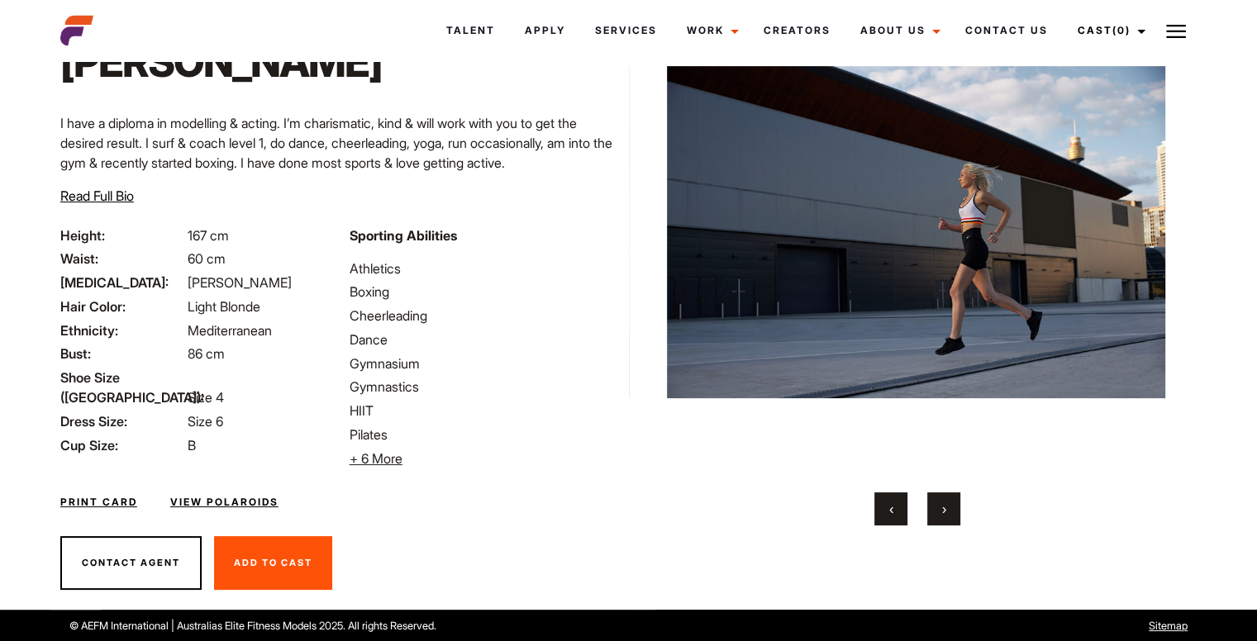
click at [942, 504] on span "›" at bounding box center [944, 509] width 4 height 17
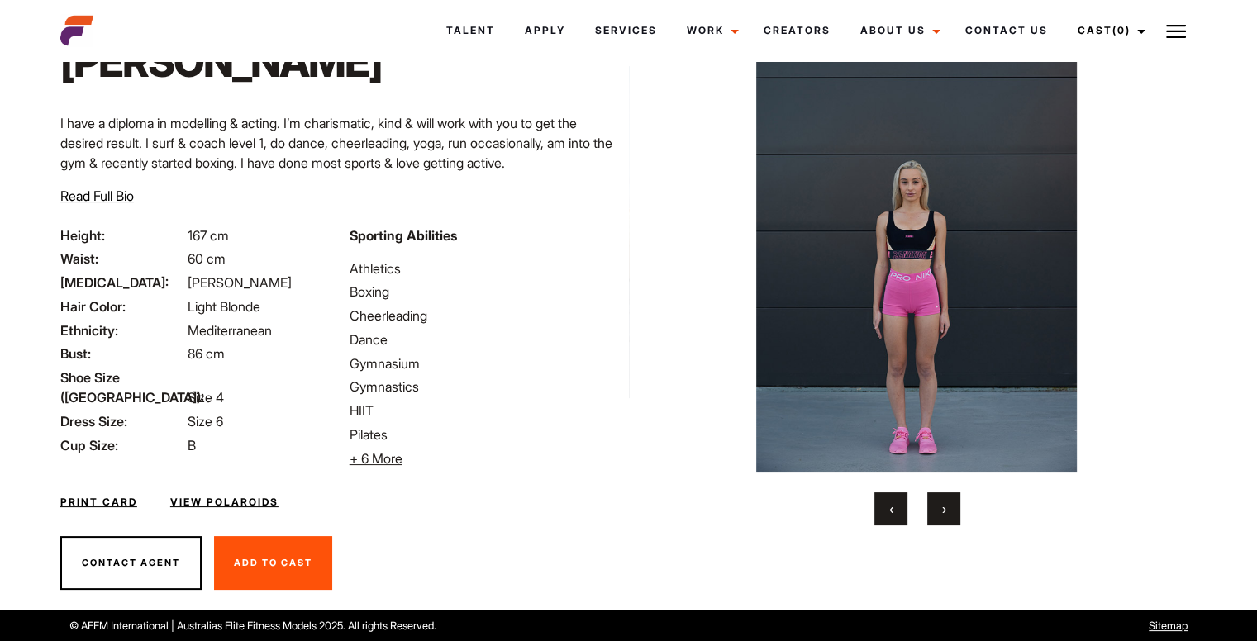
click at [942, 504] on span "›" at bounding box center [944, 509] width 4 height 17
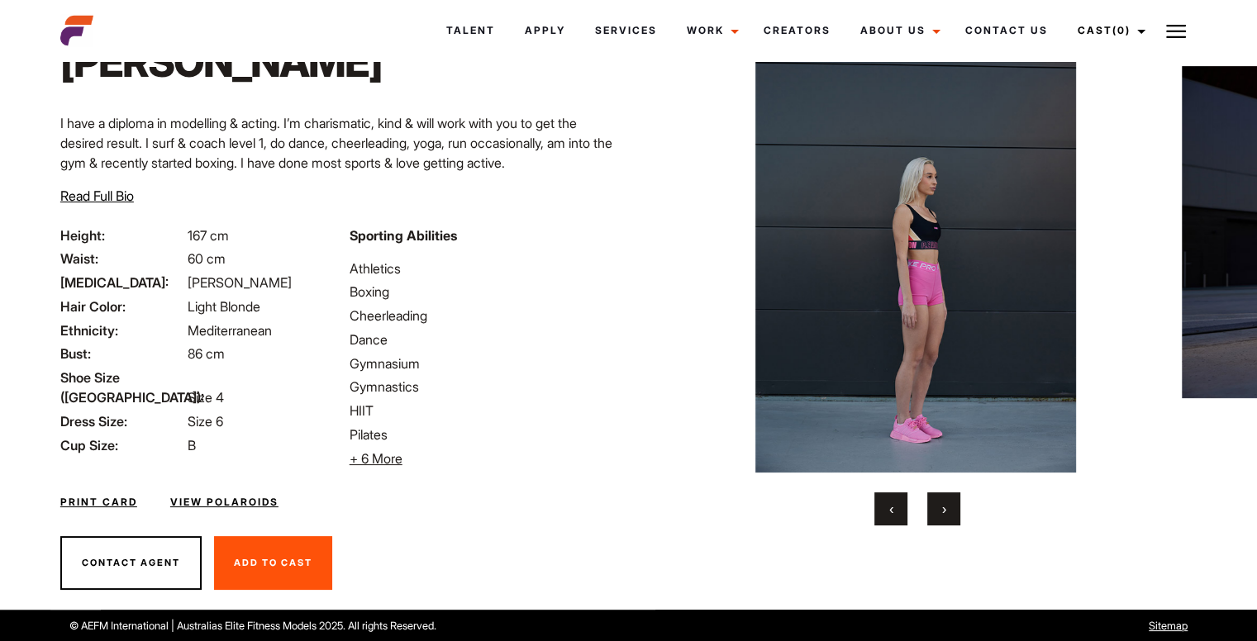
click at [942, 504] on span "›" at bounding box center [944, 509] width 4 height 17
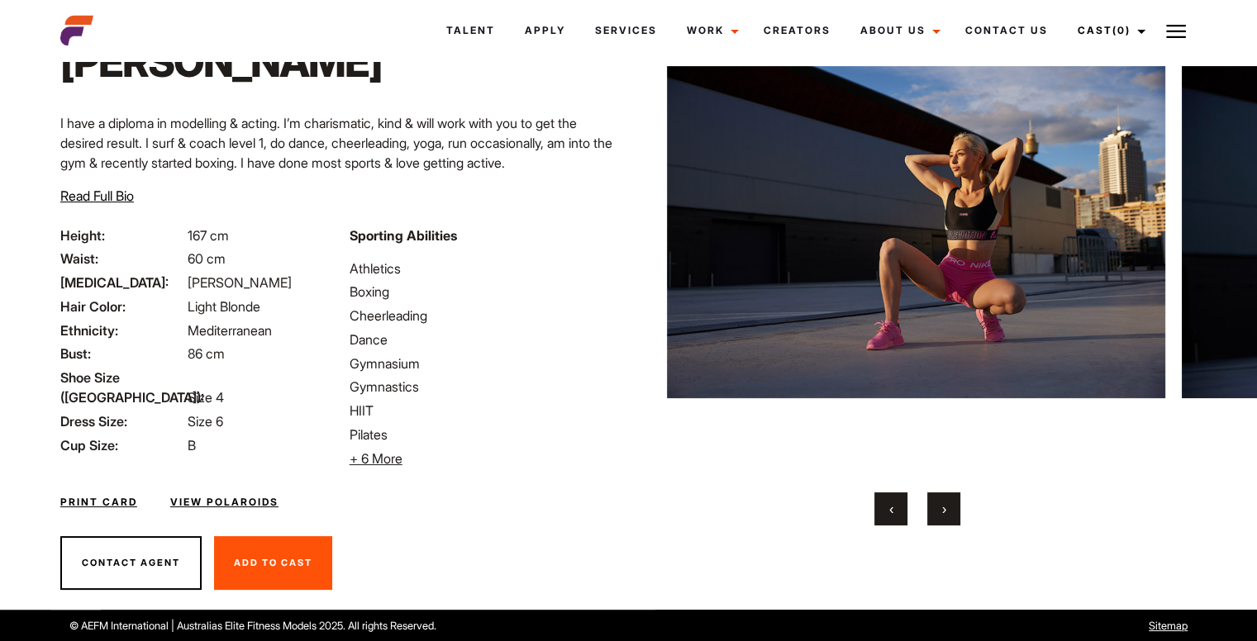
click at [971, 178] on img at bounding box center [916, 232] width 498 height 481
click at [945, 506] on span "›" at bounding box center [944, 509] width 4 height 17
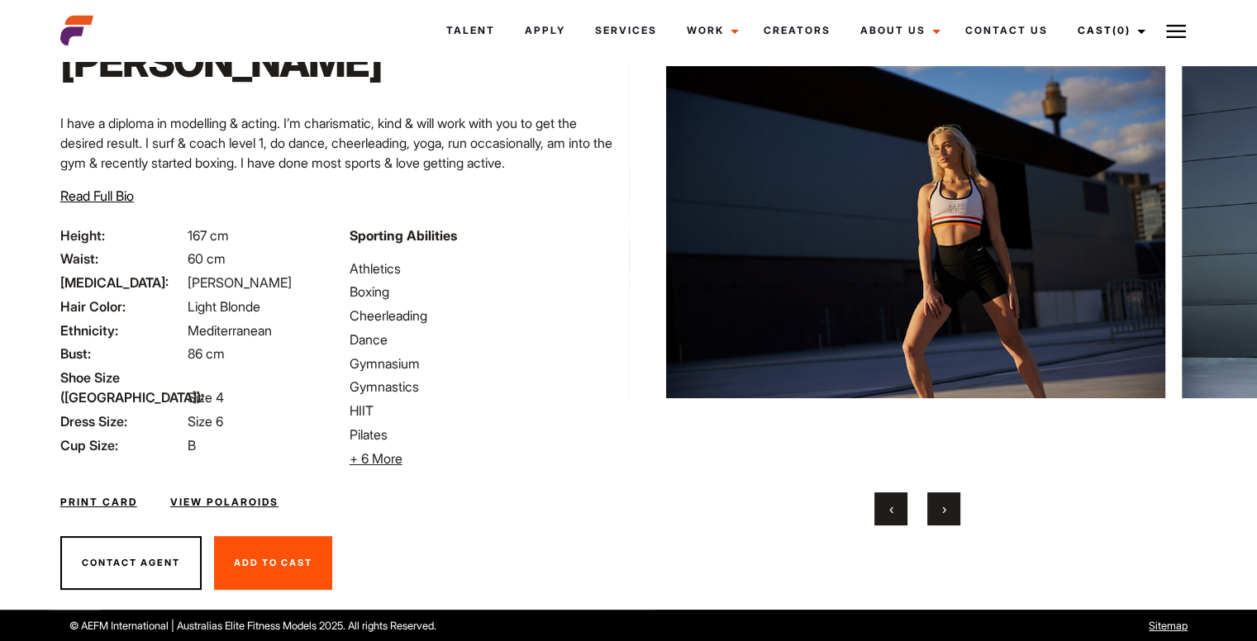
click at [945, 506] on span "›" at bounding box center [944, 509] width 4 height 17
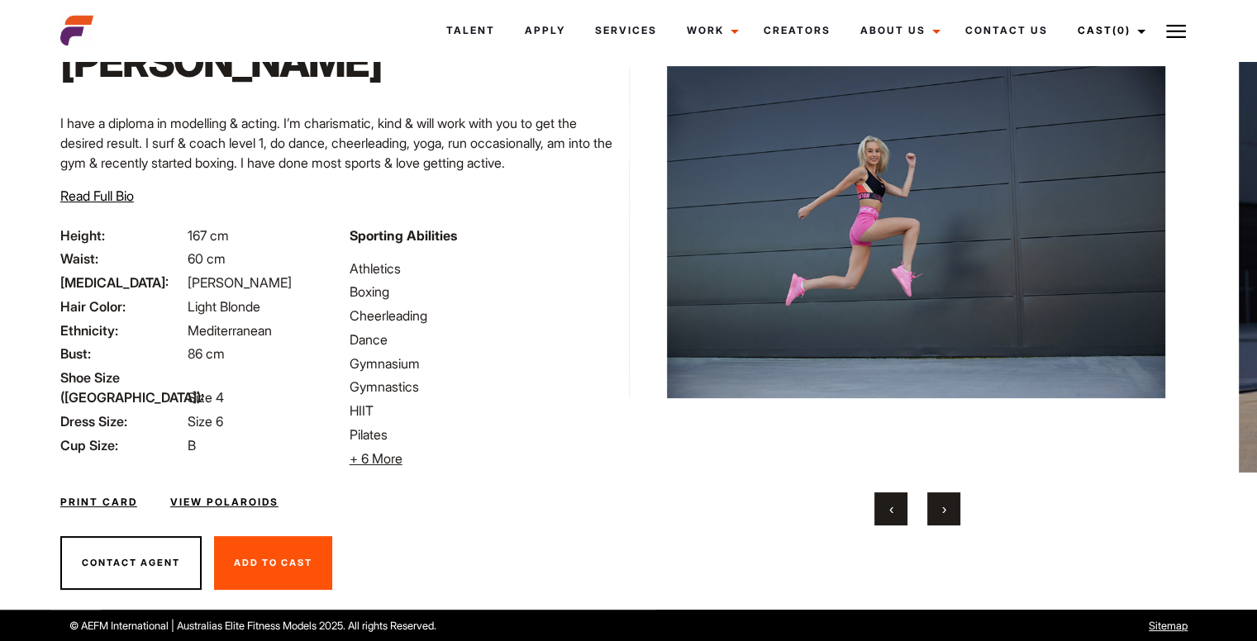
click at [945, 506] on span "›" at bounding box center [944, 509] width 4 height 17
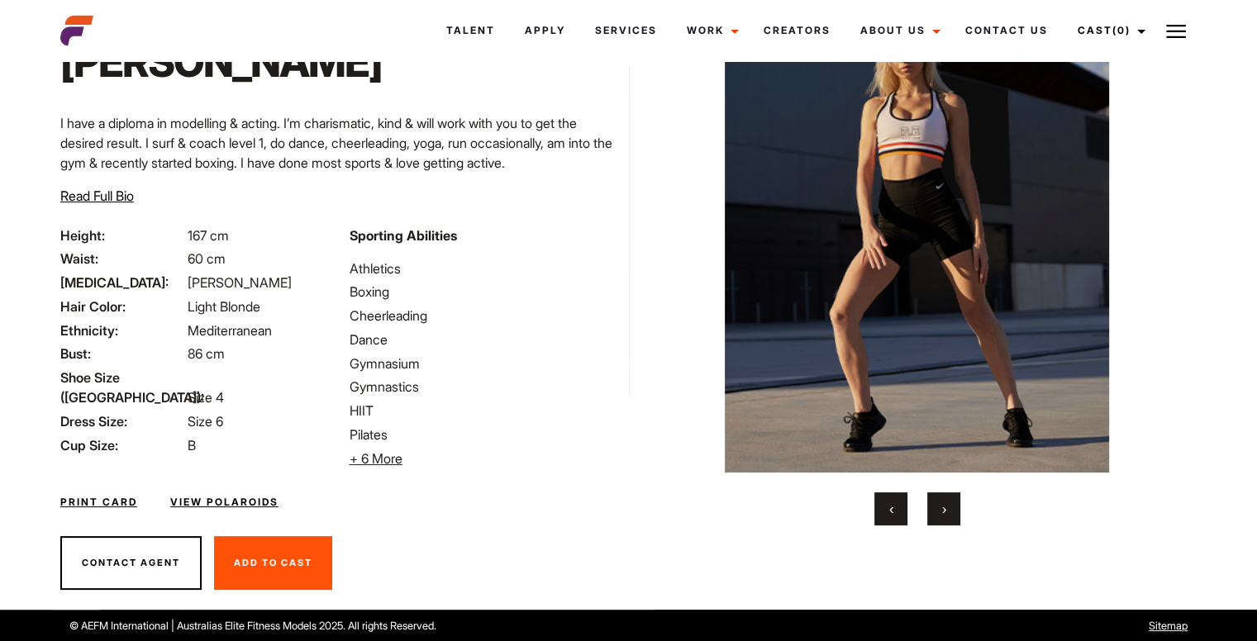
click at [945, 506] on span "›" at bounding box center [944, 509] width 4 height 17
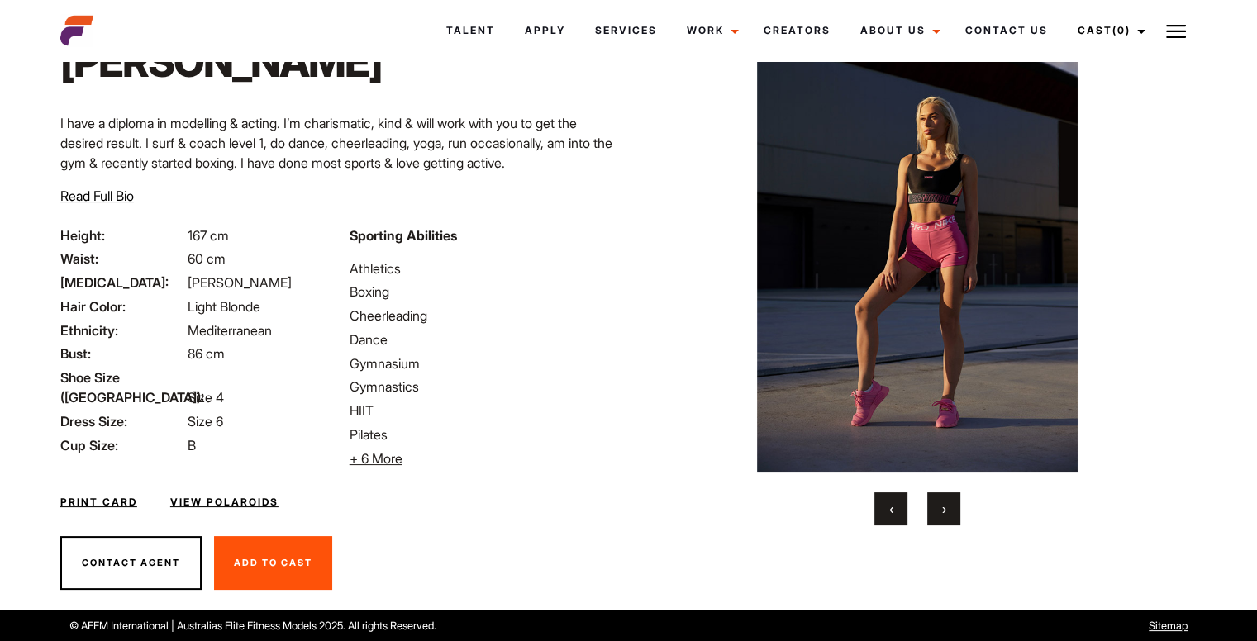
click at [945, 506] on span "›" at bounding box center [944, 509] width 4 height 17
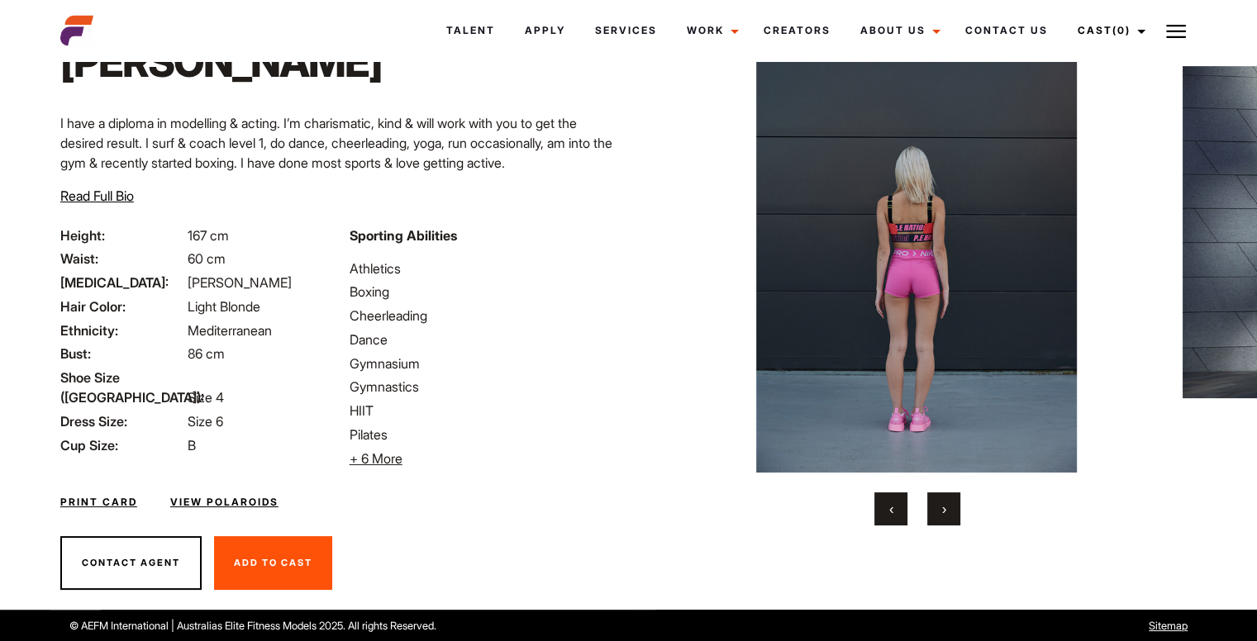
click at [945, 506] on span "›" at bounding box center [944, 509] width 4 height 17
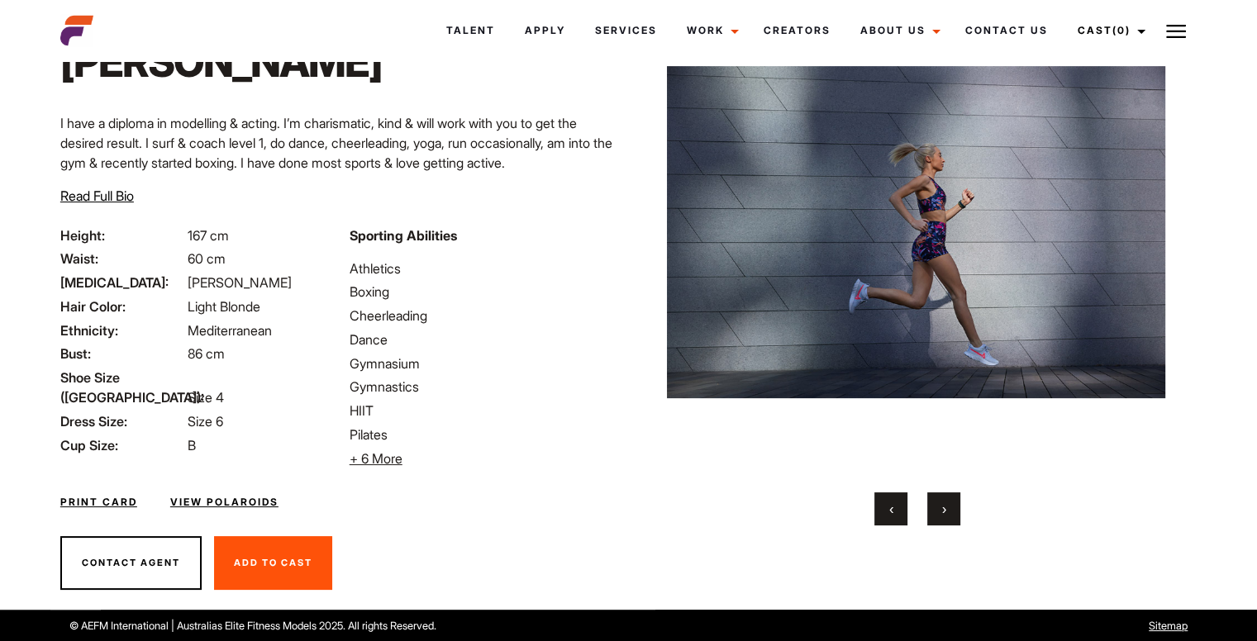
click at [945, 506] on span "›" at bounding box center [944, 509] width 4 height 17
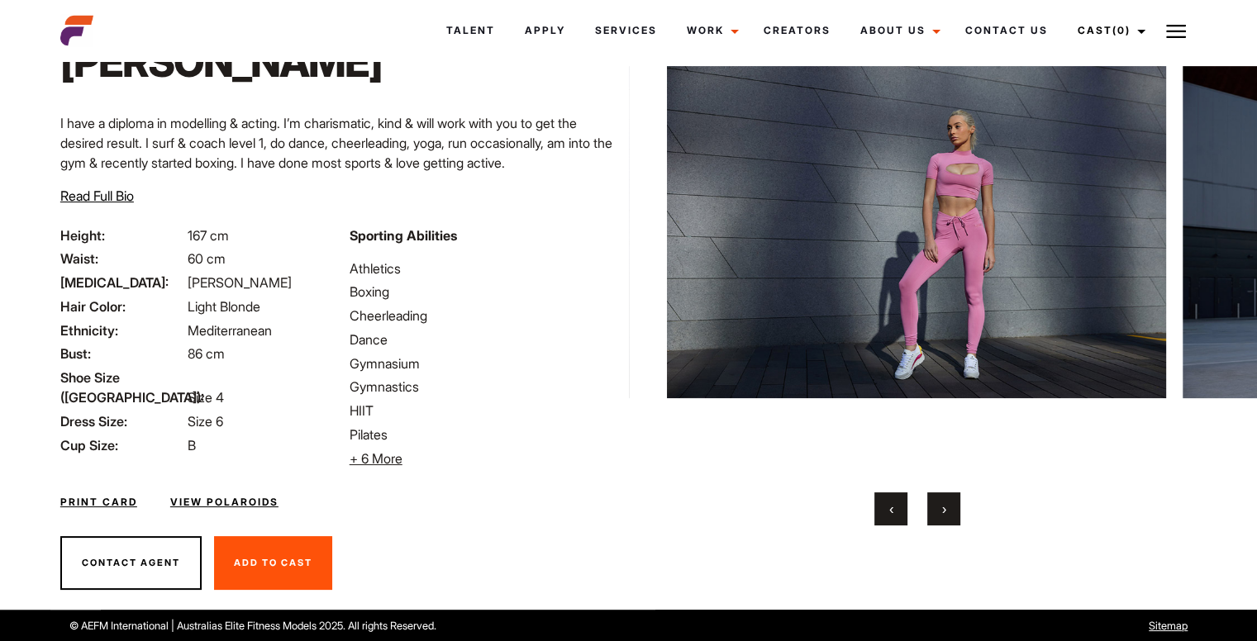
click at [942, 136] on img at bounding box center [916, 232] width 498 height 481
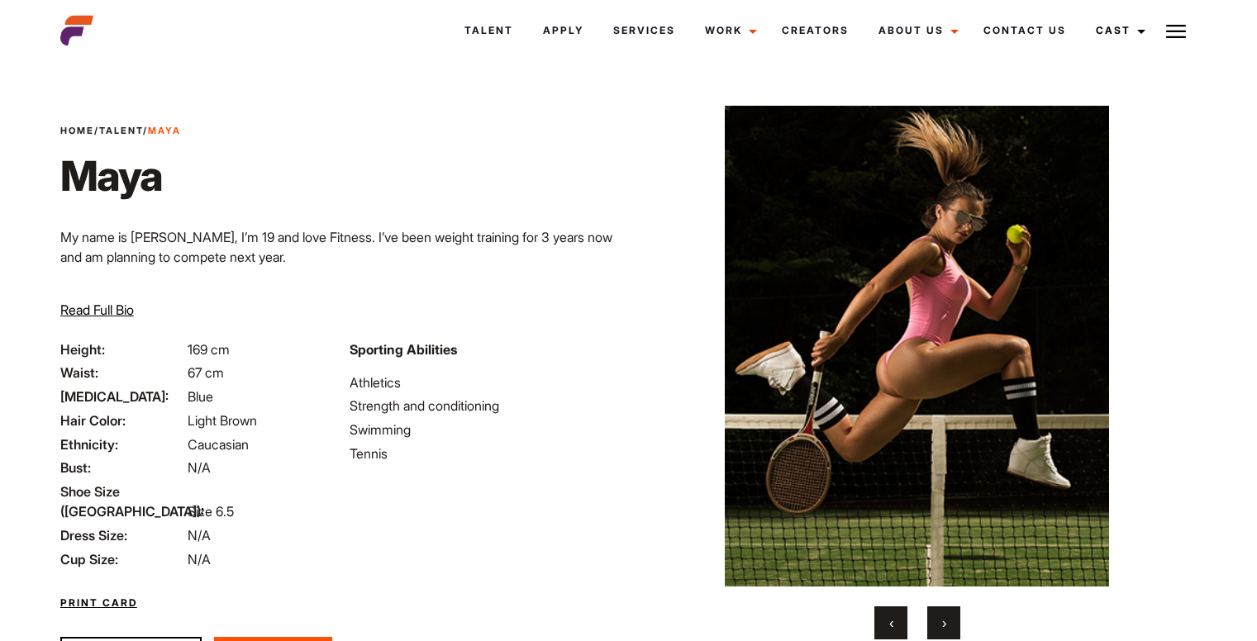
click at [953, 618] on button "›" at bounding box center [943, 623] width 33 height 33
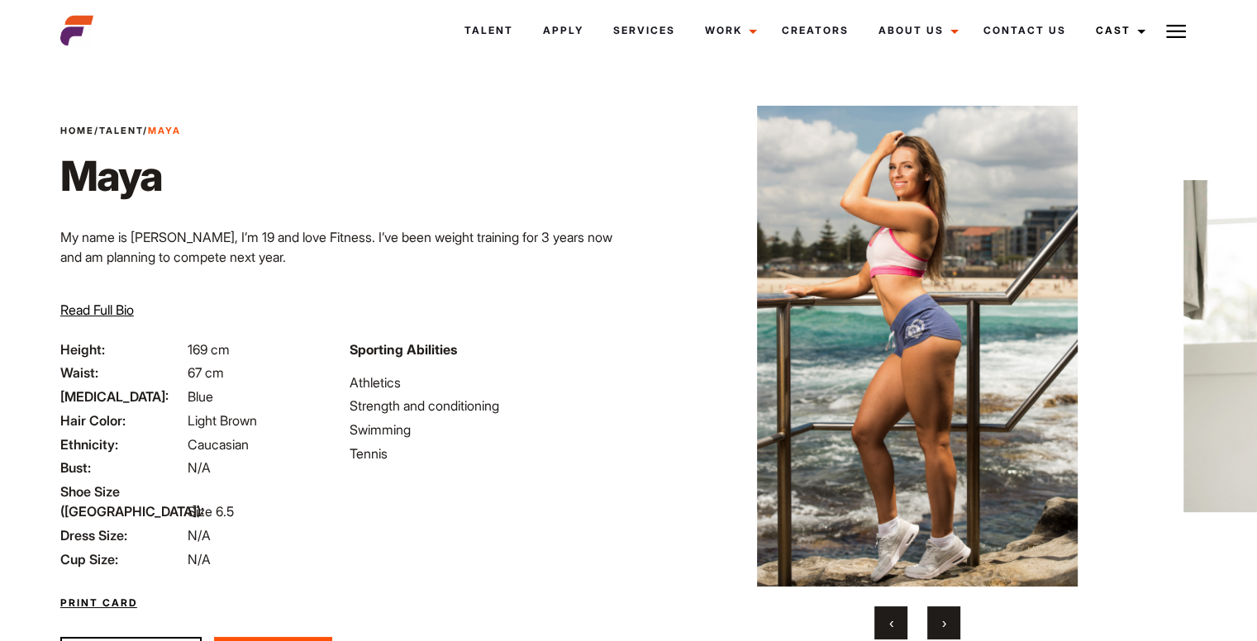
click at [953, 618] on button "›" at bounding box center [943, 623] width 33 height 33
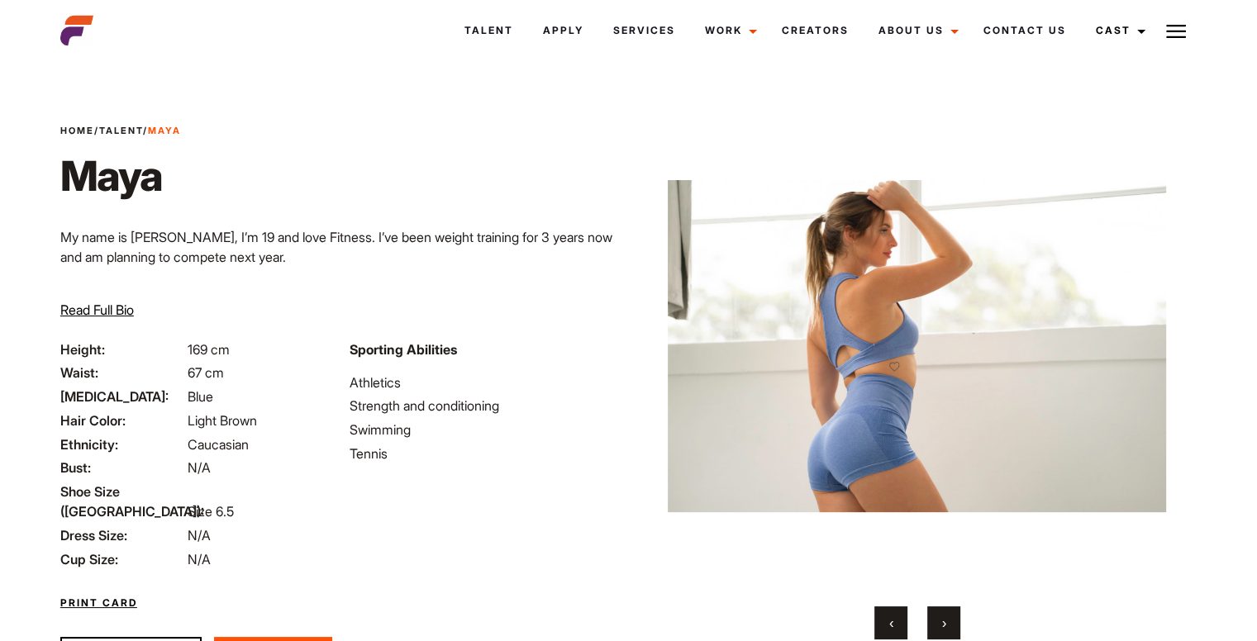
click at [953, 618] on button "›" at bounding box center [943, 623] width 33 height 33
